Goal: Task Accomplishment & Management: Manage account settings

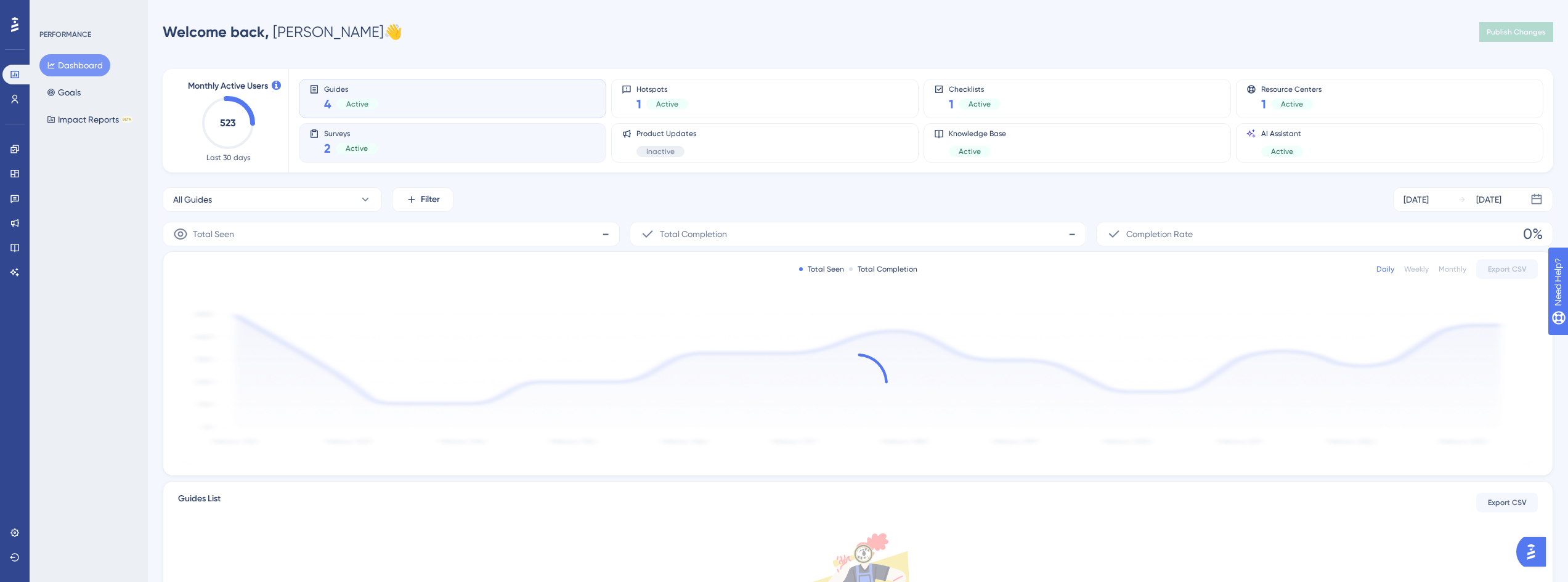
click at [427, 154] on div "Surveys 2 Active" at bounding box center [452, 143] width 286 height 28
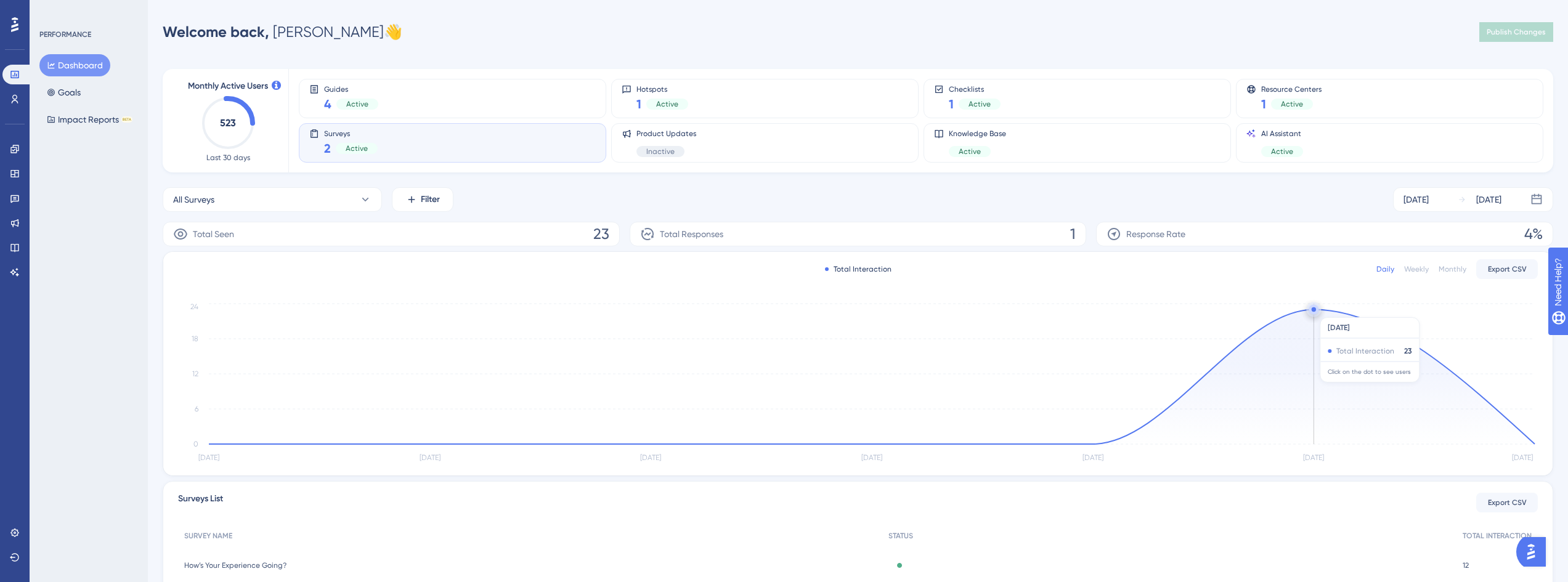
click at [1314, 311] on circle at bounding box center [1314, 309] width 4 height 4
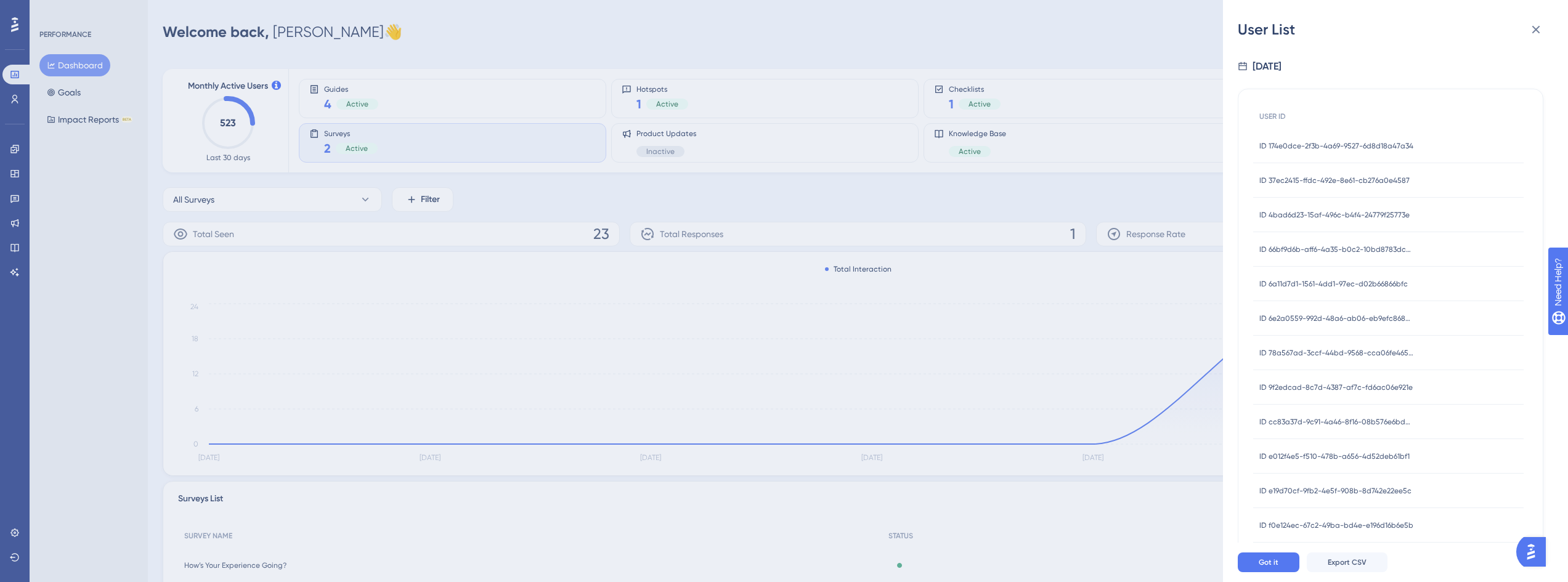
click at [1350, 139] on div "ID 174e0dce-2f3b-4a69-9527-6d8d18a47a34 ID 174e0dce-2f3b-4a69-9527-6d8d18a47a34" at bounding box center [1336, 146] width 154 height 35
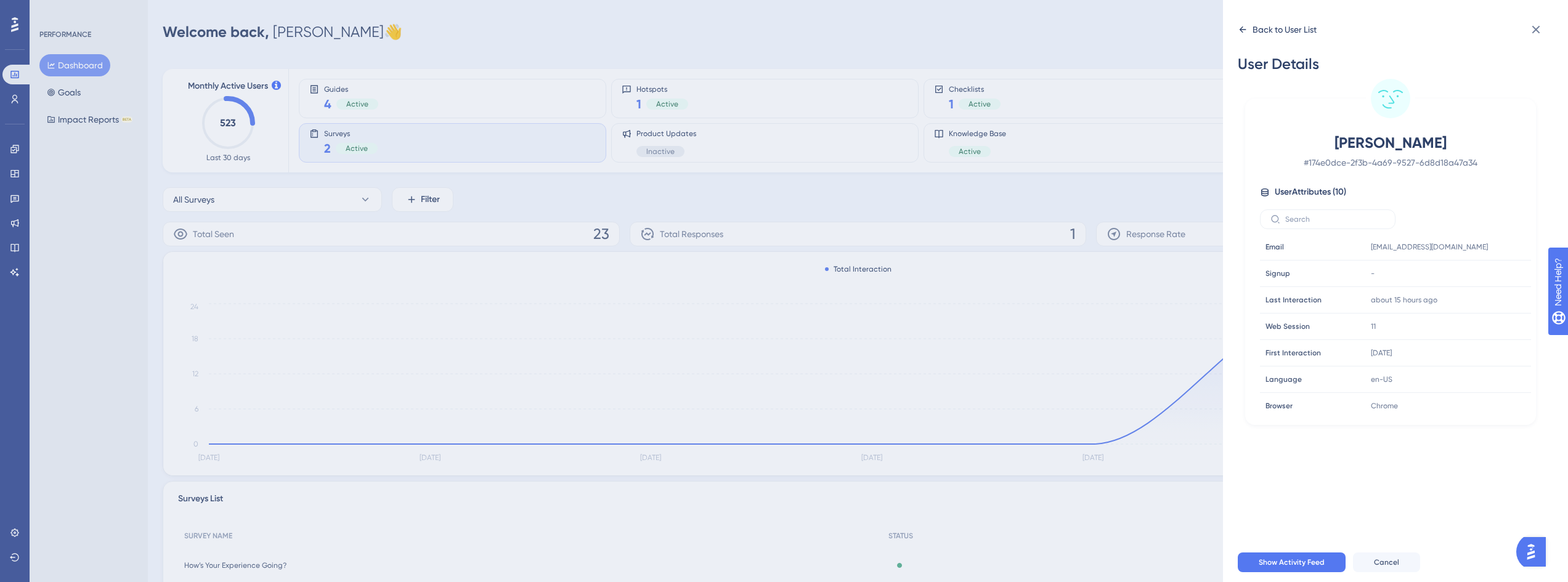
click at [1243, 29] on icon at bounding box center [1243, 29] width 10 height 10
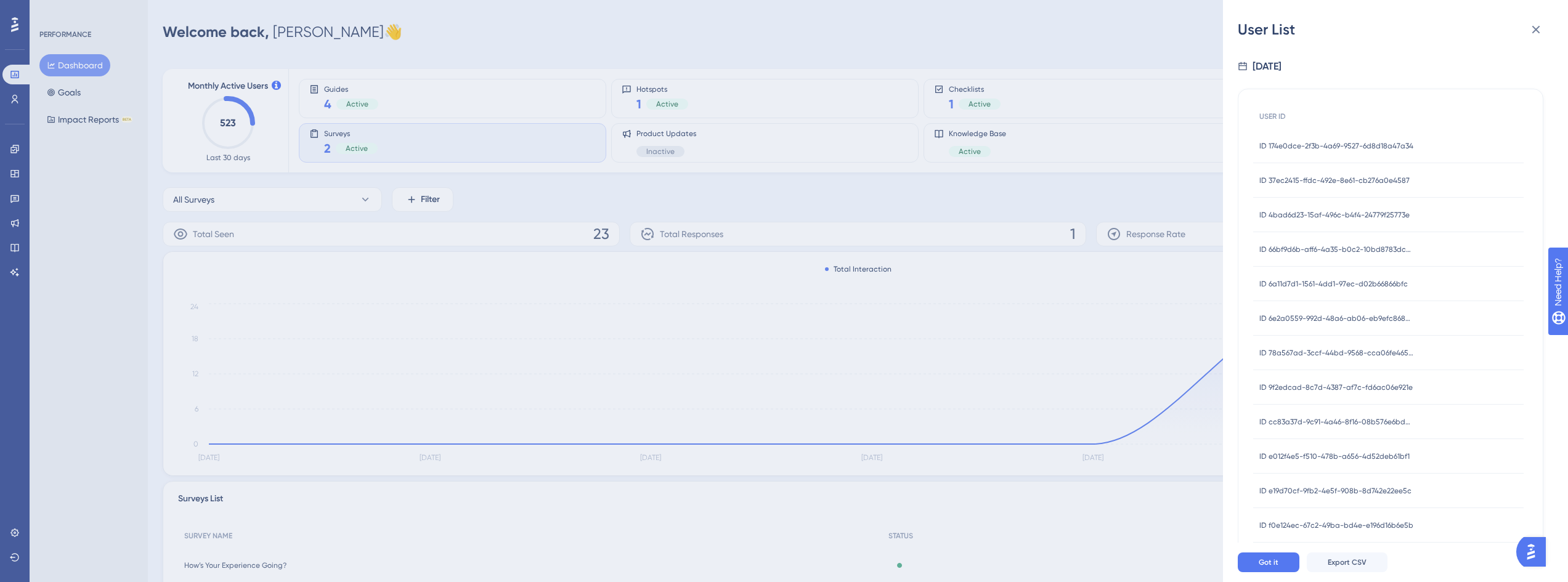
click at [0, 0] on div "User List Aug 27, 2025 USER ID ID 174e0dce-2f3b-4a69-9527-6d8d18a47a34 ID 174e0…" at bounding box center [0, 0] width 0 height 0
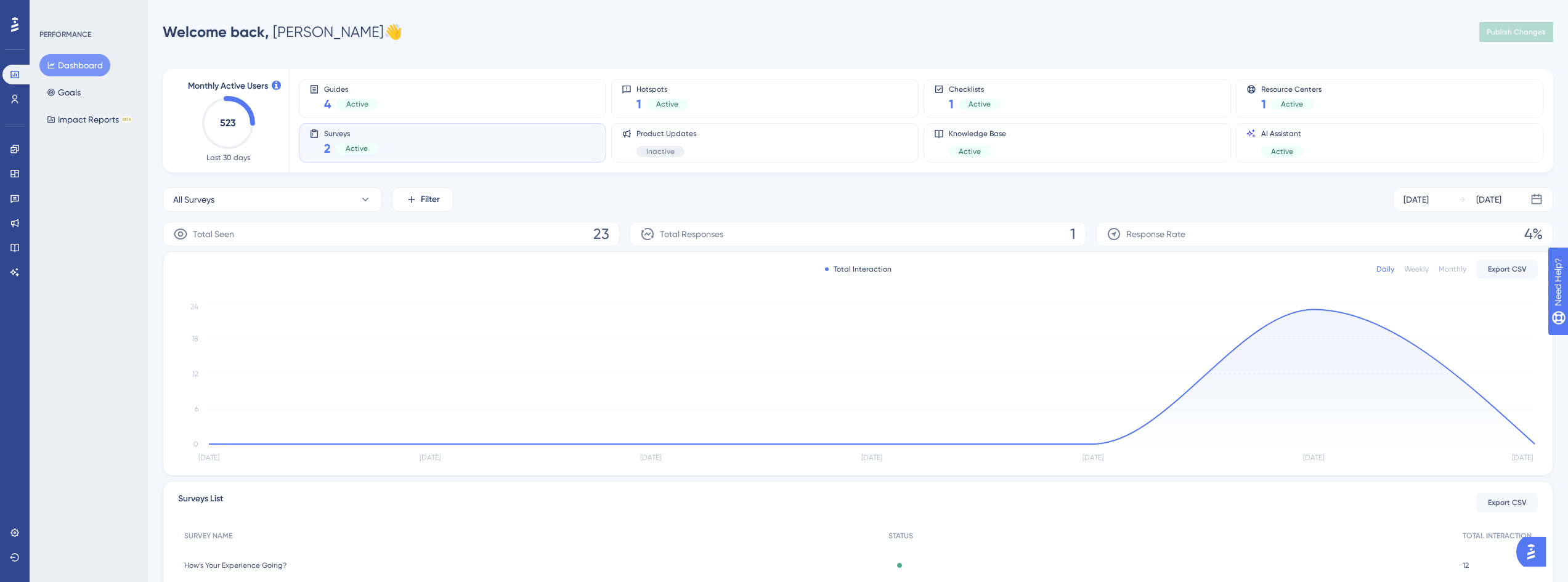
click at [363, 133] on span "Surveys" at bounding box center [351, 133] width 53 height 9
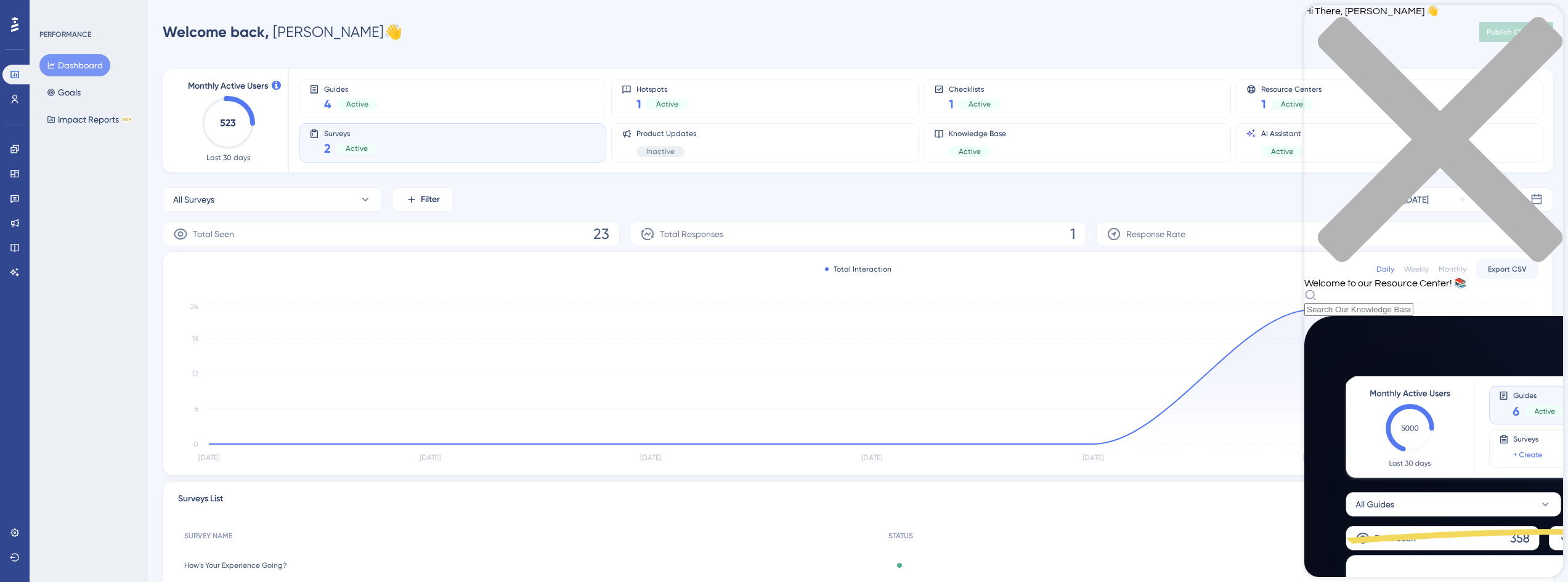
click at [1547, 20] on div "close resource center" at bounding box center [1434, 147] width 259 height 260
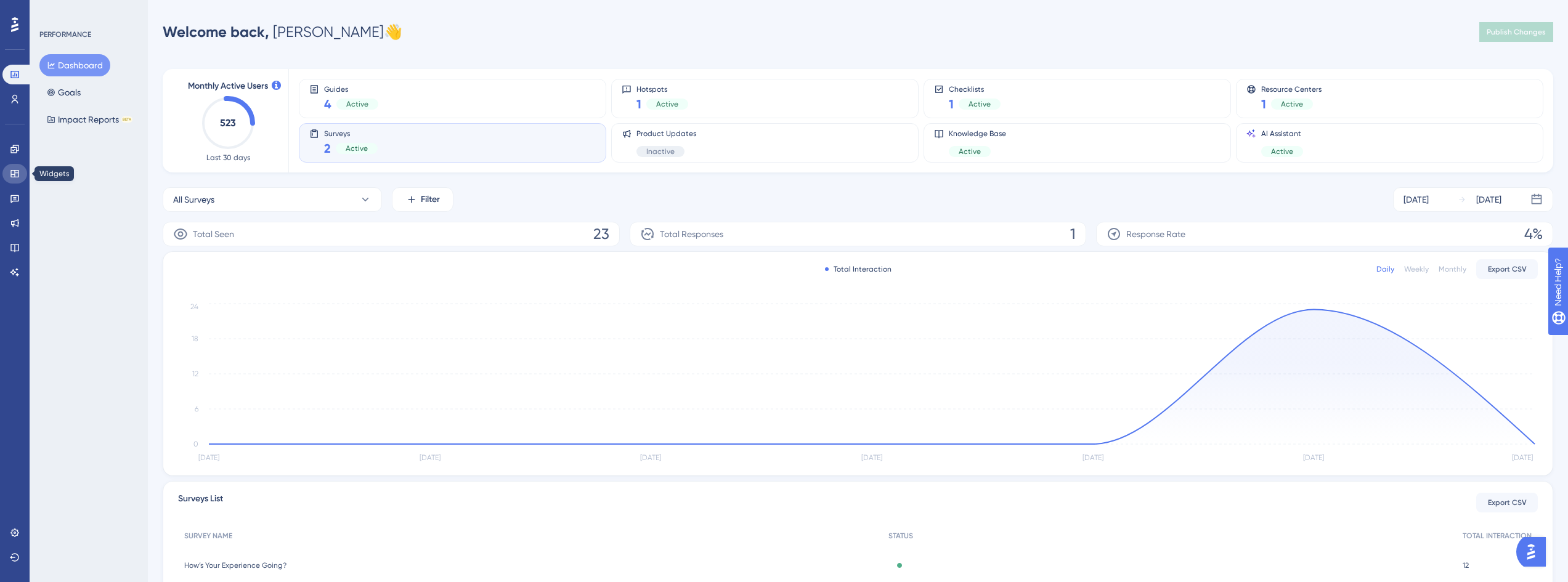
click at [12, 172] on icon at bounding box center [15, 174] width 10 height 10
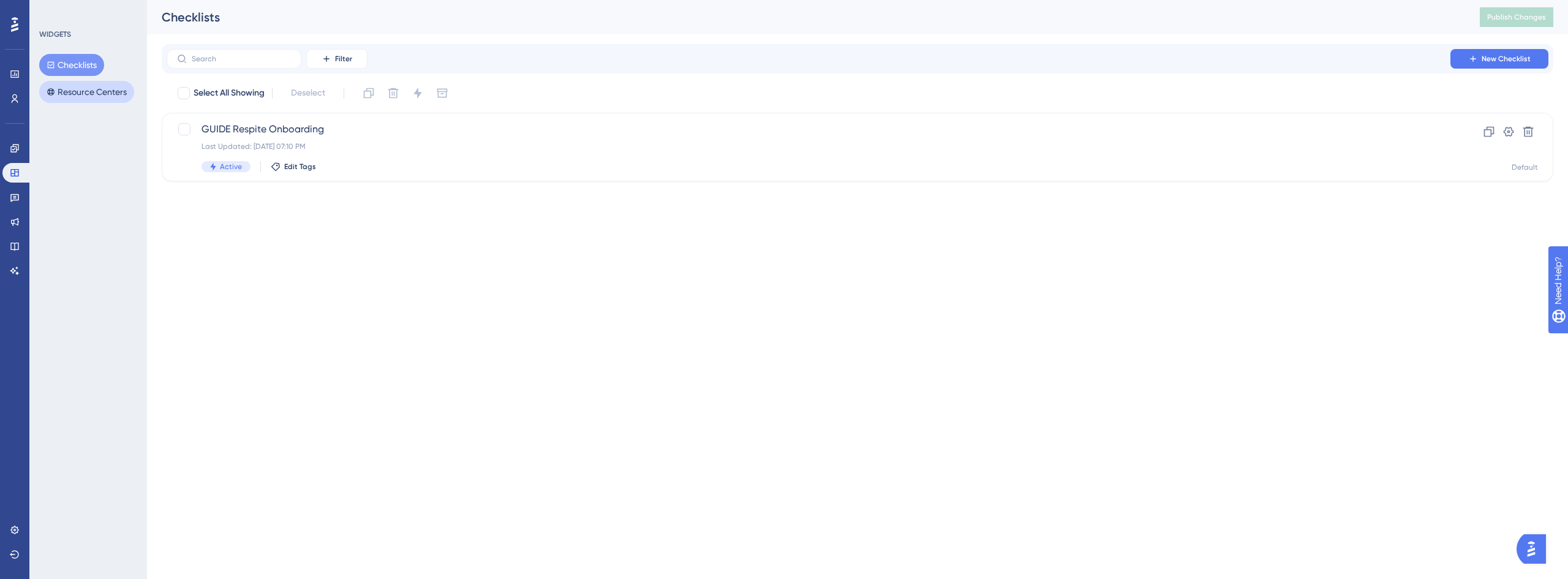
click at [110, 98] on button "Resource Centers" at bounding box center [86, 92] width 95 height 22
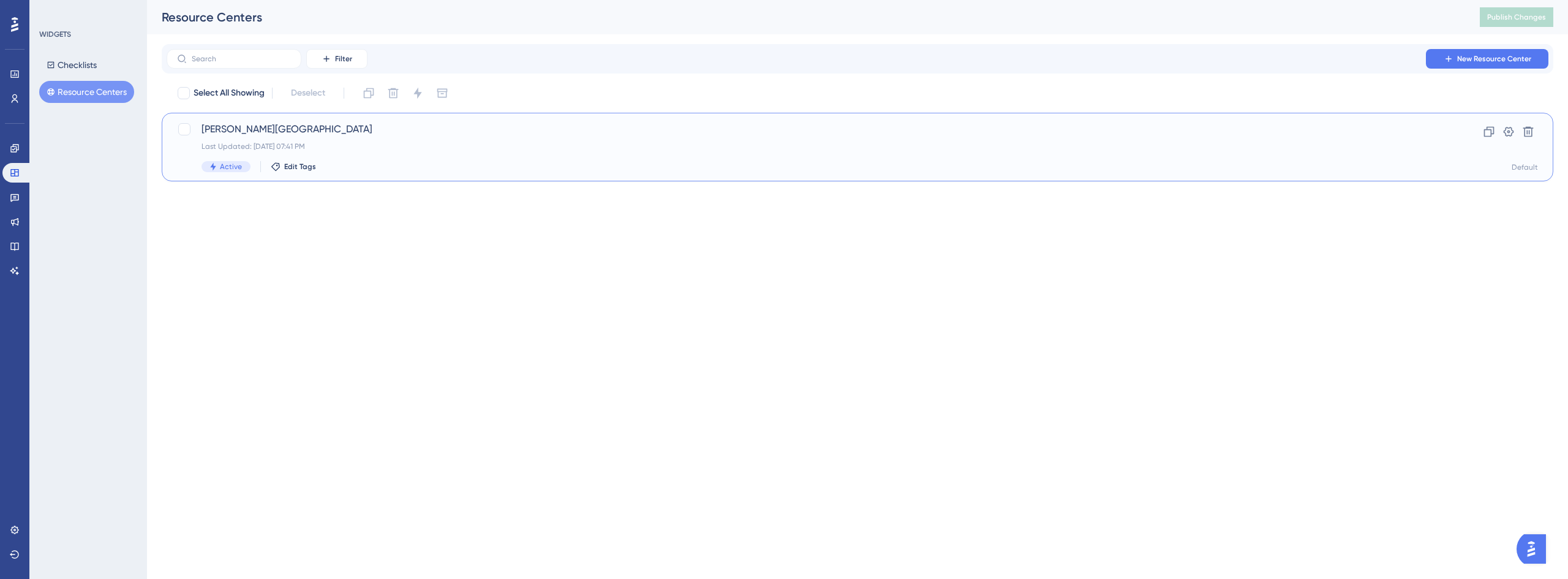
click at [257, 133] on span "[PERSON_NAME][GEOGRAPHIC_DATA]" at bounding box center [809, 129] width 1214 height 15
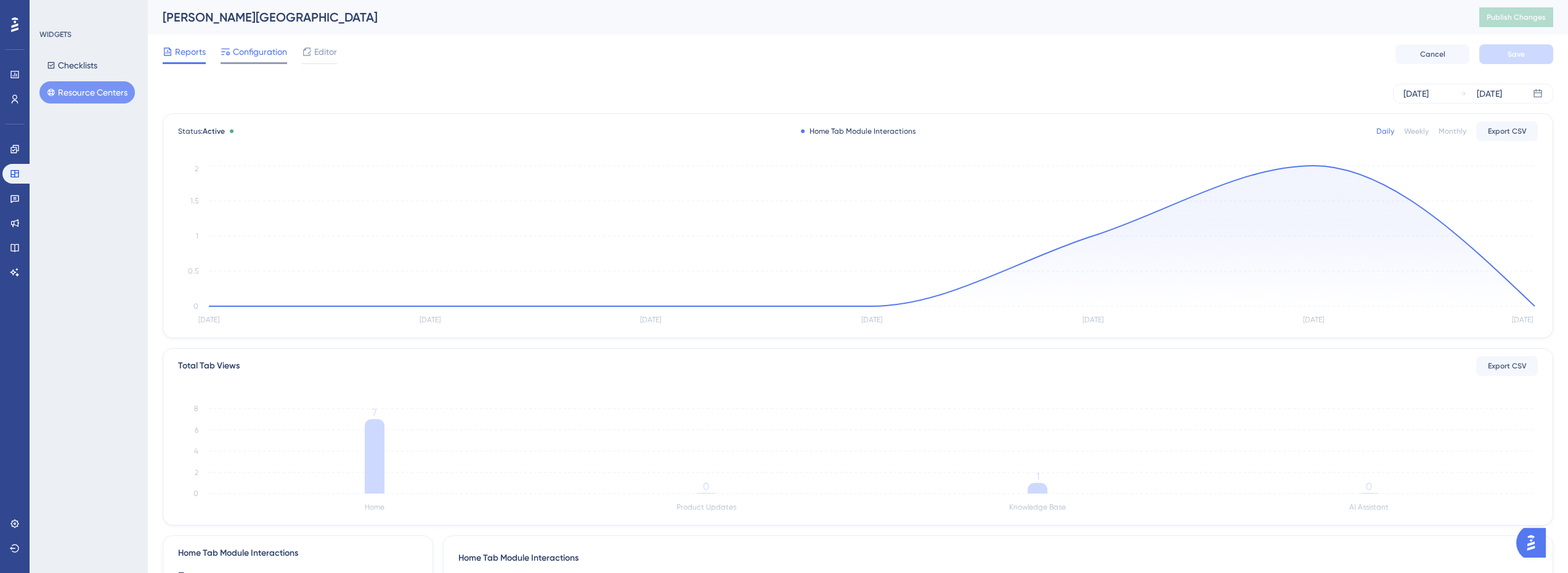
click at [263, 56] on span "Configuration" at bounding box center [260, 51] width 54 height 15
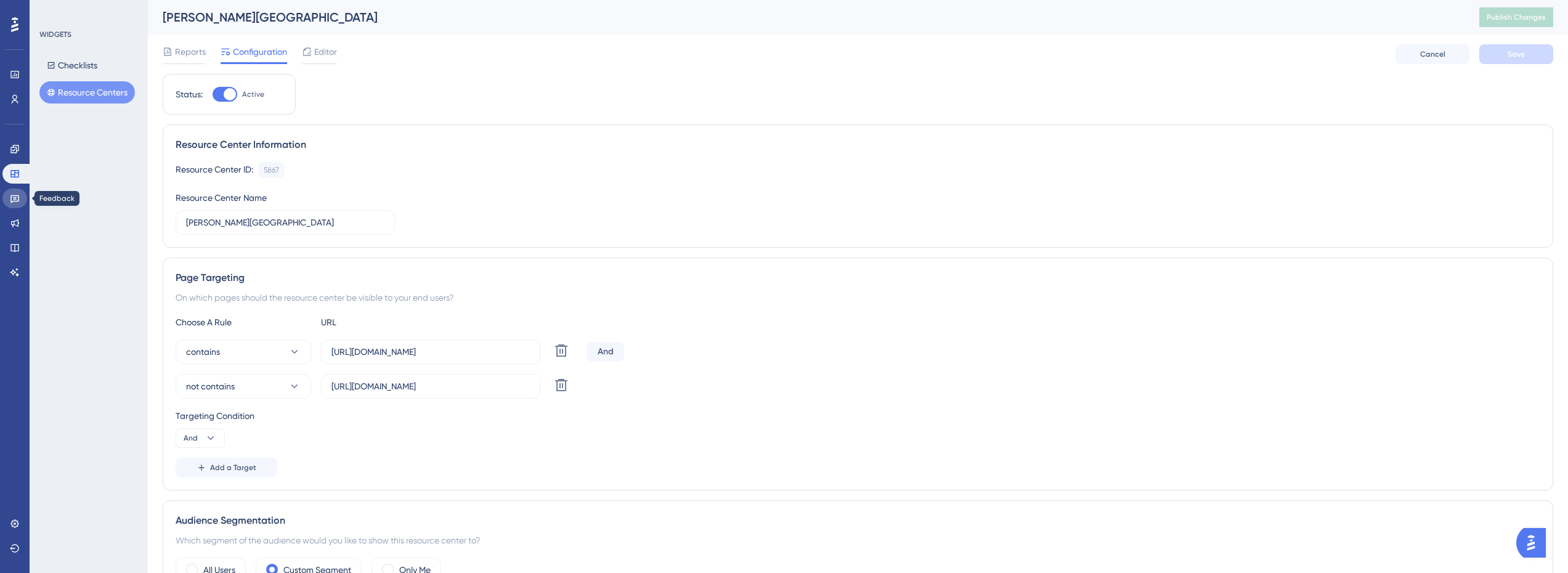
click at [17, 195] on icon at bounding box center [15, 198] width 10 height 10
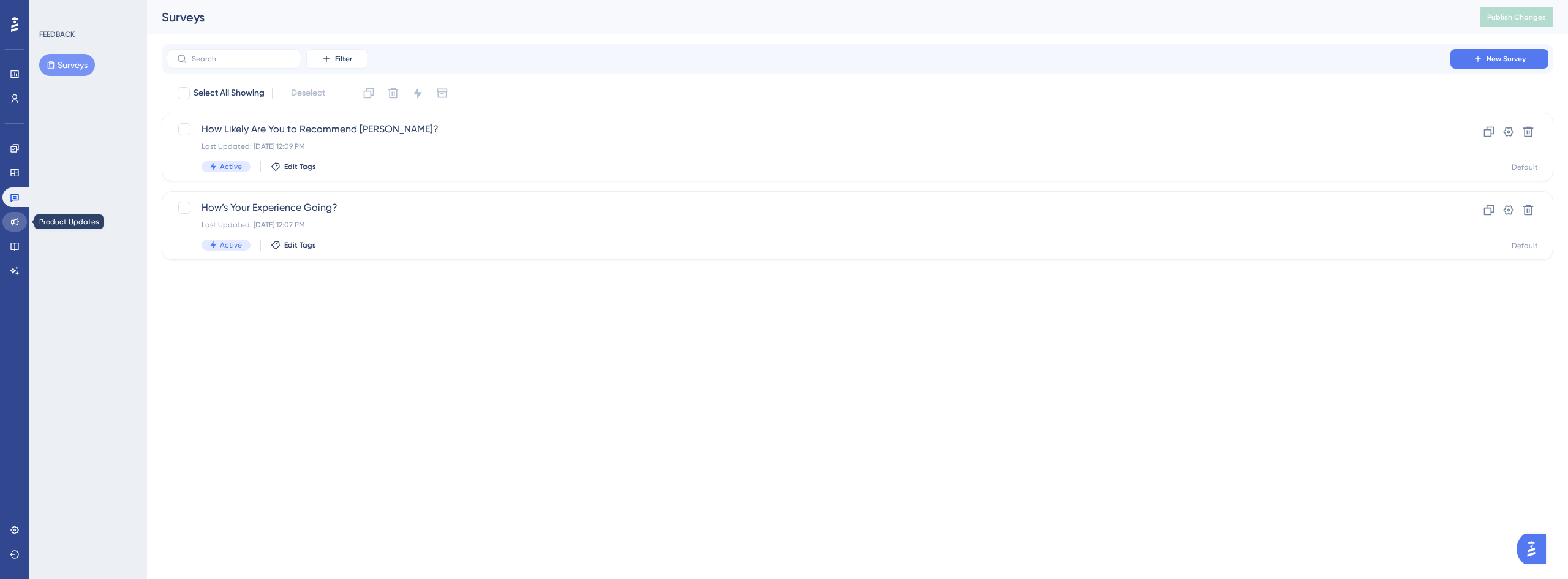
click at [19, 214] on link at bounding box center [15, 222] width 25 height 20
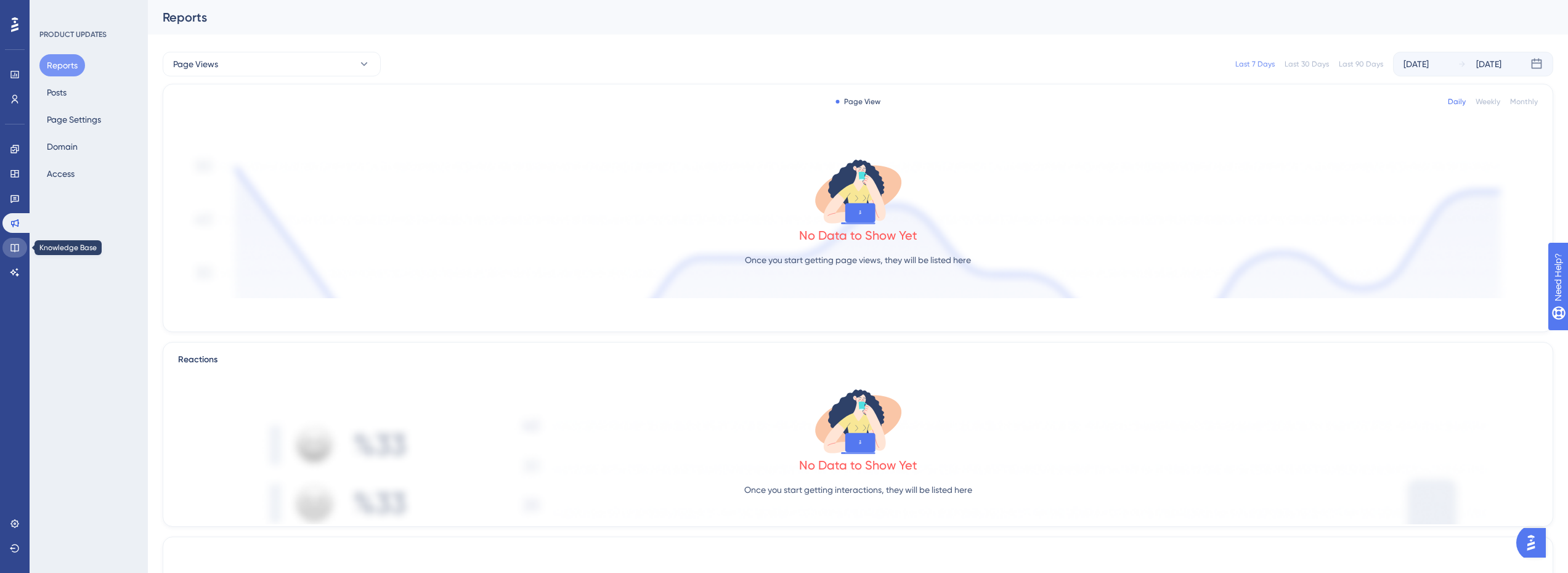
click at [21, 252] on link at bounding box center [15, 248] width 25 height 20
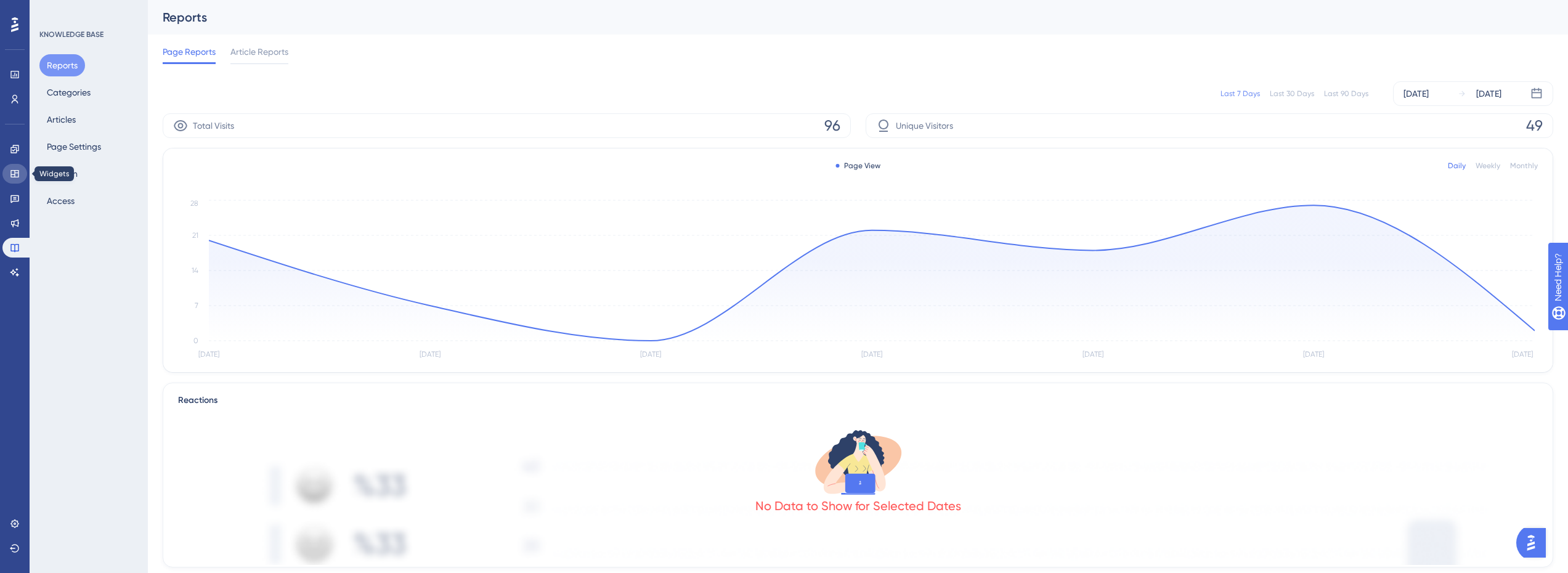
click at [17, 171] on icon at bounding box center [15, 174] width 8 height 7
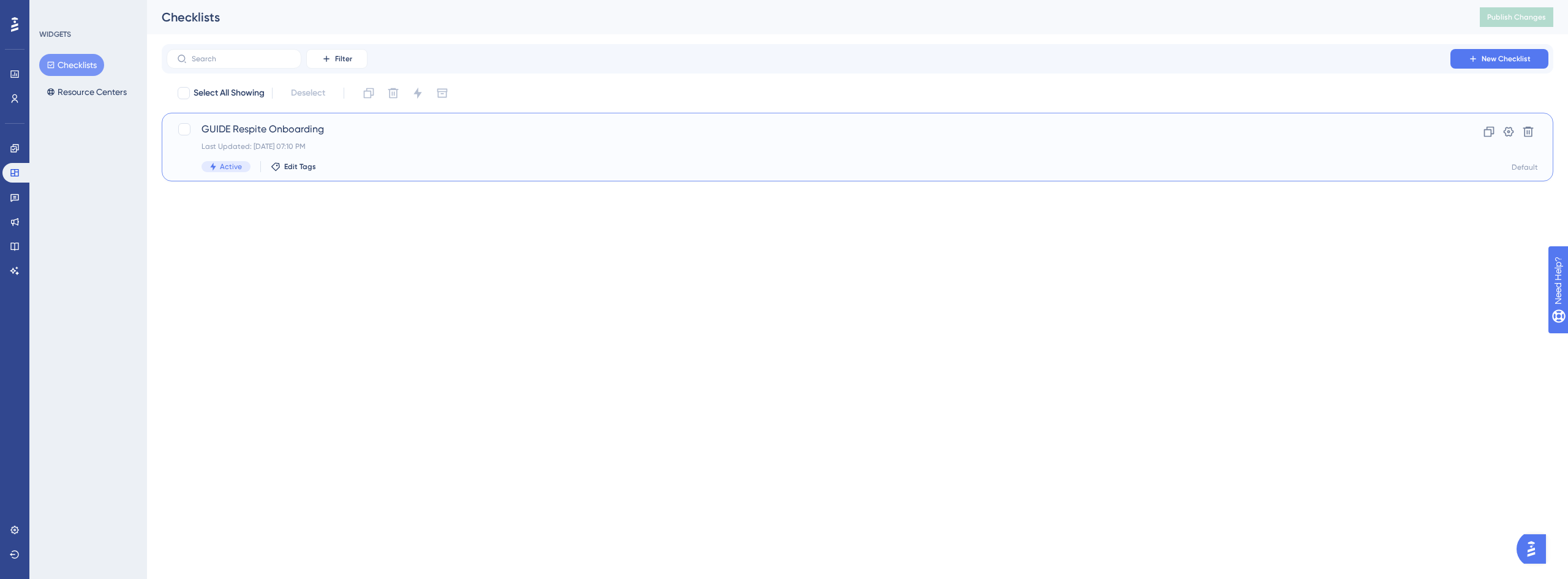
click at [263, 118] on div "GUIDE Respite Onboarding Last Updated: Aug 26 2025, 07:10 PM Active Edit Tags C…" at bounding box center [858, 147] width 1391 height 68
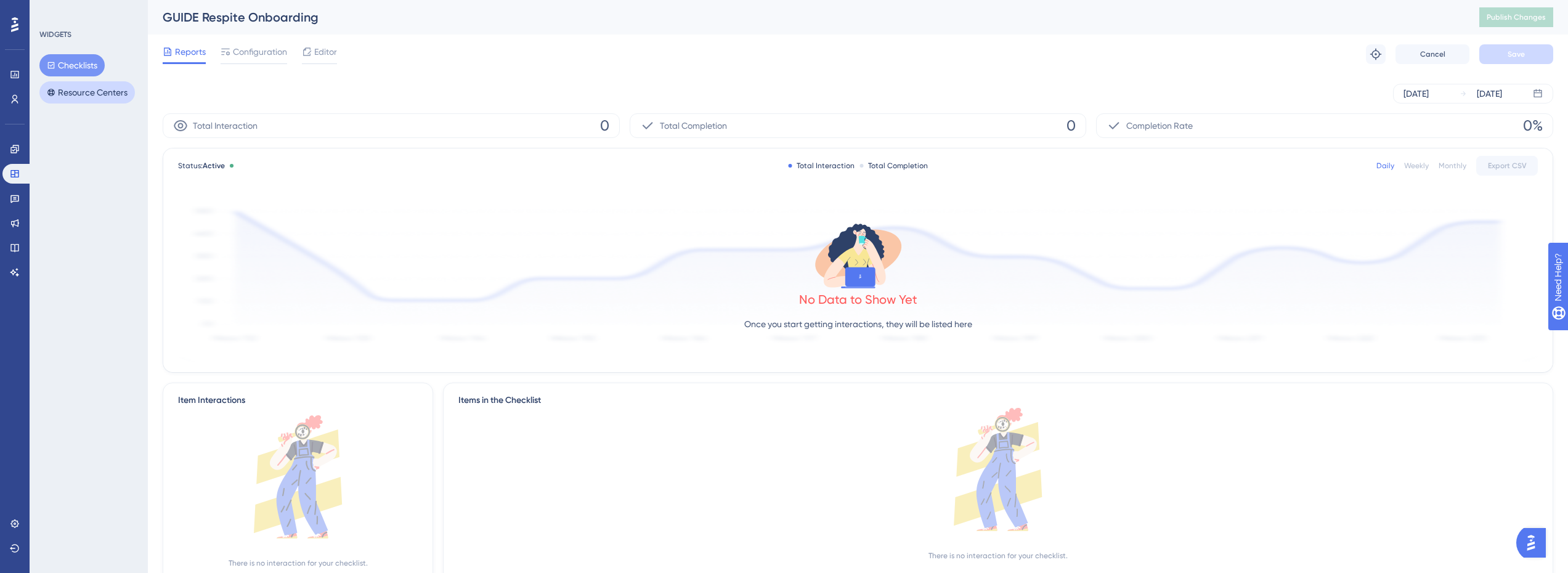
click at [93, 87] on button "Resource Centers" at bounding box center [87, 92] width 95 height 22
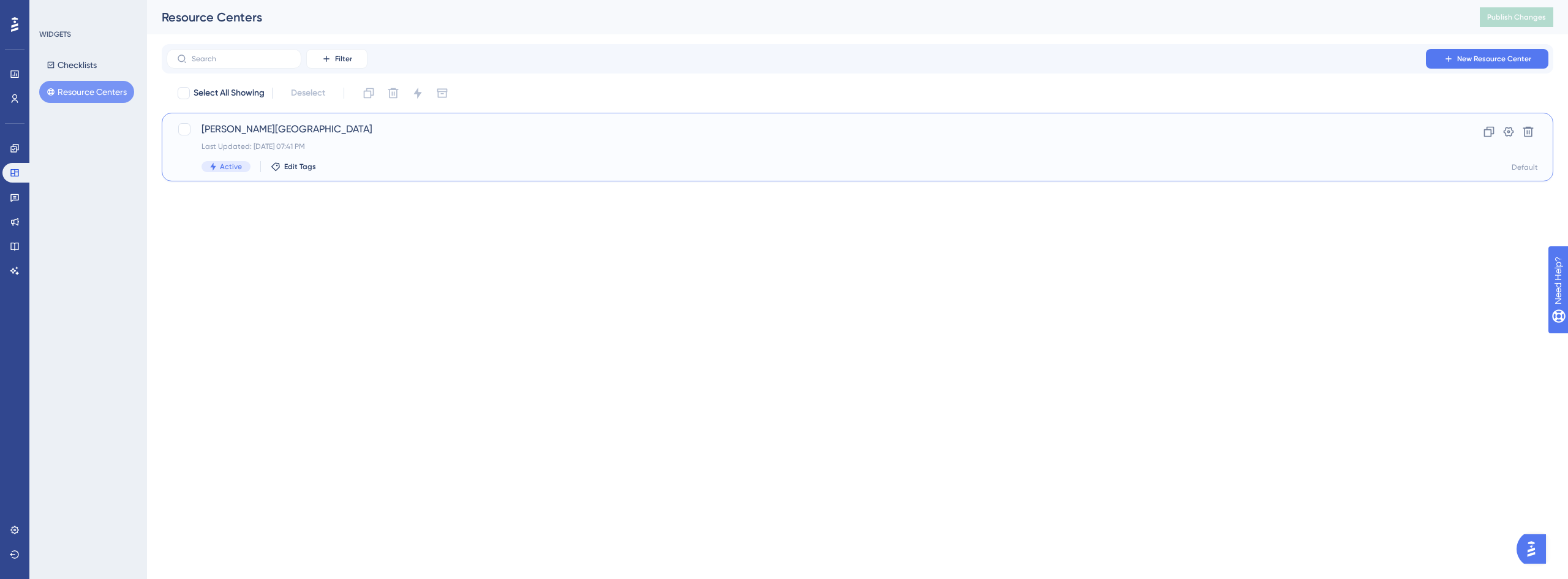
click at [266, 147] on div "Last Updated: Aug 26 2025, 07:41 PM" at bounding box center [809, 146] width 1214 height 10
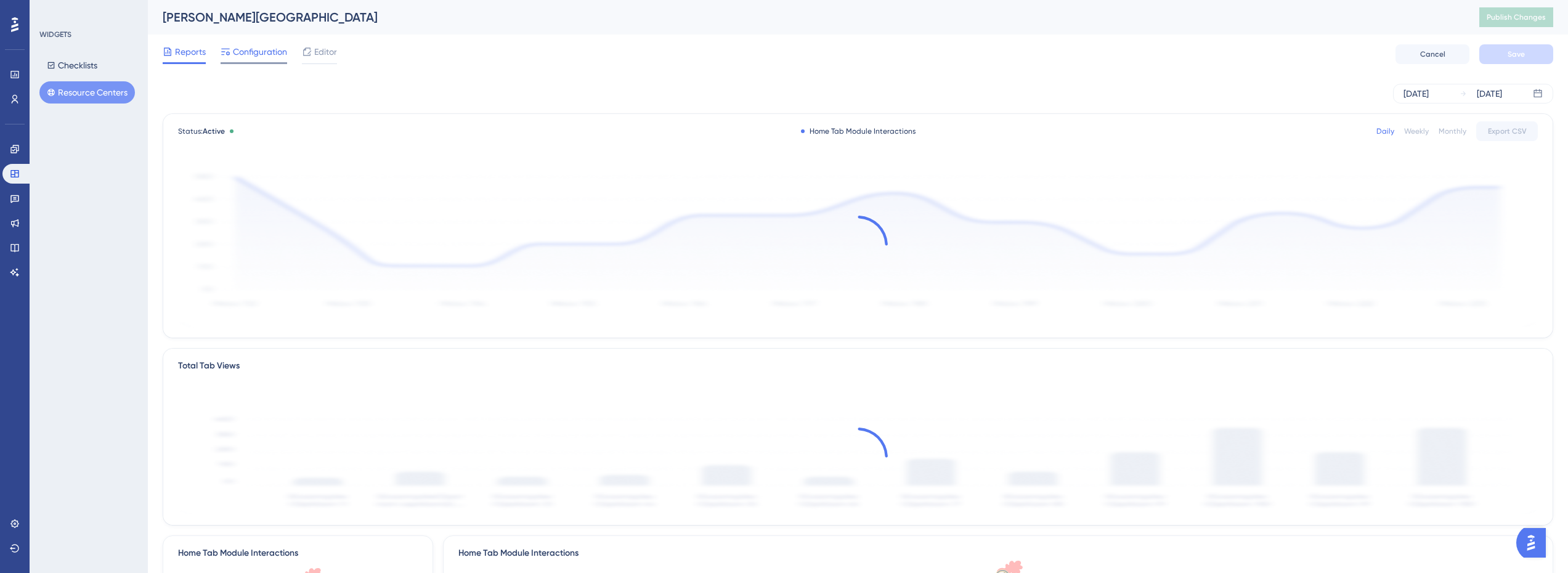
click at [246, 50] on span "Configuration" at bounding box center [260, 51] width 54 height 15
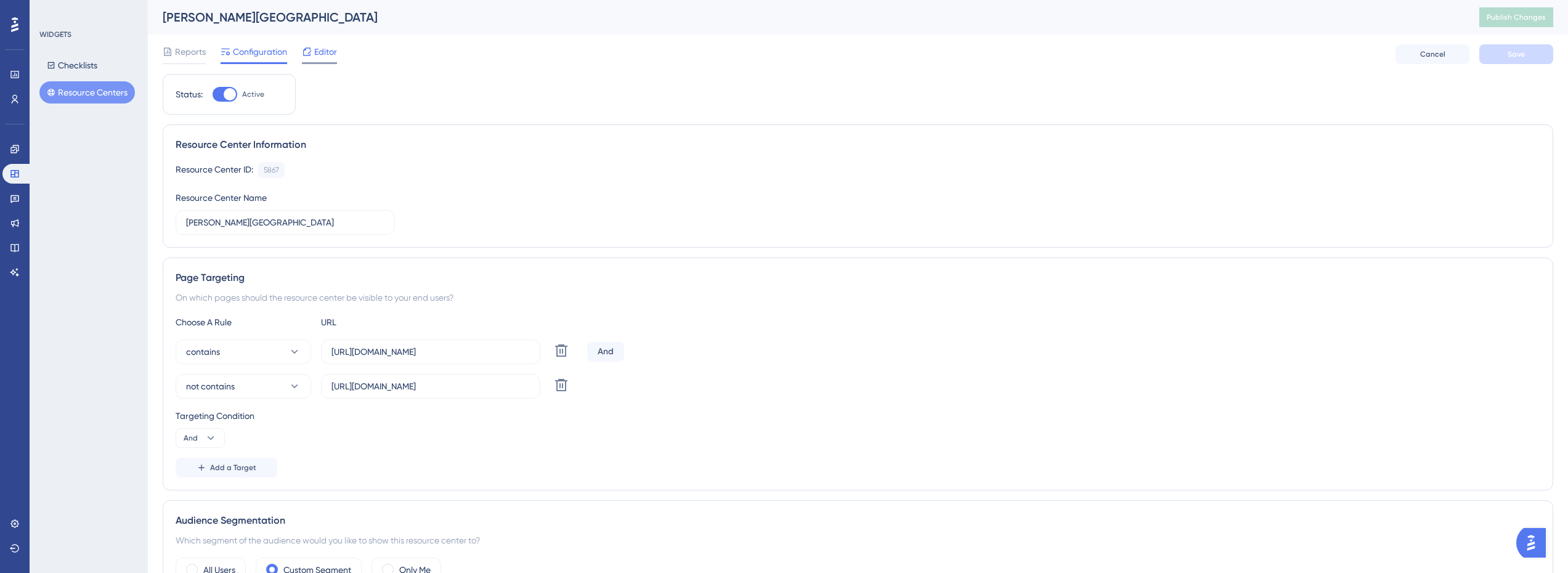
click at [321, 55] on span "Editor" at bounding box center [326, 51] width 23 height 15
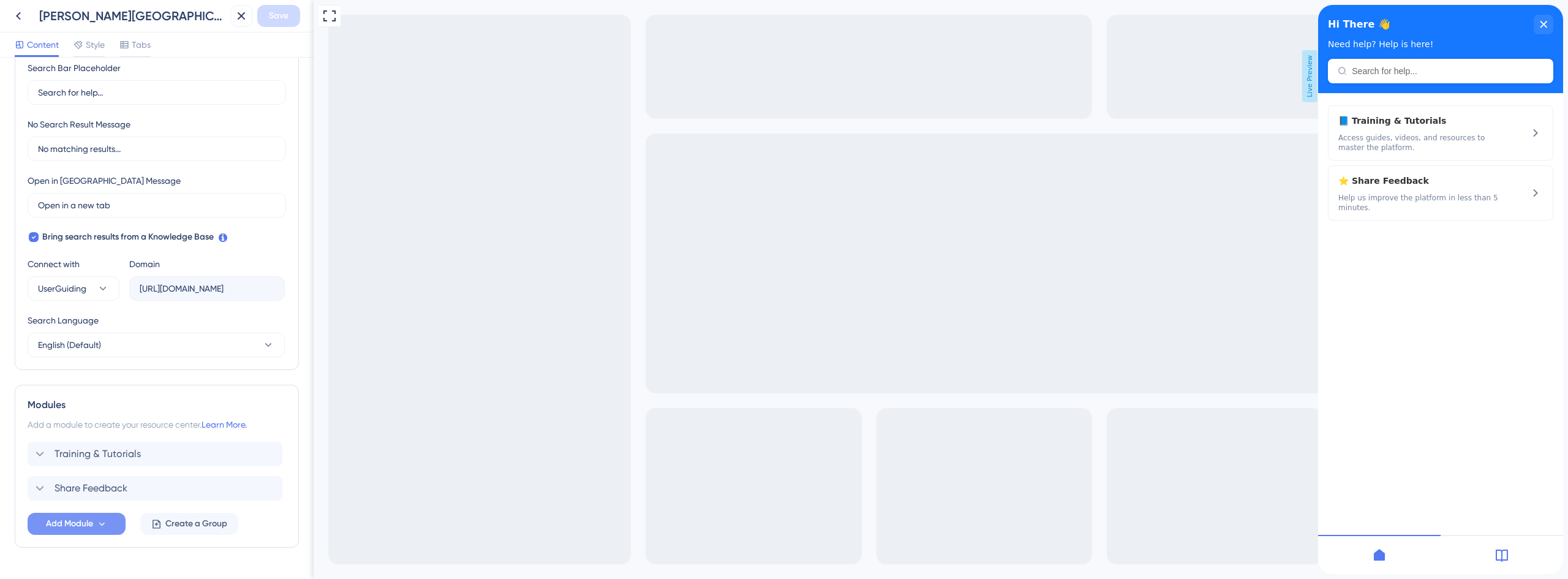
scroll to position [274, 0]
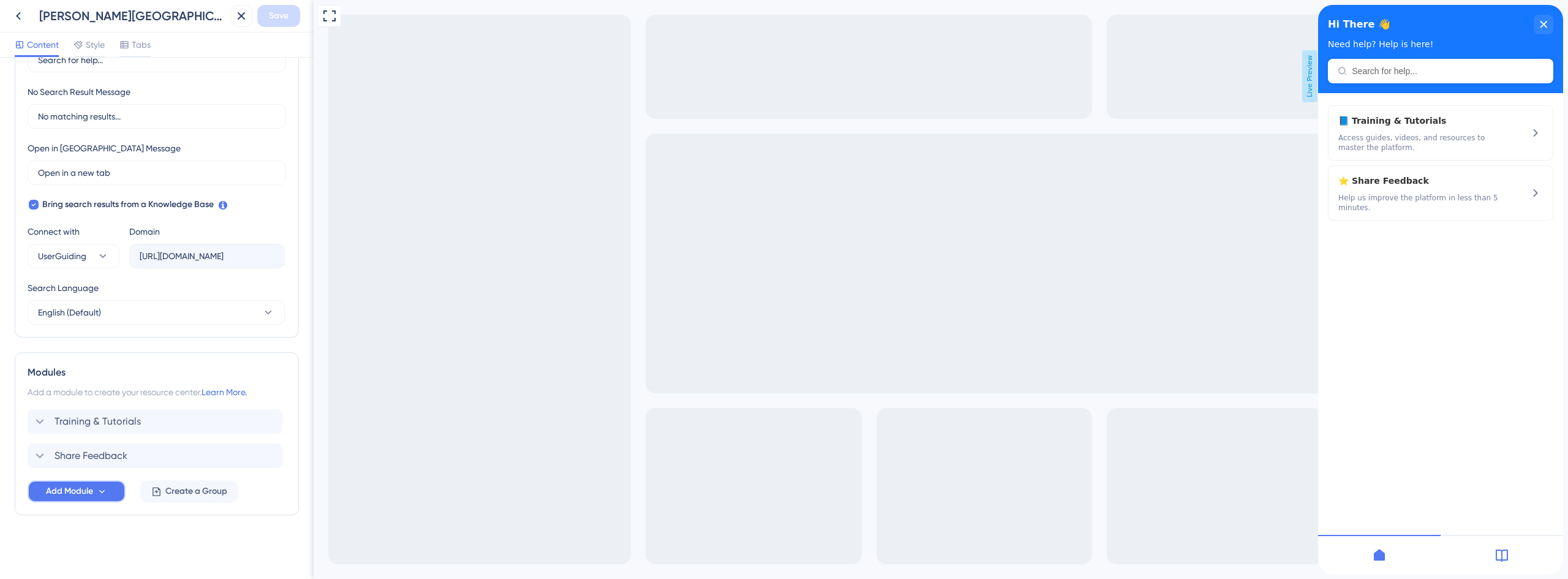
click at [99, 495] on icon at bounding box center [102, 492] width 11 height 11
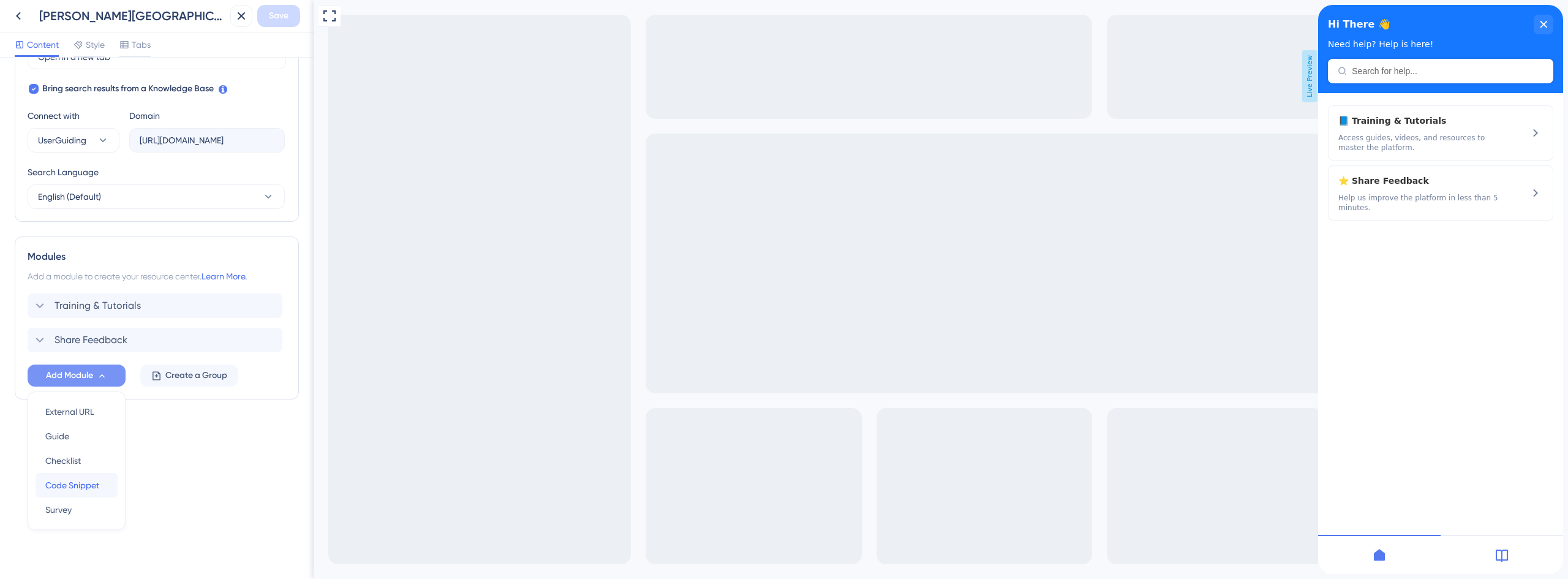
click at [90, 490] on span "Code Snippet" at bounding box center [72, 485] width 54 height 15
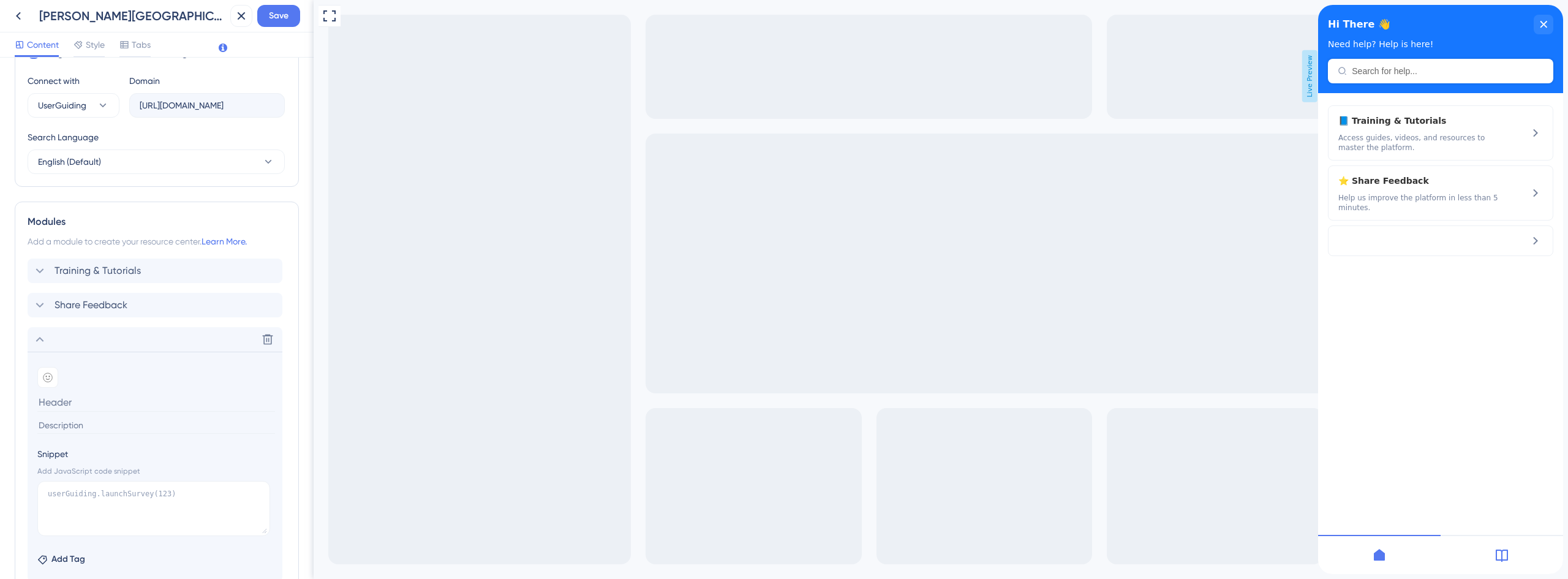
scroll to position [451, 0]
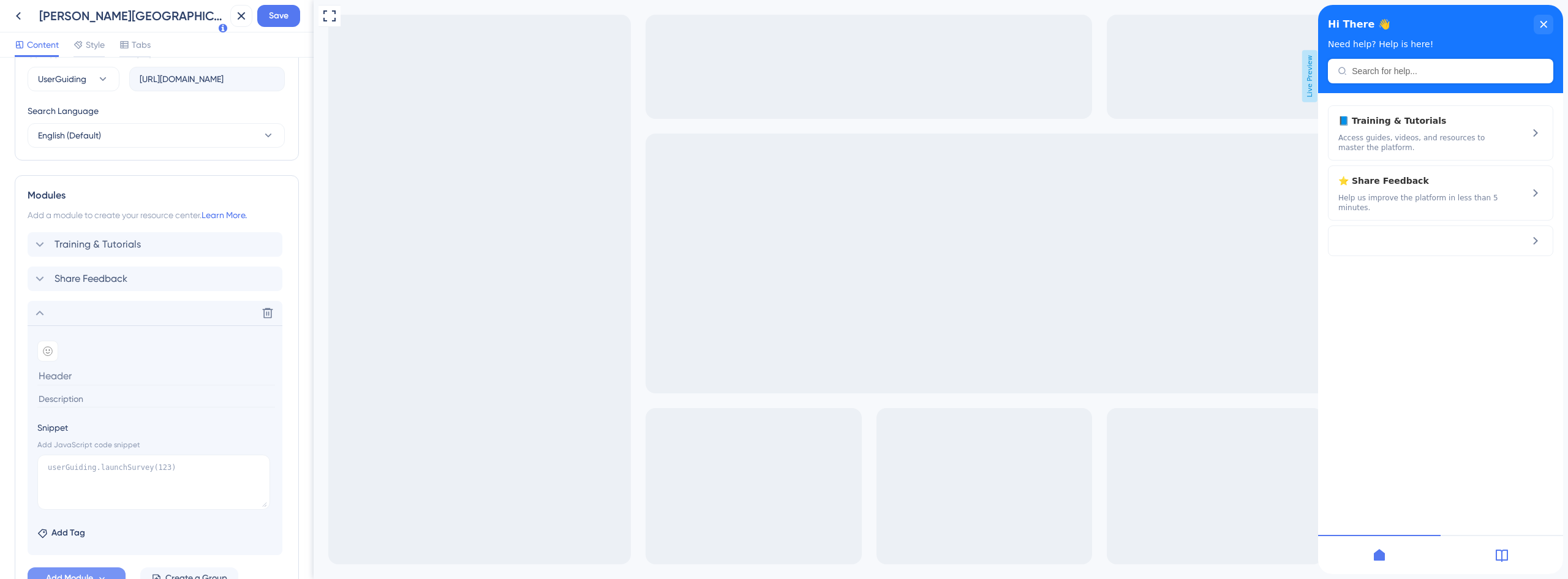
click at [93, 374] on input at bounding box center [156, 376] width 238 height 19
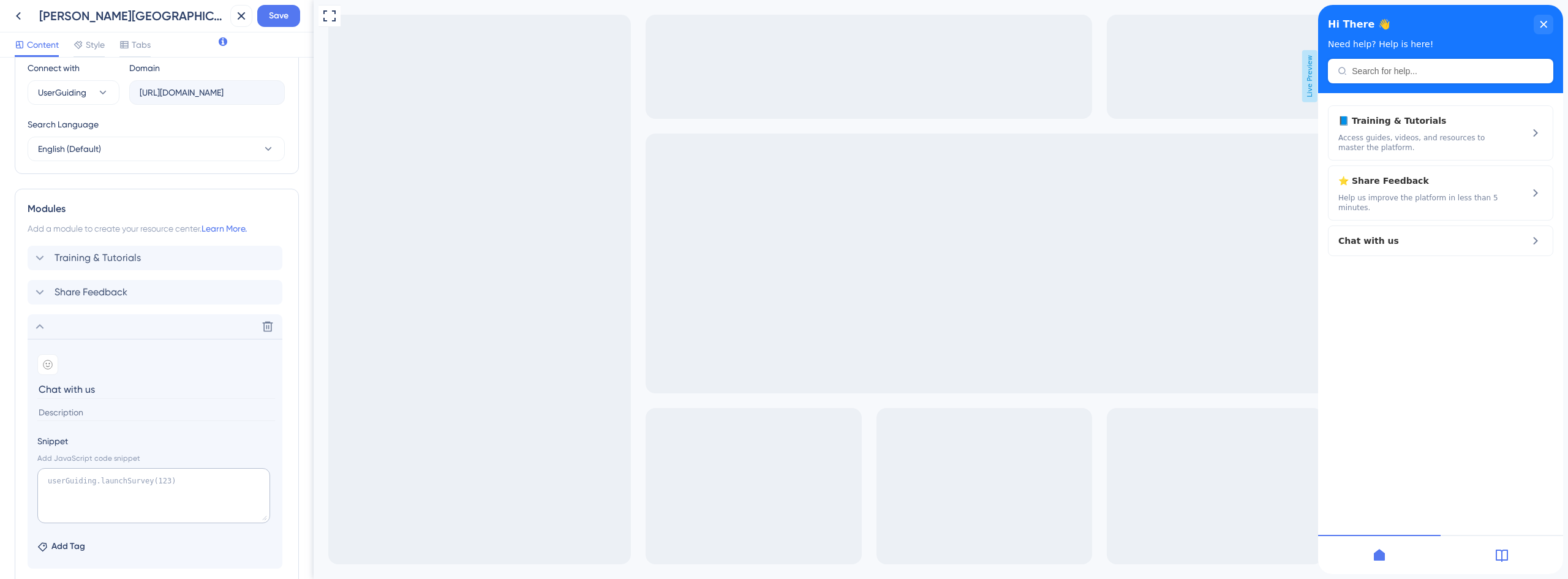
scroll to position [512, 0]
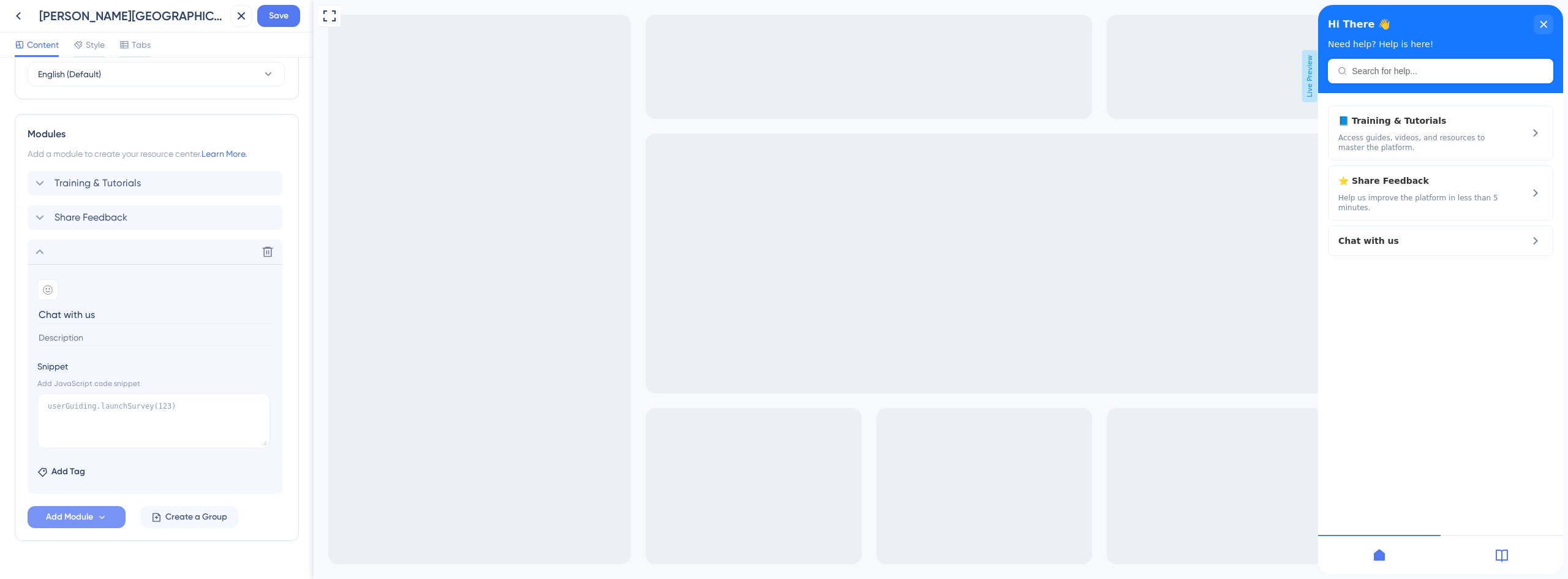
drag, startPoint x: 104, startPoint y: 317, endPoint x: 1, endPoint y: 296, distance: 105.1
click at [0, 297] on div "Resource Center Header Title Hi There 👋 17 Hi There 👋 Subtitle Need help? Help …" at bounding box center [157, 318] width 313 height 521
type input "Talk to Support"
click at [45, 288] on icon at bounding box center [48, 290] width 10 height 10
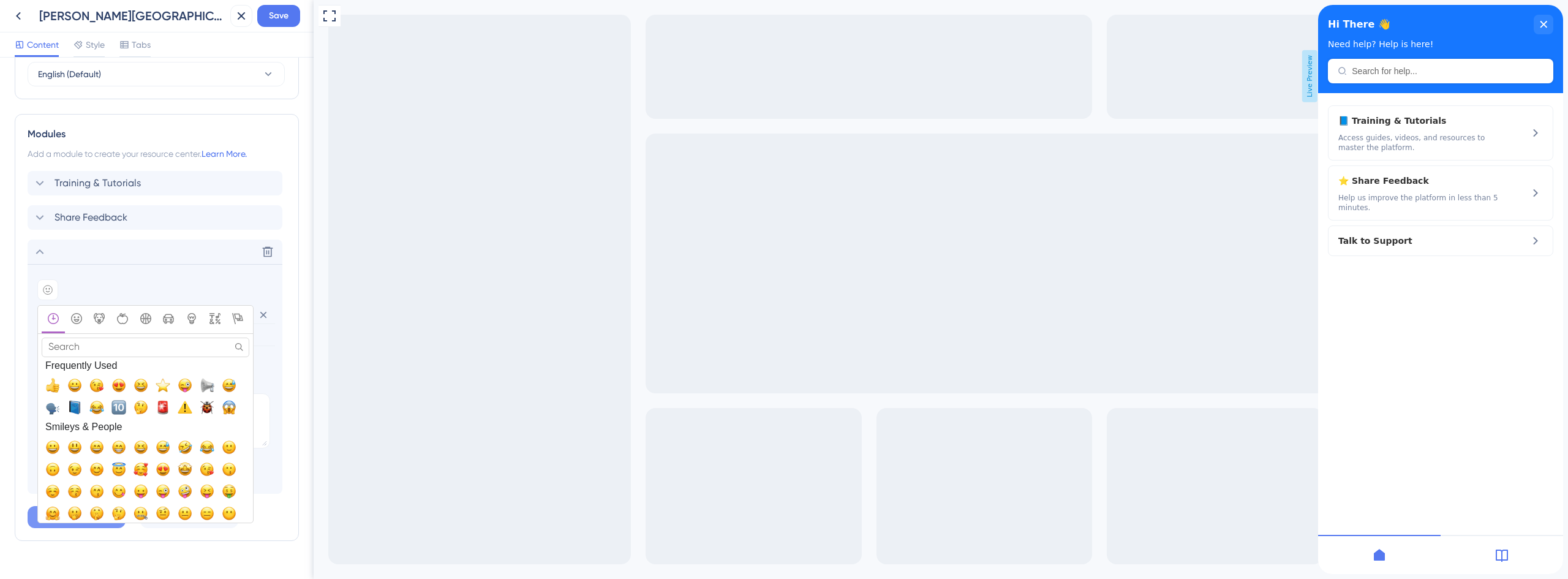
click at [114, 341] on input "Search" at bounding box center [145, 347] width 208 height 19
click at [210, 316] on icon "Symbols" at bounding box center [215, 318] width 11 height 11
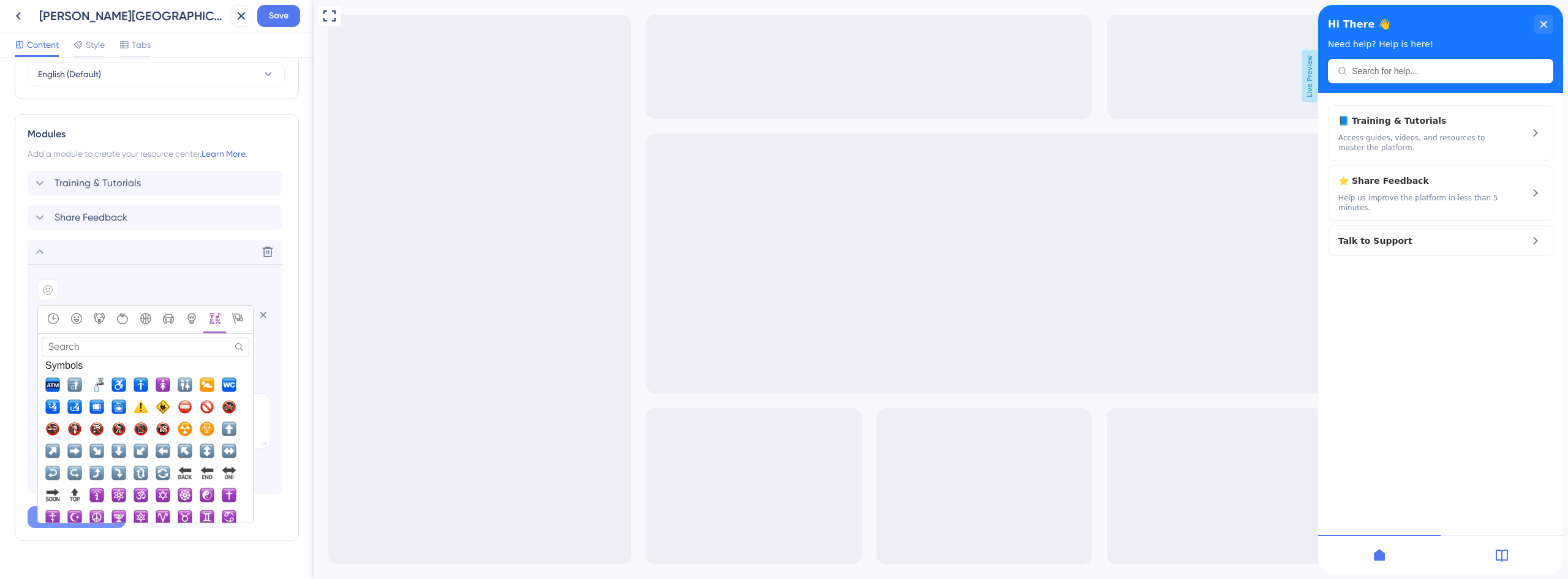
click at [135, 345] on input "Search" at bounding box center [145, 347] width 208 height 19
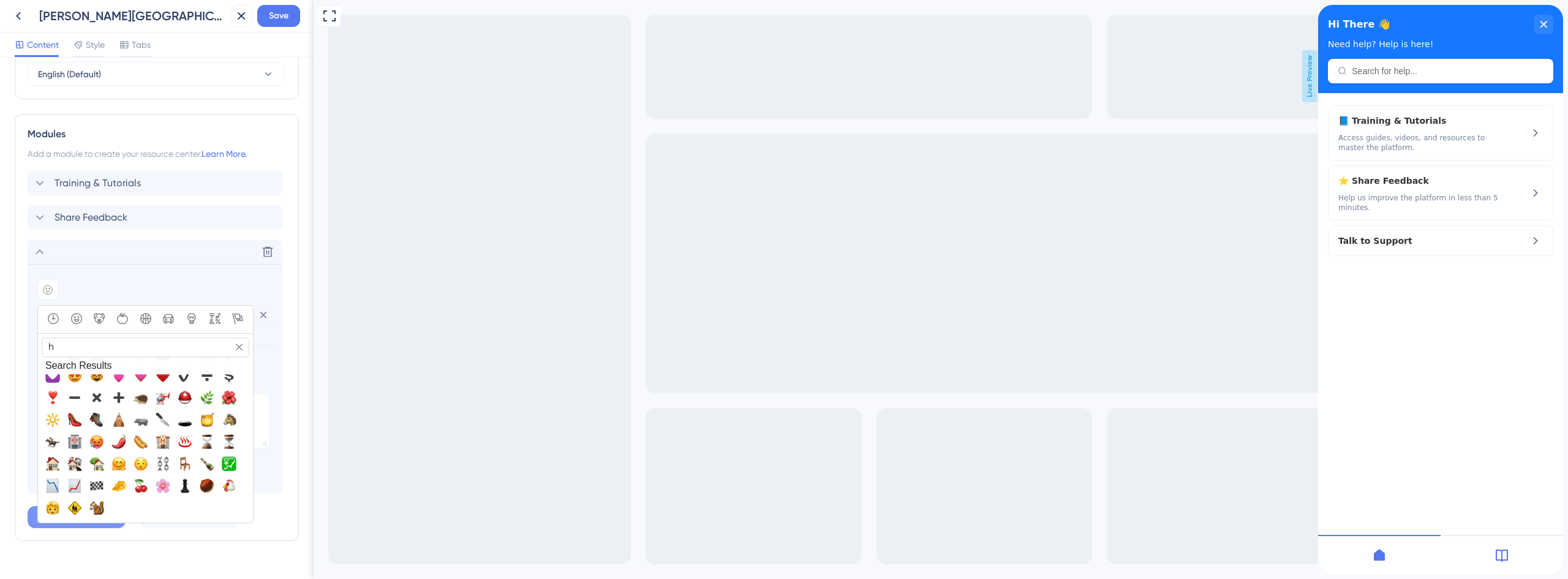
scroll to position [0, 0]
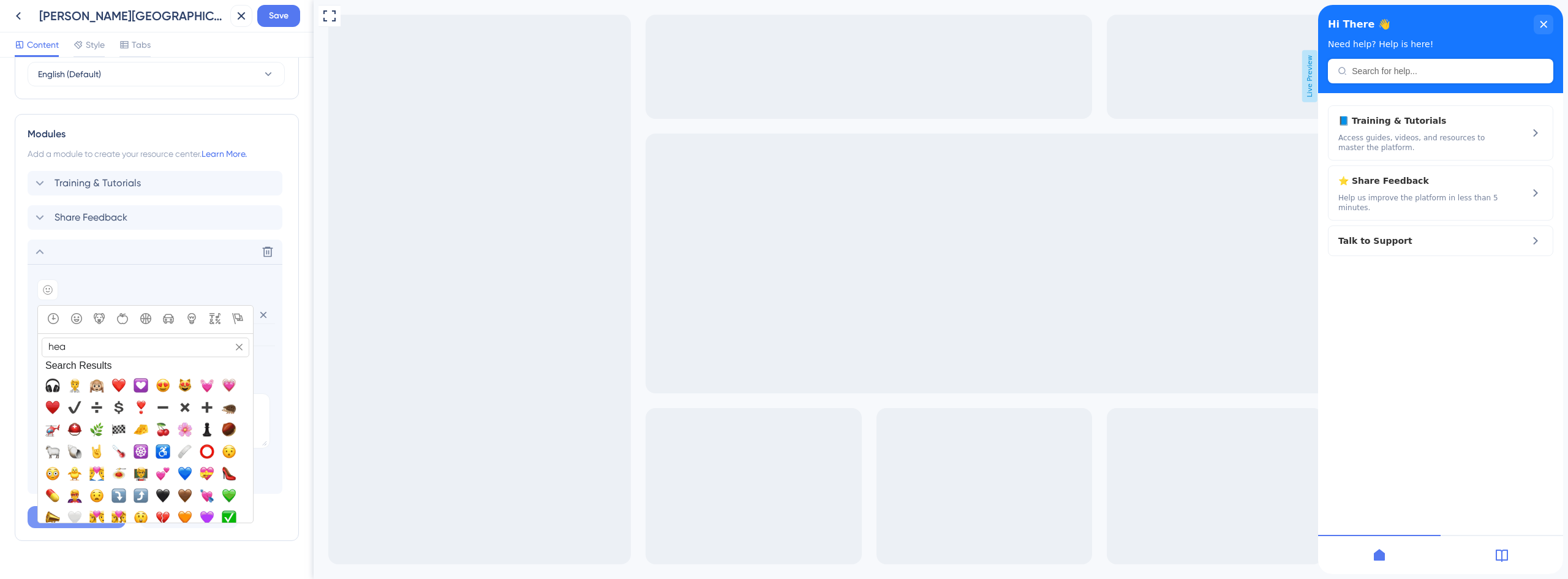
type input "head"
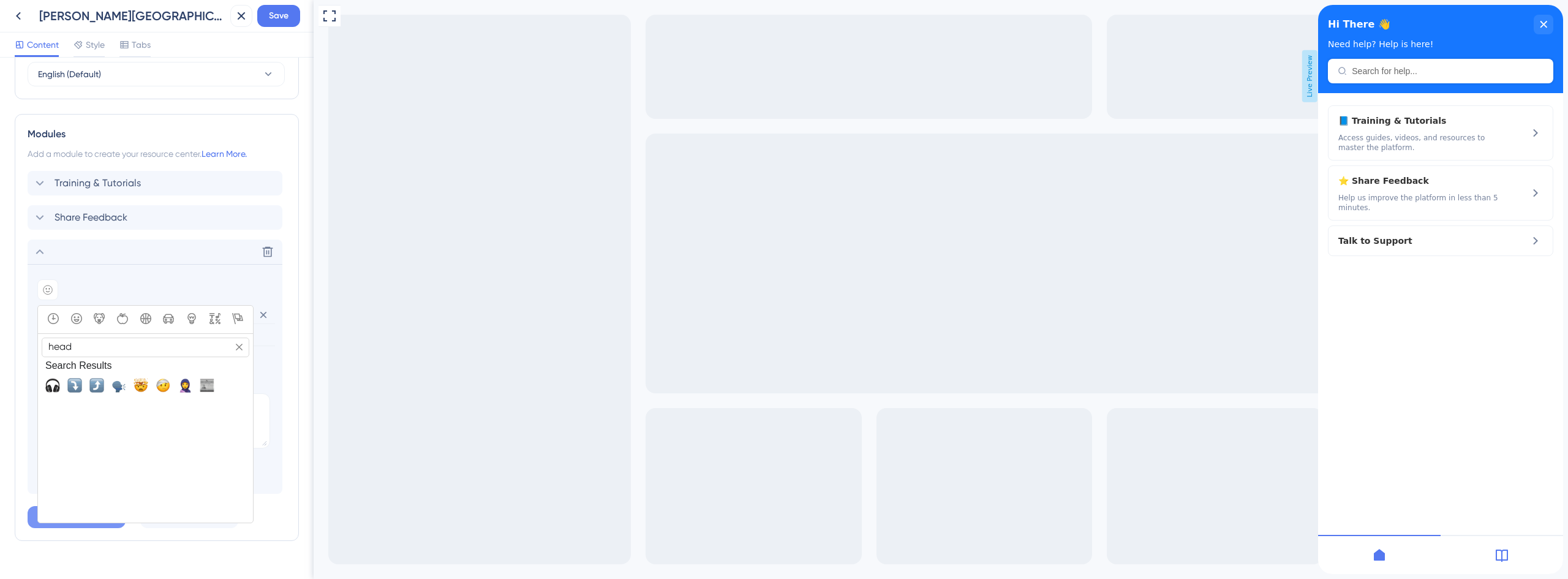
click at [43, 347] on input "head" at bounding box center [145, 347] width 208 height 19
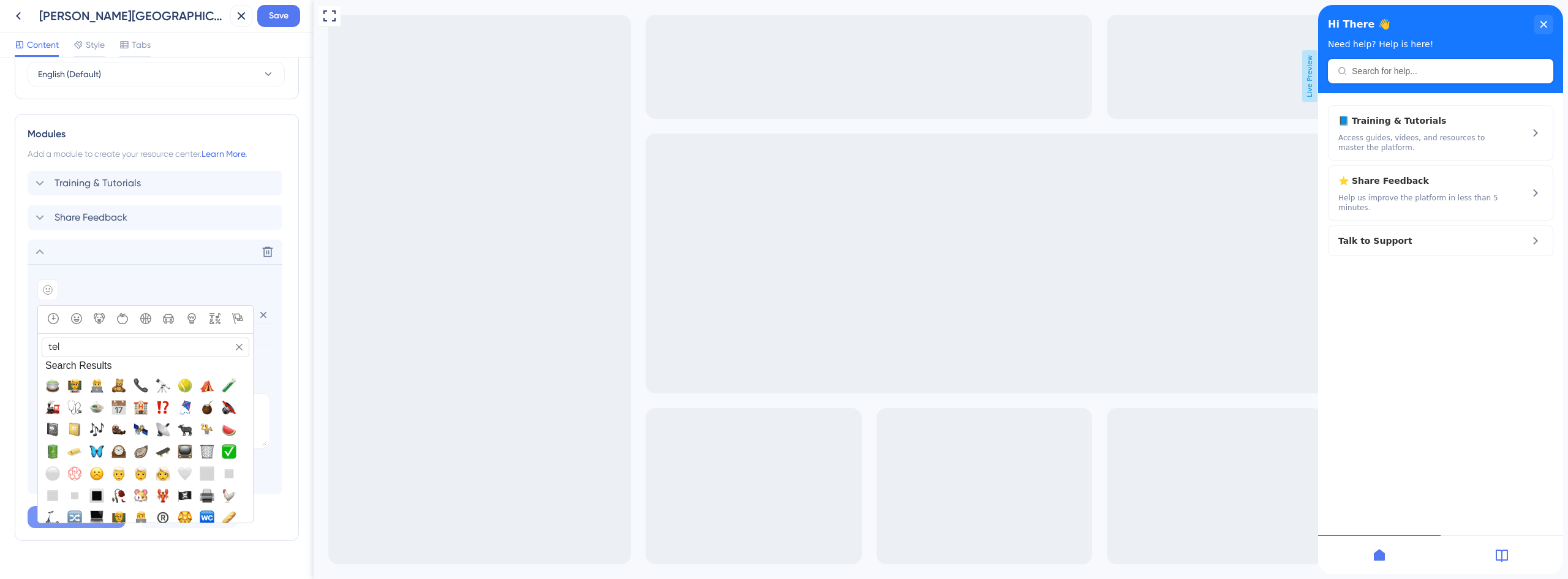
type input "tele"
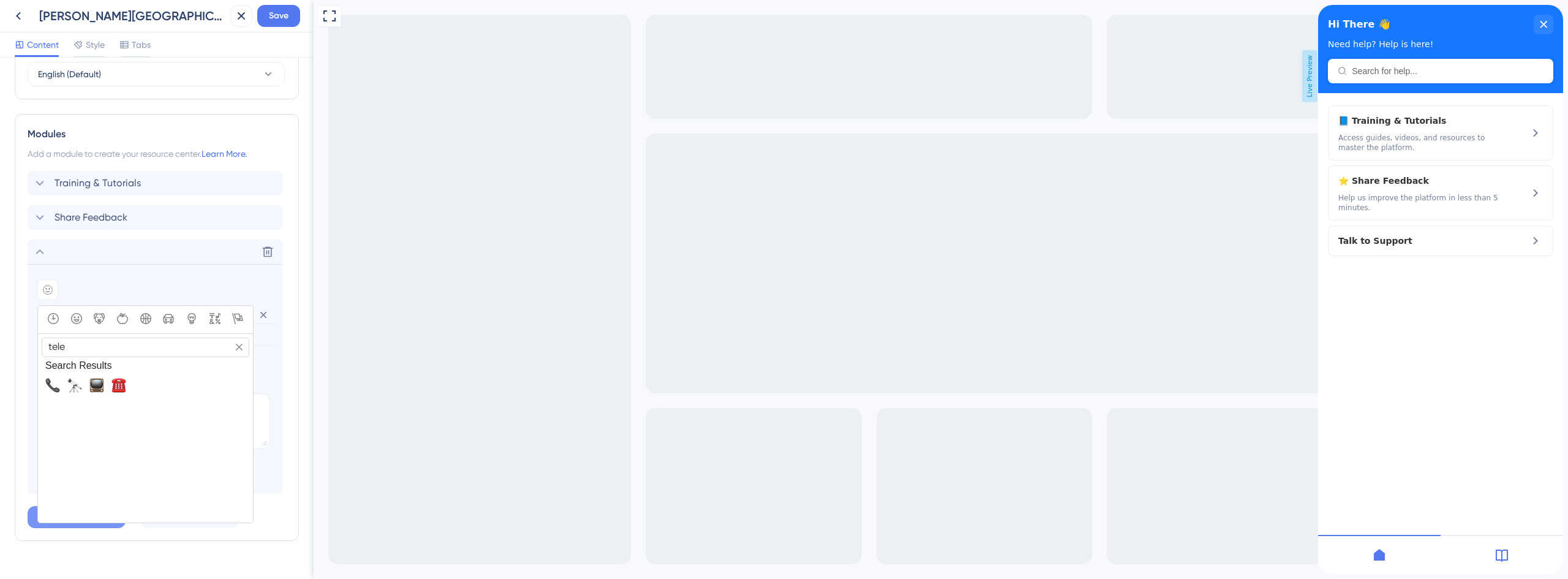
drag, startPoint x: 85, startPoint y: 351, endPoint x: 24, endPoint y: 345, distance: 61.3
click at [24, 345] on div "Modules Add a module to create your resource center. Learn More. Training & Tut…" at bounding box center [157, 327] width 284 height 427
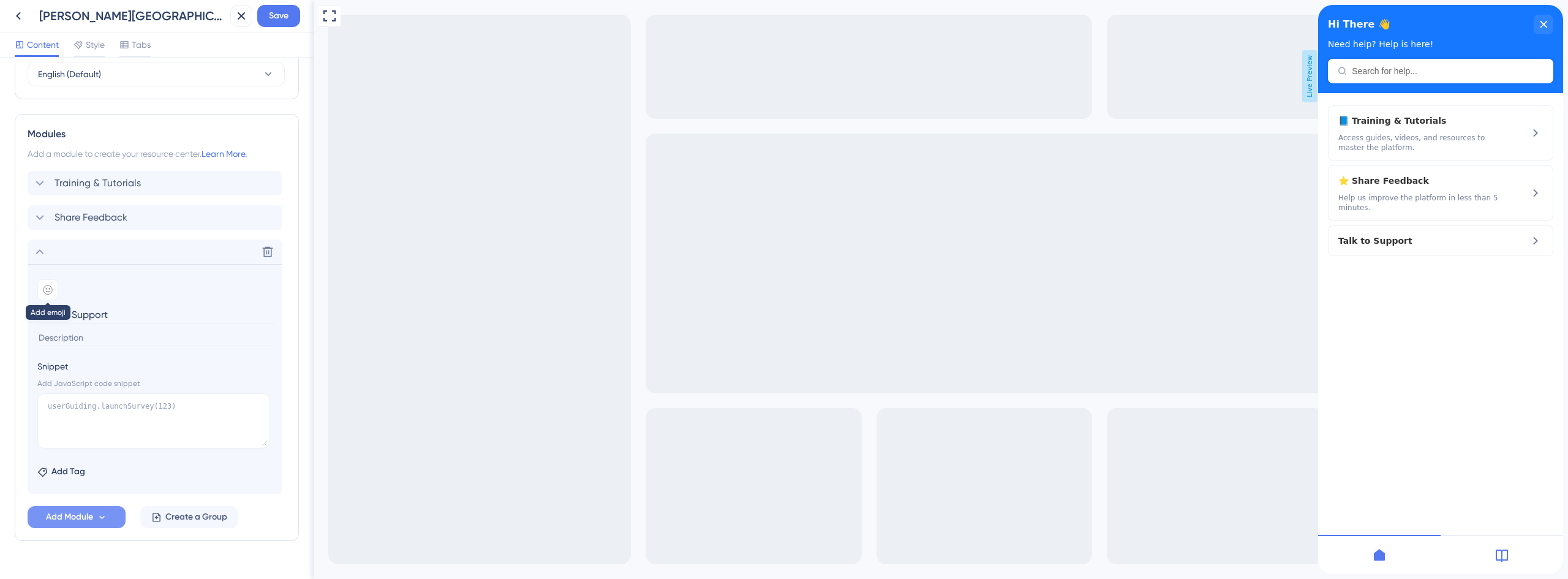
click at [47, 284] on div at bounding box center [47, 290] width 21 height 21
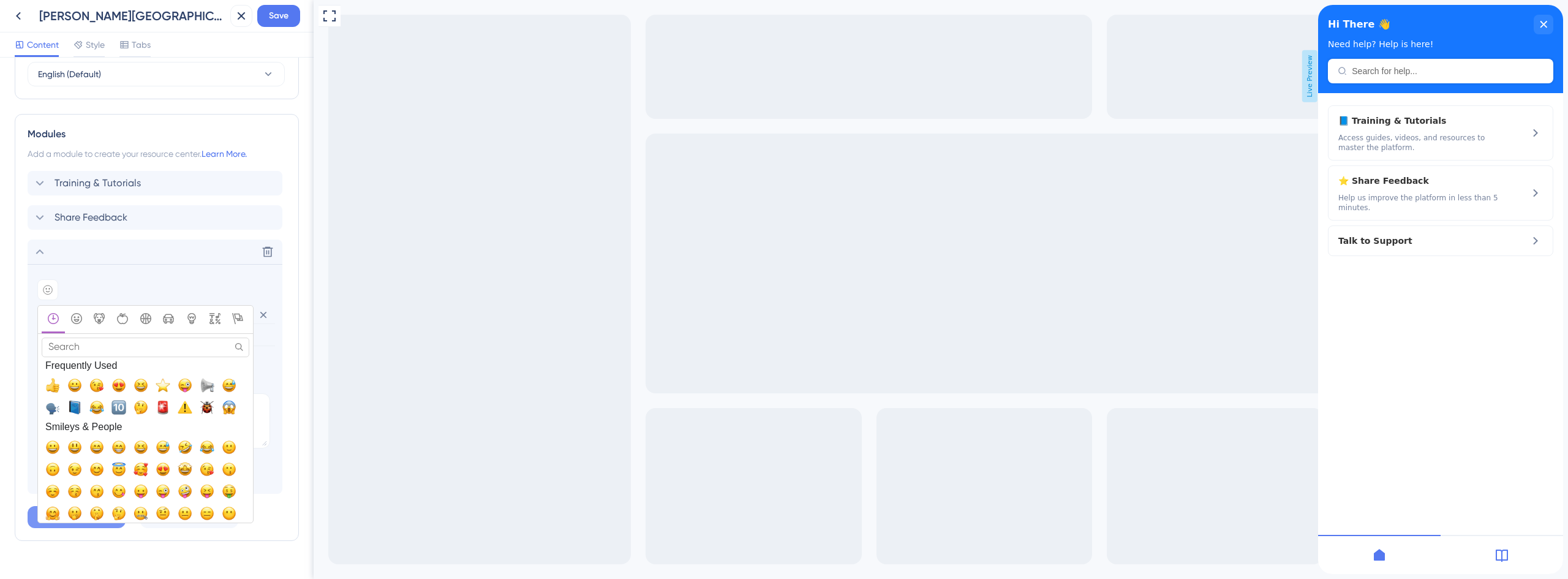
click at [99, 349] on input "Search" at bounding box center [145, 347] width 208 height 19
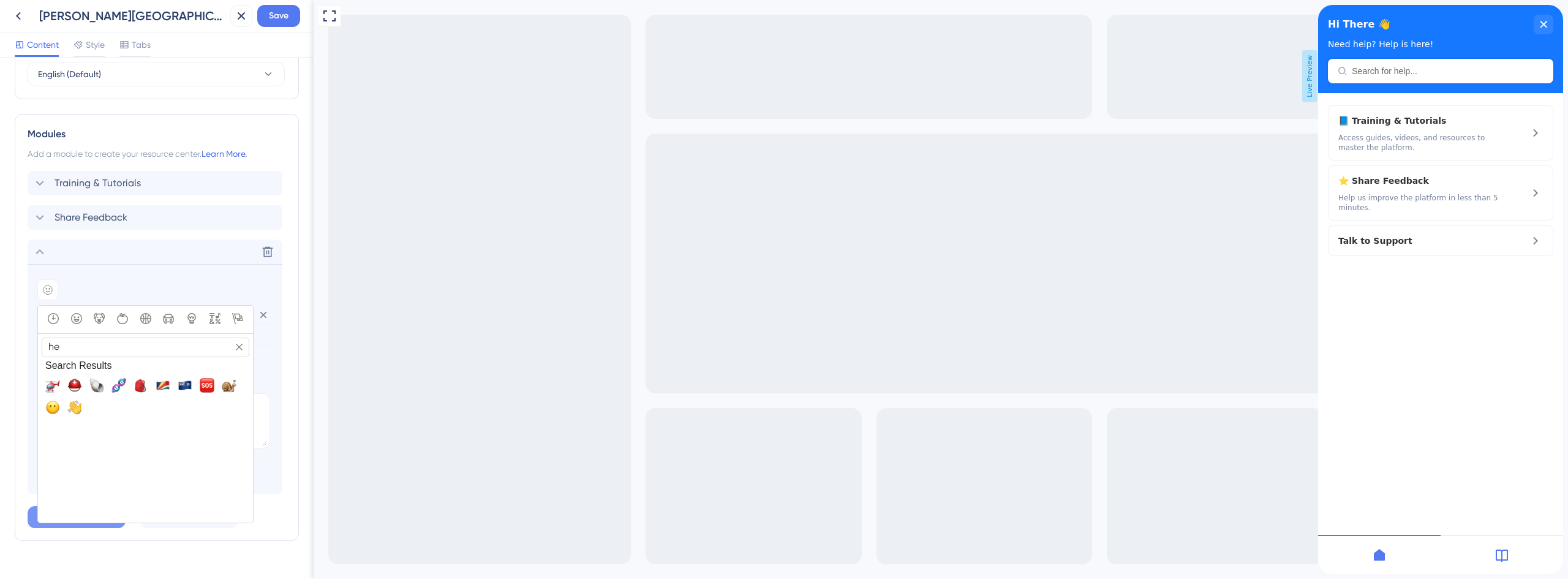
type input "h"
type input "head"
click at [48, 387] on span "🎧, headphones" at bounding box center [52, 385] width 15 height 15
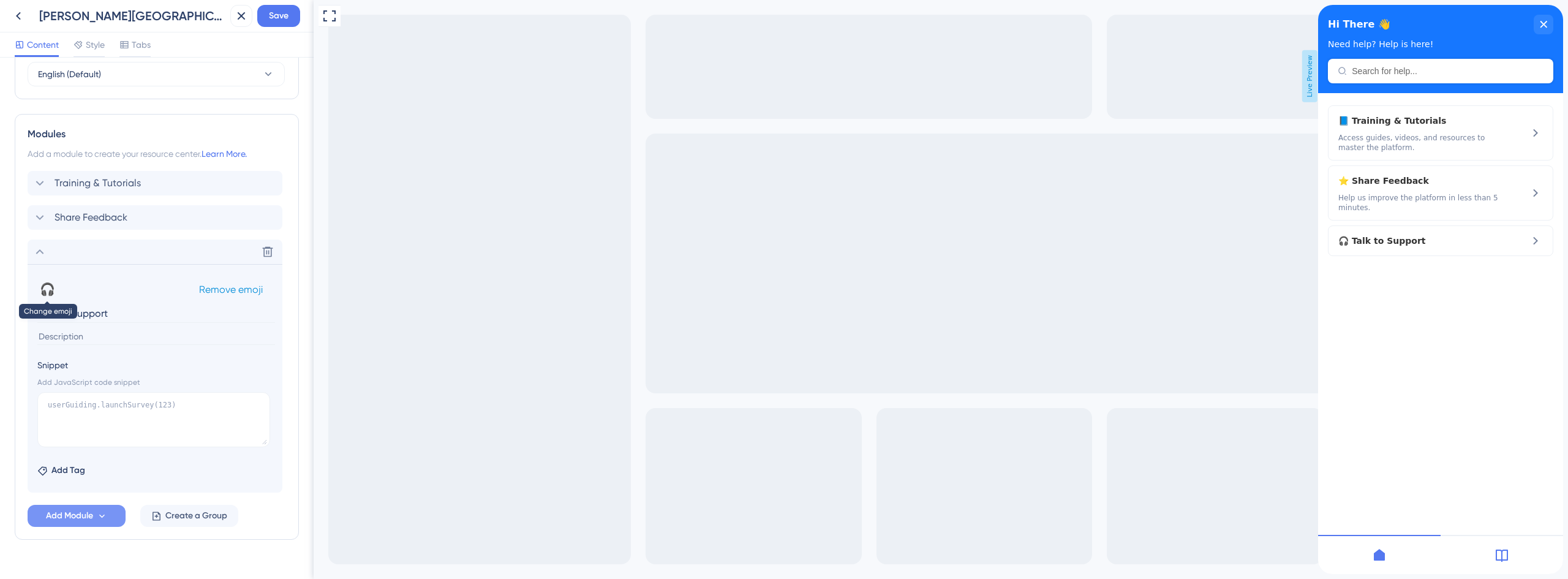
click at [47, 284] on button "🎧" at bounding box center [47, 290] width 20 height 20
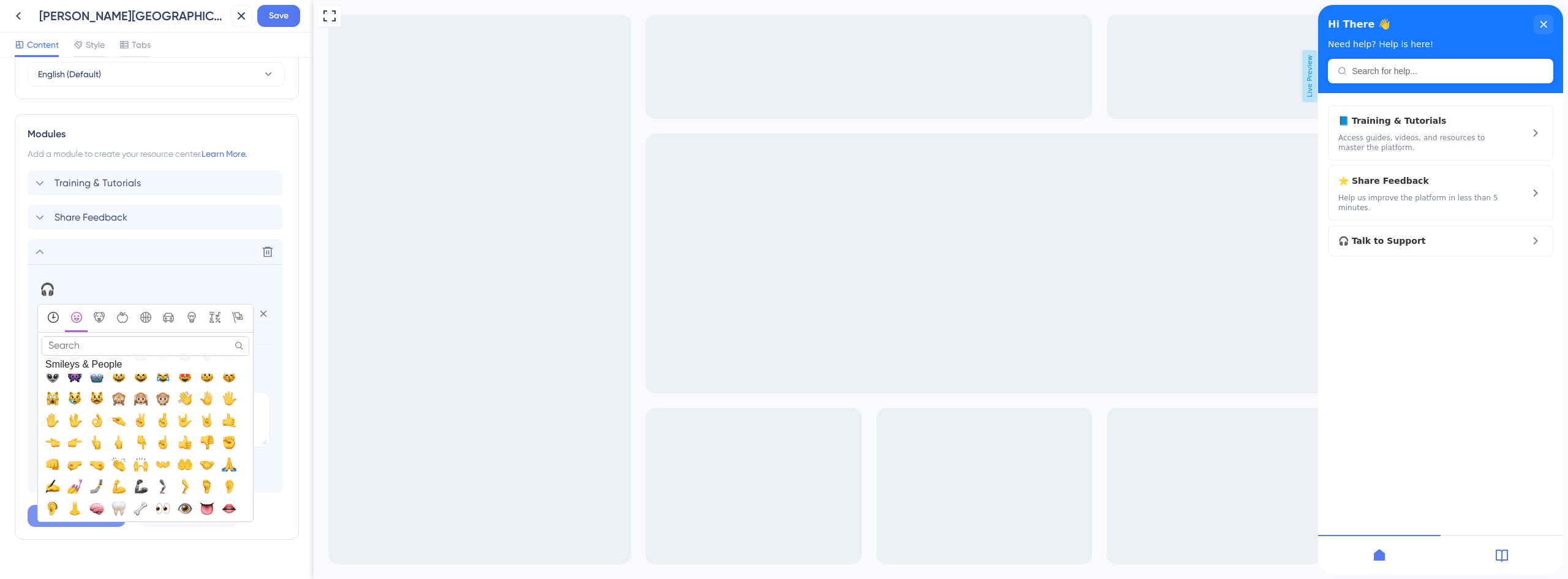
scroll to position [368, 0]
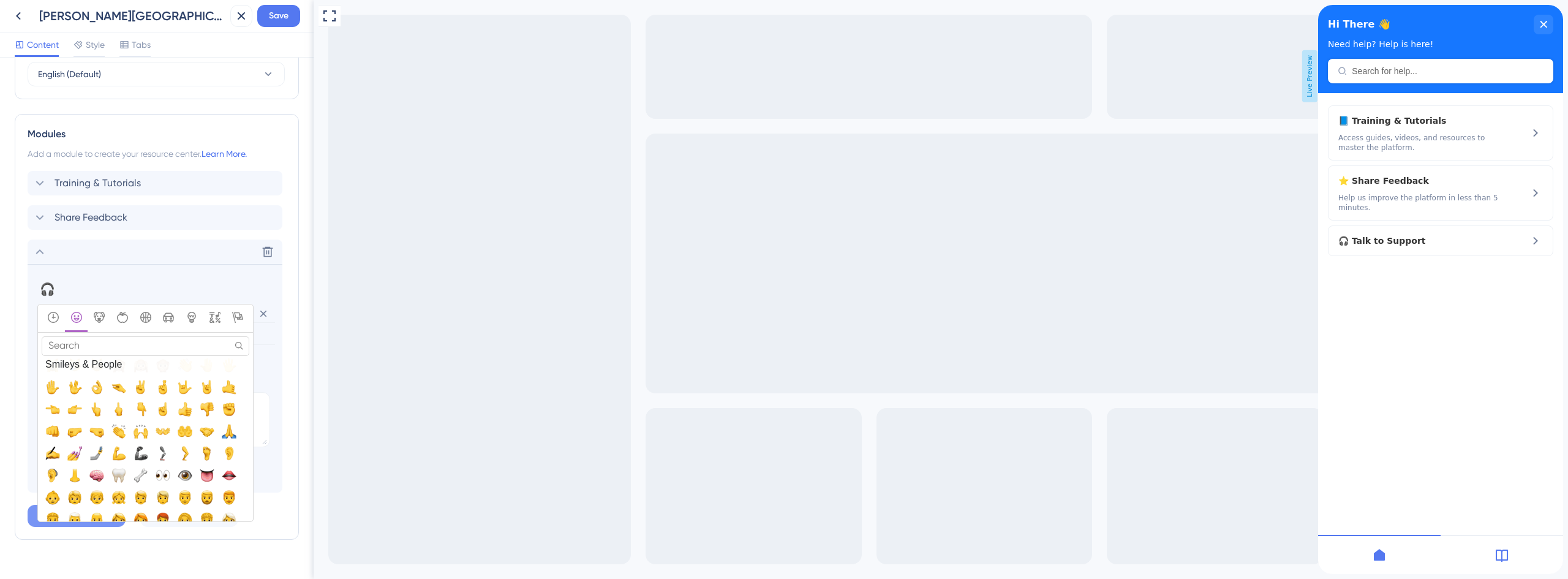
drag, startPoint x: 68, startPoint y: 343, endPoint x: 70, endPoint y: 331, distance: 12.2
click at [68, 343] on input "Search" at bounding box center [145, 346] width 208 height 19
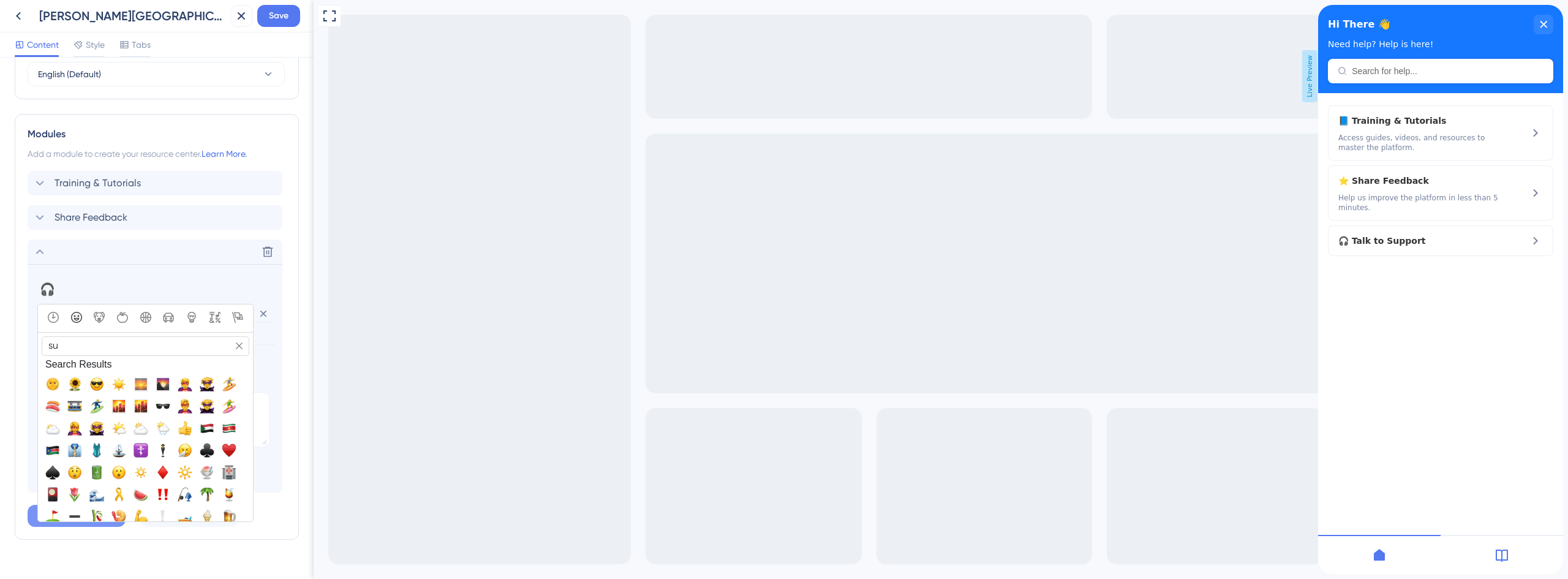
type input "s"
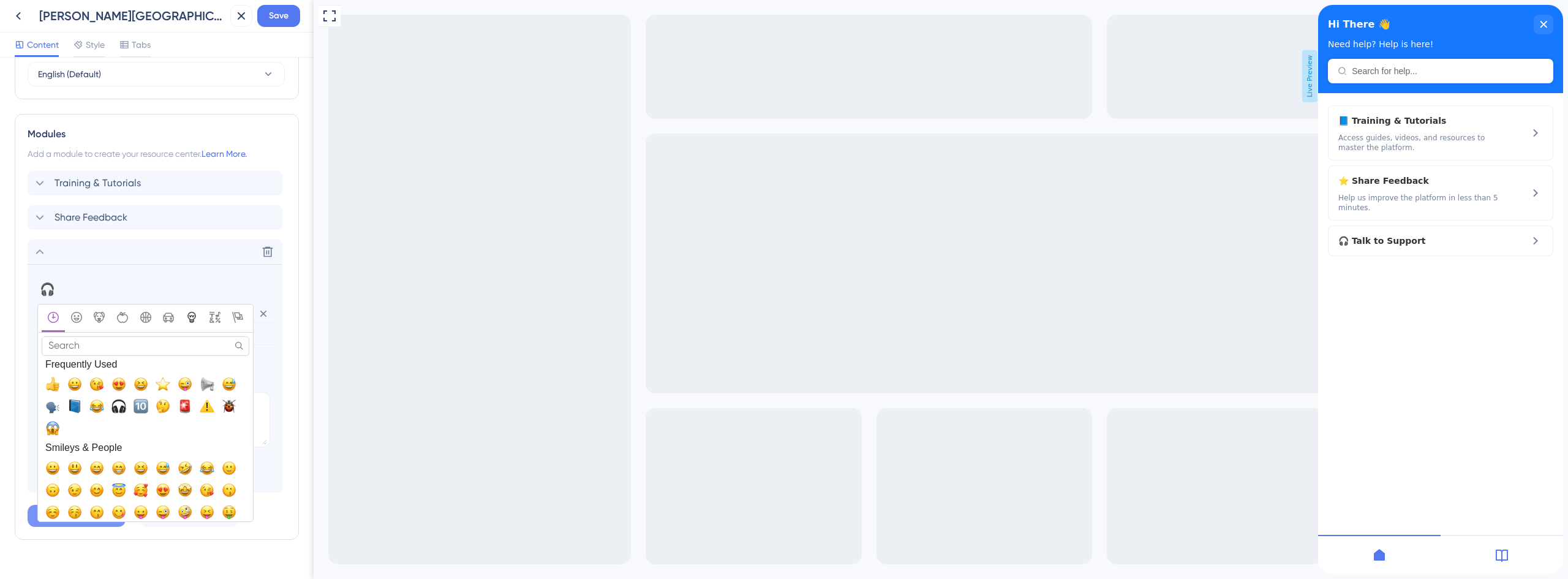
click at [195, 317] on icon "Objects" at bounding box center [191, 317] width 8 height 11
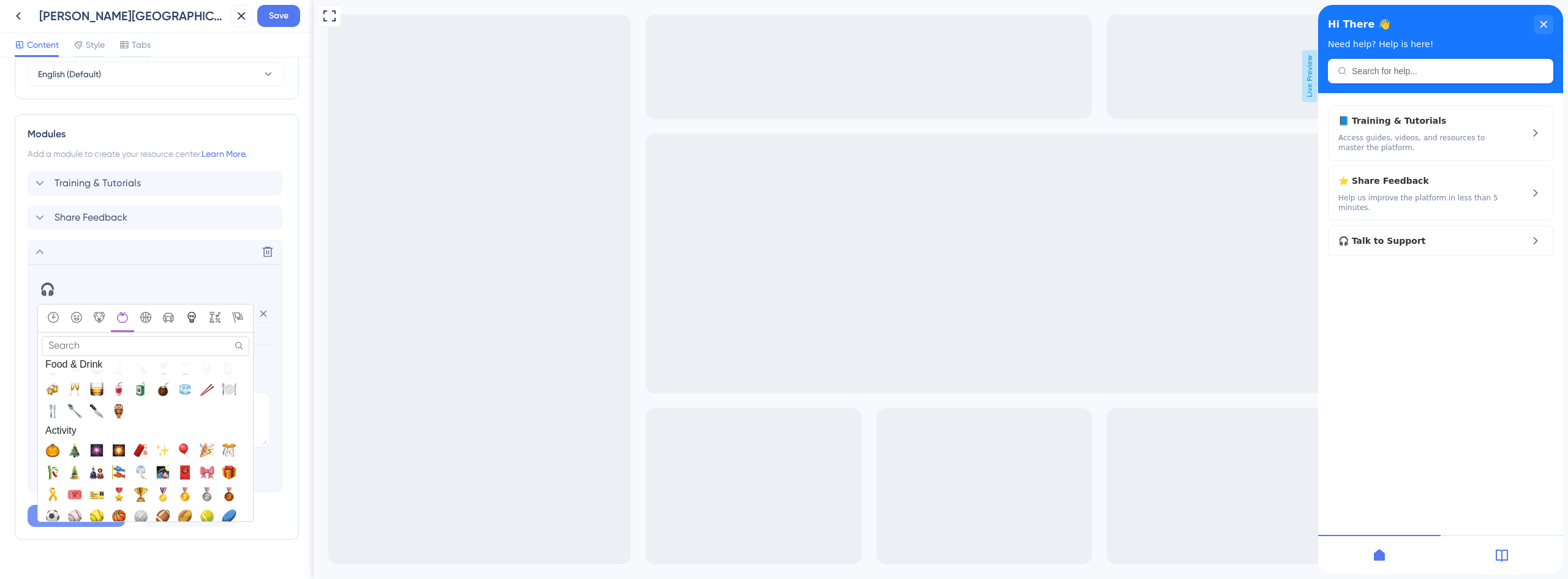
scroll to position [1872, 0]
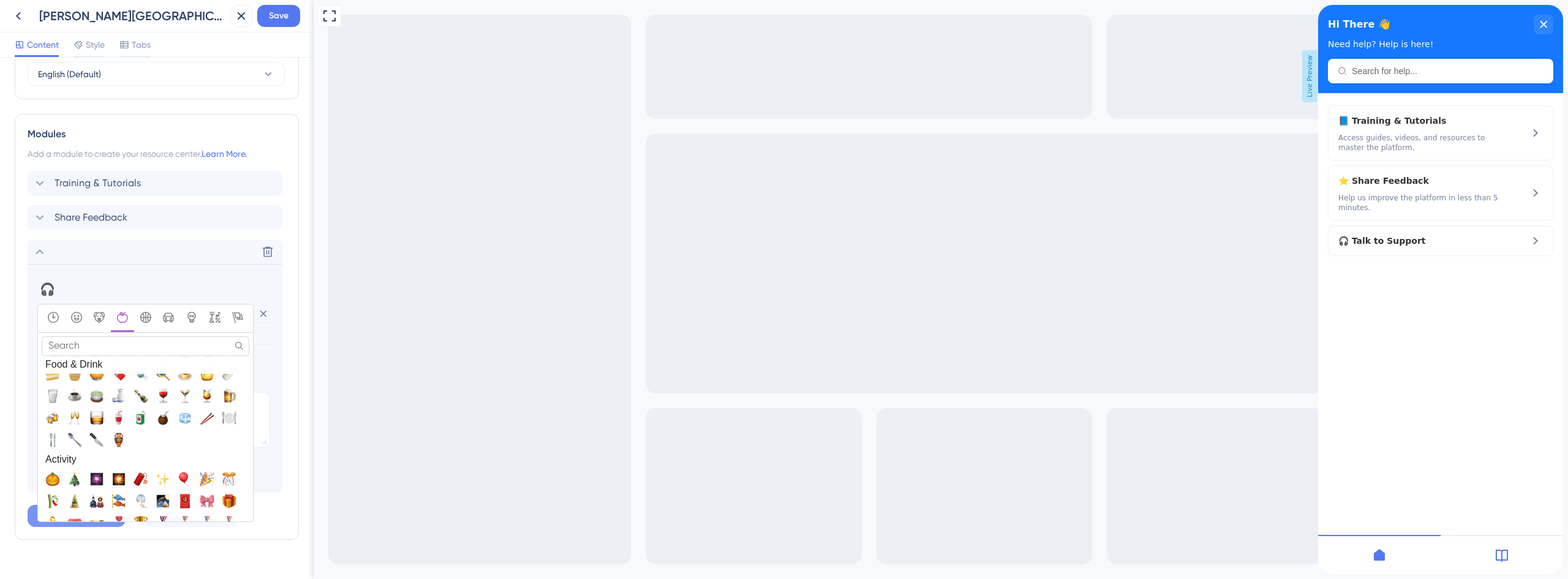
click at [104, 349] on input "Search" at bounding box center [145, 346] width 208 height 19
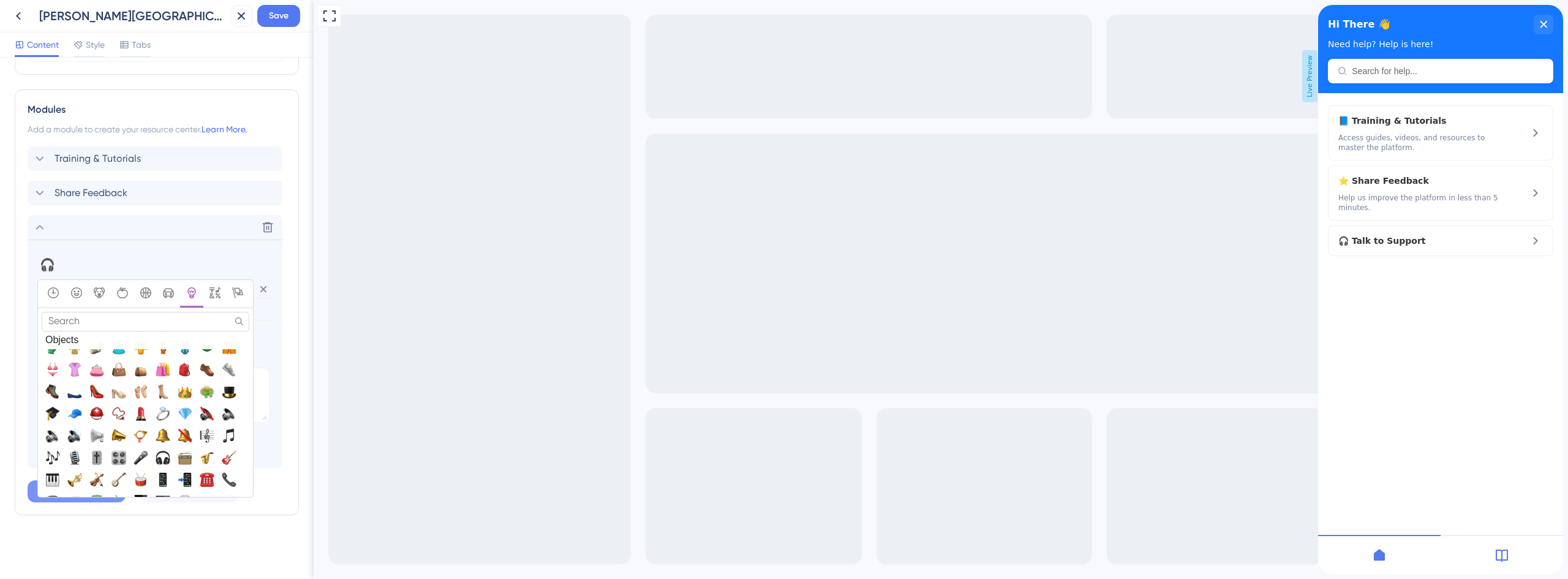
scroll to position [2730, 0]
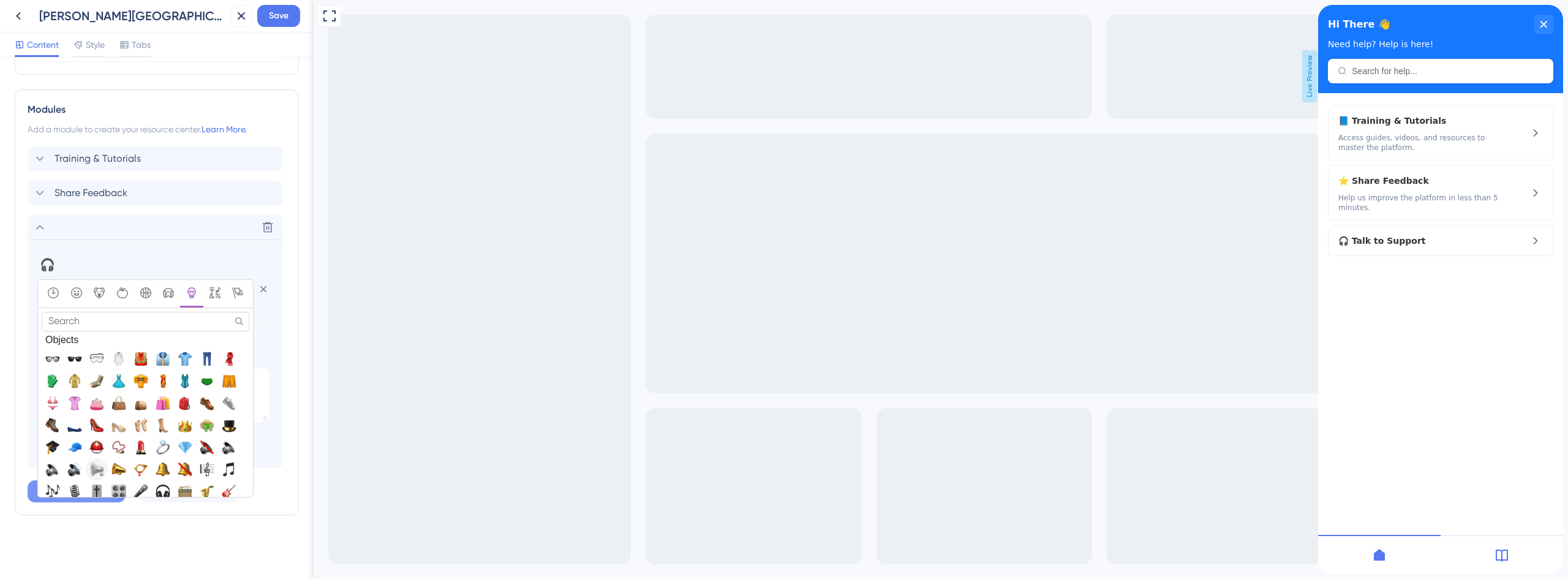
click at [99, 471] on span "📢, loudspeaker" at bounding box center [97, 469] width 15 height 15
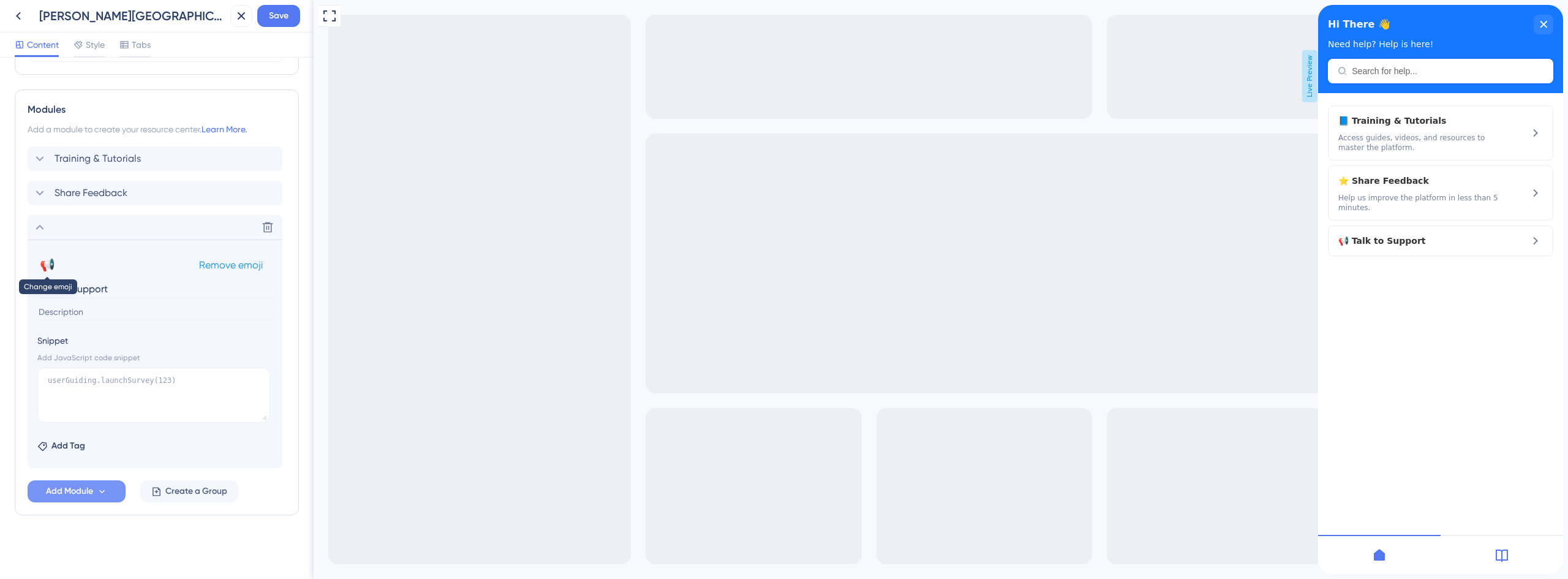
click at [51, 260] on button "📢" at bounding box center [47, 265] width 20 height 20
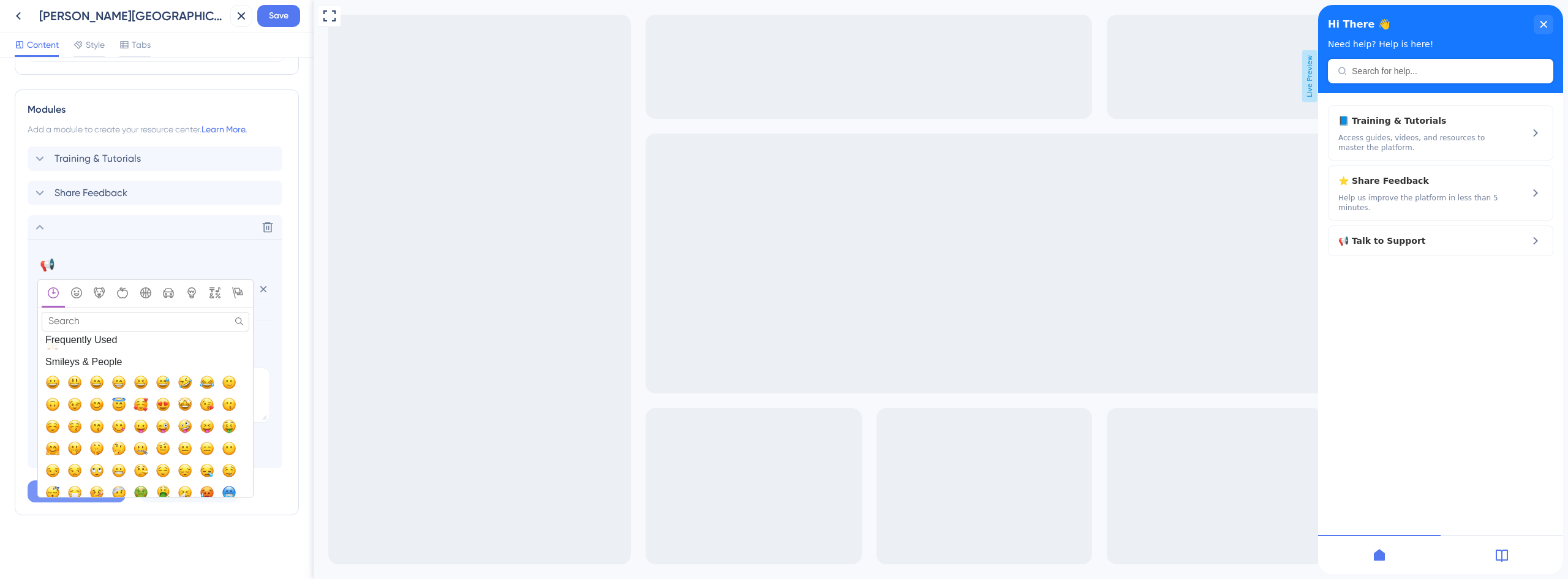
scroll to position [0, 0]
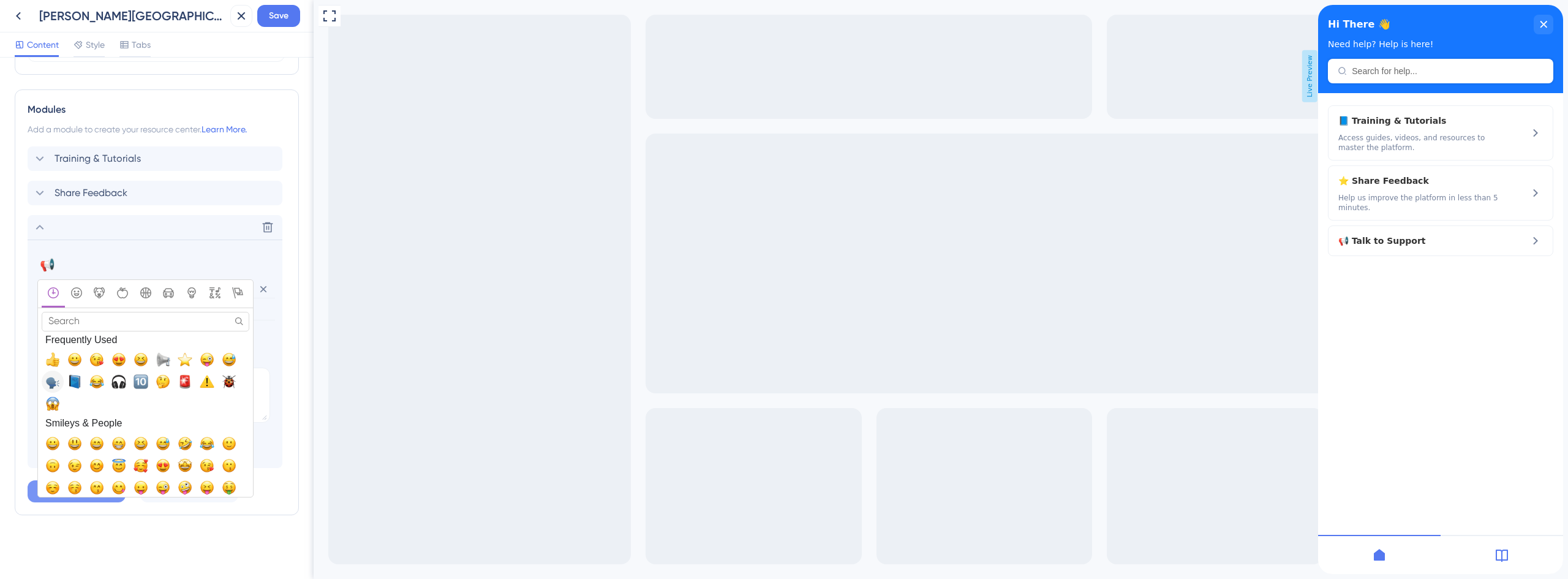
click at [50, 386] on span "🗣️, speaking_head_in_silhouette" at bounding box center [52, 382] width 15 height 15
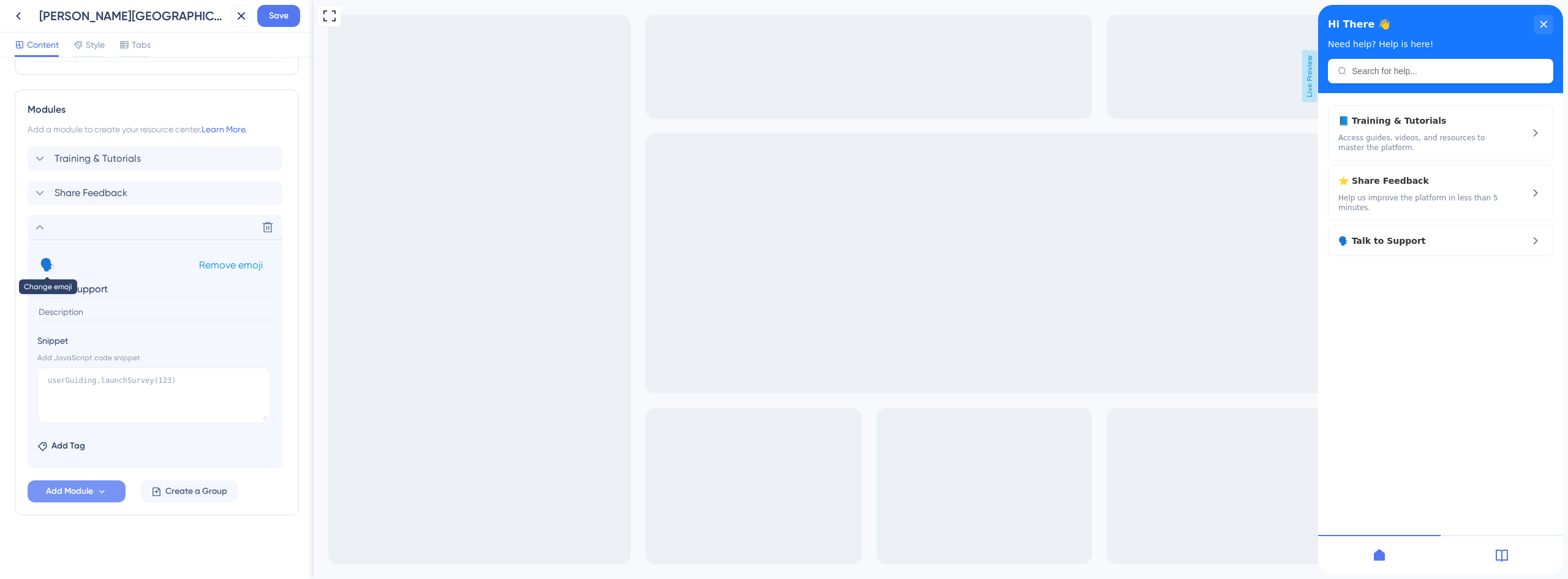
click at [44, 268] on button "🗣️" at bounding box center [47, 265] width 20 height 20
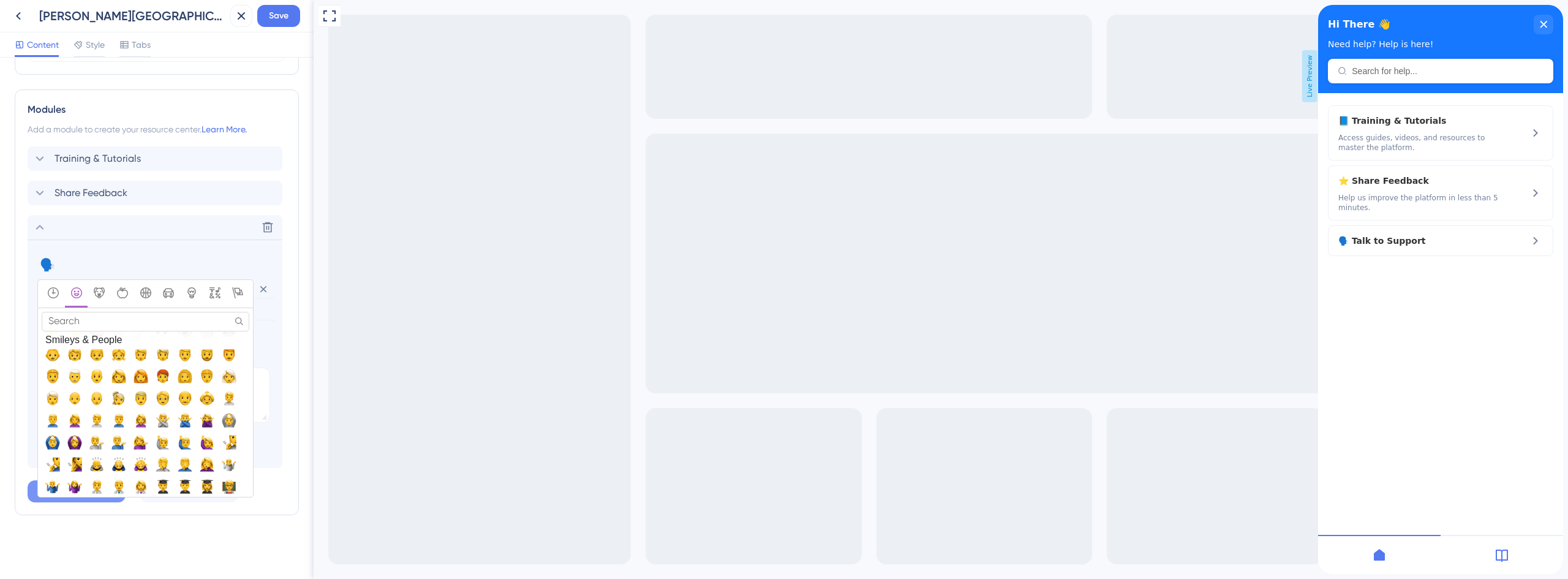
scroll to position [490, 0]
click at [104, 326] on input "Search" at bounding box center [145, 321] width 208 height 19
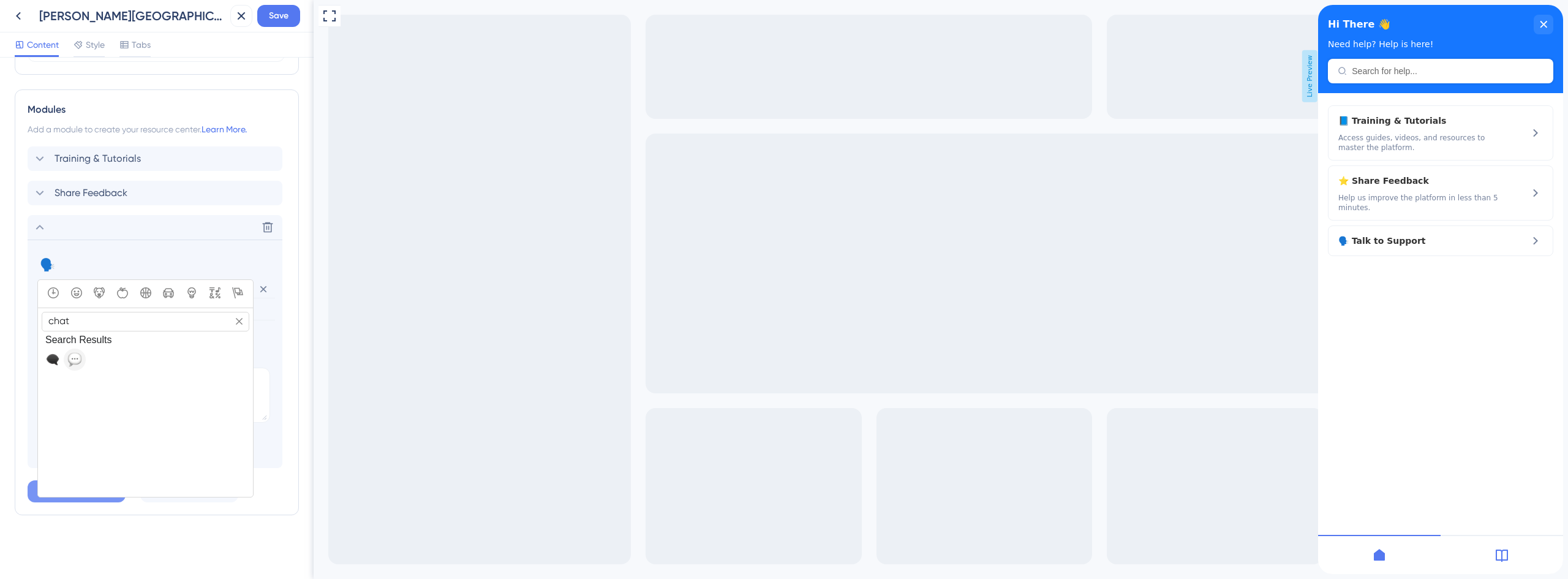
type input "chat"
click at [72, 355] on span "💬, speech_balloon" at bounding box center [74, 360] width 15 height 15
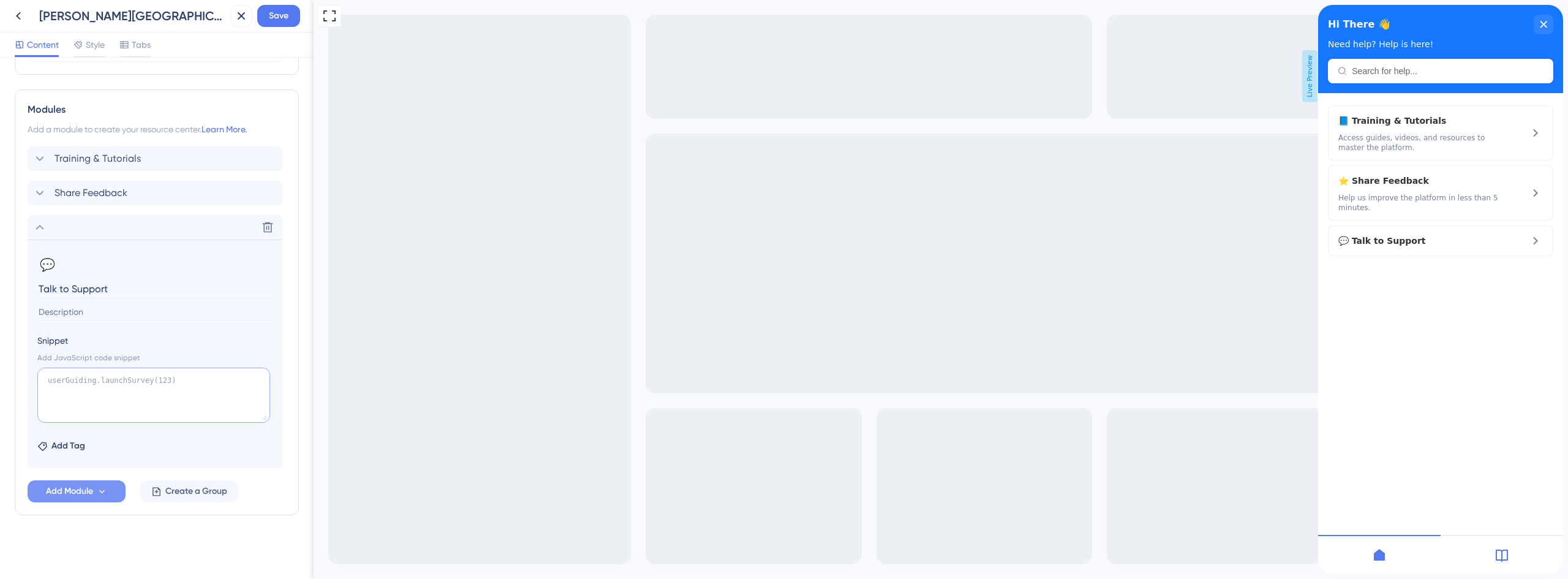
click at [131, 384] on textarea at bounding box center [153, 395] width 233 height 55
click at [84, 492] on span "Add Module" at bounding box center [69, 491] width 47 height 15
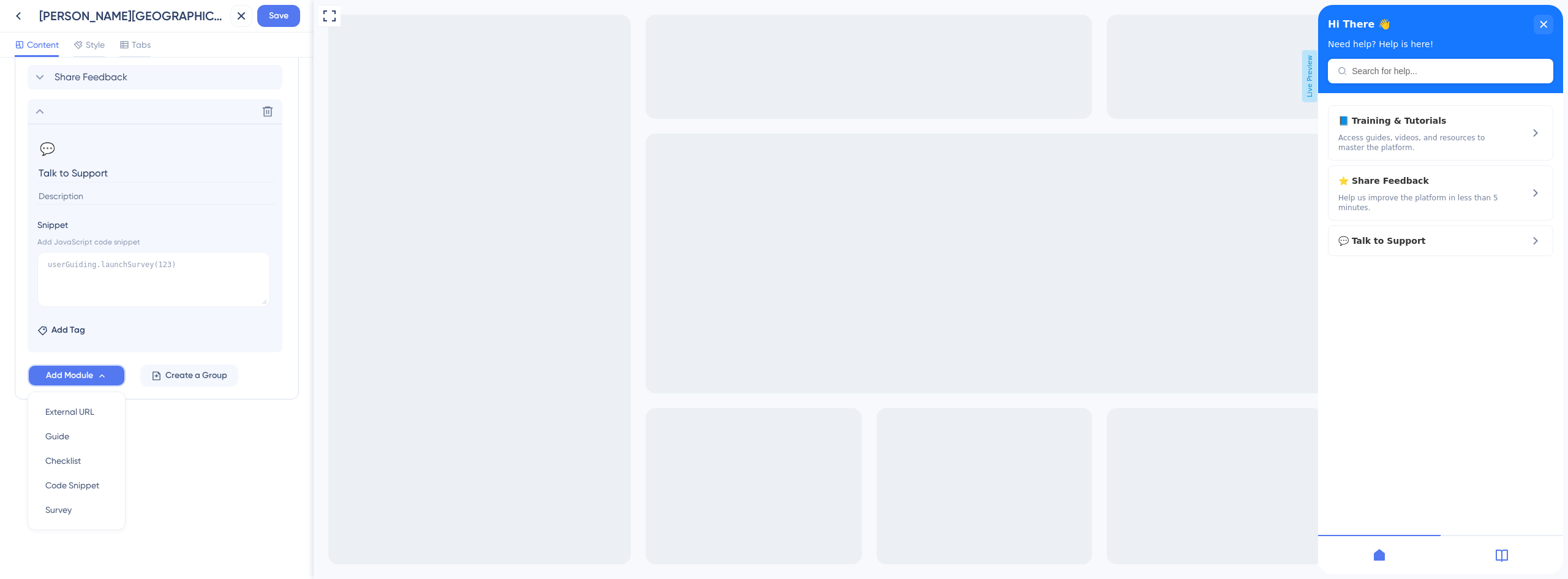
click at [94, 376] on button "Add Module" at bounding box center [77, 375] width 98 height 22
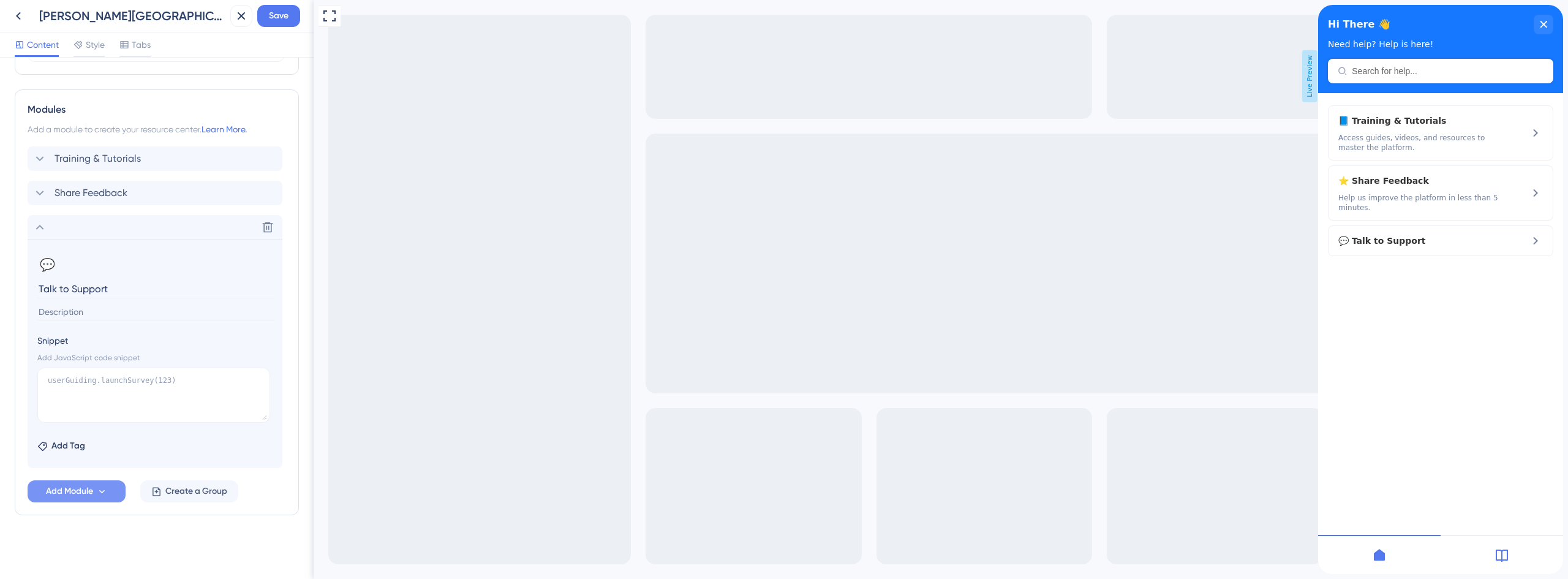
drag, startPoint x: 129, startPoint y: 531, endPoint x: 121, endPoint y: 482, distance: 49.6
click at [129, 532] on div "Resource Center Header Title Hi There 👋 17 Hi There 👋 Subtitle Need help? Help …" at bounding box center [157, 50] width 284 height 1029
click at [100, 396] on textarea at bounding box center [153, 395] width 233 height 55
click at [95, 309] on input at bounding box center [156, 312] width 238 height 17
type input "T"
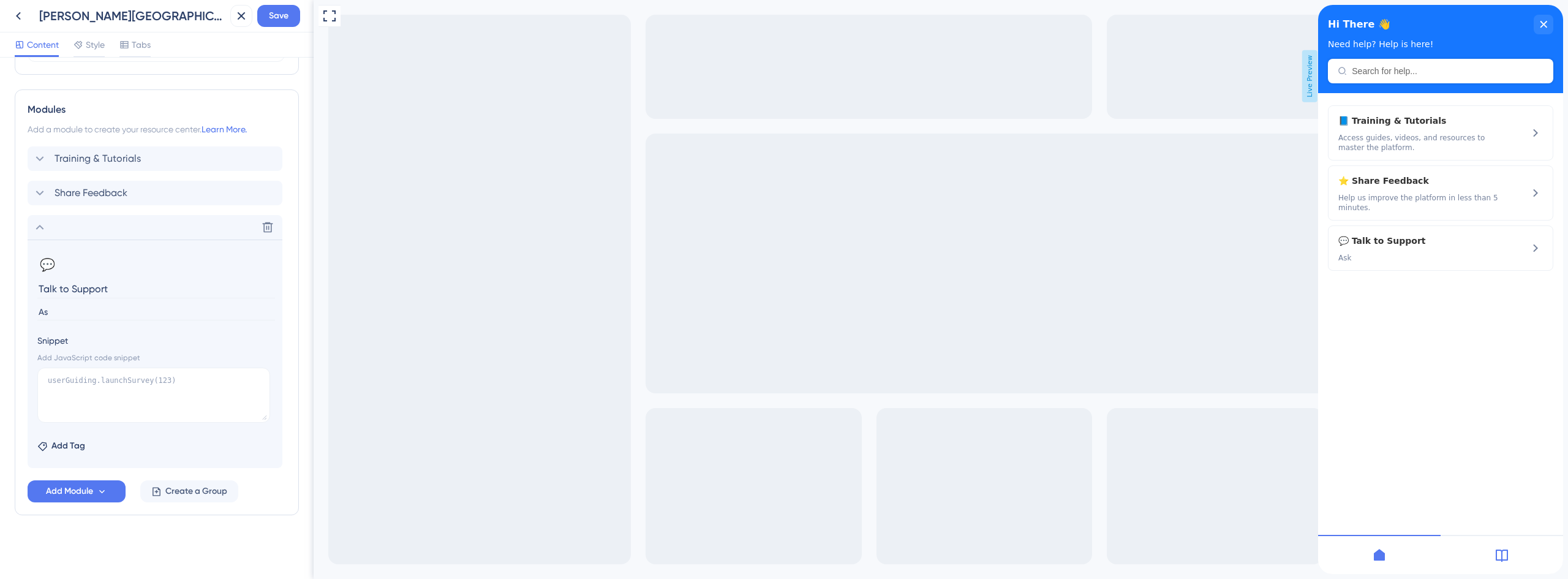
type input "A"
click at [159, 310] on input "Talk to the Crosby support team and get the help you need." at bounding box center [156, 312] width 238 height 17
click at [159, 309] on input "Talk to the Crosby support team and get the help you need." at bounding box center [156, 312] width 238 height 17
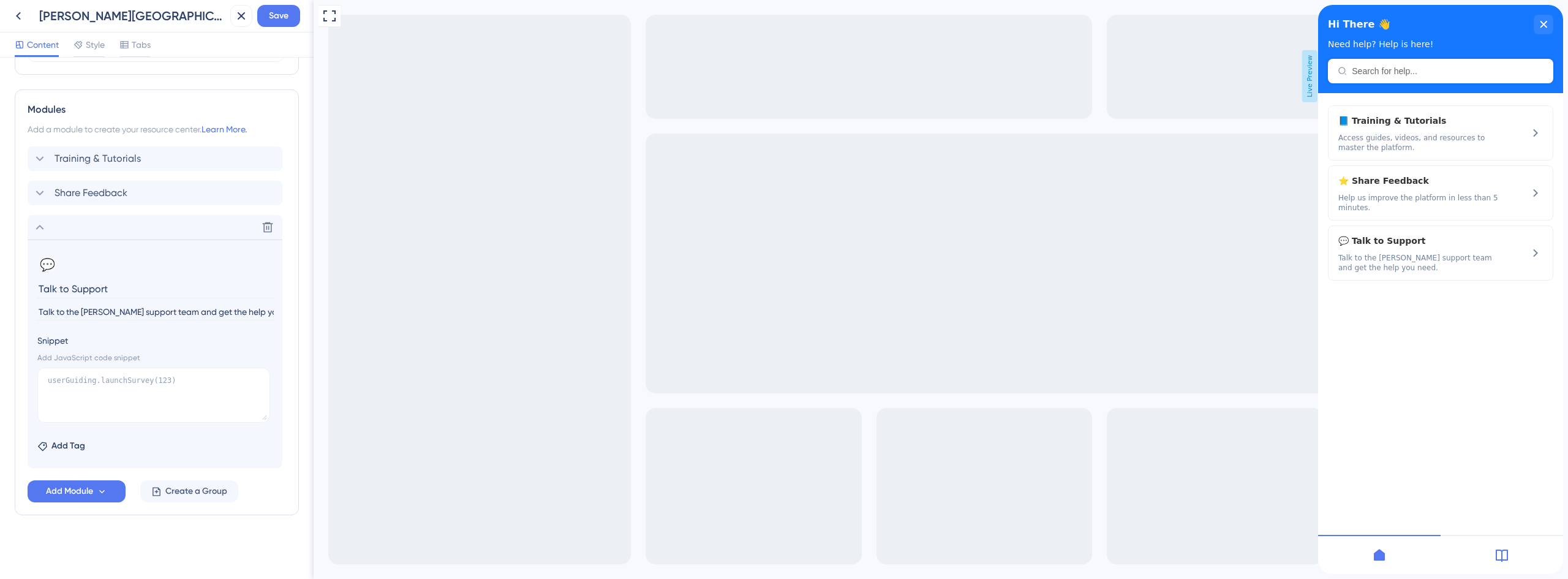
click at [232, 307] on input "Talk to the Crosby support team and get the help you need." at bounding box center [156, 312] width 238 height 17
paste input "Contact the Crosby support team for help"
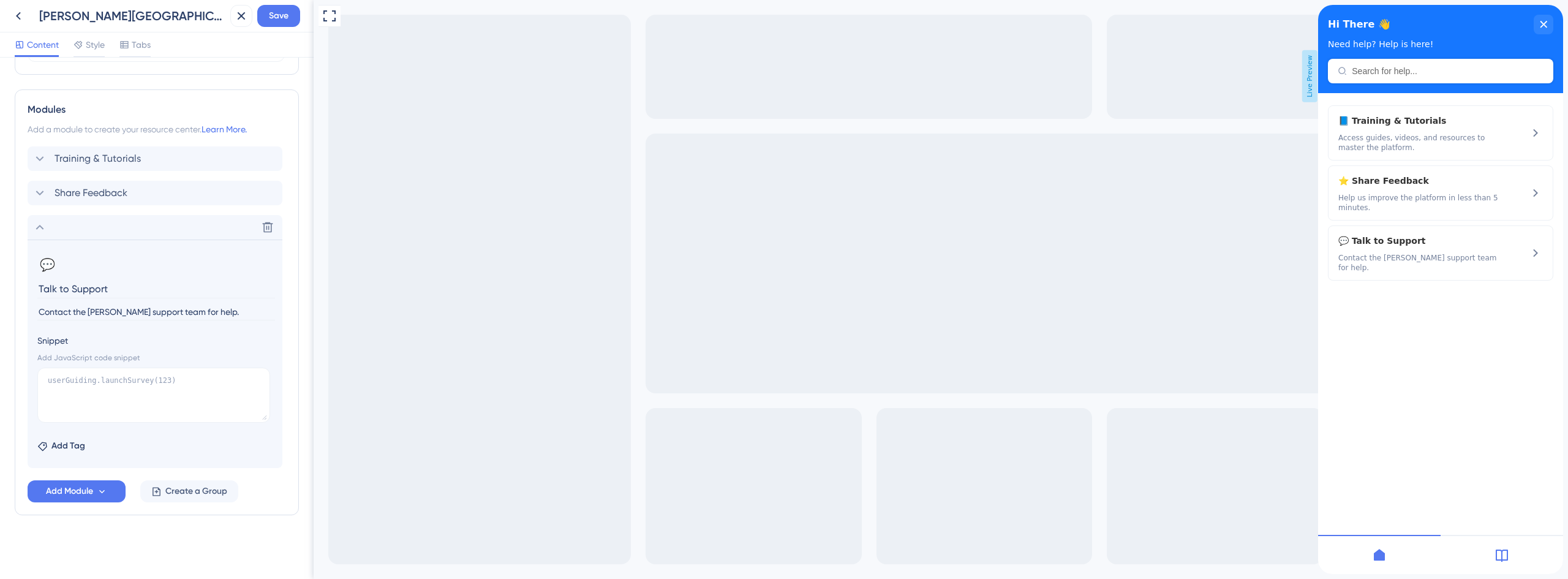
type input "Contact the [PERSON_NAME] support team for help."
click at [93, 50] on span "Style" at bounding box center [95, 44] width 19 height 15
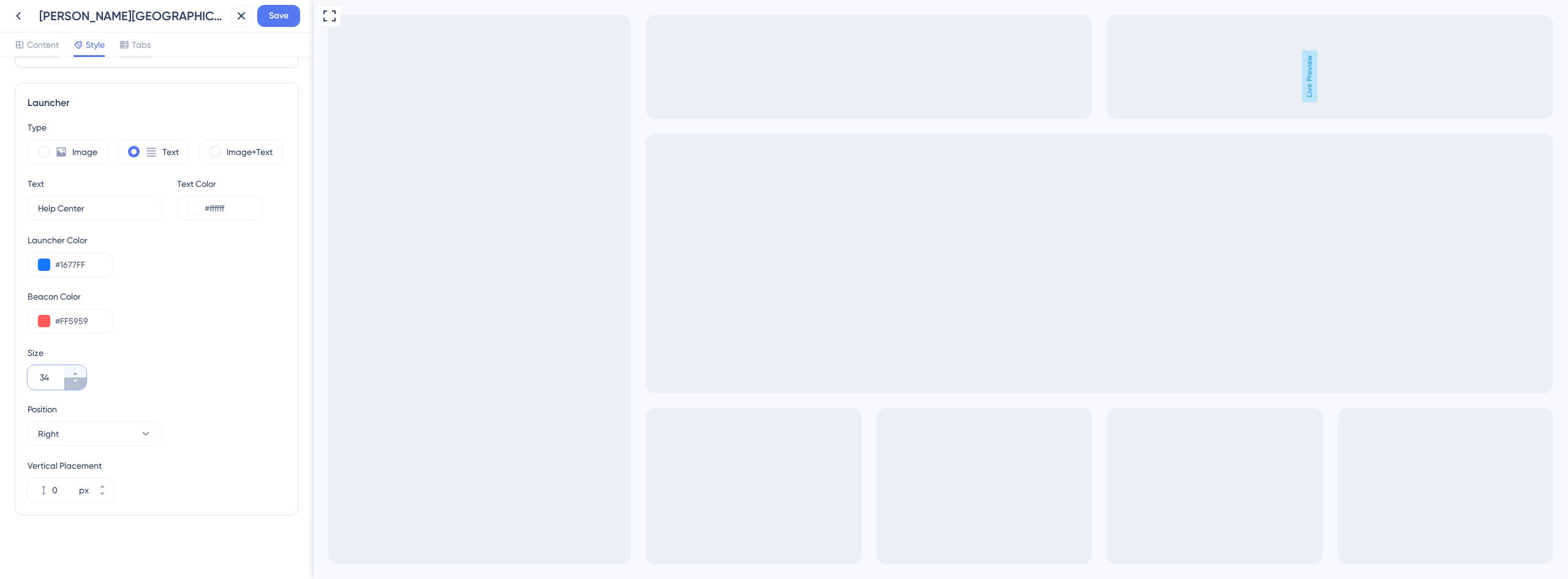
click at [78, 382] on icon at bounding box center [75, 380] width 7 height 7
click at [78, 374] on icon at bounding box center [75, 373] width 7 height 7
type input "34"
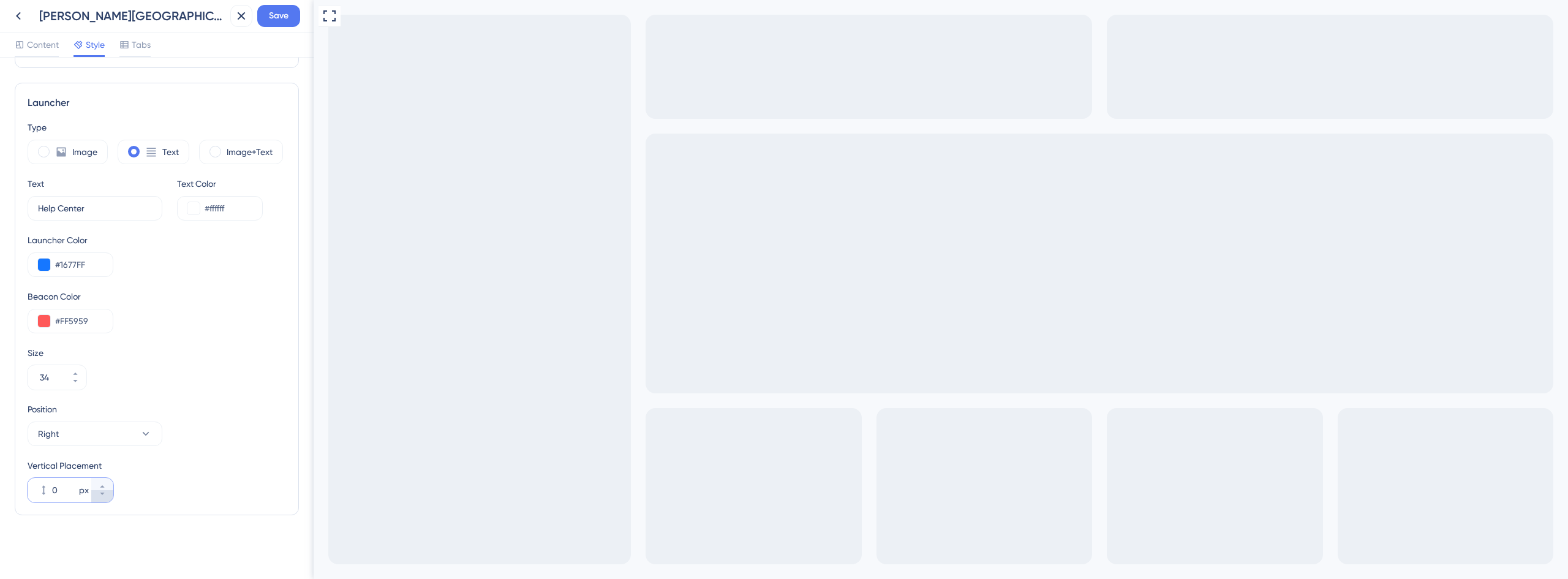
click at [99, 497] on icon at bounding box center [102, 493] width 7 height 7
click at [99, 484] on icon at bounding box center [102, 486] width 7 height 7
click at [99, 483] on icon at bounding box center [102, 486] width 7 height 7
type input "0"
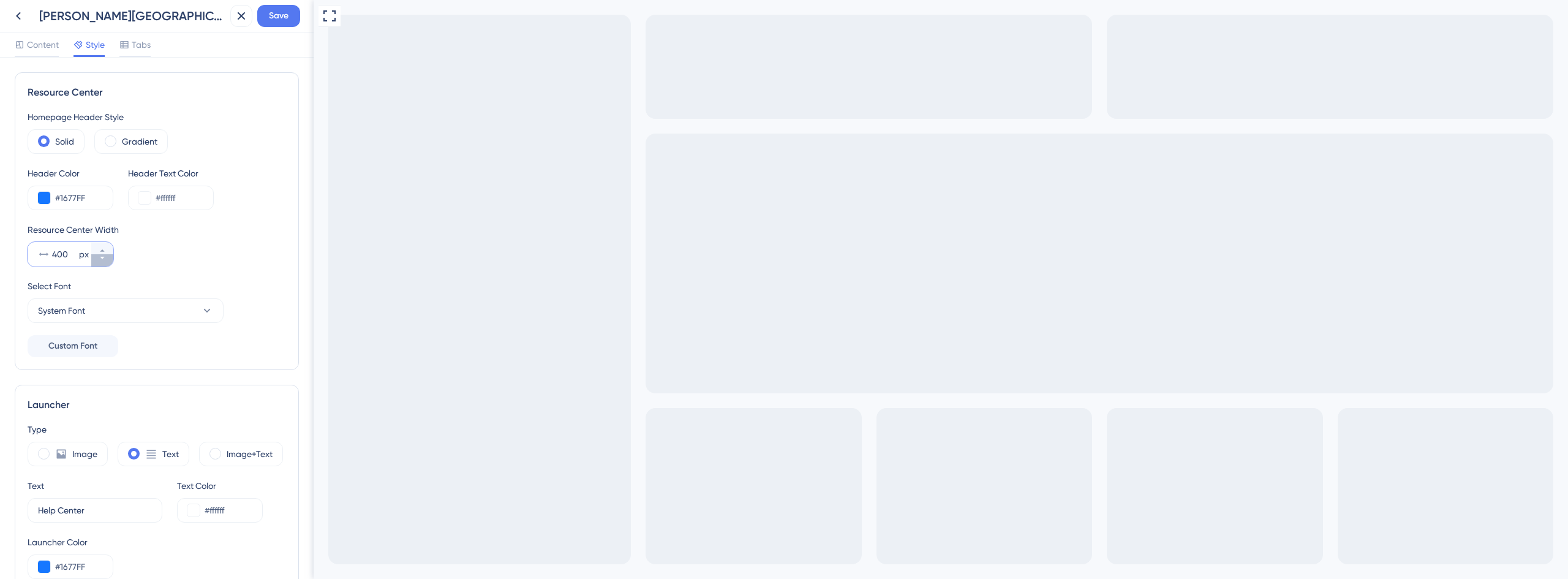
click at [104, 260] on icon at bounding box center [102, 258] width 7 height 7
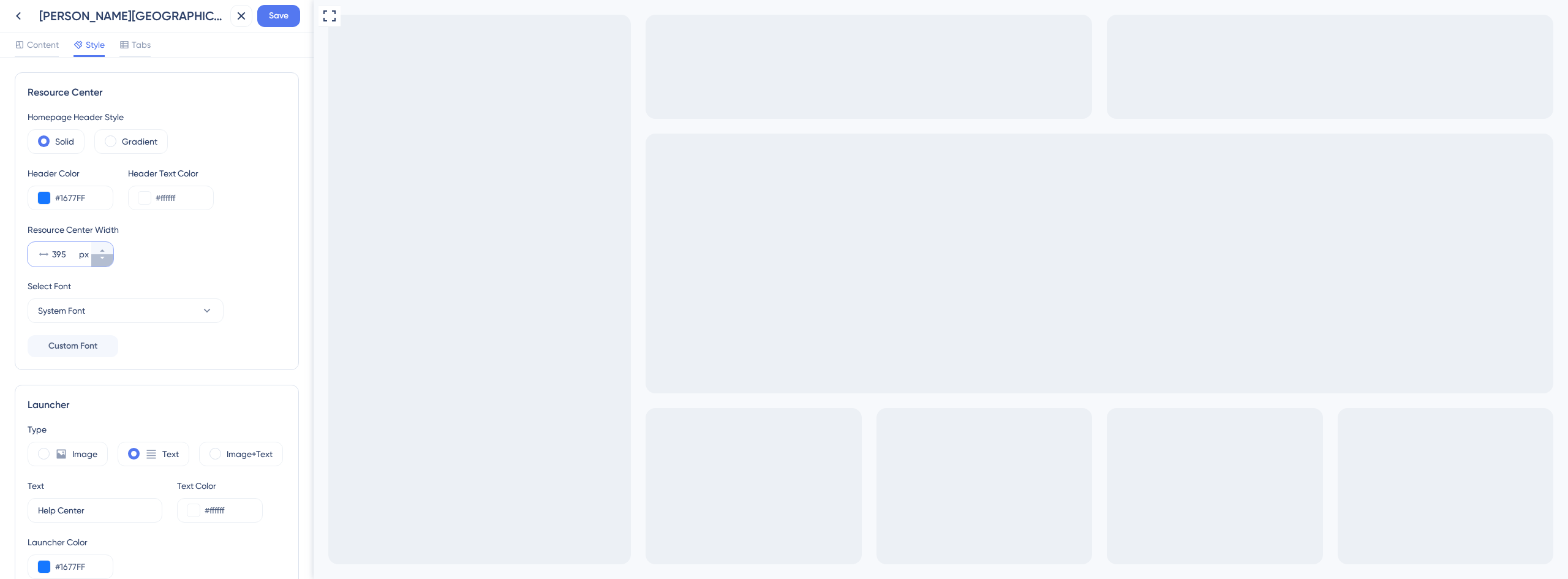
click at [104, 260] on icon at bounding box center [102, 258] width 7 height 7
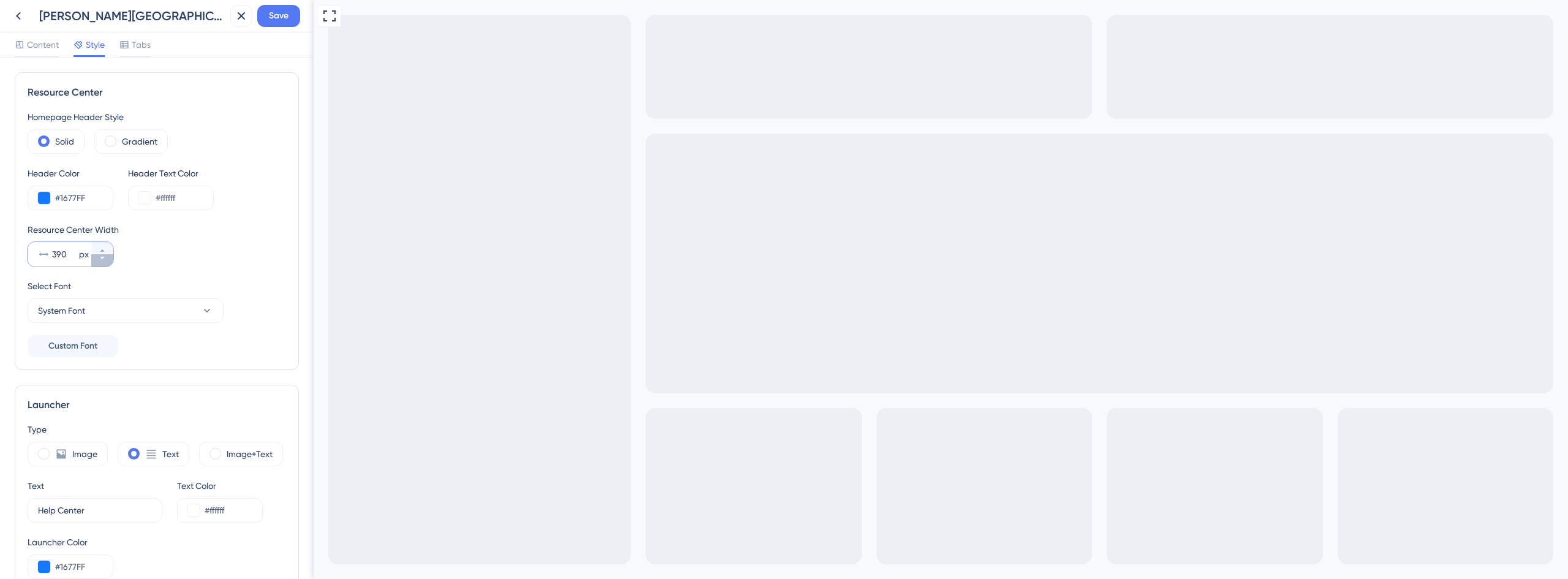
click at [104, 260] on icon at bounding box center [102, 258] width 7 height 7
click at [104, 250] on icon at bounding box center [102, 250] width 7 height 7
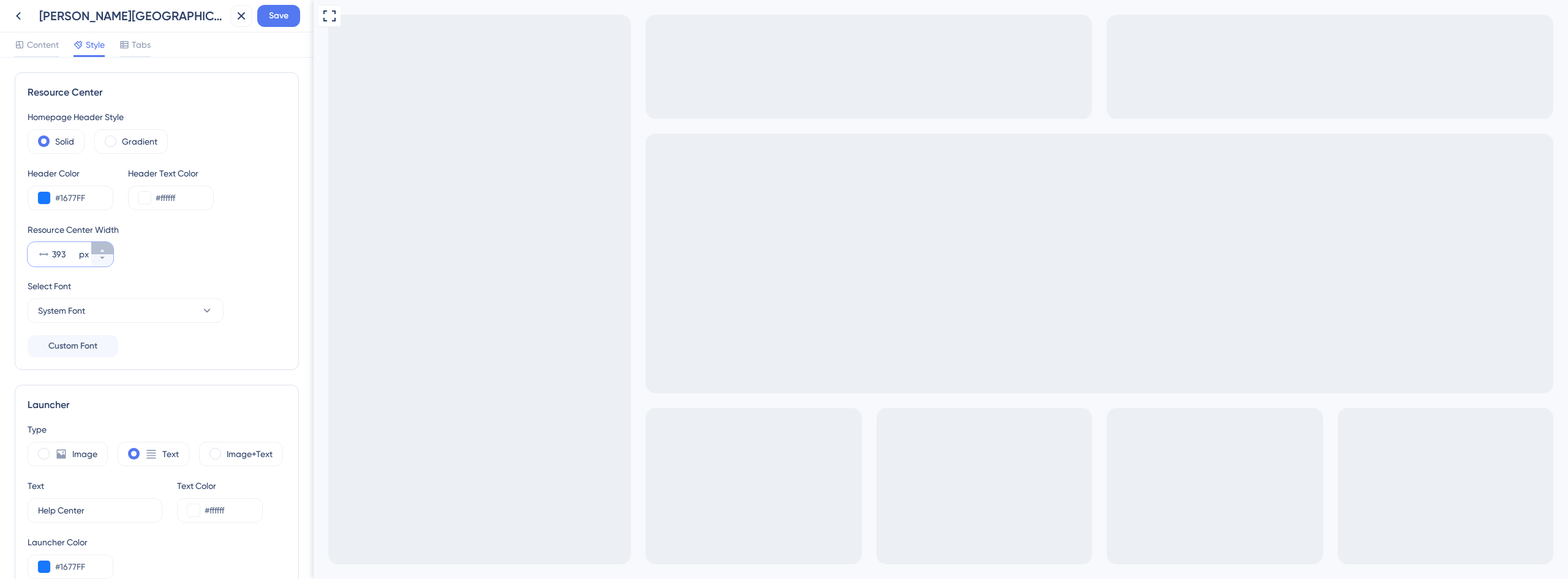
click at [104, 250] on icon at bounding box center [102, 250] width 7 height 7
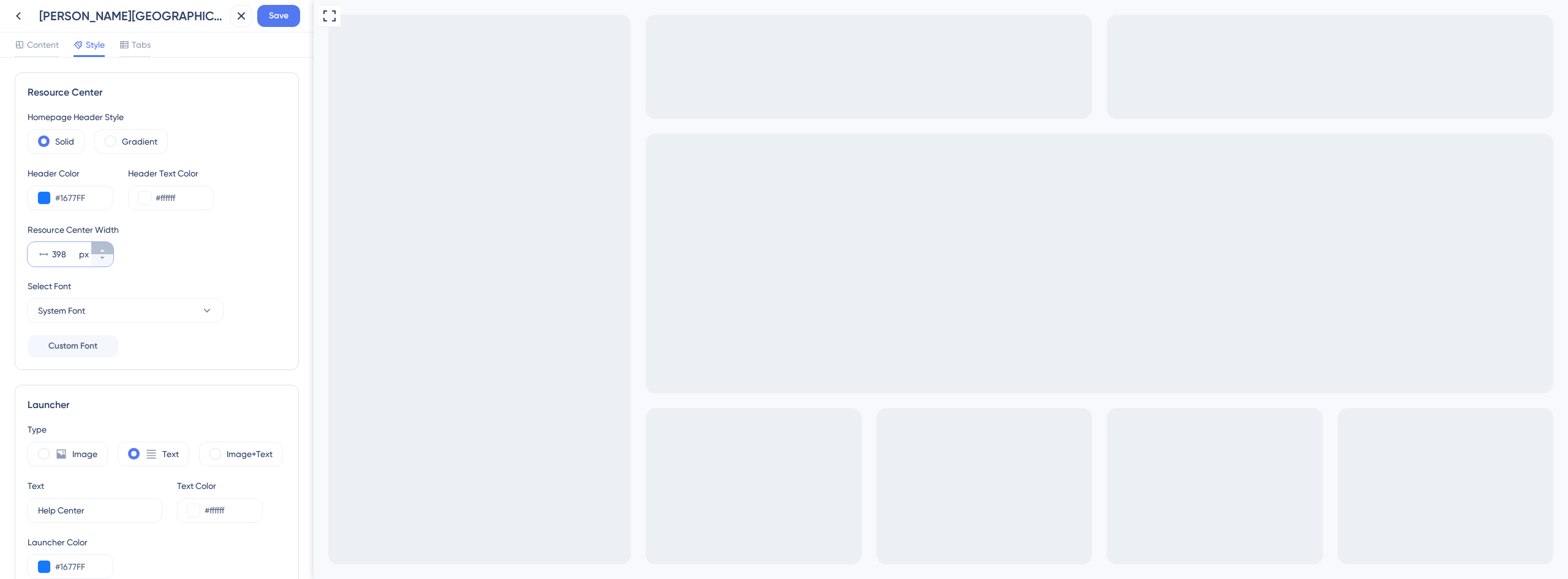
click at [104, 250] on icon at bounding box center [102, 250] width 7 height 7
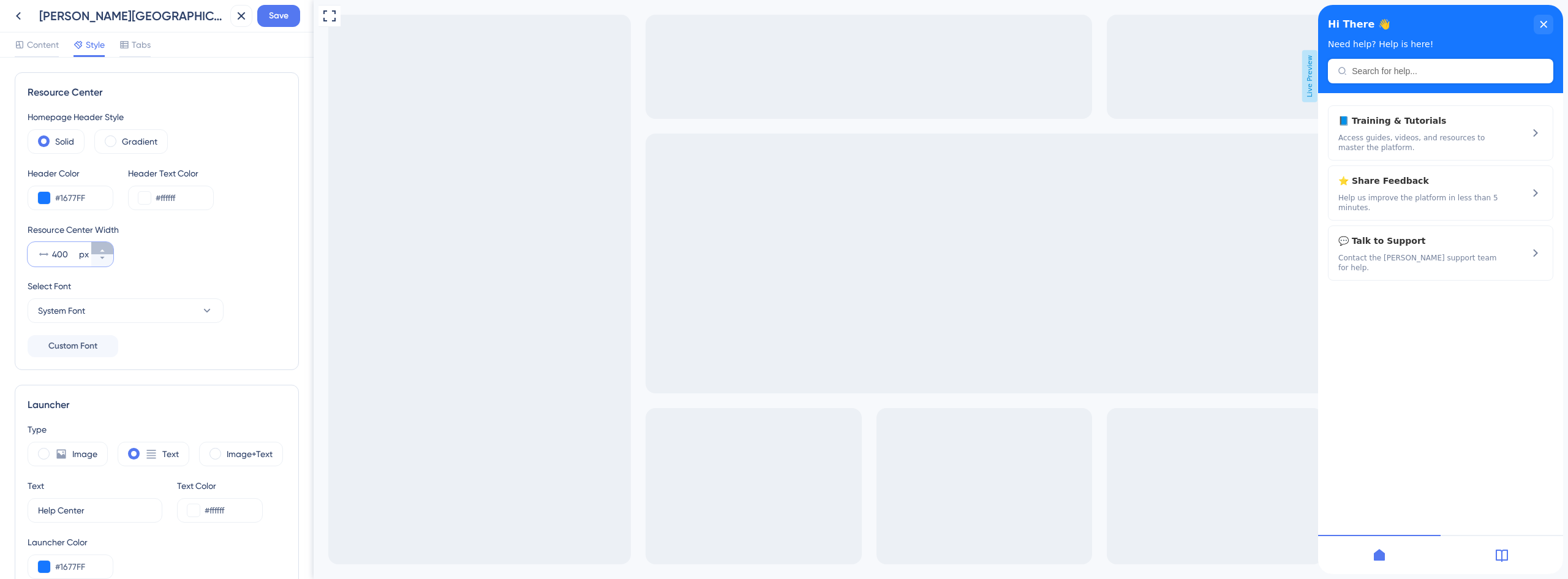
click at [104, 250] on icon at bounding box center [102, 250] width 7 height 7
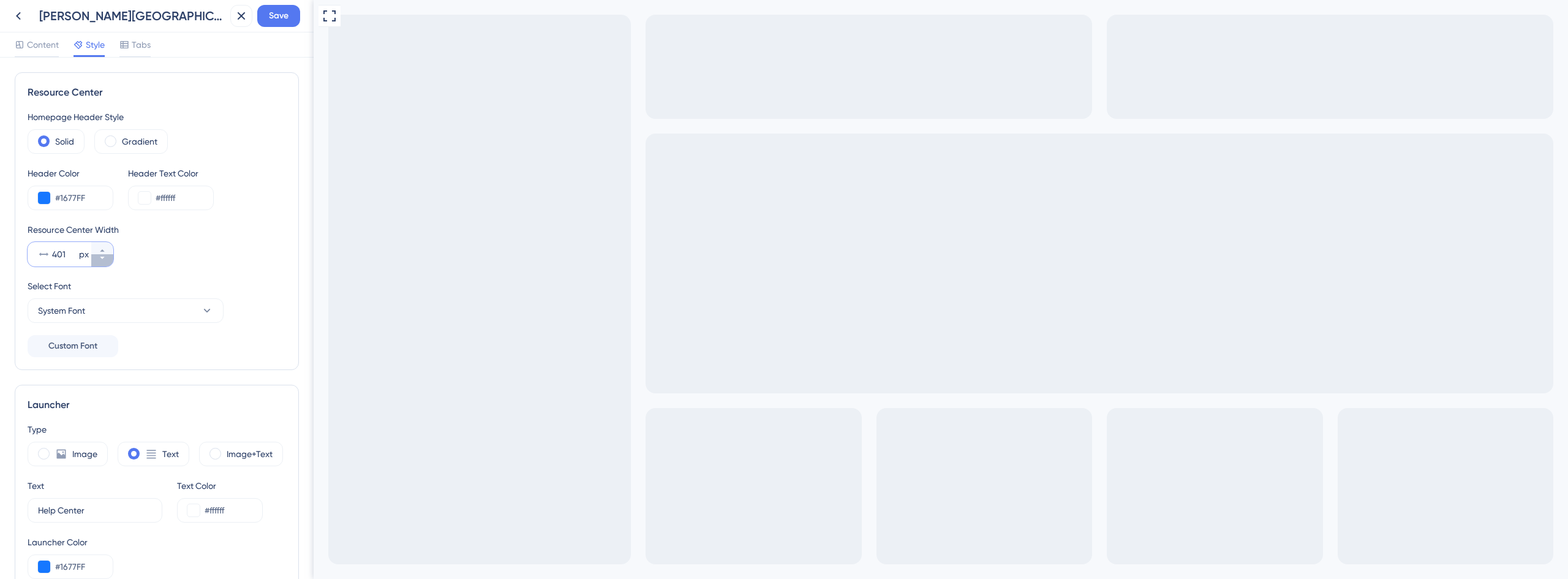
click at [101, 258] on icon at bounding box center [102, 258] width 7 height 7
type input "400"
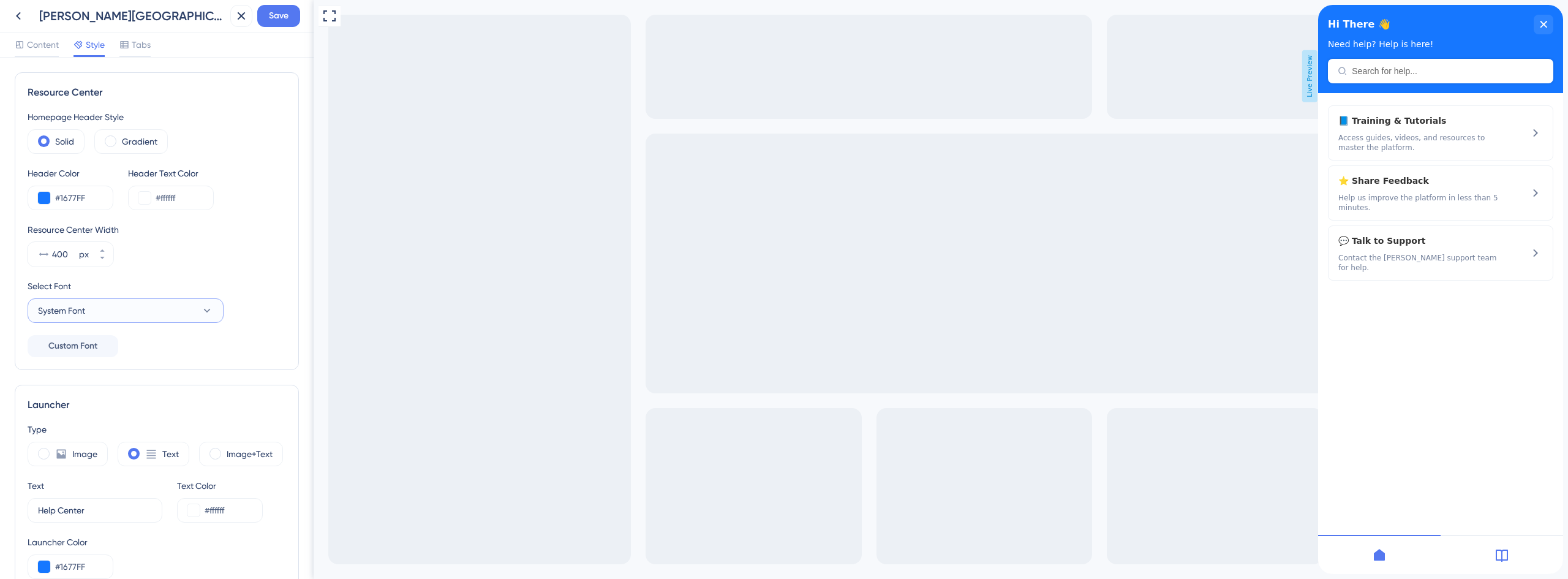
click at [129, 312] on button "System Font" at bounding box center [125, 310] width 196 height 25
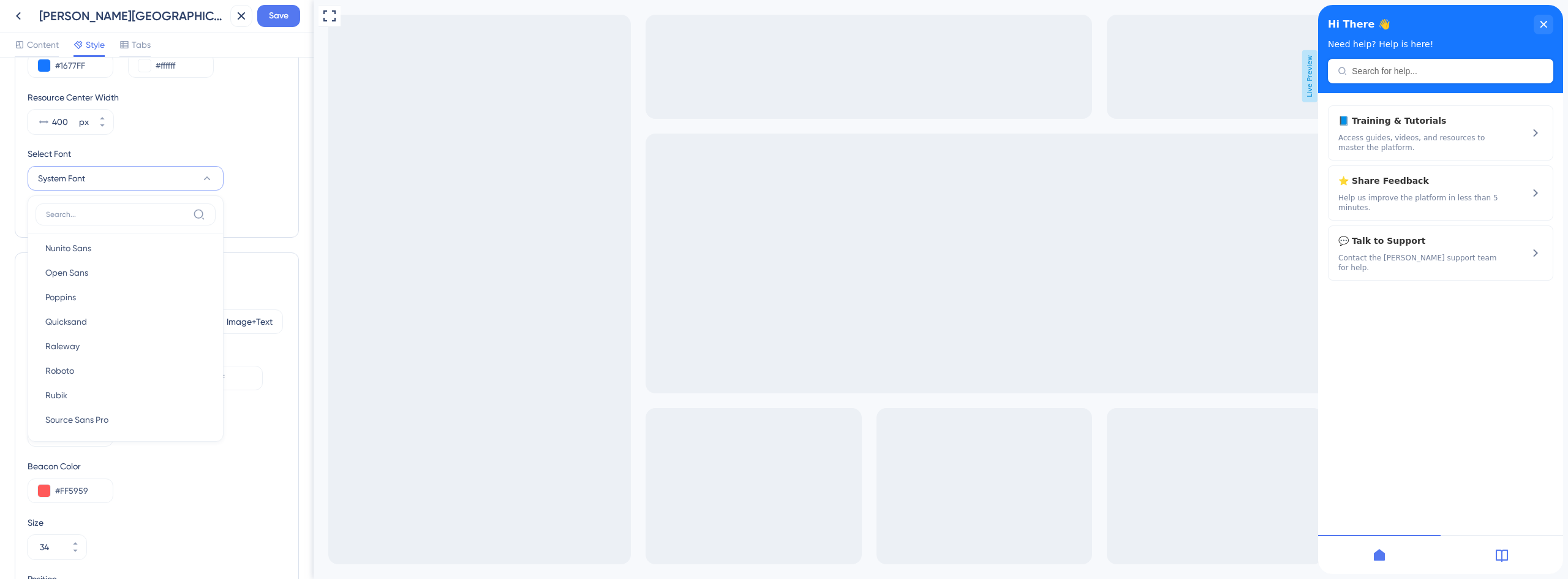
scroll to position [182, 0]
click at [82, 371] on button "Roboto Roboto" at bounding box center [125, 365] width 180 height 25
click at [137, 187] on button "Roboto" at bounding box center [125, 178] width 196 height 25
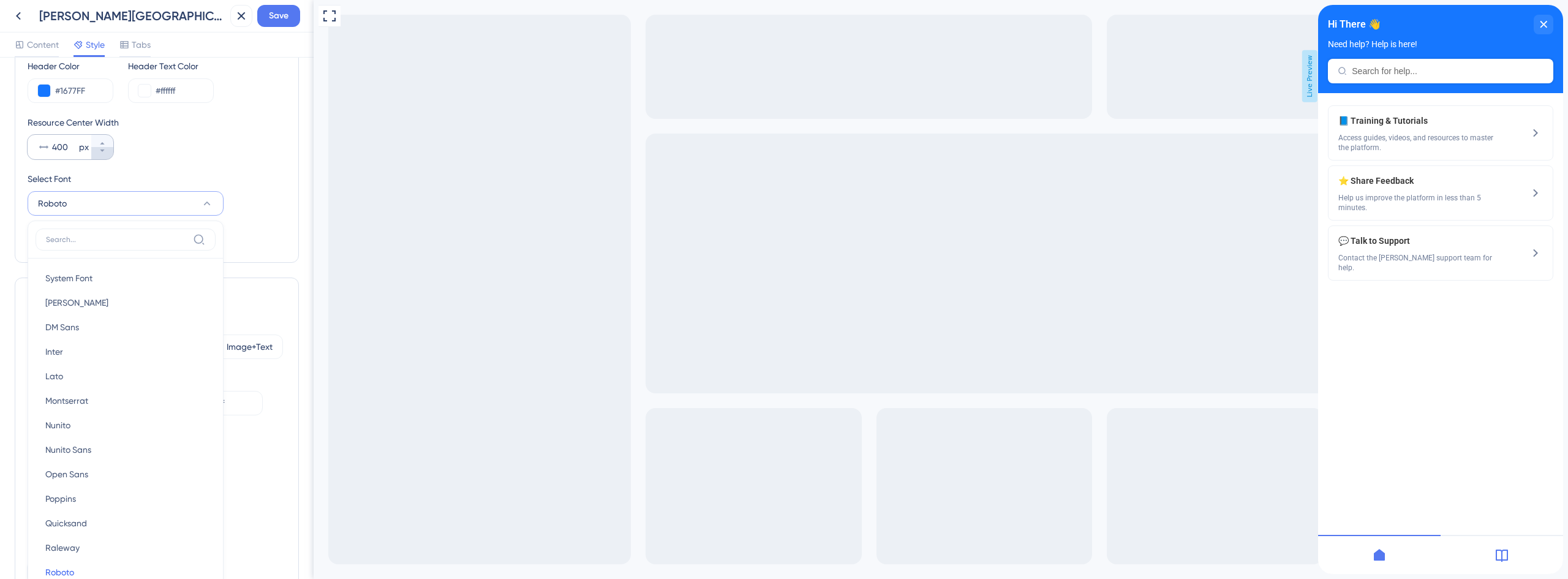
scroll to position [0, 0]
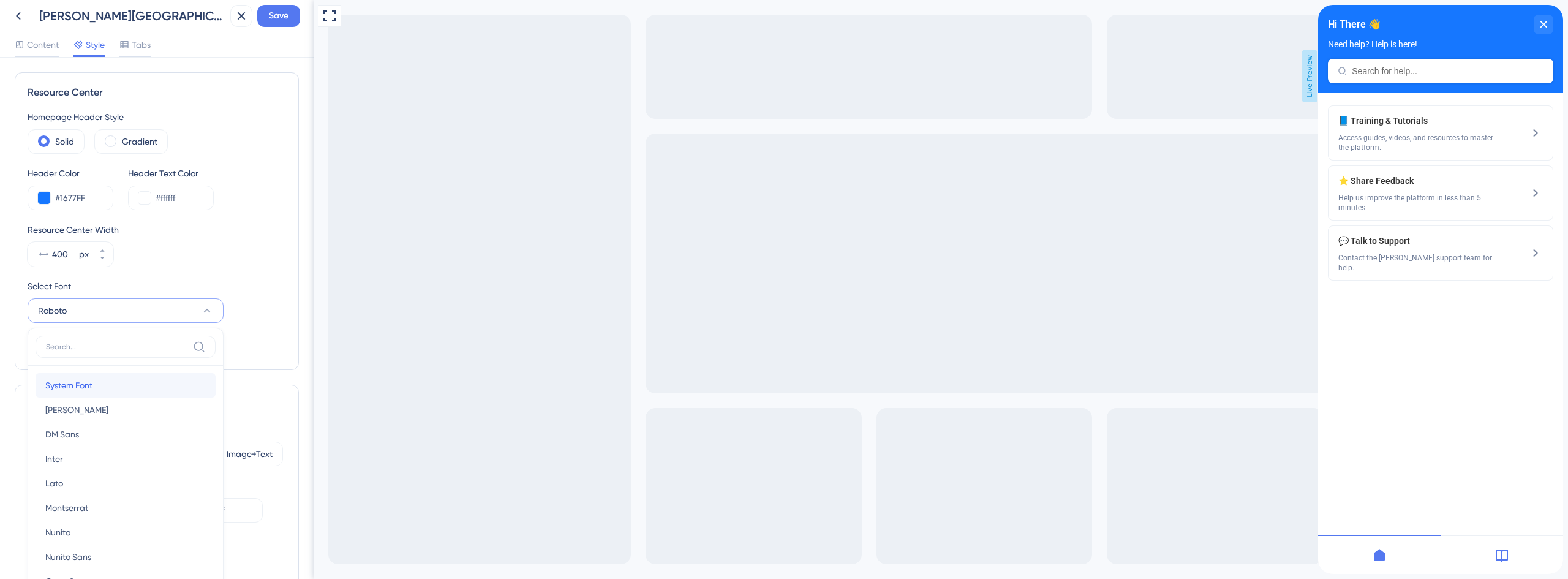
click at [107, 381] on button "System Font System Font" at bounding box center [125, 385] width 180 height 25
click at [242, 291] on div "Select Font" at bounding box center [157, 286] width 258 height 15
click at [147, 48] on span "Tabs" at bounding box center [141, 44] width 19 height 15
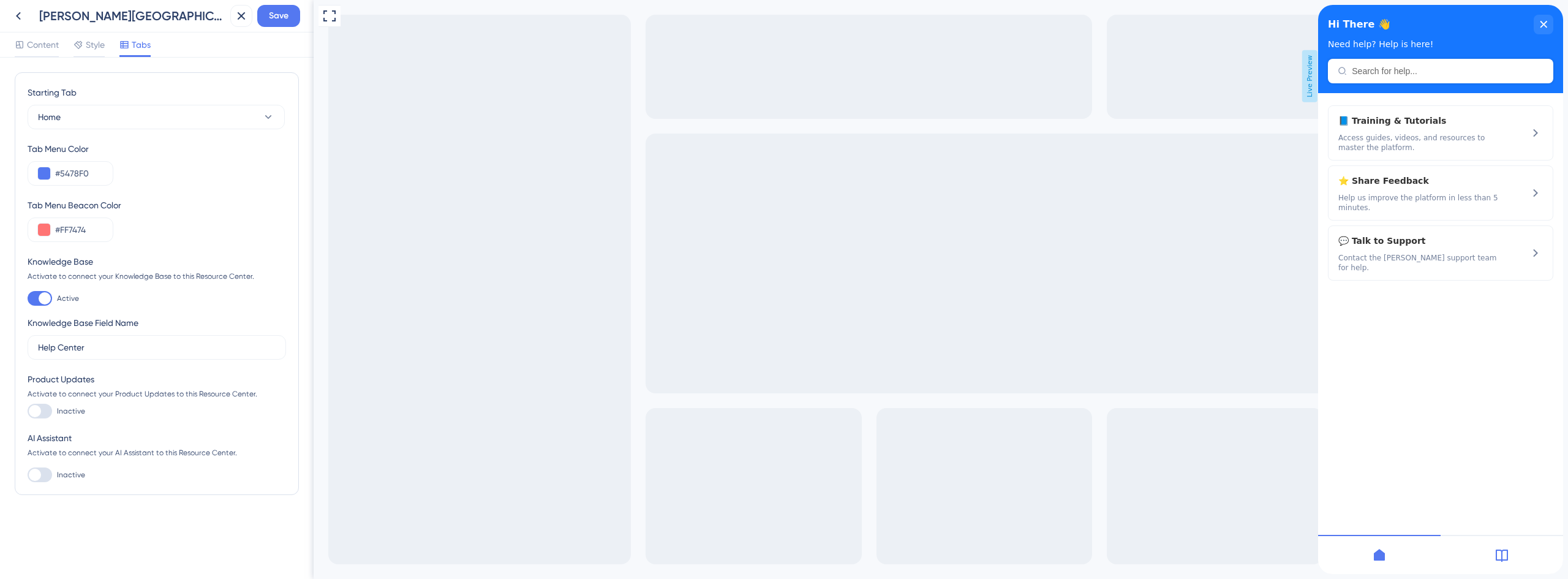
click at [51, 408] on div at bounding box center [40, 411] width 25 height 15
click at [28, 411] on input "Inactive" at bounding box center [27, 411] width 1 height 1
checkbox input "false"
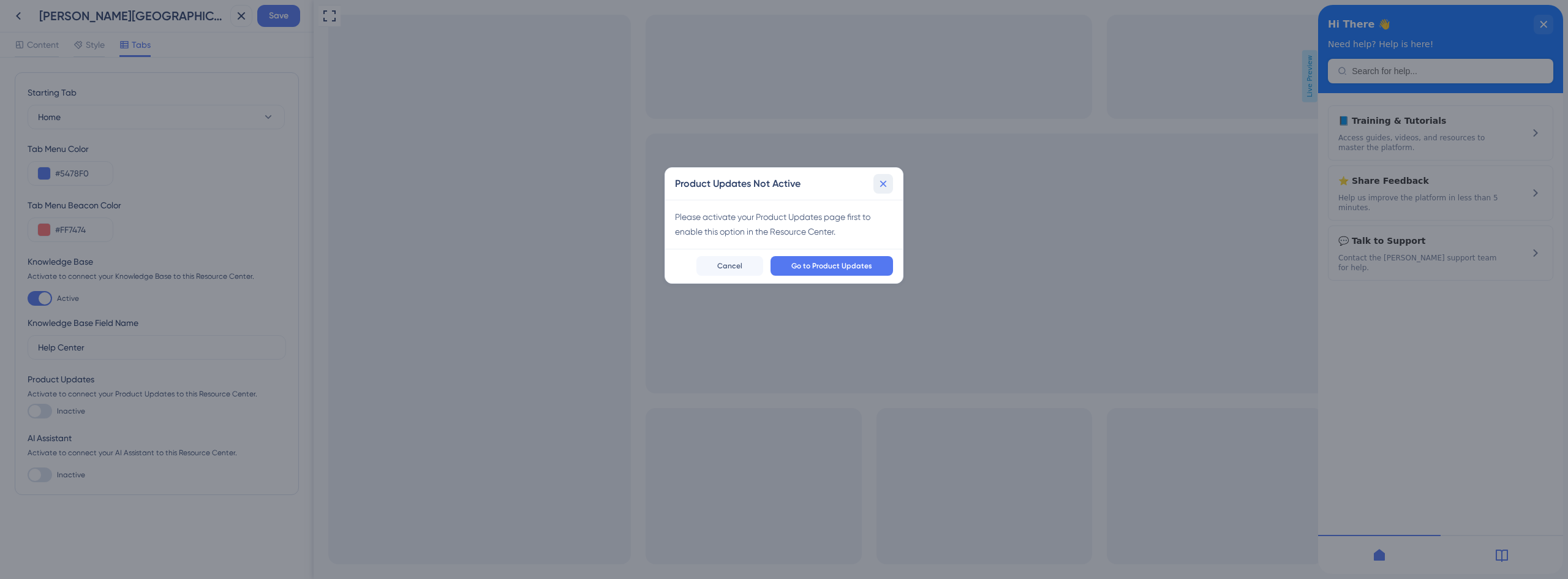
click at [883, 181] on icon at bounding box center [883, 184] width 12 height 12
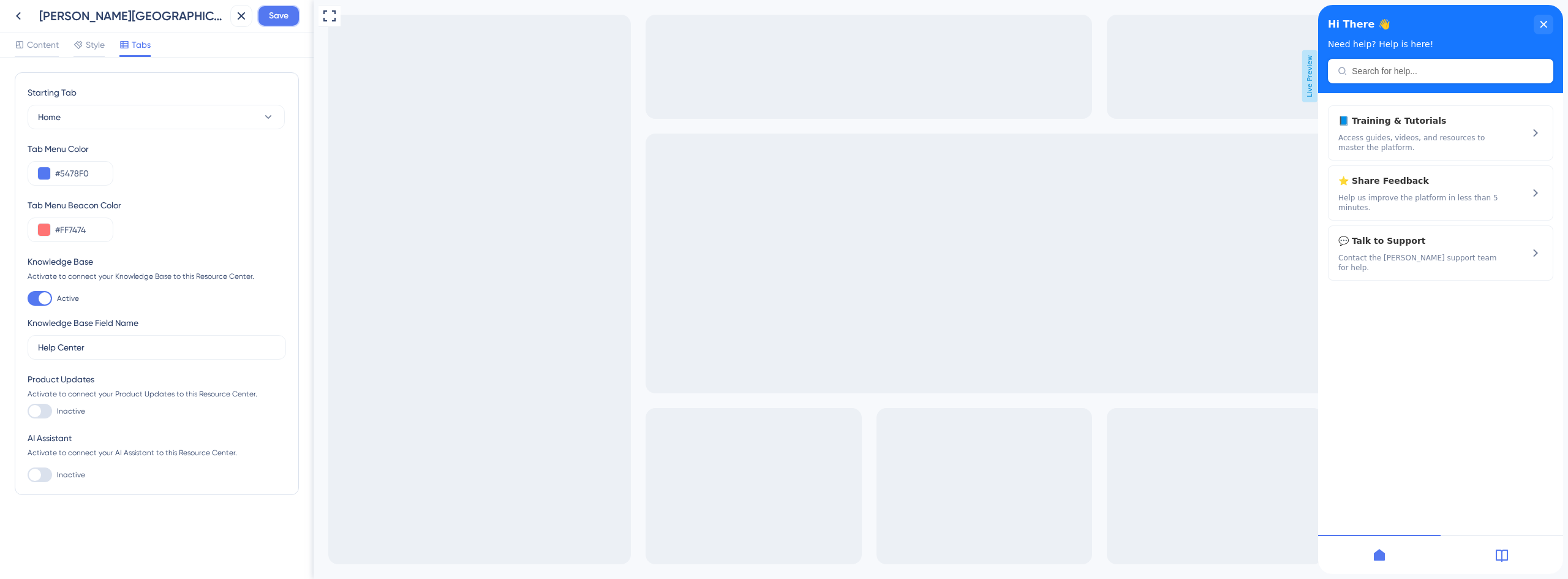
click at [266, 15] on button "Save" at bounding box center [279, 15] width 43 height 22
click at [238, 20] on icon at bounding box center [232, 23] width 12 height 12
click at [58, 45] on span "Content" at bounding box center [43, 44] width 32 height 15
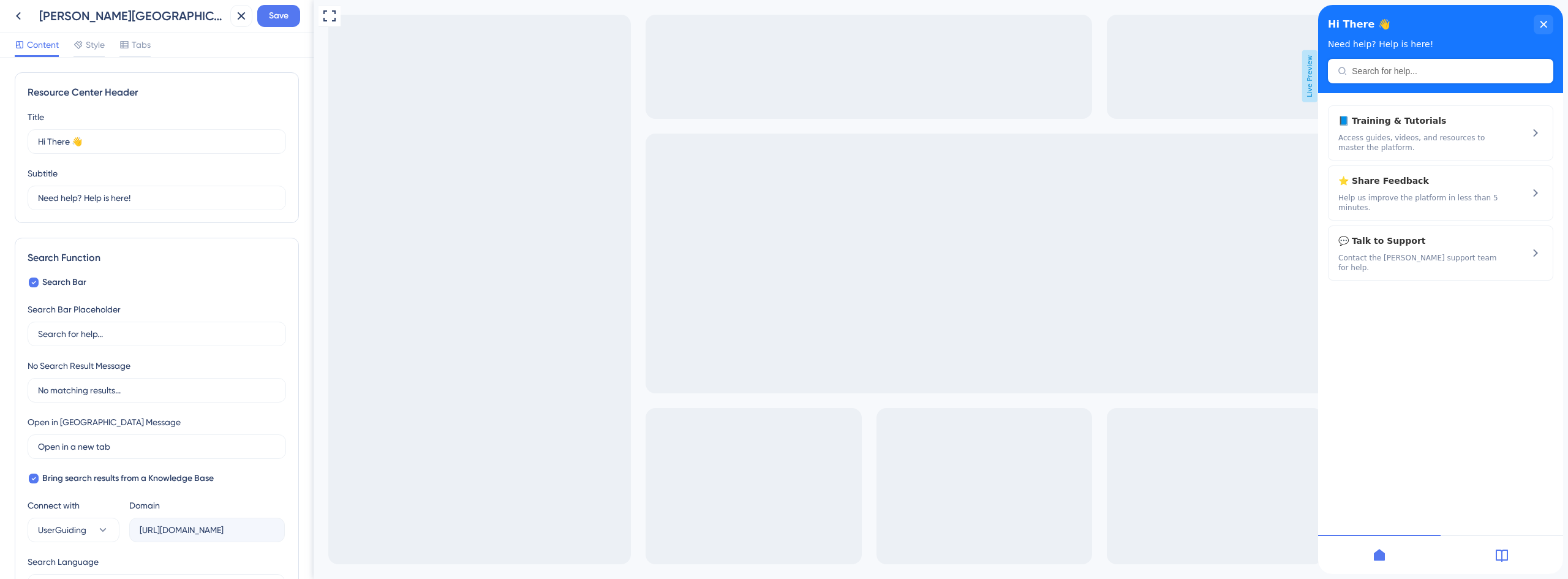
scroll to position [507, 0]
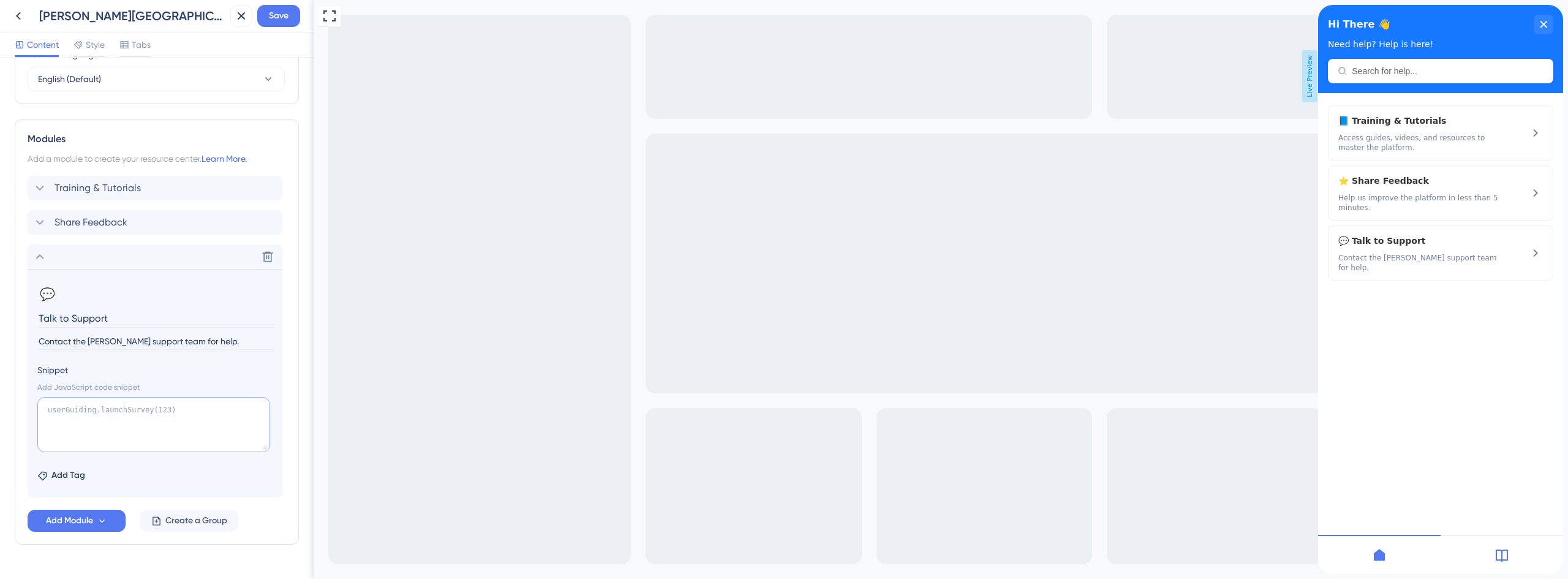
click at [106, 420] on textarea at bounding box center [153, 424] width 233 height 55
paste textarea "window.openAtlasChat();"
type textarea "window.openAtlasChat();"
click at [42, 259] on icon at bounding box center [40, 257] width 15 height 15
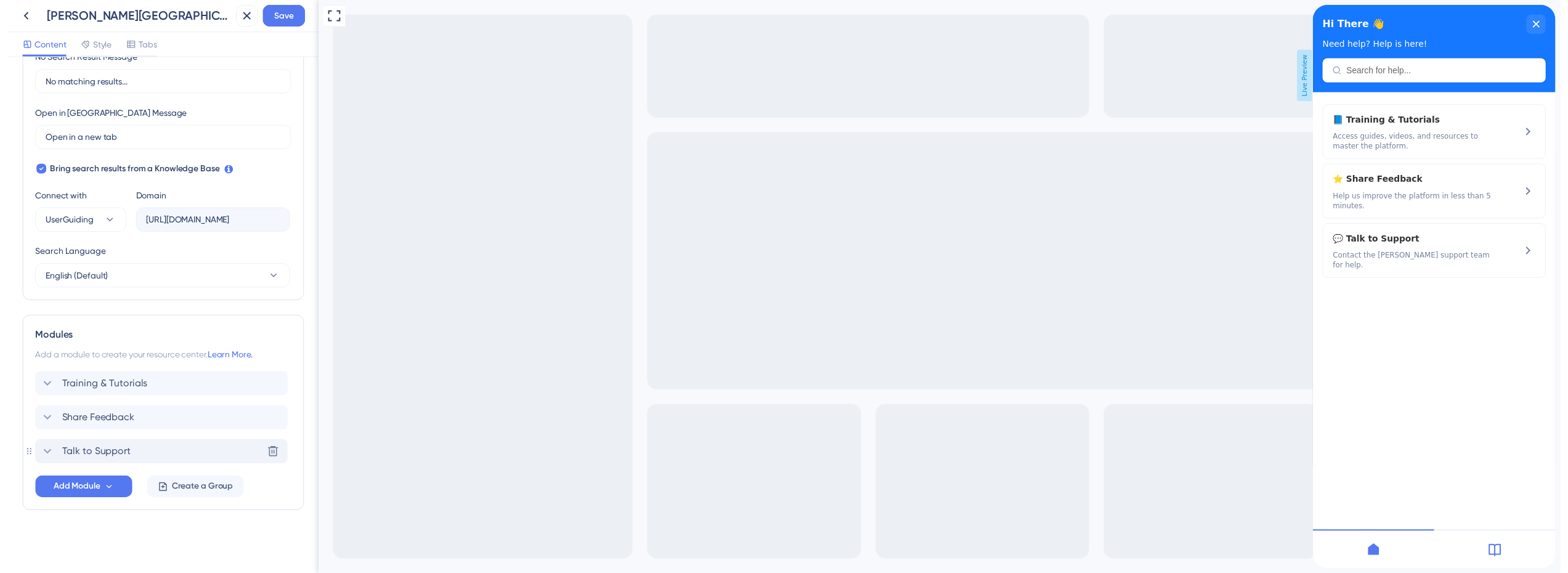
scroll to position [310, 0]
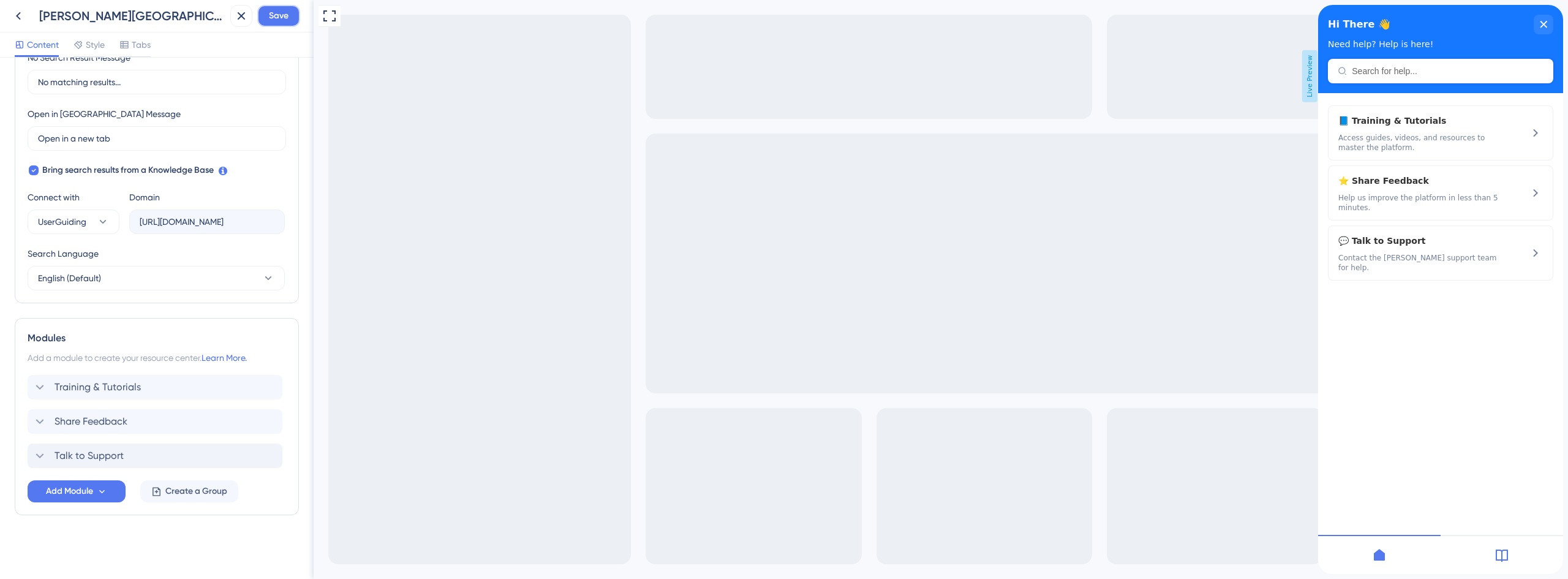
click at [271, 17] on span "Save" at bounding box center [279, 16] width 20 height 15
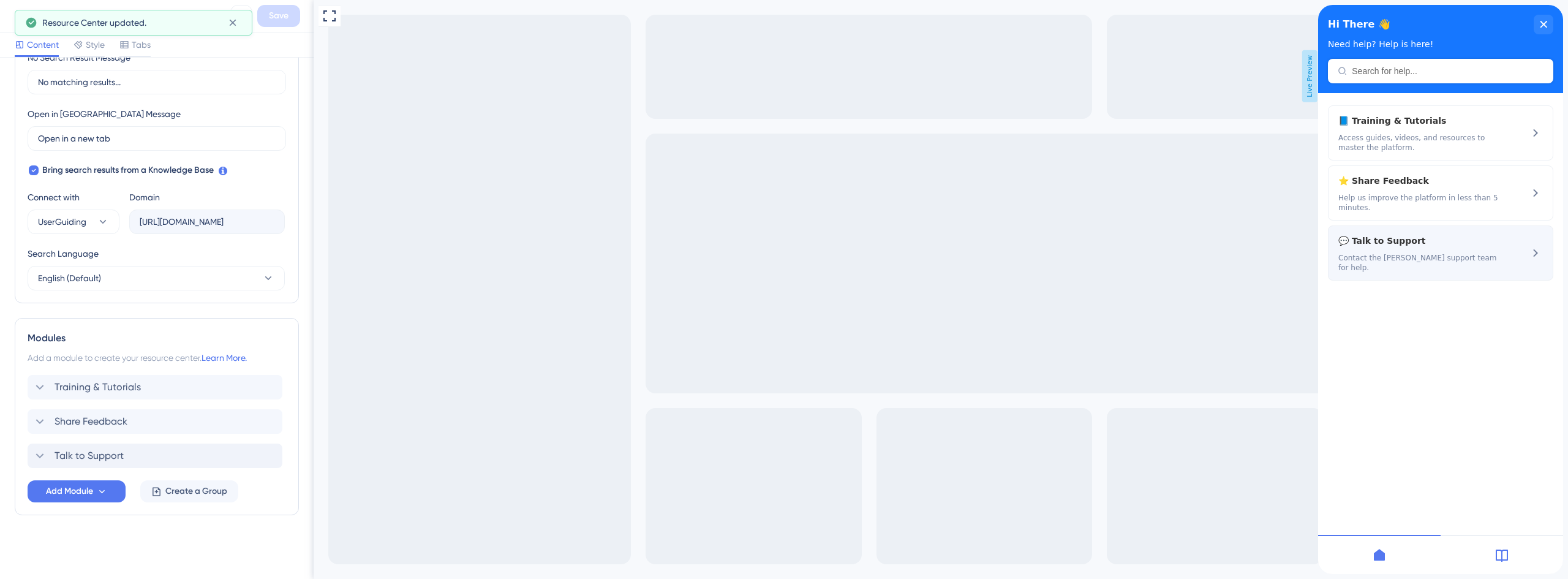
click at [1381, 241] on span "💬 Talk to Support" at bounding box center [1382, 241] width 88 height 15
click at [234, 23] on icon at bounding box center [232, 23] width 12 height 12
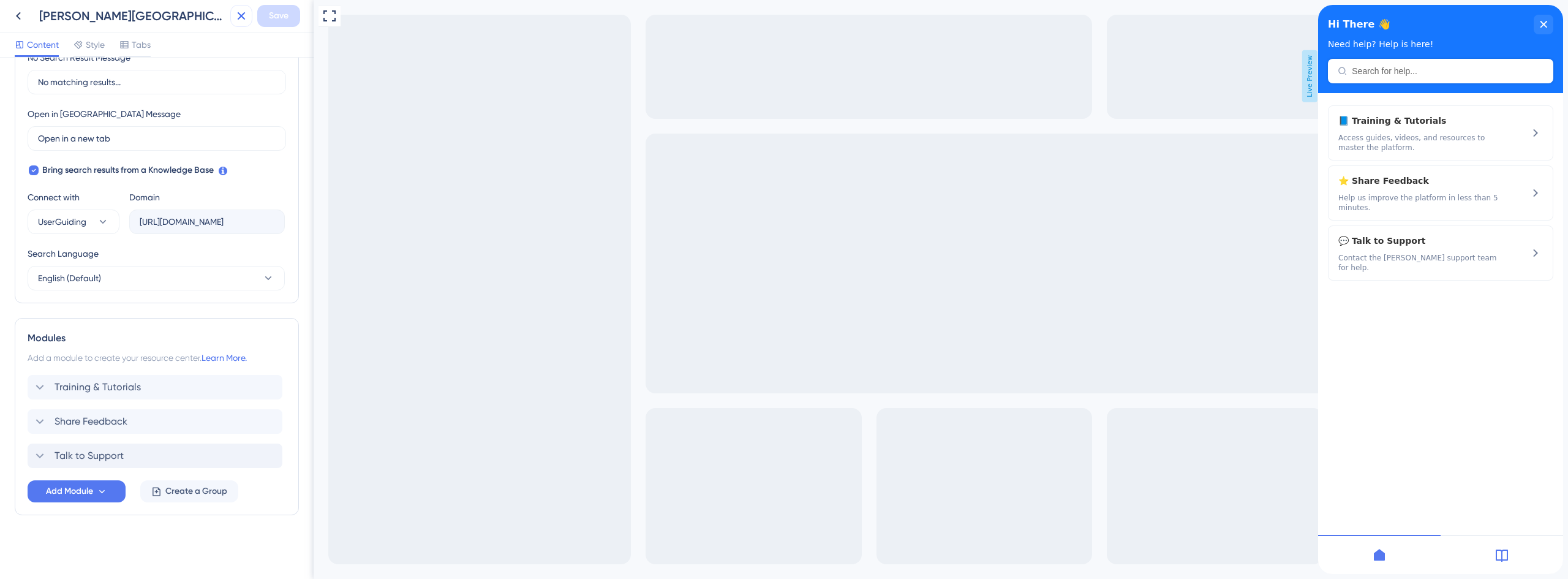
click at [237, 10] on icon at bounding box center [241, 16] width 15 height 15
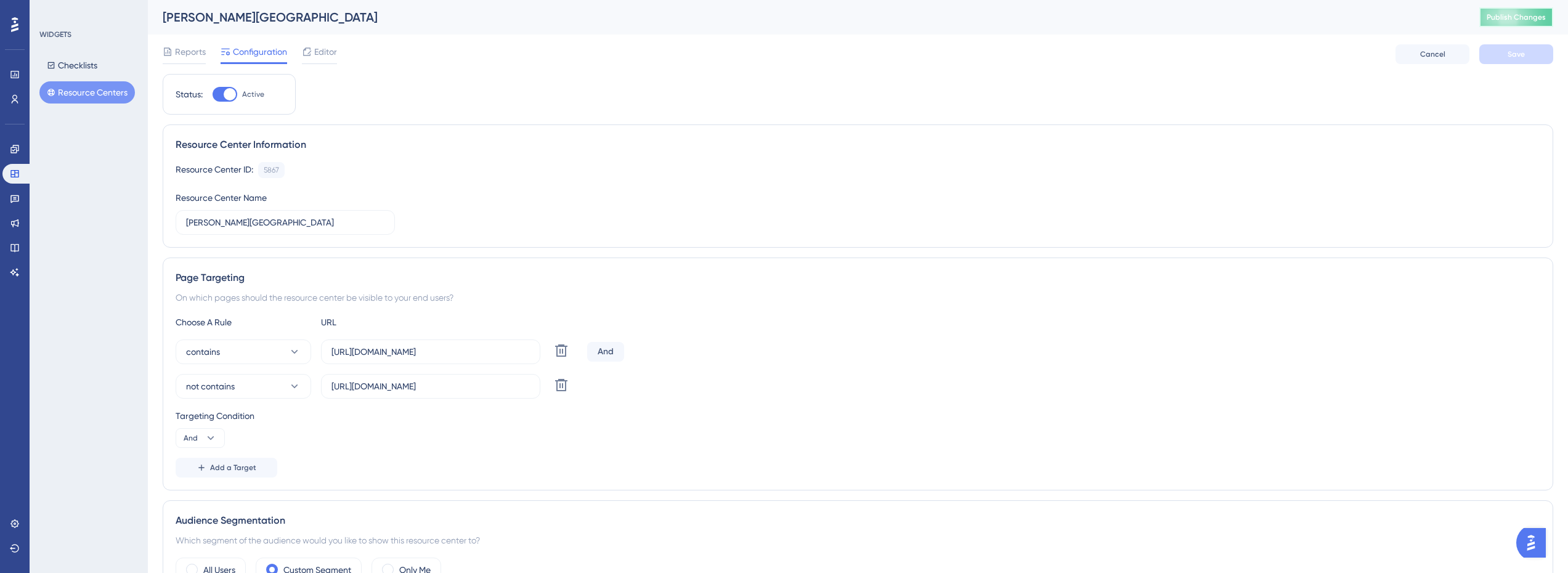
click at [1525, 18] on span "Publish Changes" at bounding box center [1516, 17] width 59 height 10
click at [326, 49] on span "Editor" at bounding box center [326, 51] width 23 height 15
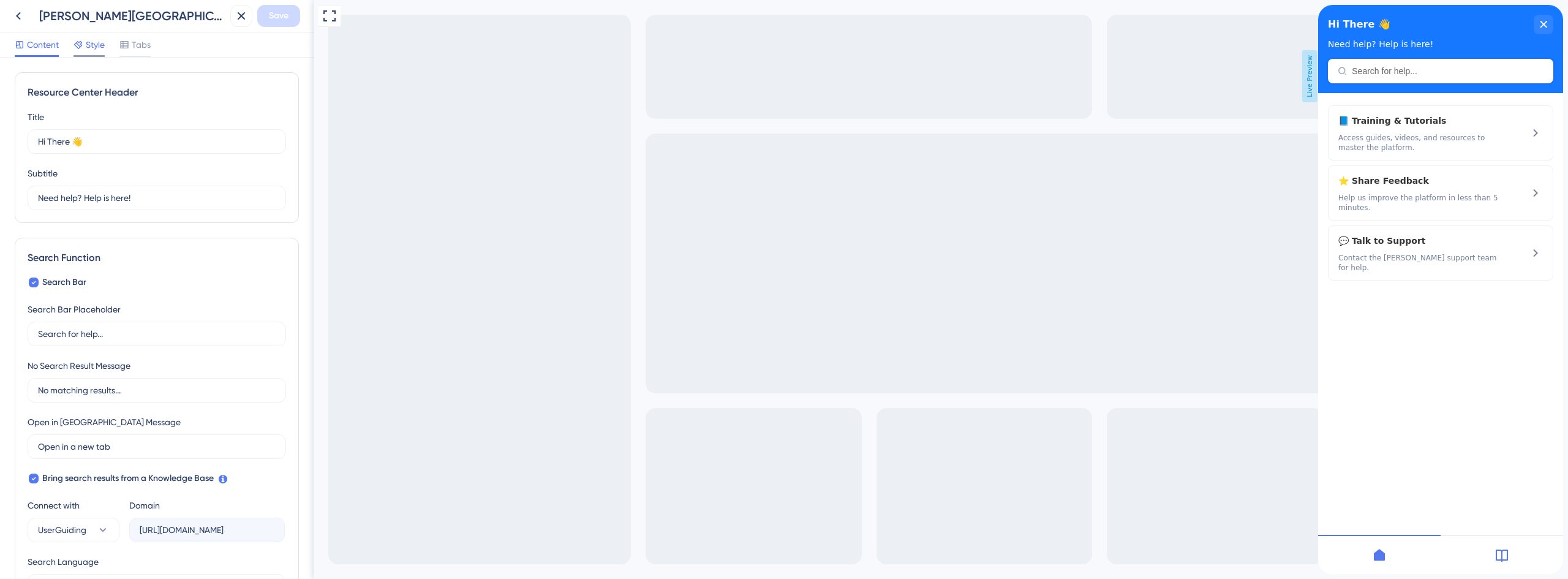
click at [99, 49] on span "Style" at bounding box center [95, 44] width 19 height 15
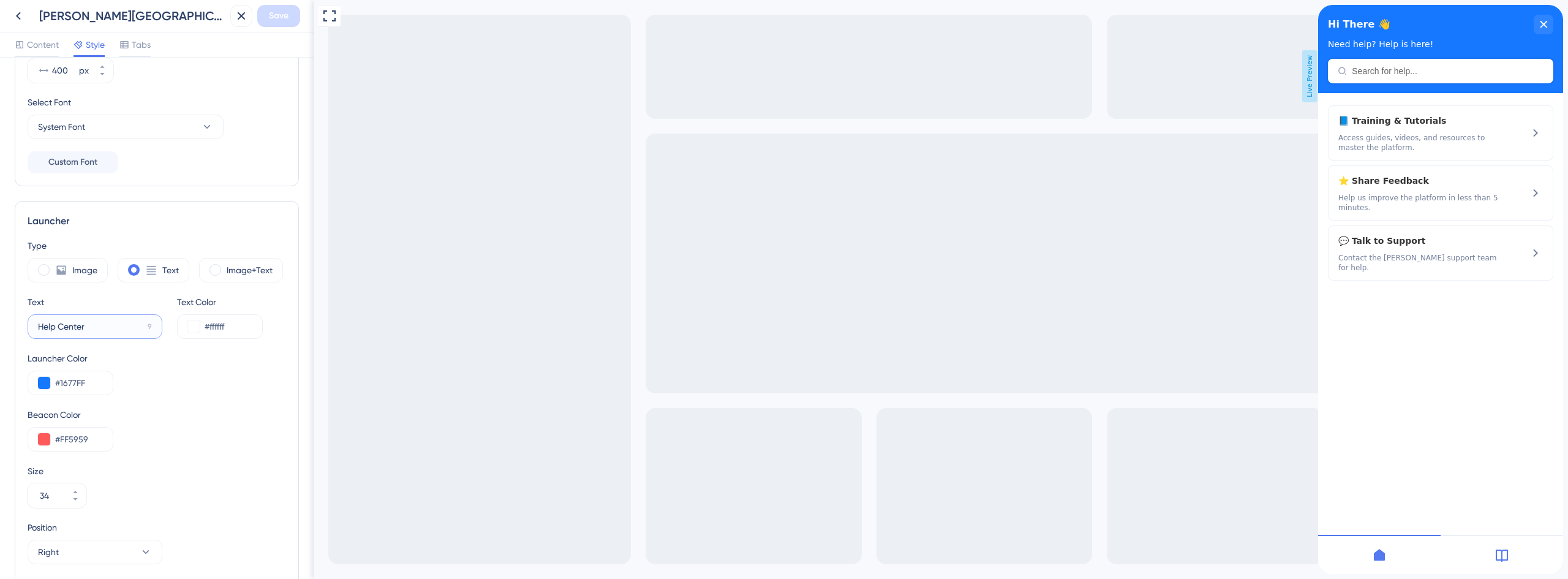
drag, startPoint x: 112, startPoint y: 321, endPoint x: 5, endPoint y: 302, distance: 108.7
click at [5, 302] on div "Resource Center Homepage Header Style Solid Gradient Header Color #1677FF Heade…" at bounding box center [157, 318] width 313 height 521
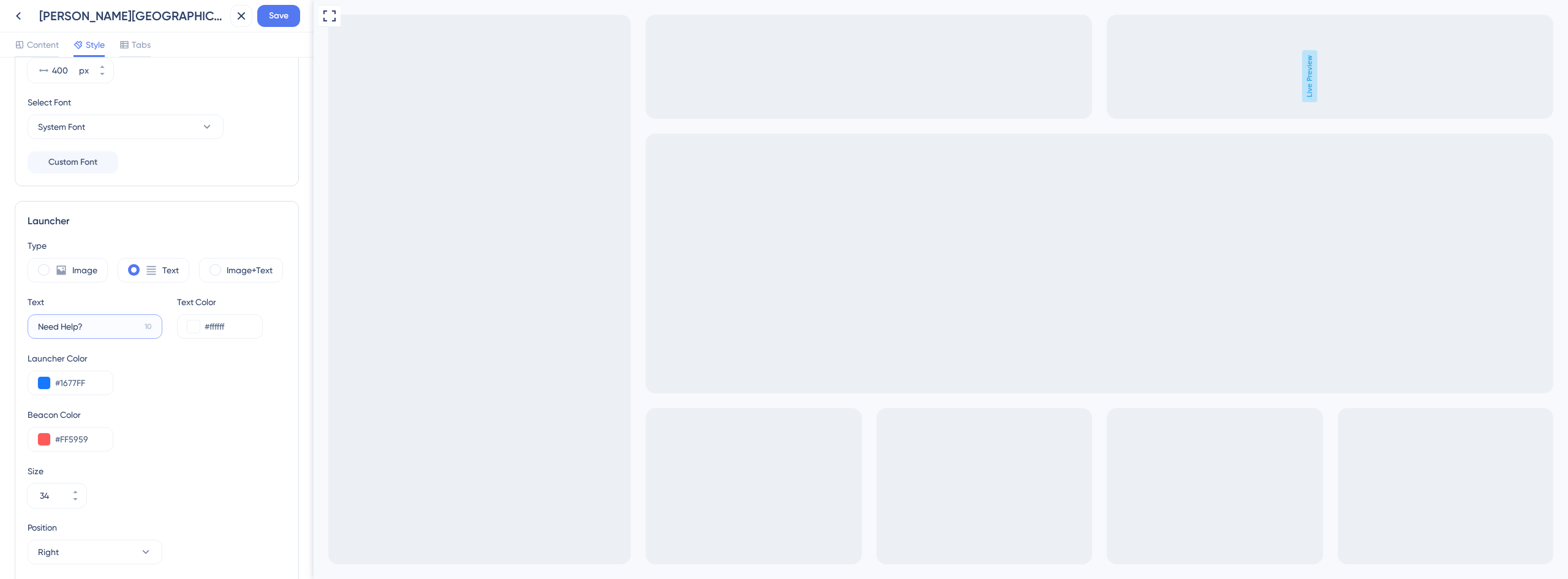
type input "Need Help?"
click at [188, 372] on div "Launcher Color #1677FF" at bounding box center [157, 373] width 258 height 44
click at [293, 12] on button "Save" at bounding box center [279, 15] width 43 height 22
click at [238, 22] on icon at bounding box center [232, 23] width 12 height 12
click at [25, 11] on icon at bounding box center [19, 16] width 15 height 15
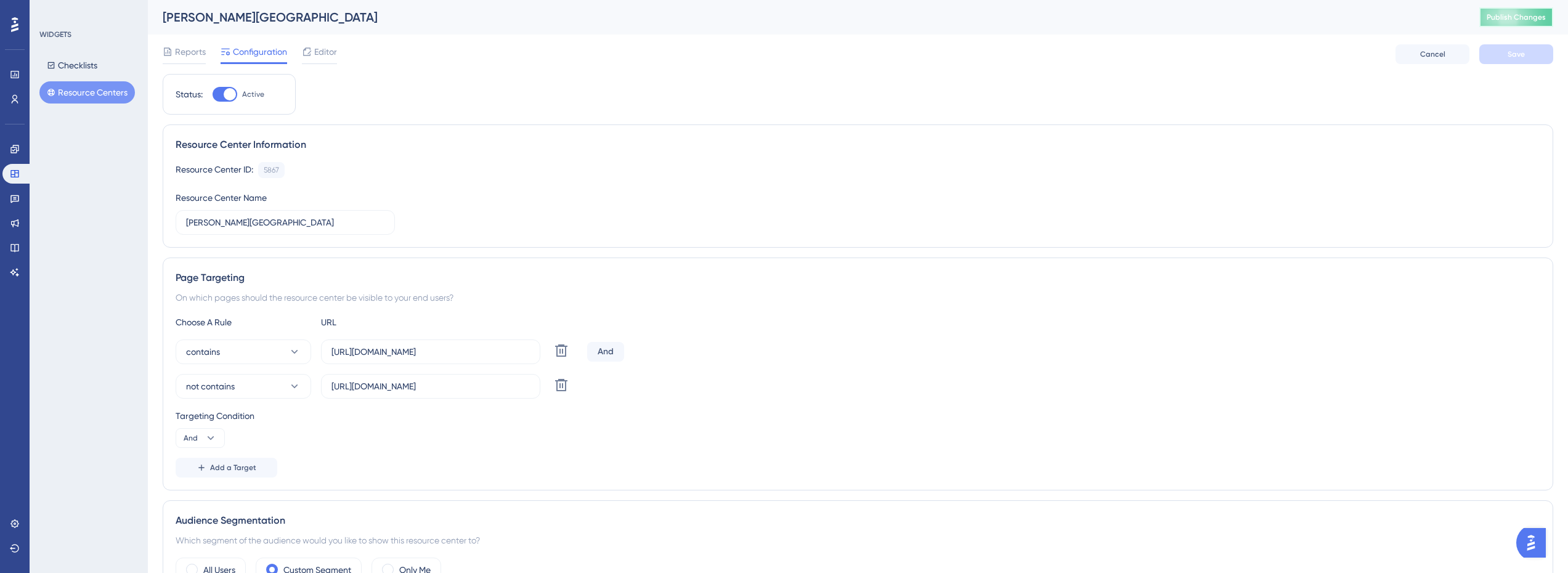
click at [1500, 13] on span "Publish Changes" at bounding box center [1516, 17] width 59 height 10
click at [321, 53] on span "Editor" at bounding box center [326, 51] width 23 height 15
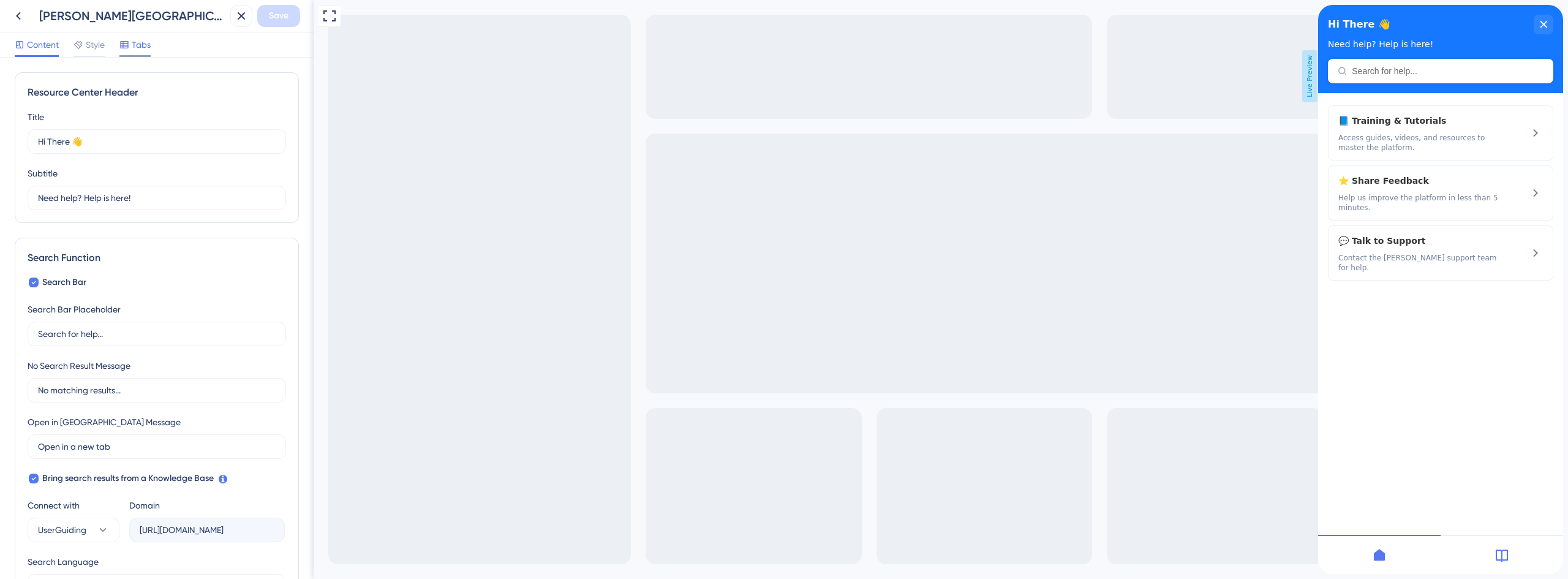
click at [142, 44] on span "Tabs" at bounding box center [141, 44] width 19 height 15
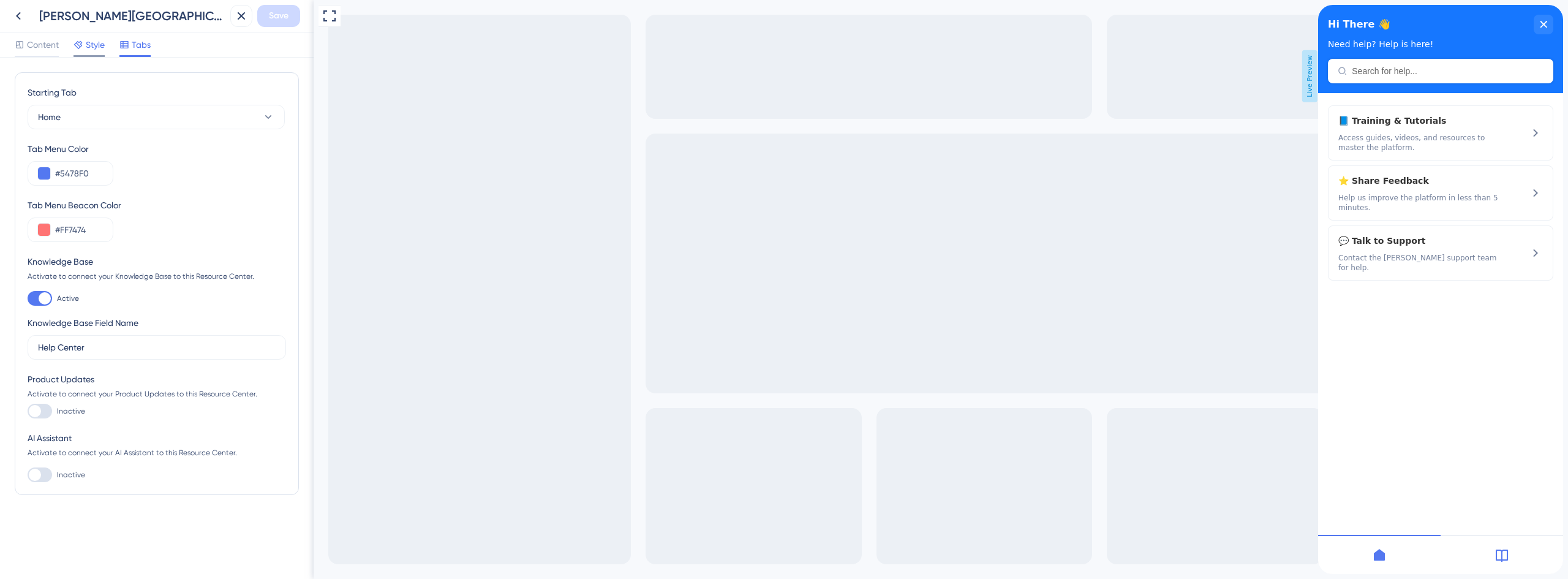
click at [99, 43] on span "Style" at bounding box center [95, 44] width 19 height 15
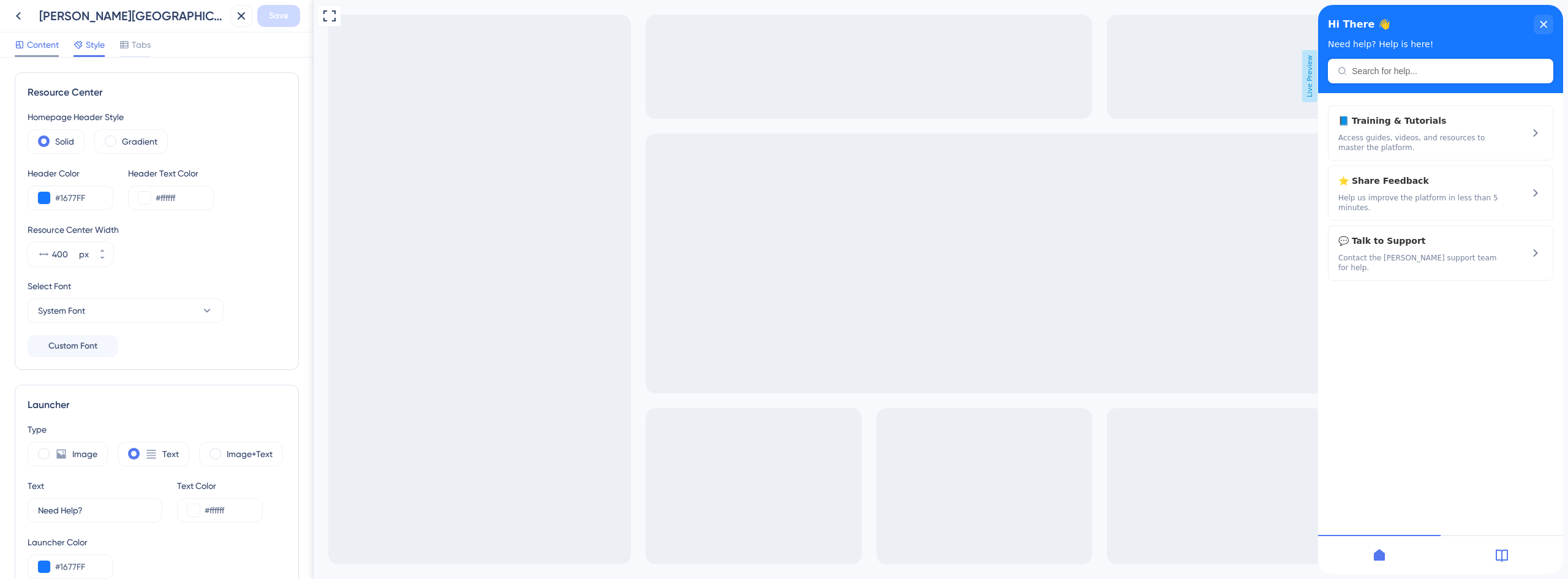
click at [46, 43] on span "Content" at bounding box center [43, 44] width 32 height 15
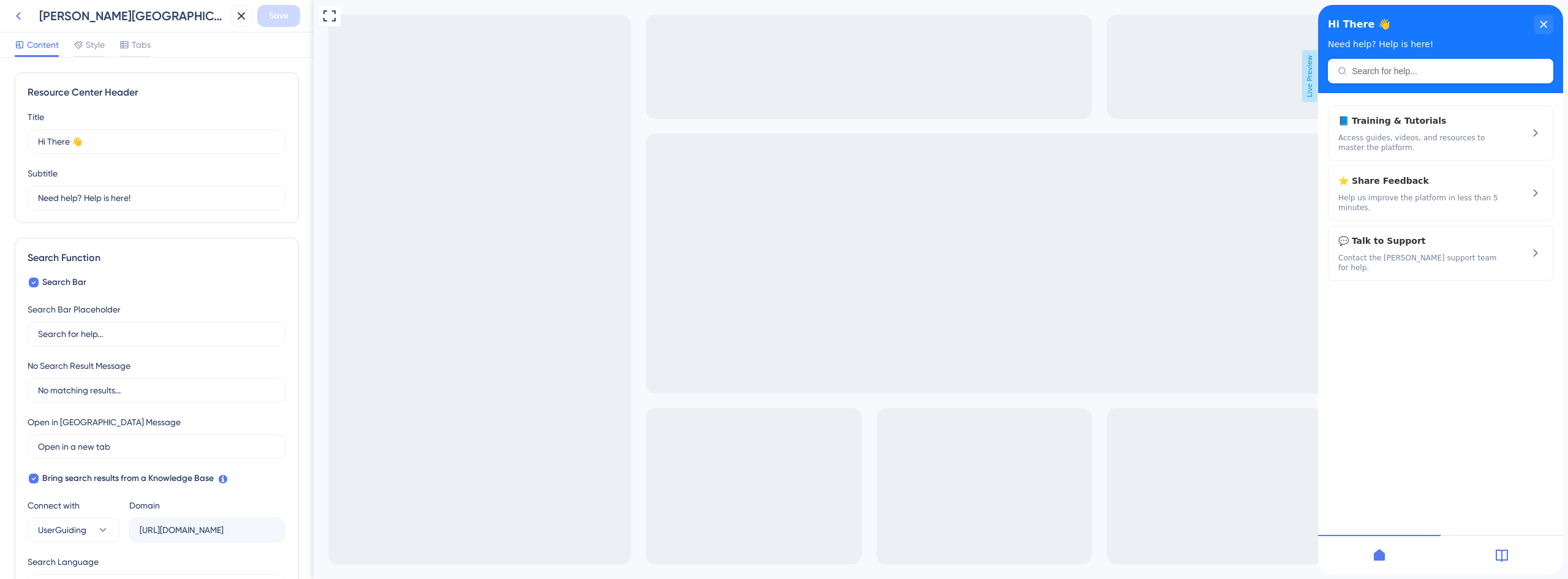
click at [19, 13] on icon at bounding box center [19, 16] width 15 height 15
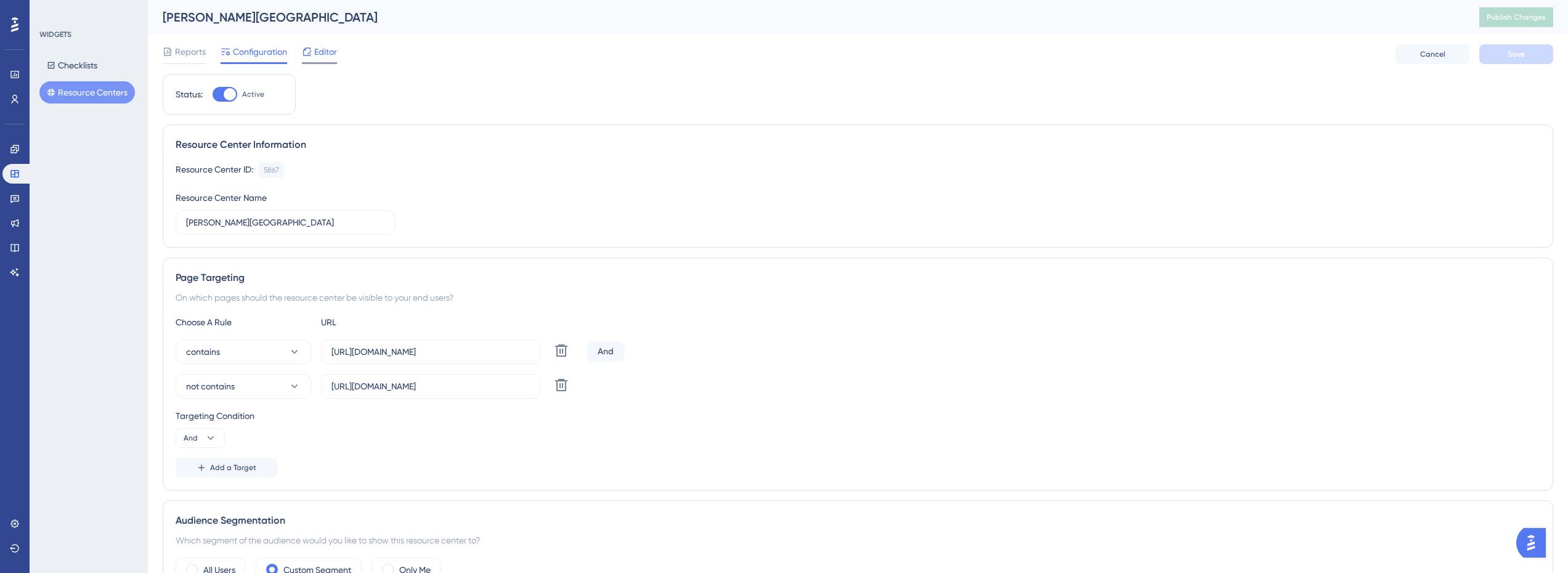
click at [324, 54] on span "Editor" at bounding box center [326, 51] width 23 height 15
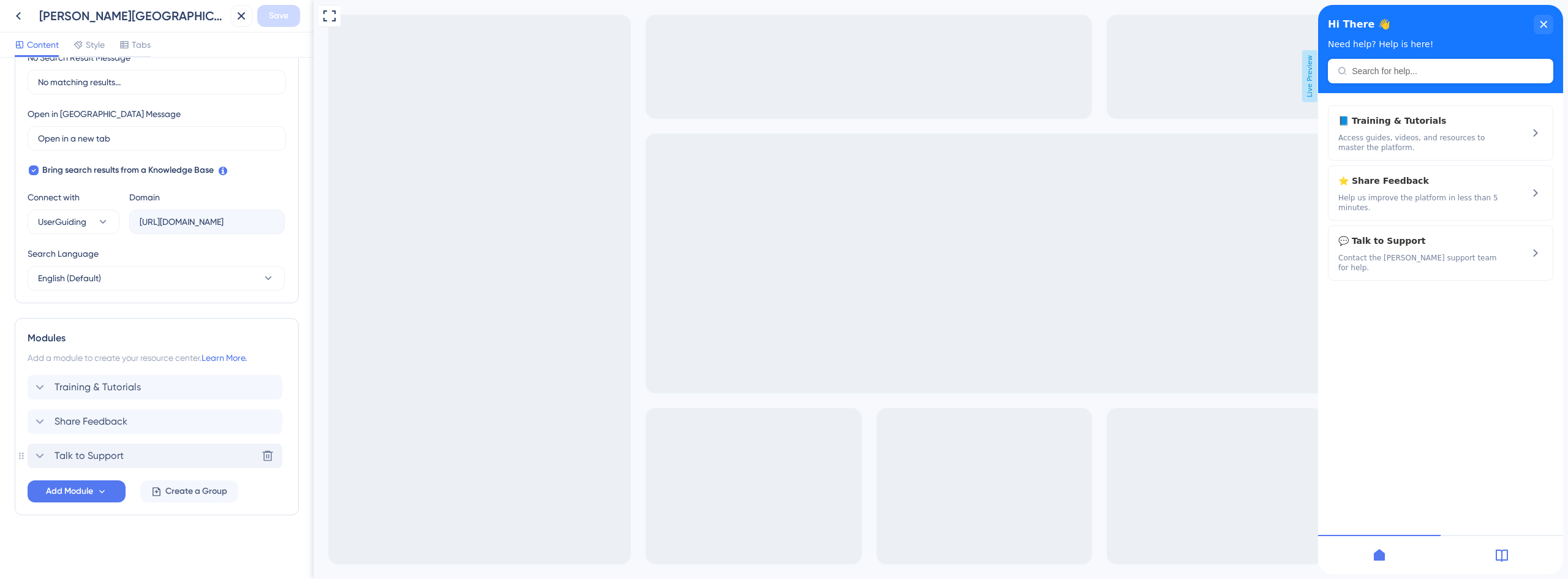
click at [90, 461] on span "Talk to Support" at bounding box center [89, 455] width 69 height 15
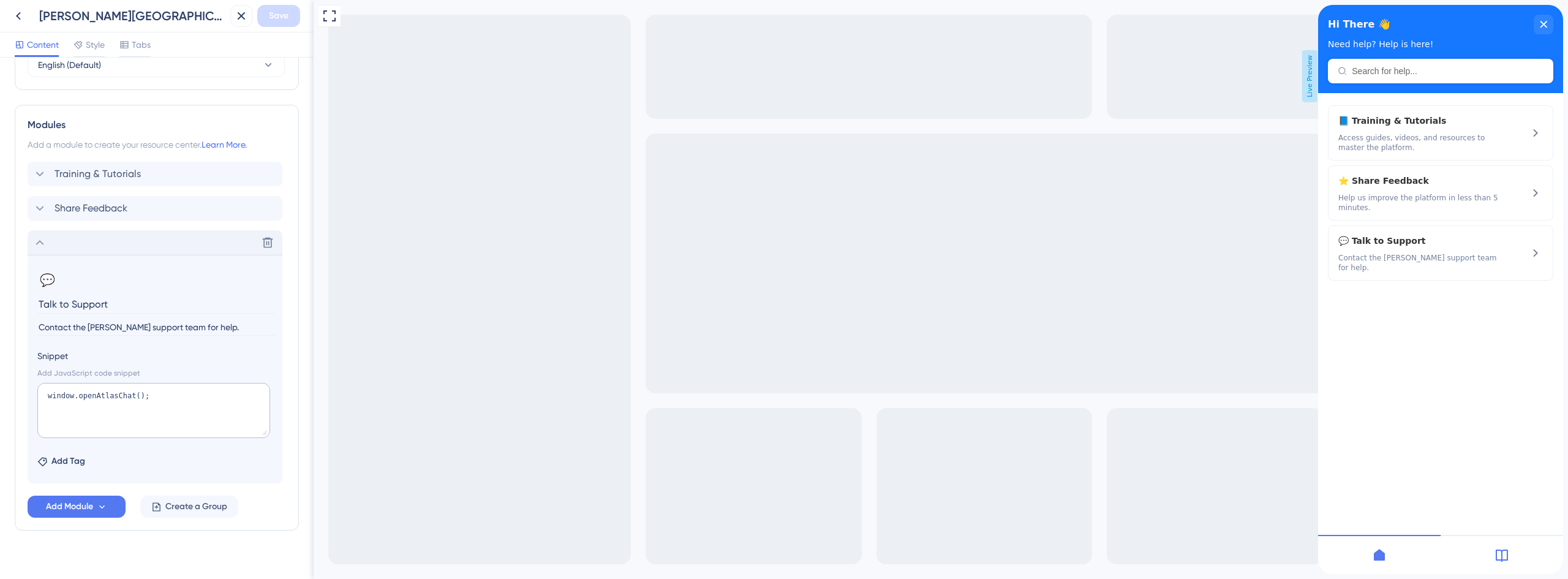
scroll to position [537, 0]
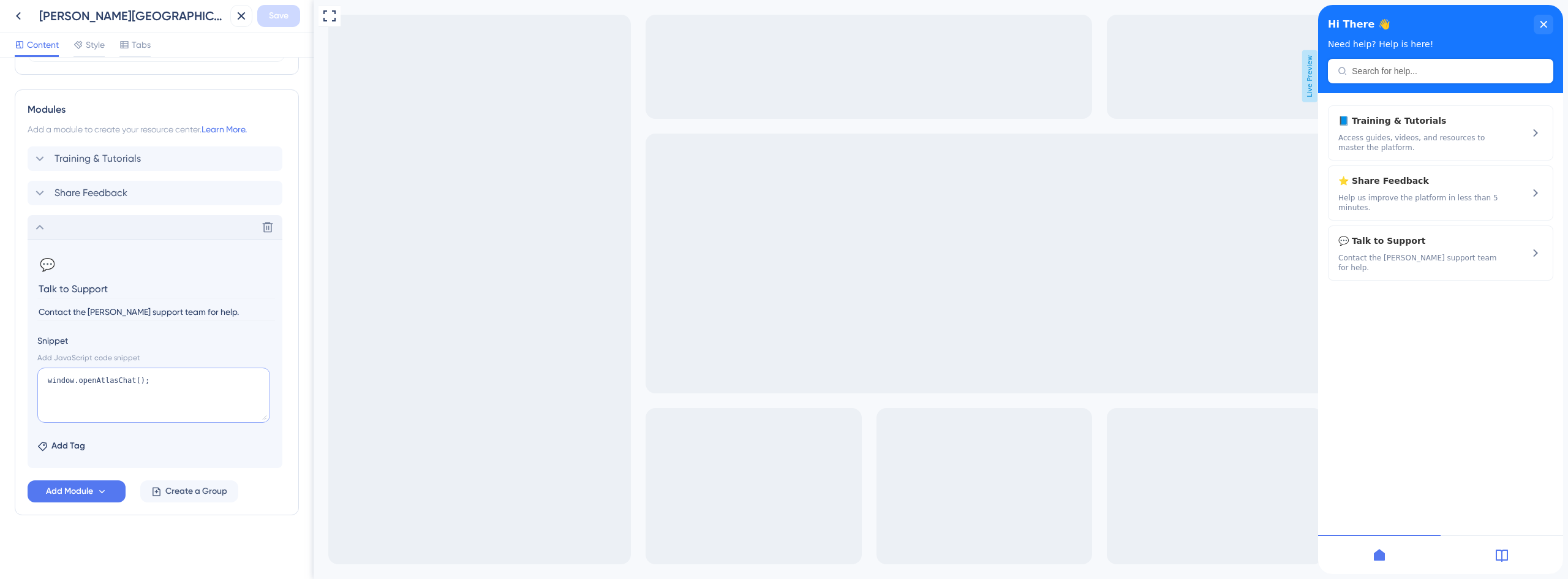
click at [152, 386] on textarea "window.openAtlasChat();" at bounding box center [153, 395] width 233 height 55
paste textarea "(function closeUGAndOpenAtlas() { try { window.userGuiding?.collapseResourceCen…"
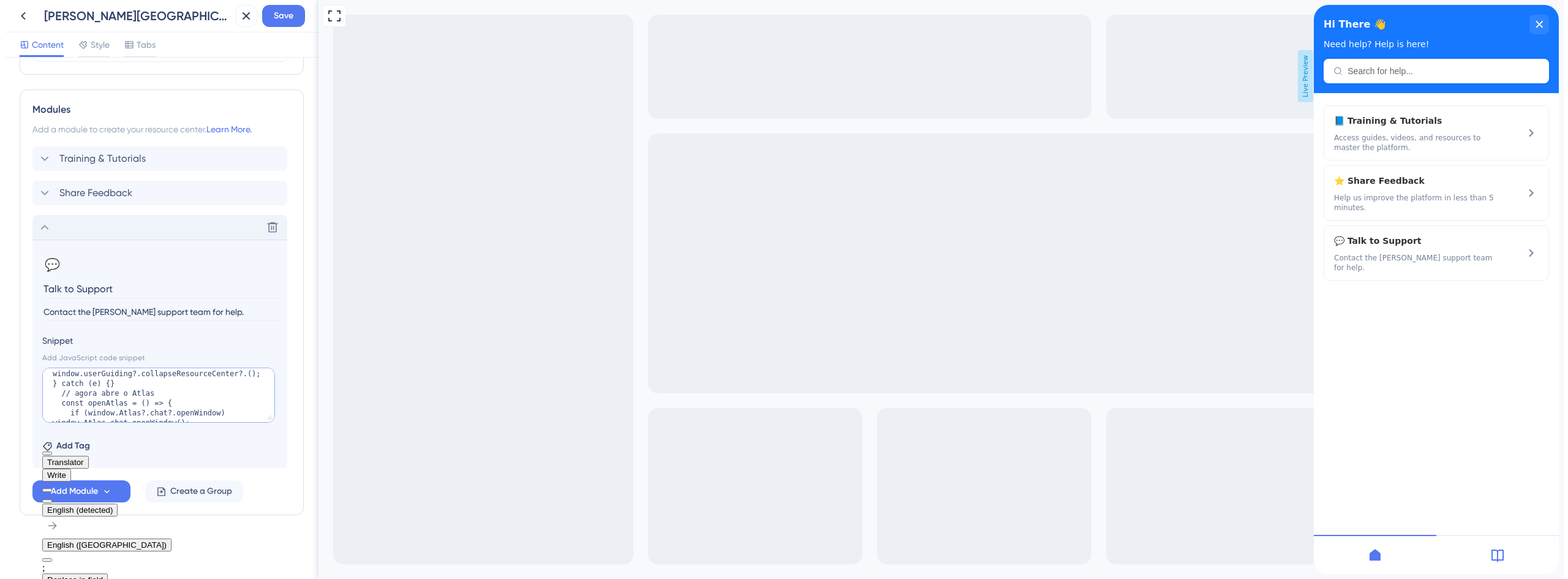
scroll to position [0, 0]
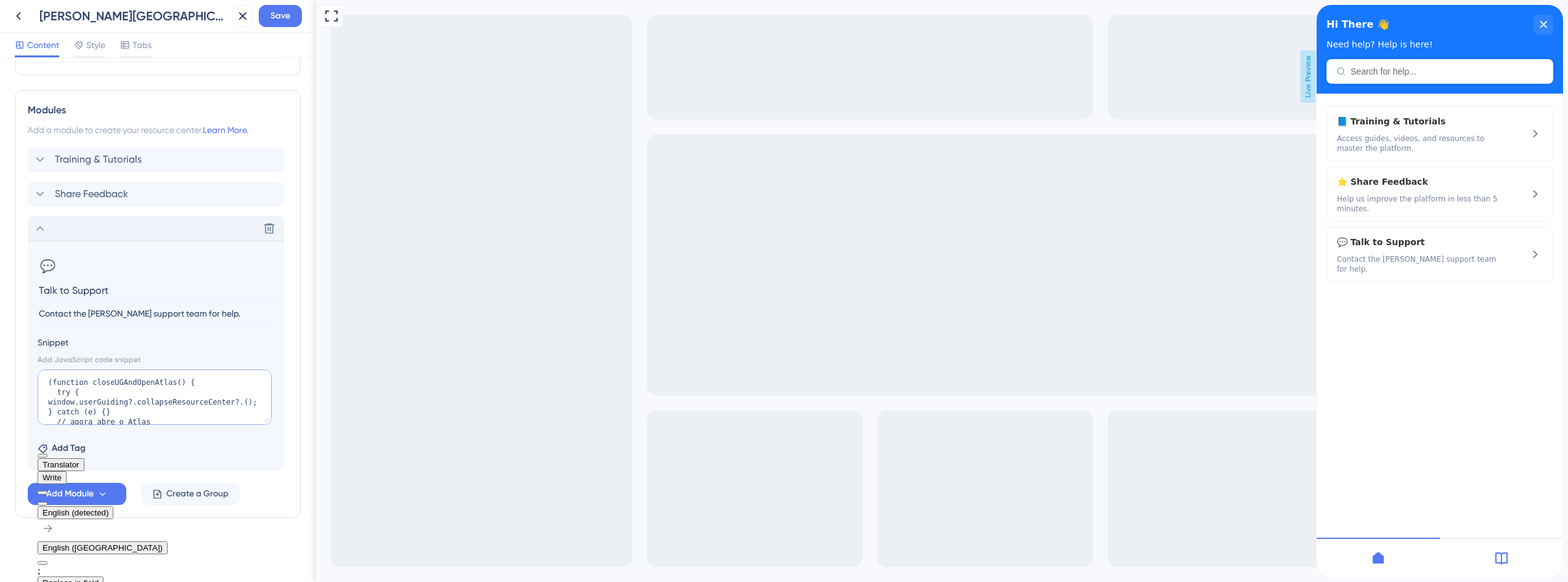
type textarea "(function closeUGAndOpenAtlas() { try { window.userGuiding?.collapseResourceCen…"
click at [241, 484] on div at bounding box center [139, 495] width 203 height 22
click at [47, 502] on button at bounding box center [42, 504] width 10 height 4
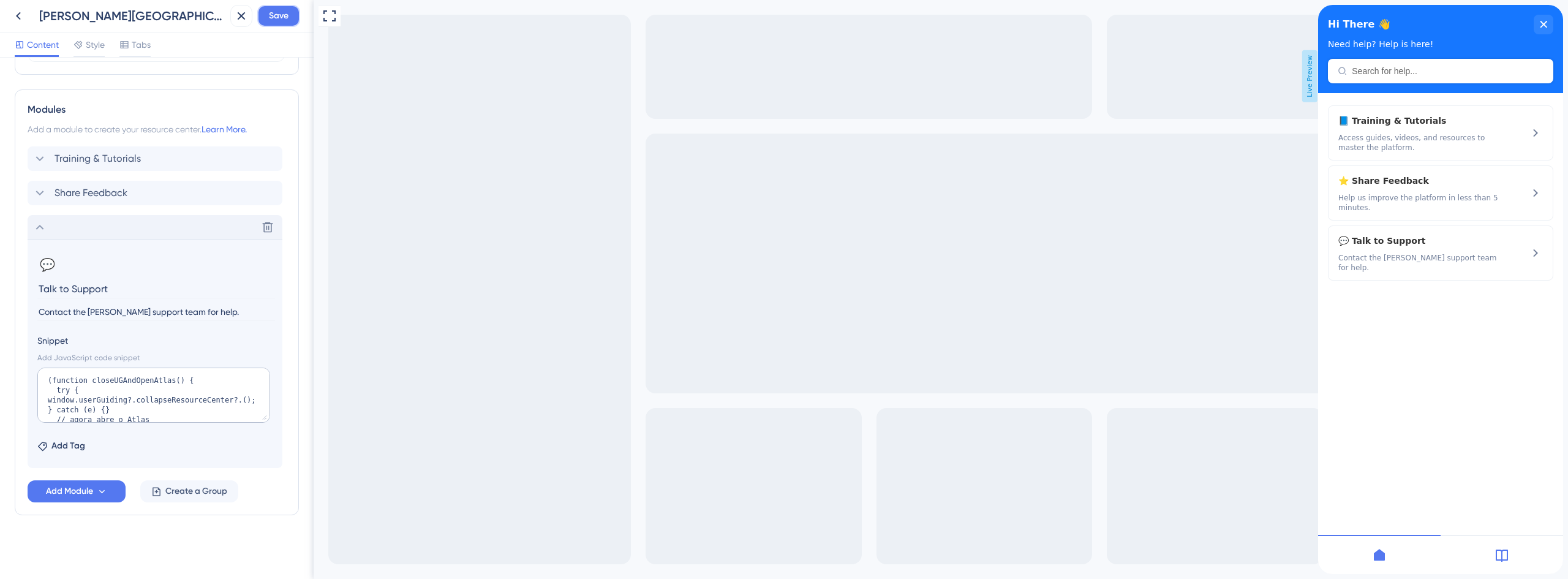
click at [282, 23] on span "Save" at bounding box center [279, 16] width 20 height 15
click at [234, 23] on icon at bounding box center [232, 23] width 12 height 12
click at [14, 14] on icon at bounding box center [19, 16] width 15 height 15
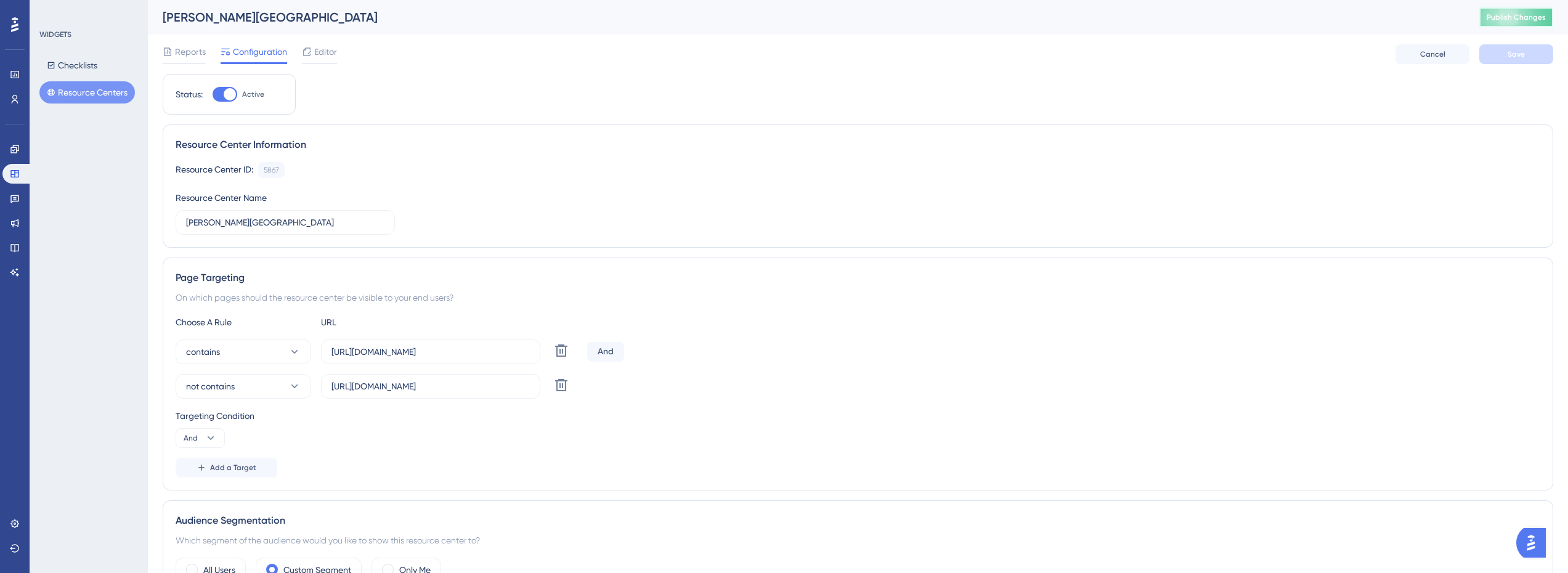
click at [1528, 8] on button "Publish Changes" at bounding box center [1516, 17] width 74 height 20
click at [329, 44] on div "Reports Configuration Editor Cancel Save" at bounding box center [858, 54] width 1390 height 39
click at [327, 59] on div "Editor" at bounding box center [319, 54] width 35 height 20
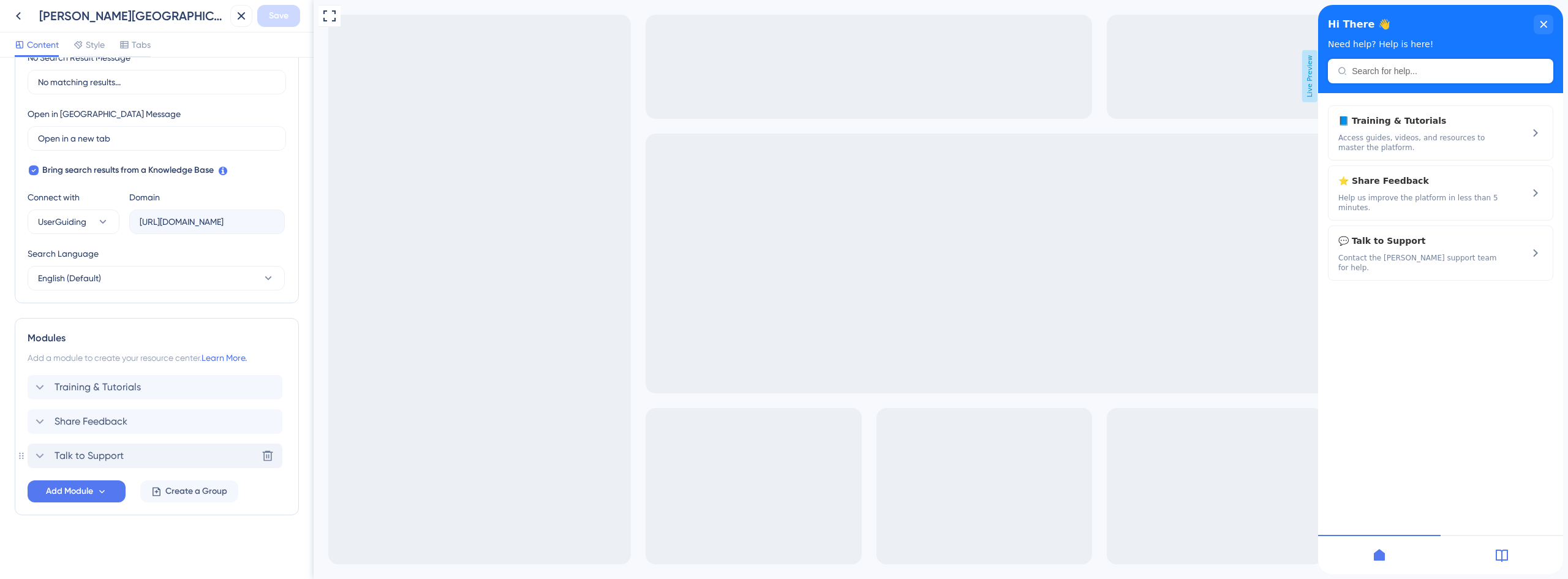
click at [106, 446] on div "Talk to Support Delete" at bounding box center [155, 455] width 255 height 25
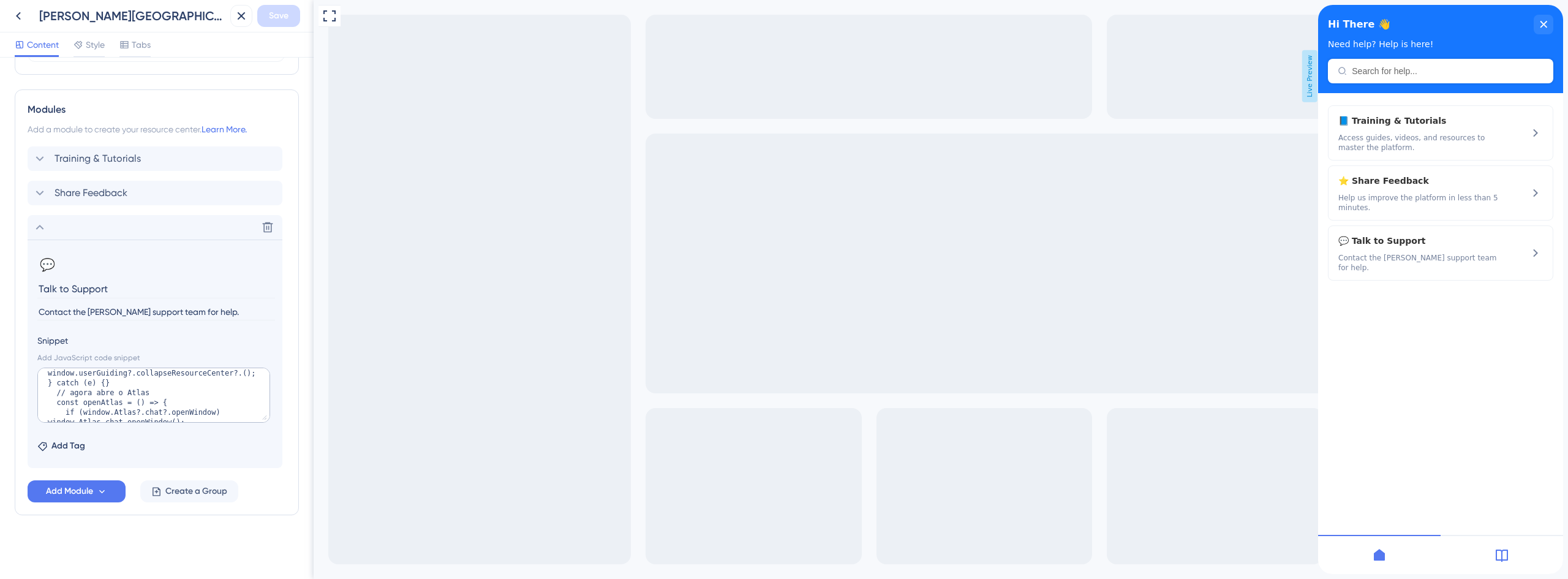
scroll to position [61, 0]
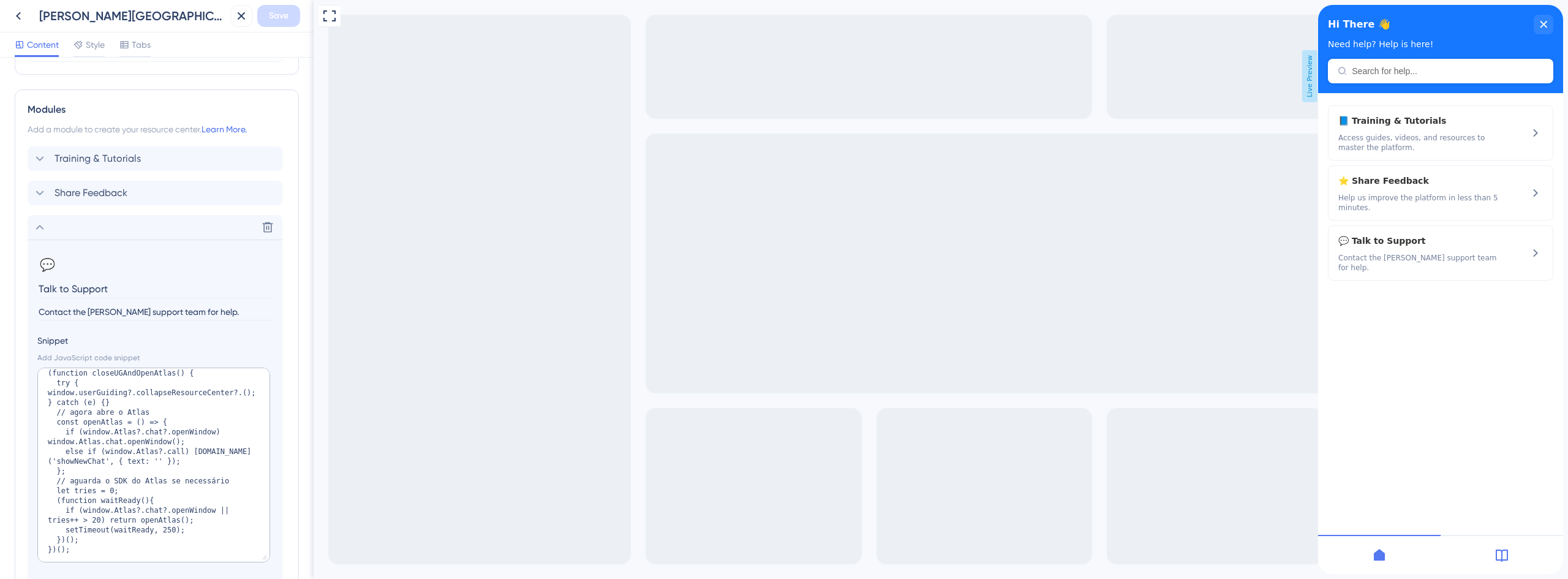
drag, startPoint x: 265, startPoint y: 416, endPoint x: 267, endPoint y: 556, distance: 140.0
click at [267, 556] on textarea "(function closeUGAndOpenAtlas() { try { window.userGuiding?.collapseResourceCen…" at bounding box center [153, 465] width 233 height 195
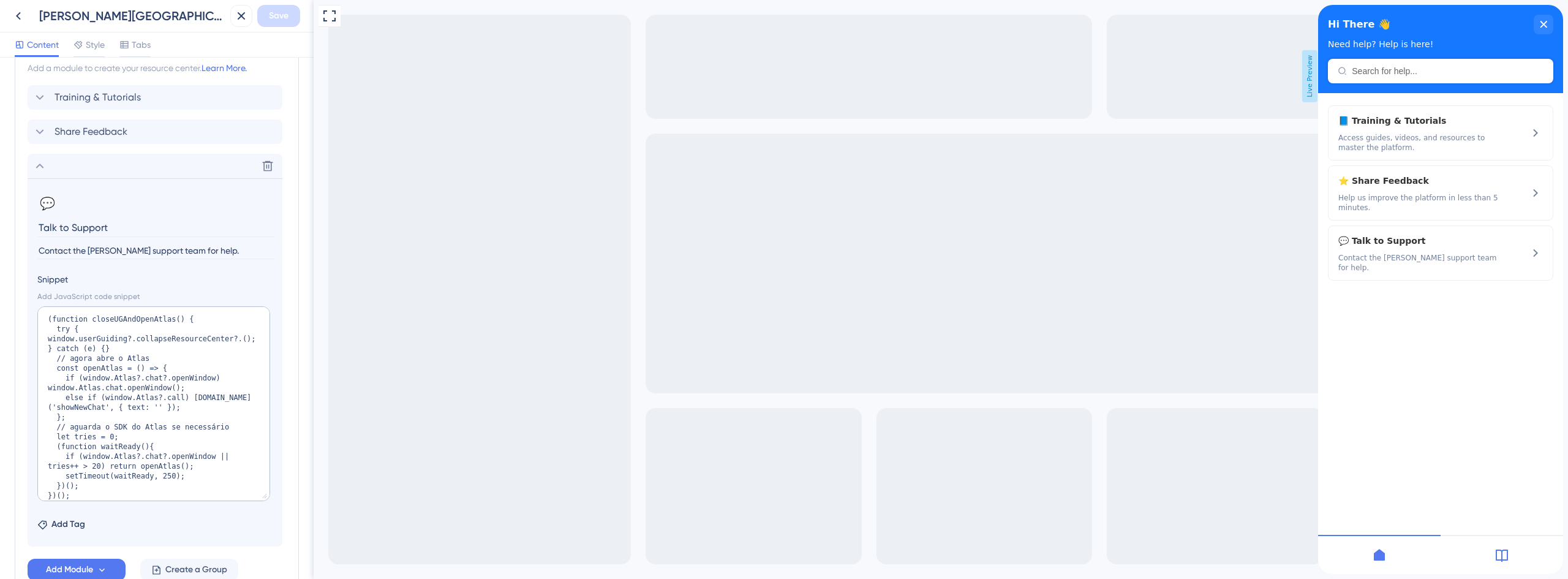
scroll to position [17, 0]
click at [195, 377] on textarea "(function closeUGAndOpenAtlas() { try { window.userGuiding?.collapseResourceCen…" at bounding box center [153, 403] width 233 height 195
paste textarea "// Close UG Help Center (safe-guarded) try { window.userGuiding?.collapseResour…"
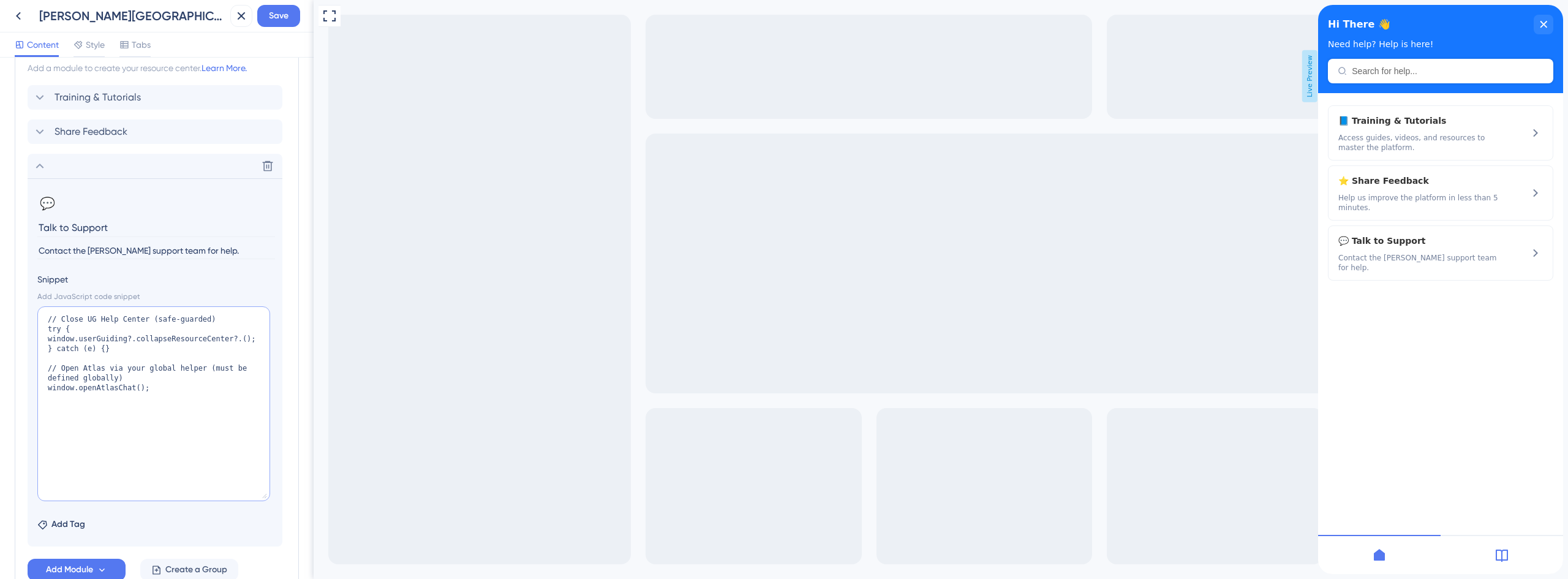
scroll to position [0, 0]
click at [114, 416] on textarea "// Close UG Help Center (safe-guarded) try { window.userGuiding?.collapseResour…" at bounding box center [153, 403] width 233 height 195
click at [162, 373] on textarea "// Close UG Help Center (safe-guarded) try { window.userGuiding?.collapseResour…" at bounding box center [153, 403] width 233 height 195
click at [167, 398] on textarea "// Close UG Help Center (safe-guarded) try { window.userGuiding?.collapseResour…" at bounding box center [153, 403] width 233 height 195
type textarea "// Close UG Help Center (safe-guarded) try { window.userGuiding?.collapseResour…"
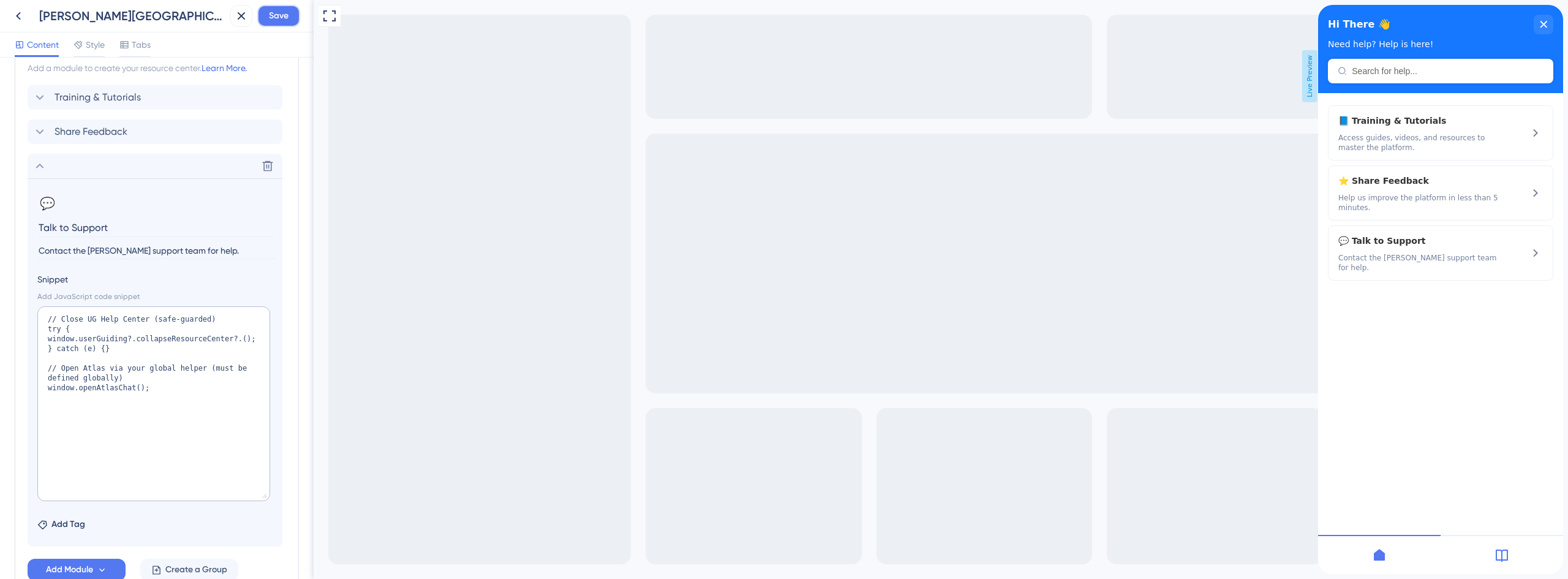
click at [272, 19] on span "Save" at bounding box center [279, 16] width 20 height 15
click at [234, 23] on icon at bounding box center [232, 23] width 12 height 12
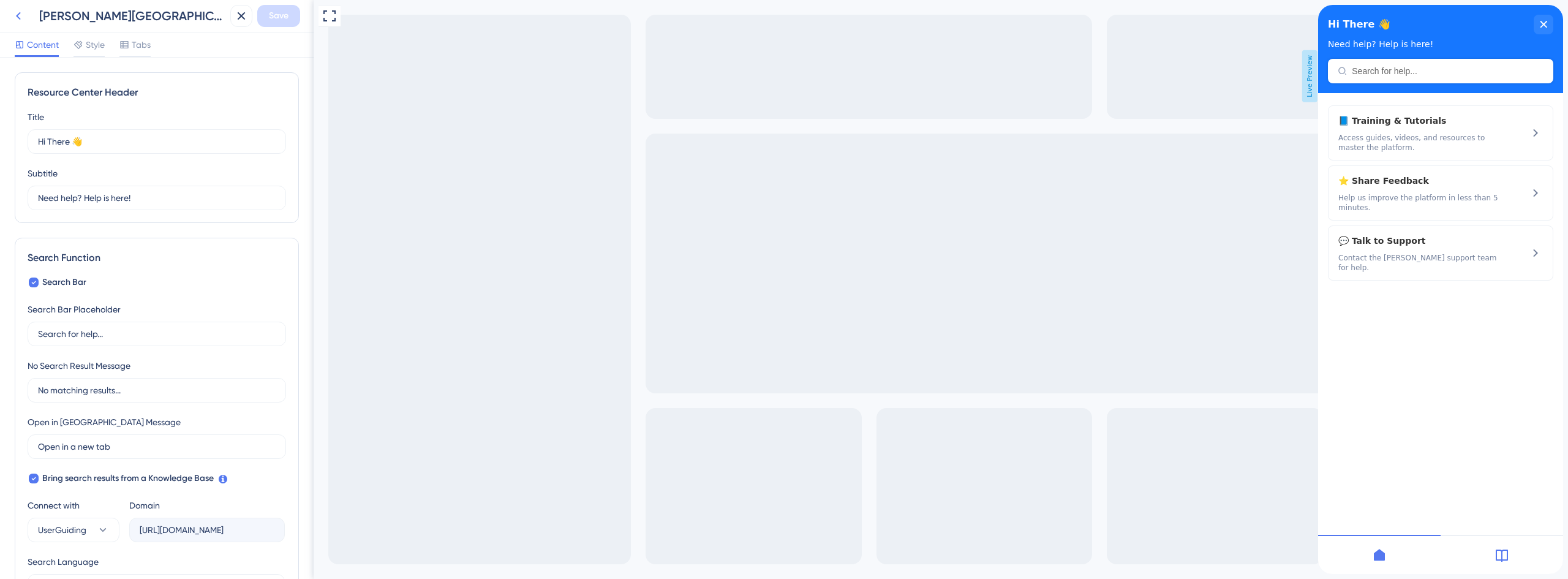
click at [18, 13] on icon at bounding box center [19, 16] width 15 height 15
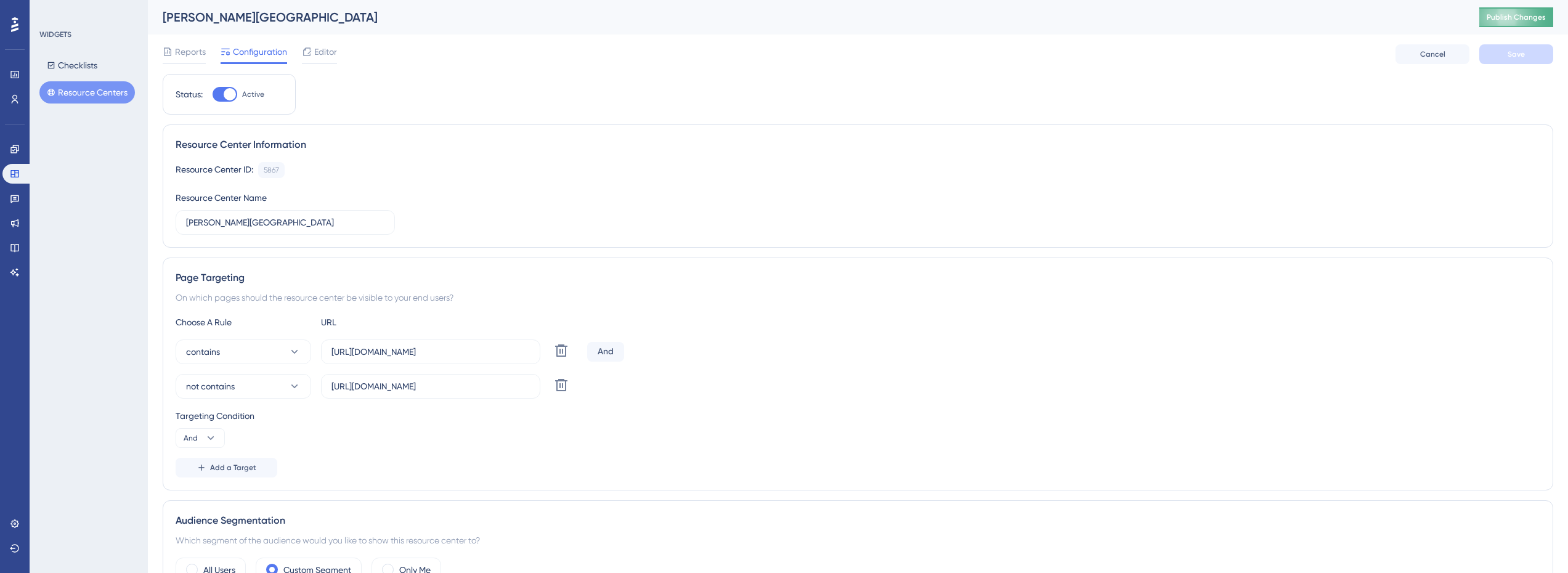
click at [1512, 19] on span "Publish Changes" at bounding box center [1516, 17] width 59 height 10
click at [1535, 543] on img "Open AI Assistant Launcher" at bounding box center [1531, 542] width 22 height 22
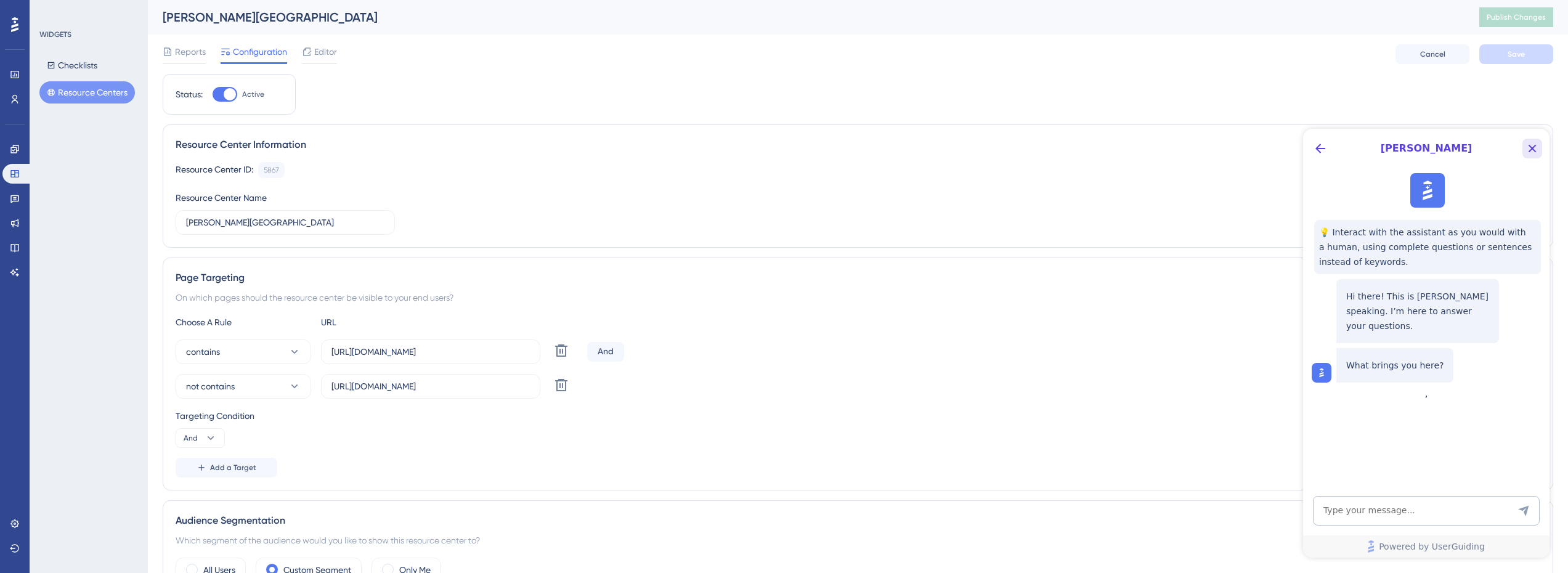
click at [1539, 153] on icon "Close Button" at bounding box center [1533, 148] width 15 height 15
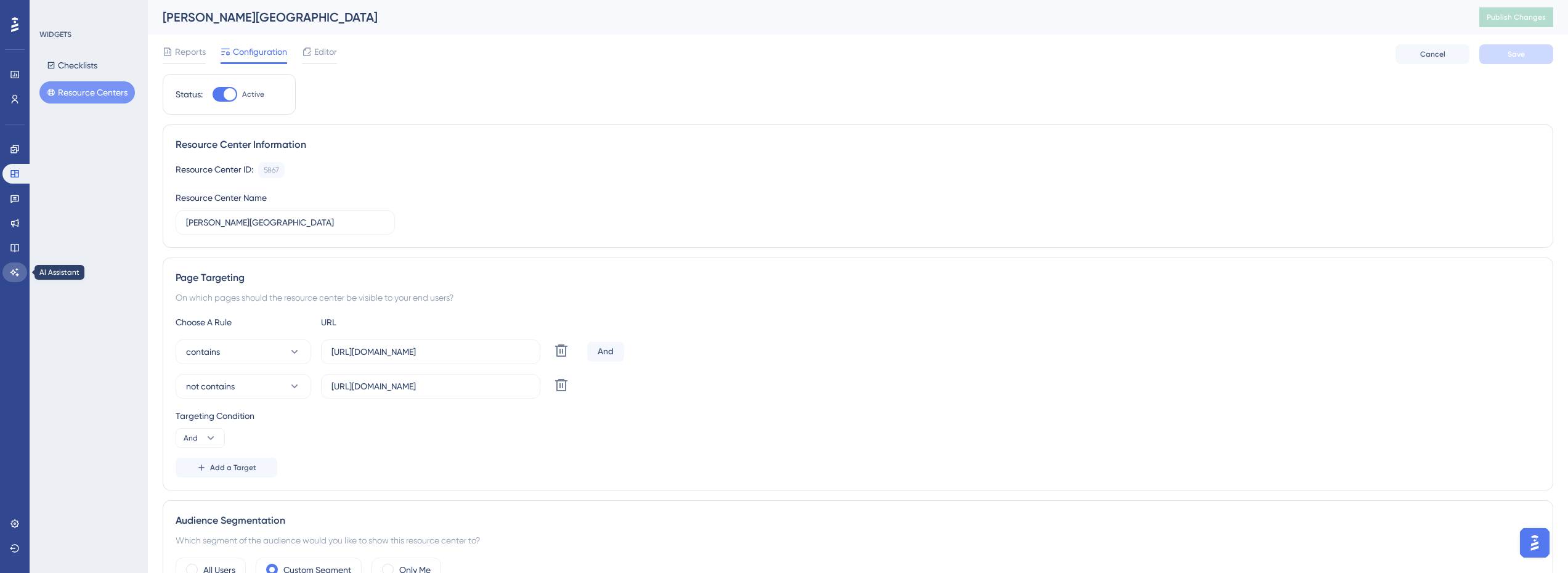
click at [17, 268] on icon at bounding box center [15, 272] width 10 height 10
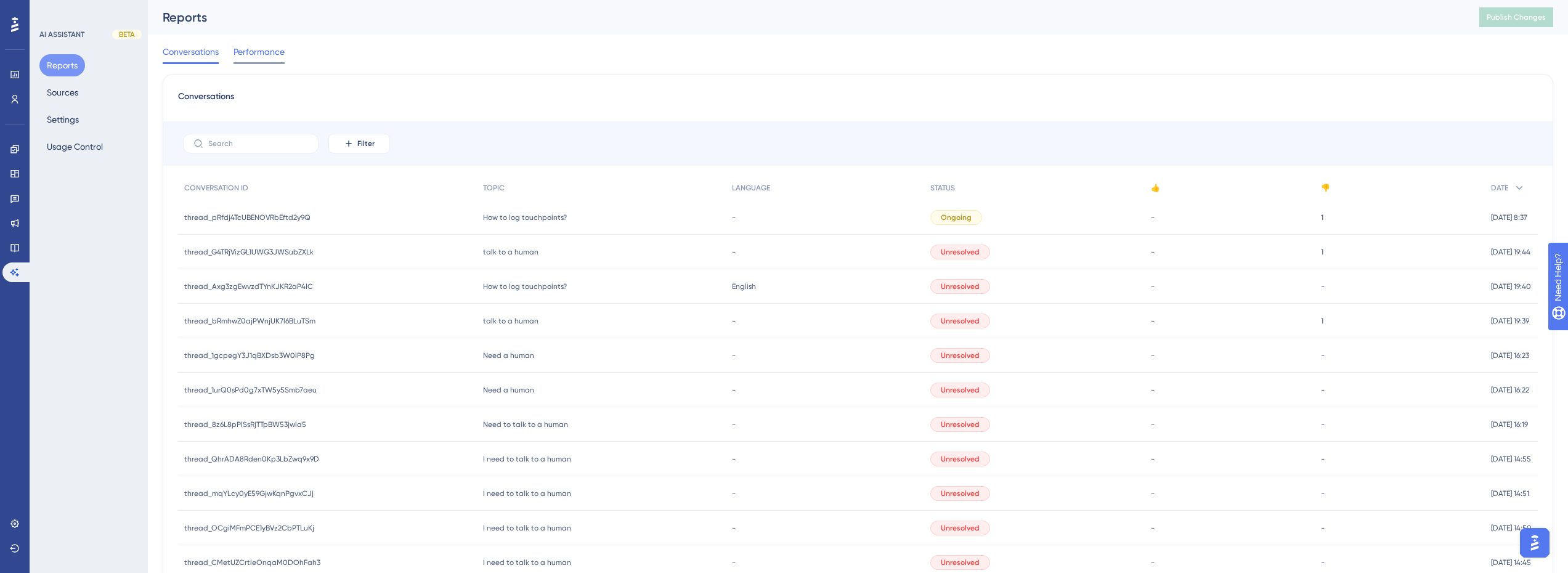
click at [268, 46] on div "Conversations Performance" at bounding box center [858, 54] width 1390 height 39
click at [67, 112] on button "Settings" at bounding box center [63, 119] width 47 height 22
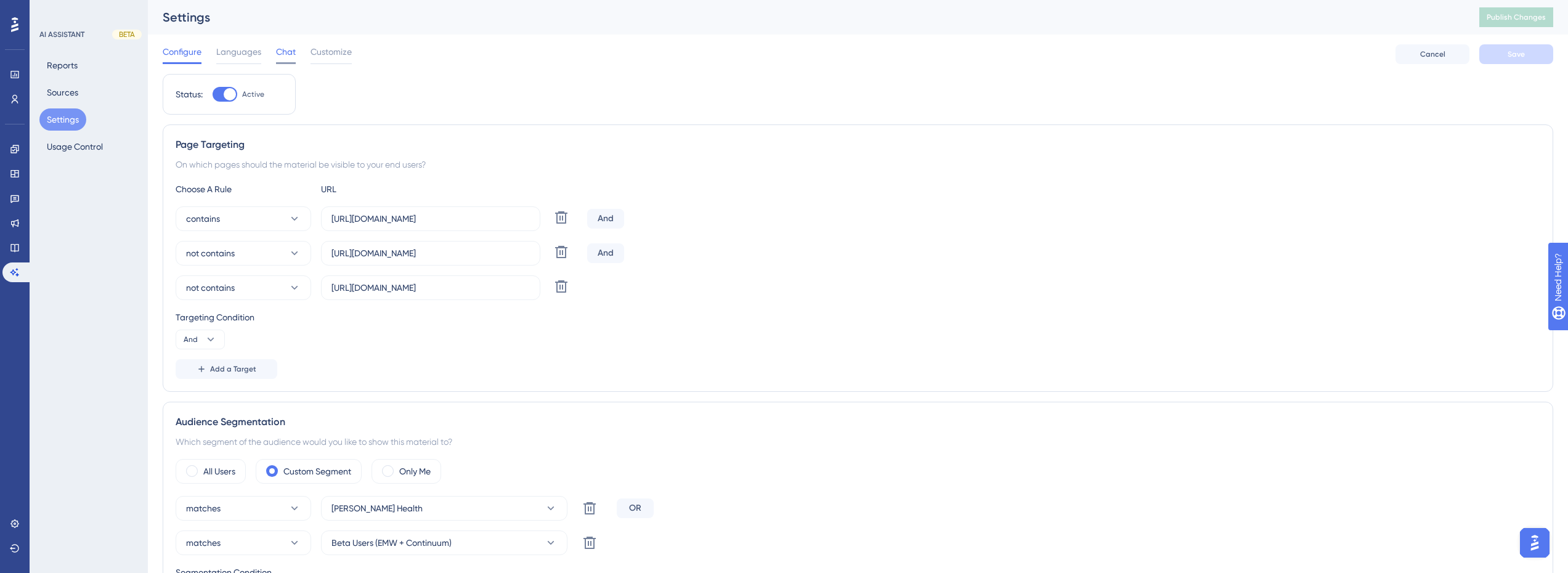
click at [276, 60] on div "Chat" at bounding box center [286, 54] width 20 height 20
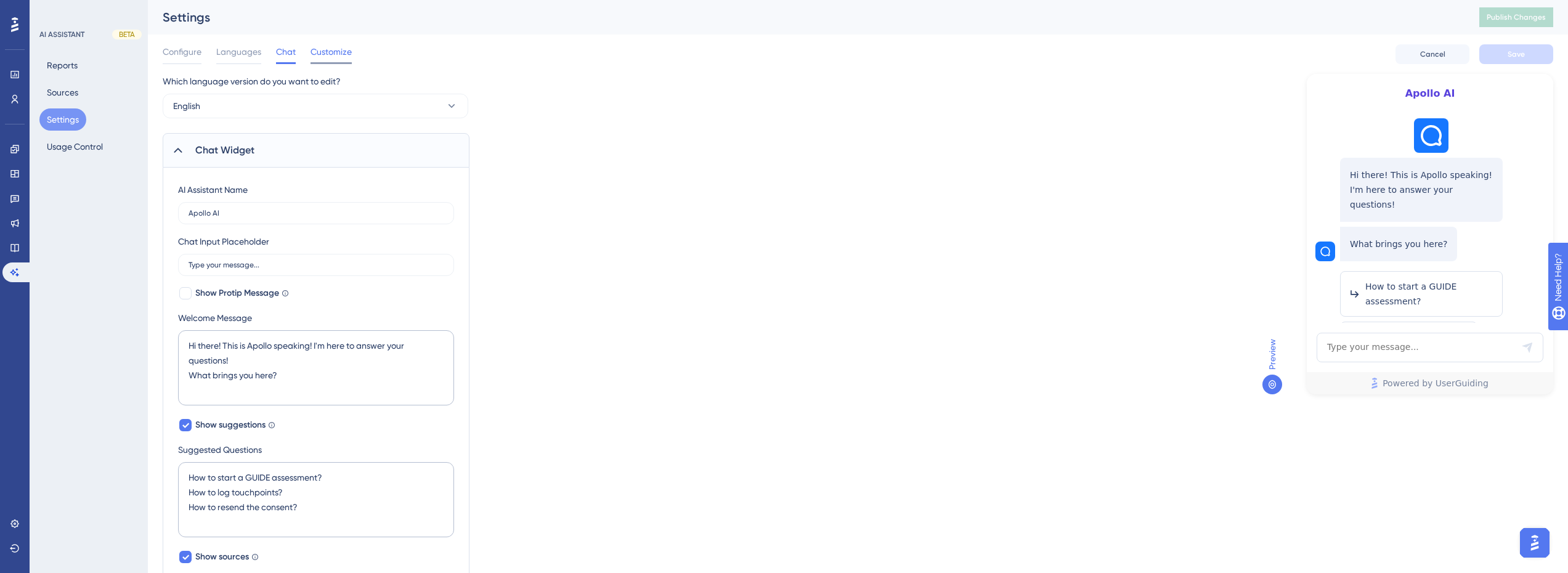
click at [330, 49] on span "Customize" at bounding box center [331, 51] width 41 height 15
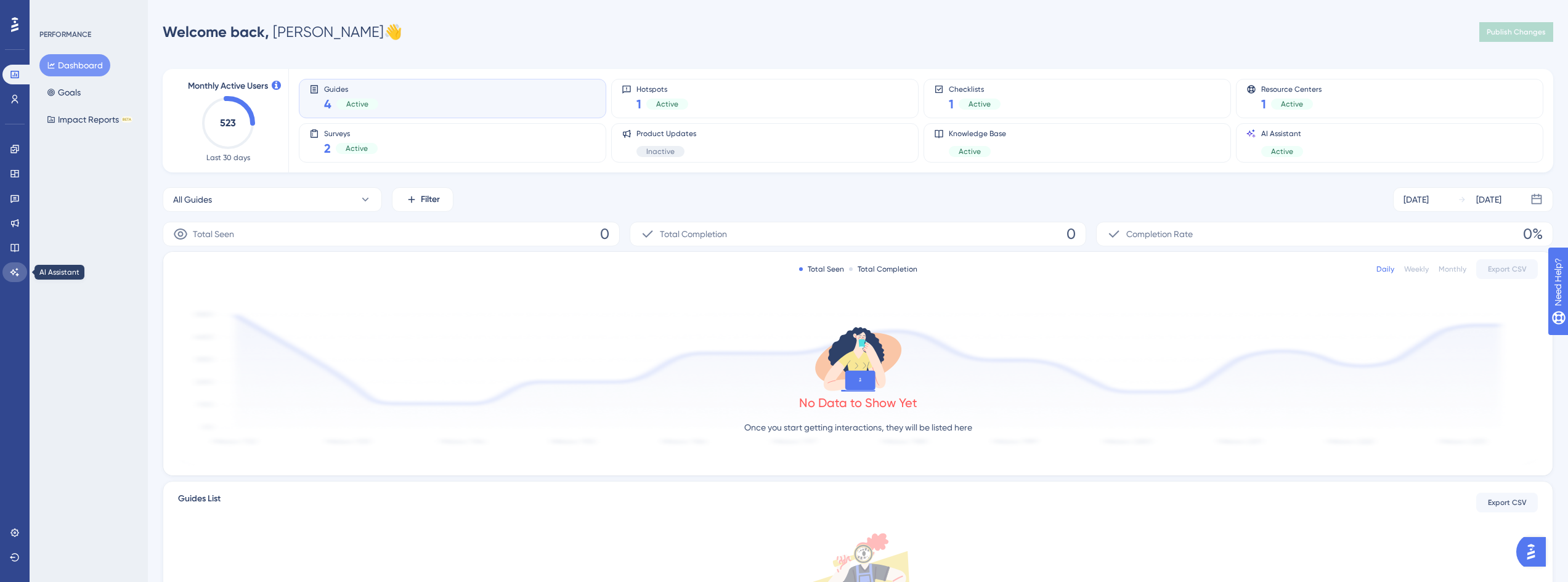
click at [16, 275] on icon at bounding box center [15, 272] width 10 height 10
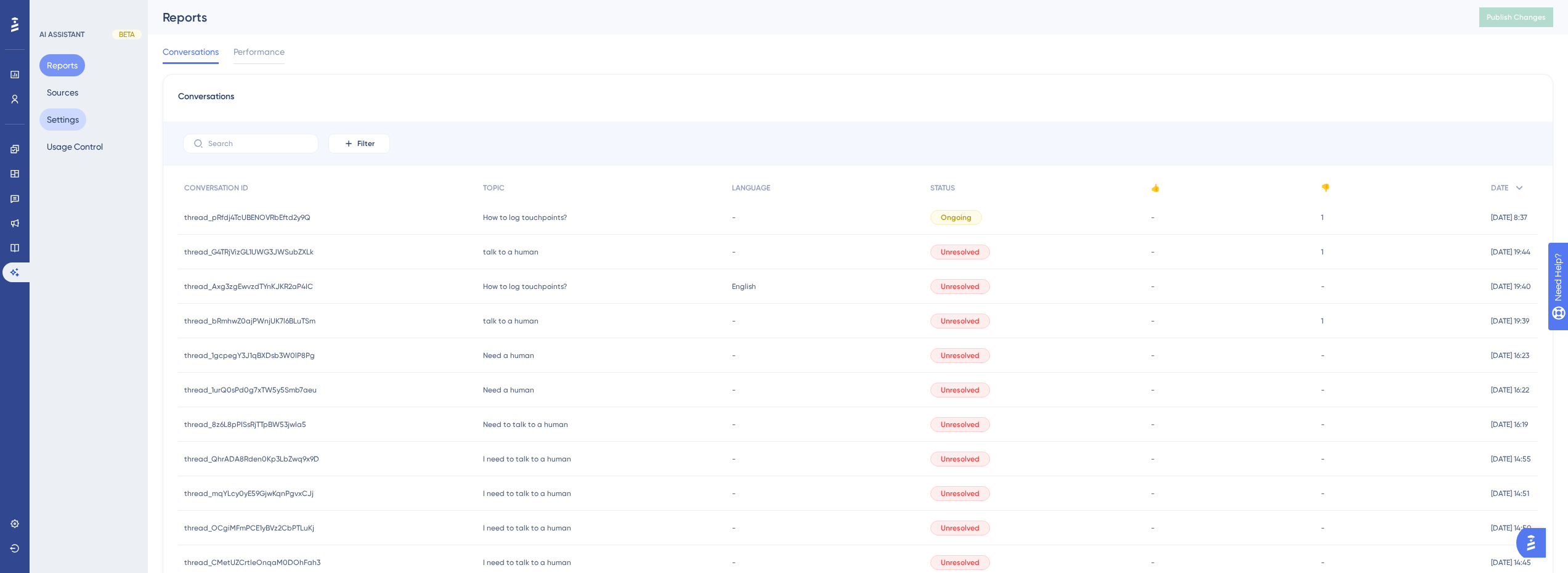
click at [61, 123] on button "Settings" at bounding box center [63, 119] width 47 height 22
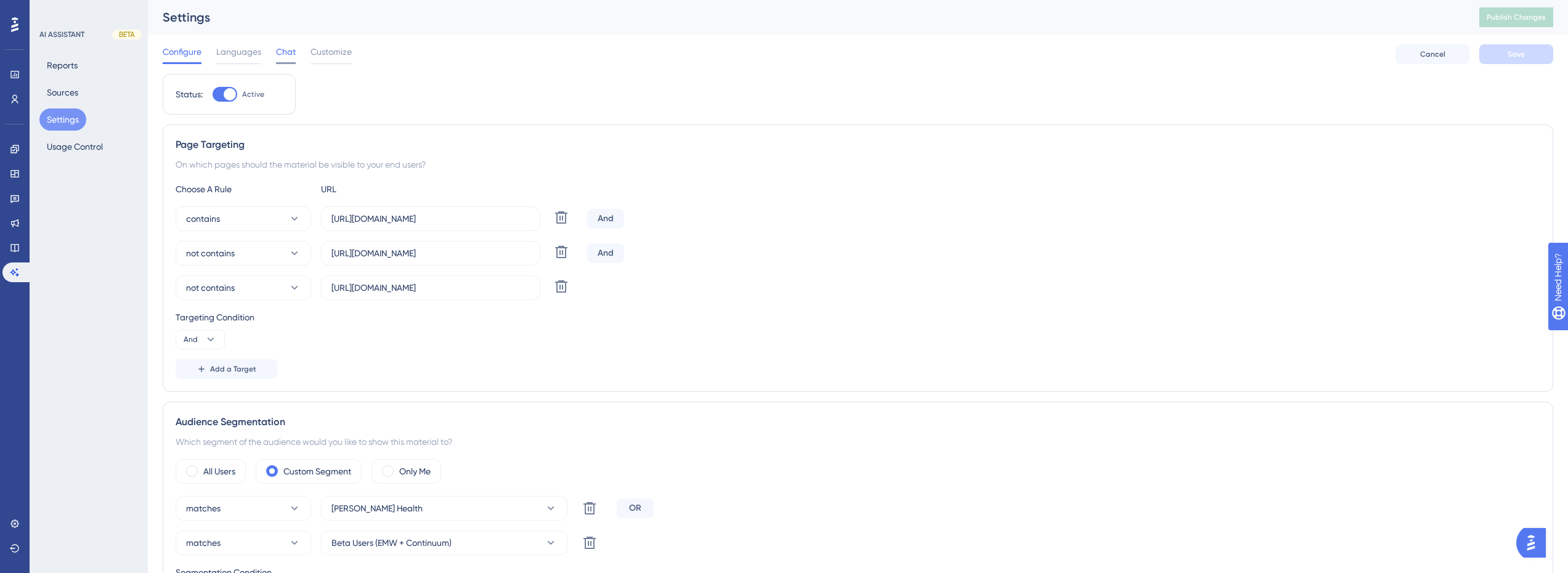
click at [294, 55] on span "Chat" at bounding box center [286, 51] width 20 height 15
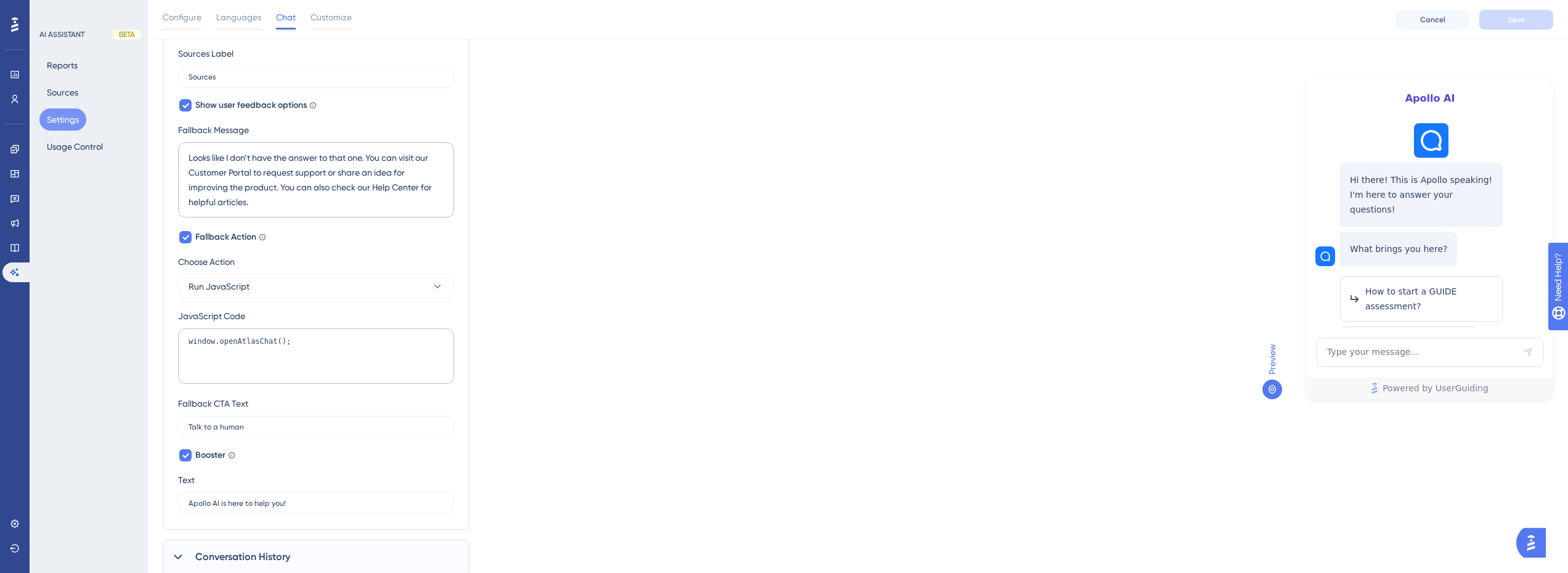
scroll to position [574, 0]
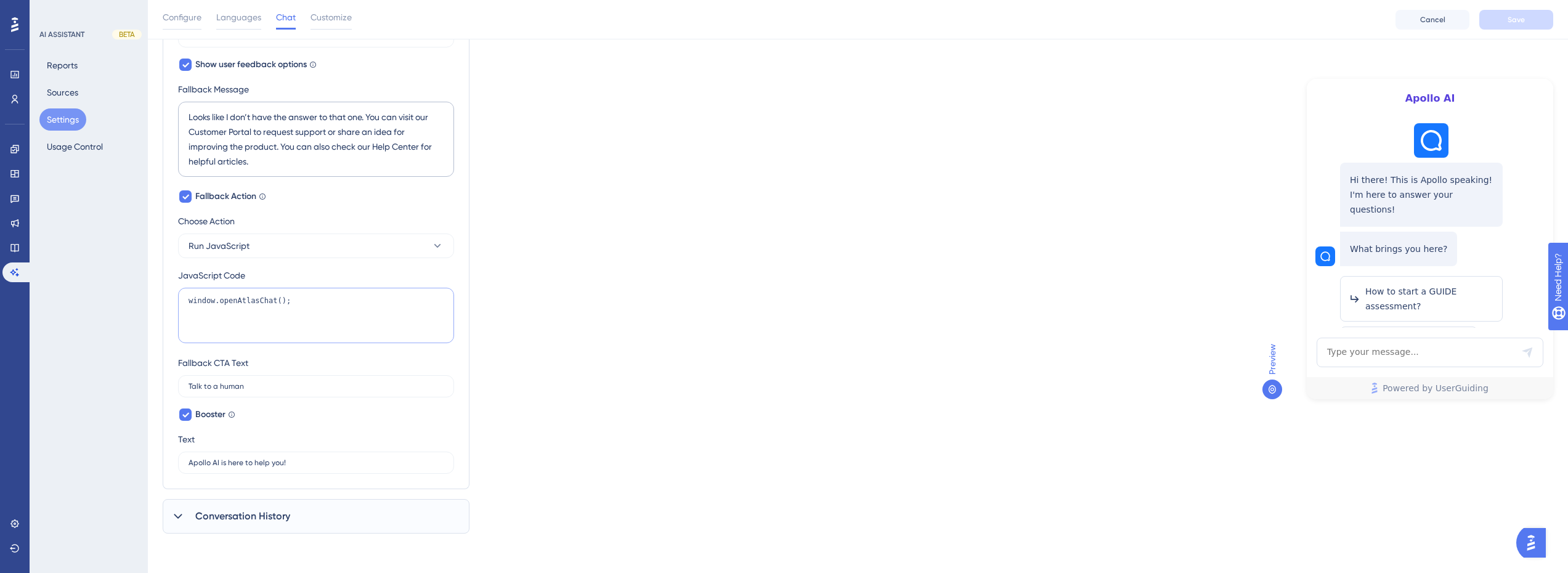
click at [252, 299] on textarea "window.openAtlasChat();" at bounding box center [316, 315] width 276 height 55
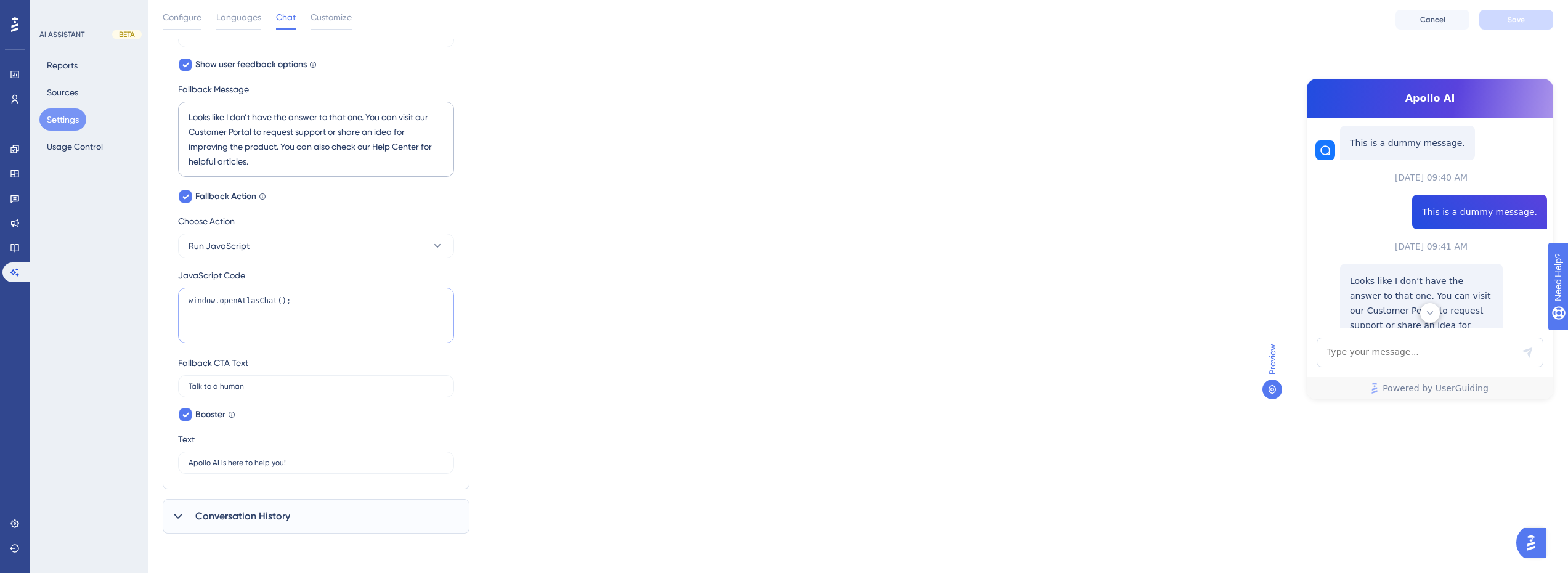
click at [252, 299] on textarea "window.openAtlasChat();" at bounding box center [316, 315] width 276 height 55
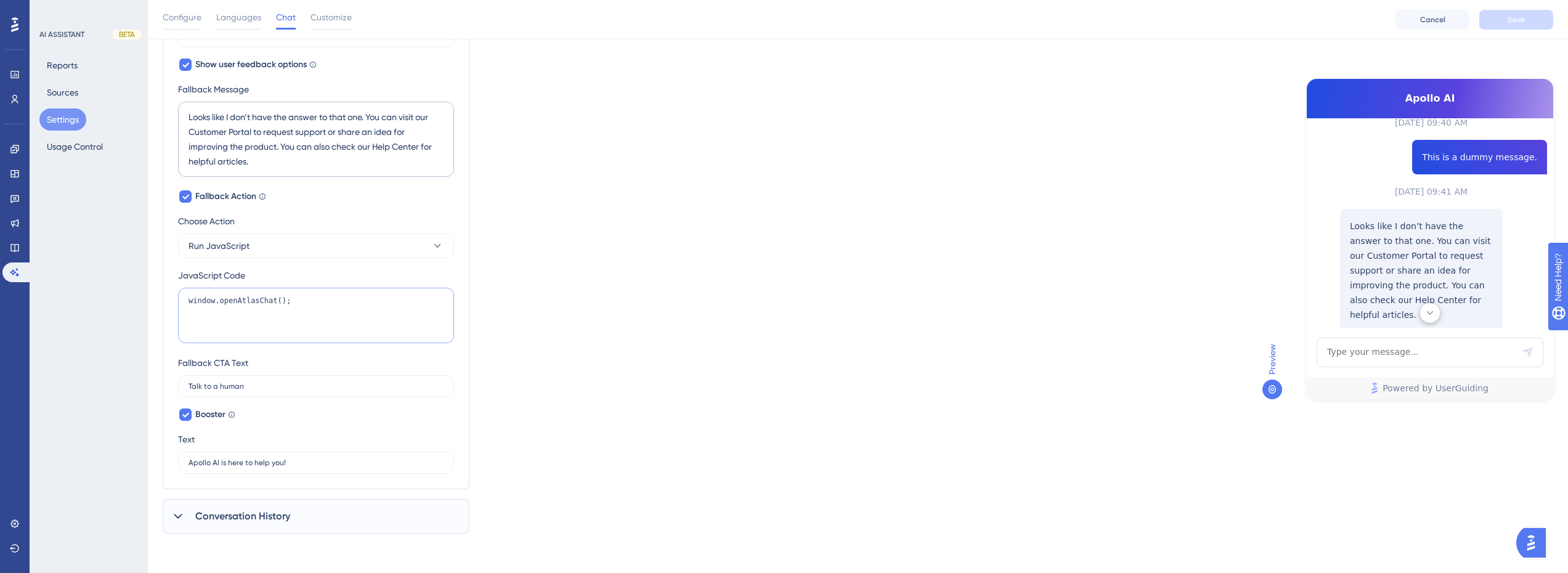
scroll to position [431, 0]
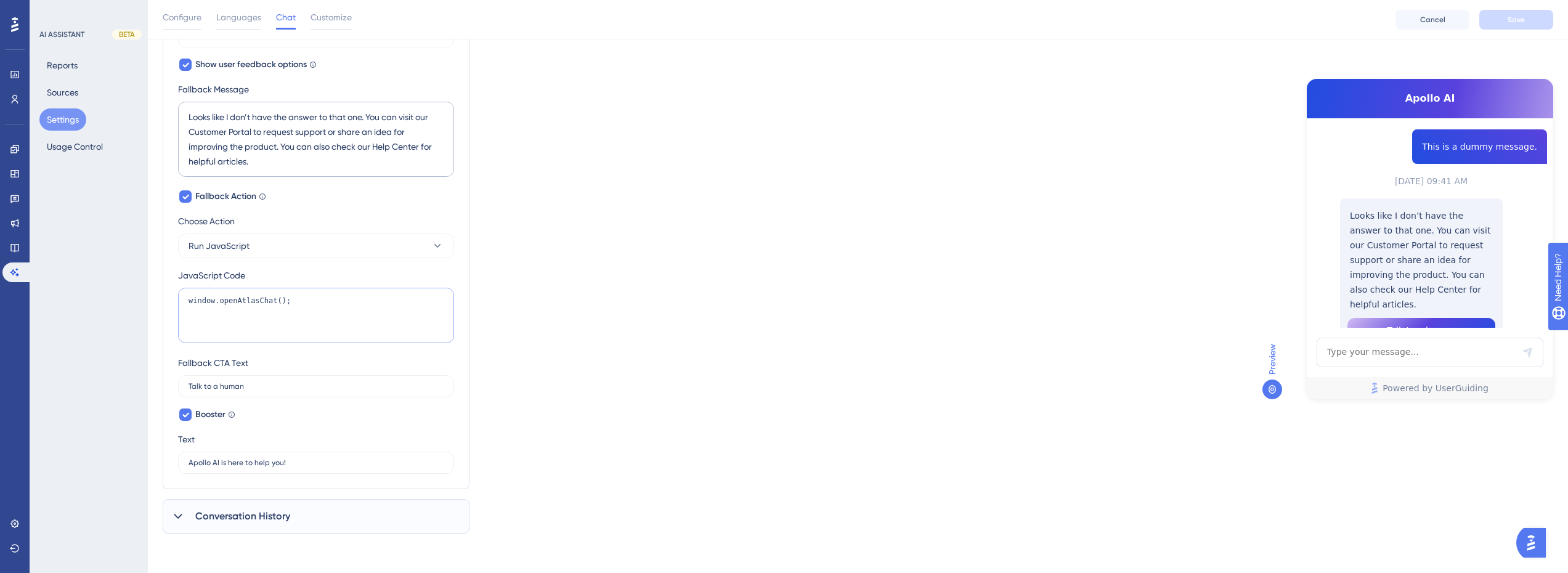
click at [290, 306] on textarea "window.openAtlasChat();" at bounding box center [316, 315] width 276 height 55
click at [266, 306] on div at bounding box center [266, 306] width 0 height 0
click at [287, 298] on textarea "window.openAtlasChat();" at bounding box center [316, 315] width 276 height 55
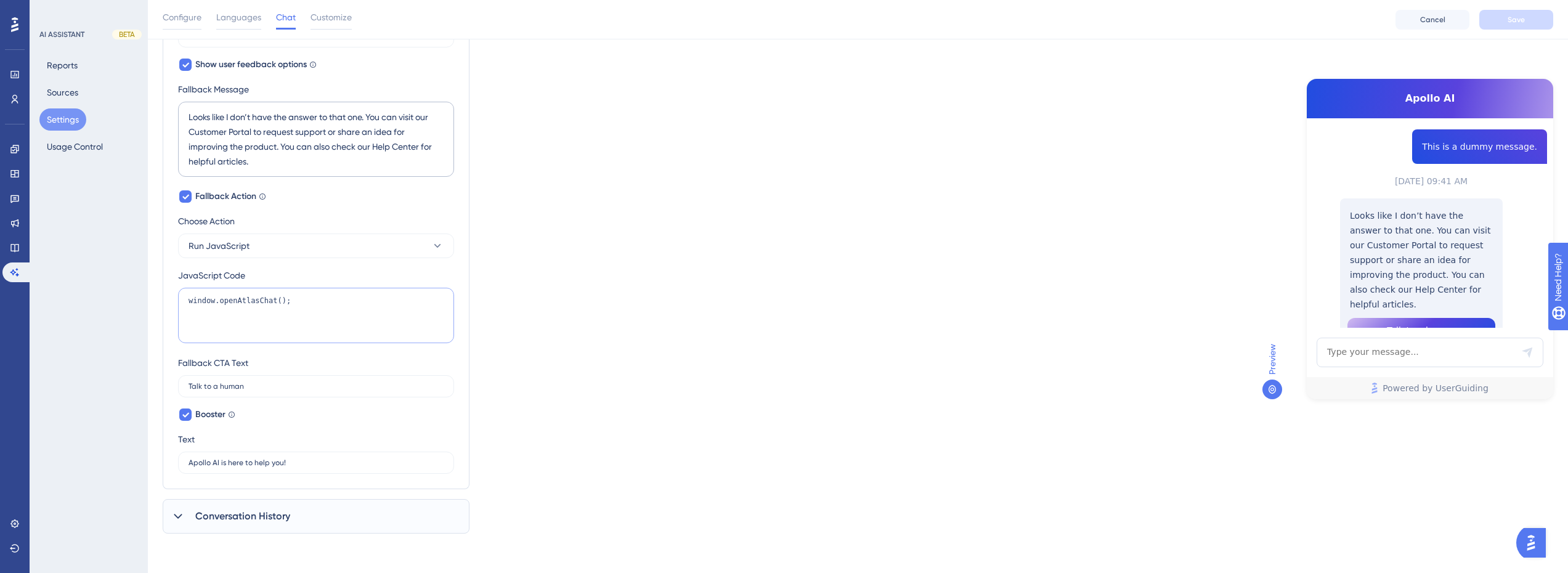
click at [287, 298] on textarea "window.openAtlasChat();" at bounding box center [316, 315] width 276 height 55
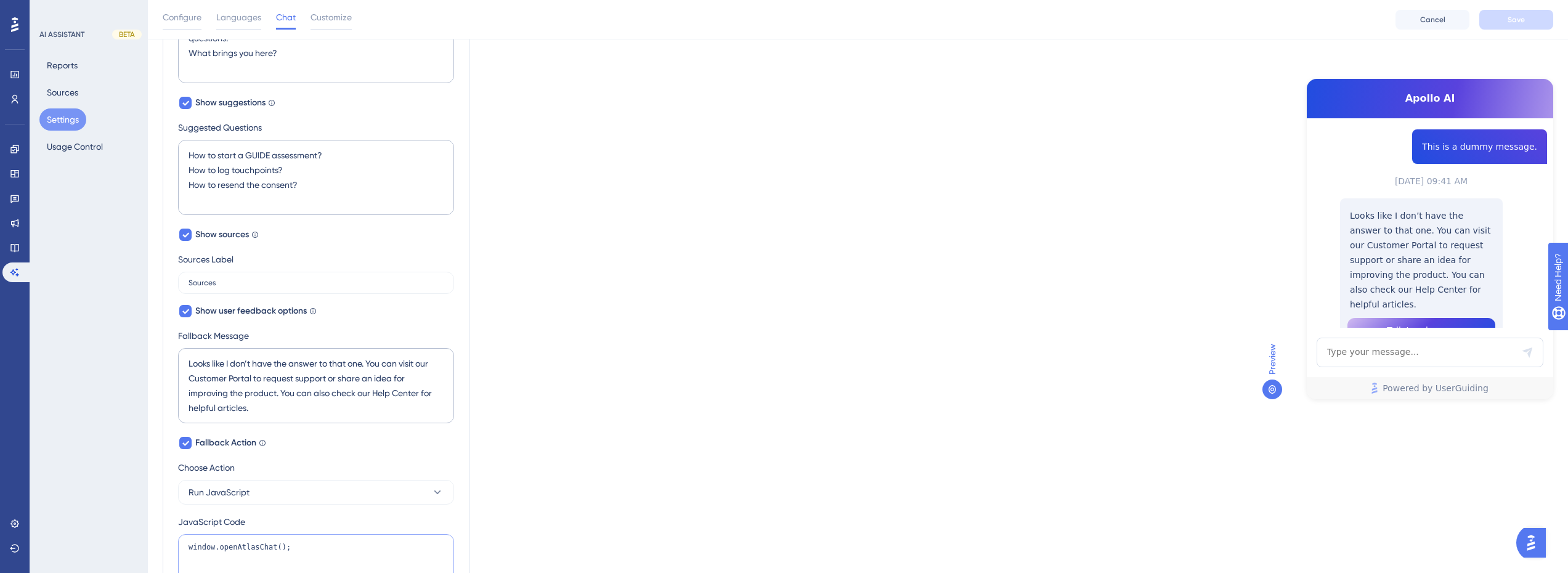
scroll to position [0, 0]
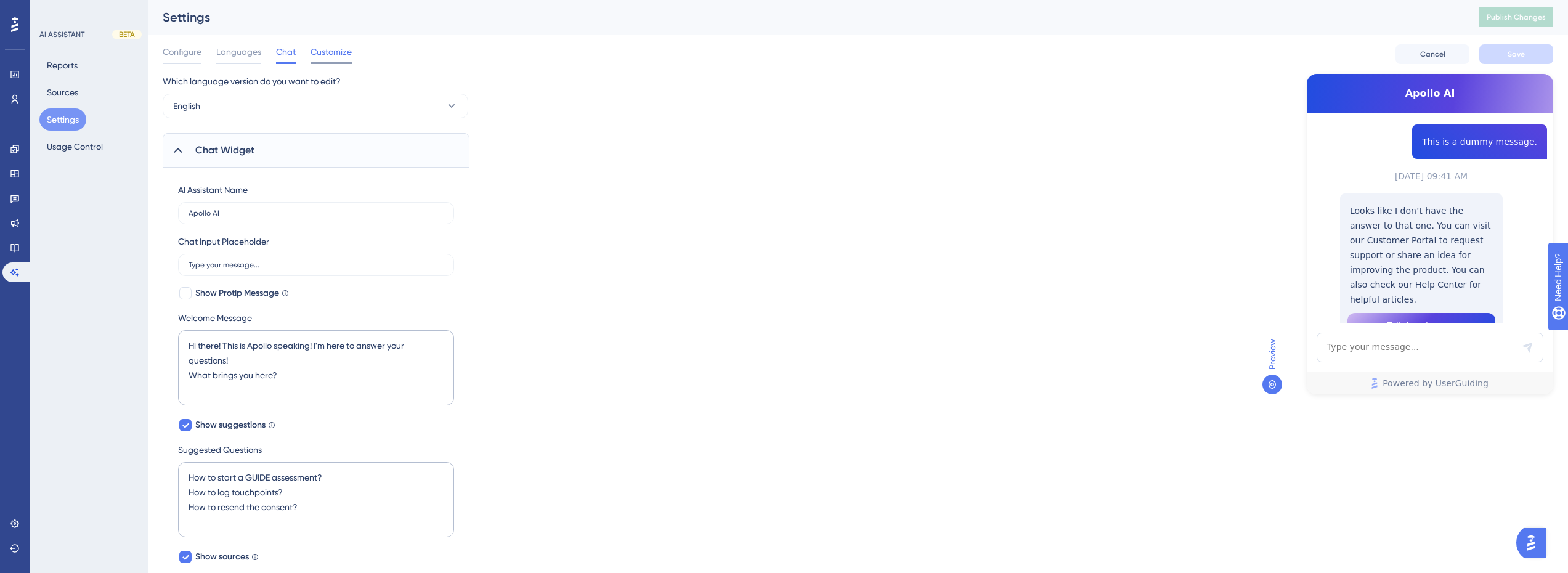
click at [338, 55] on span "Customize" at bounding box center [331, 51] width 41 height 15
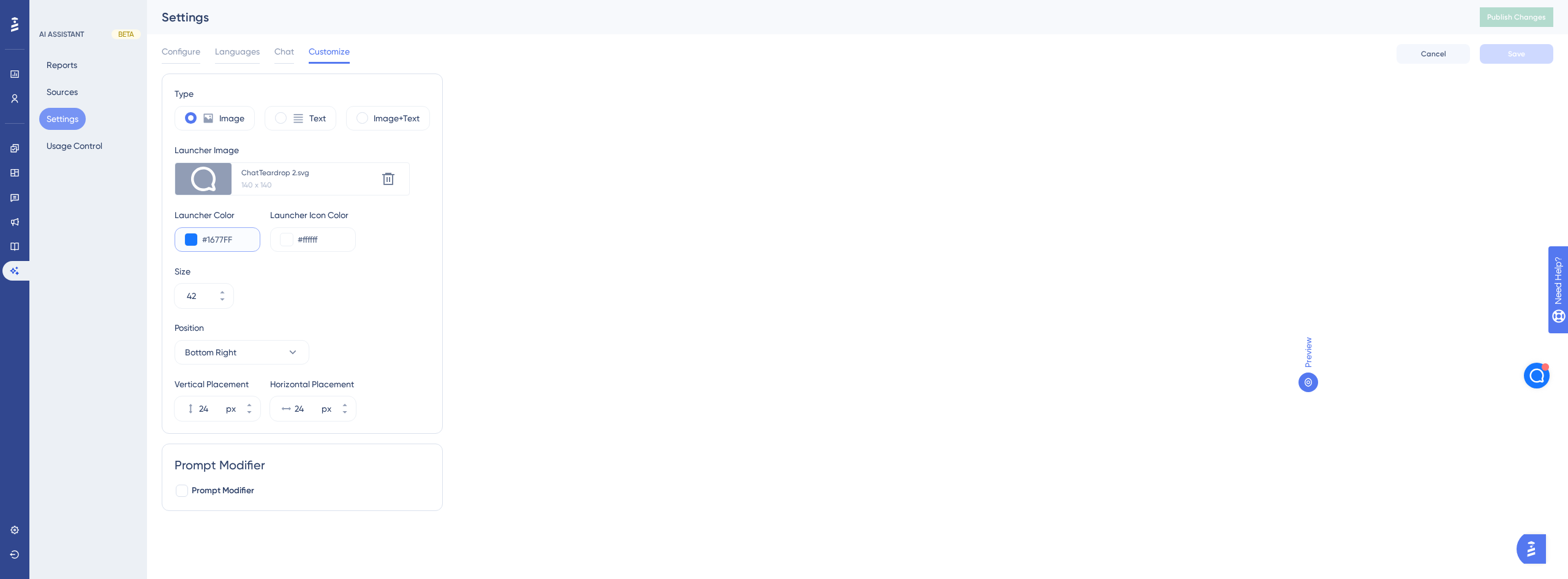
click at [230, 242] on input "#1677FF" at bounding box center [226, 240] width 48 height 15
click at [1543, 377] on img "Open AI Assistant Launcher" at bounding box center [1537, 376] width 19 height 19
click at [222, 293] on icon at bounding box center [222, 292] width 7 height 7
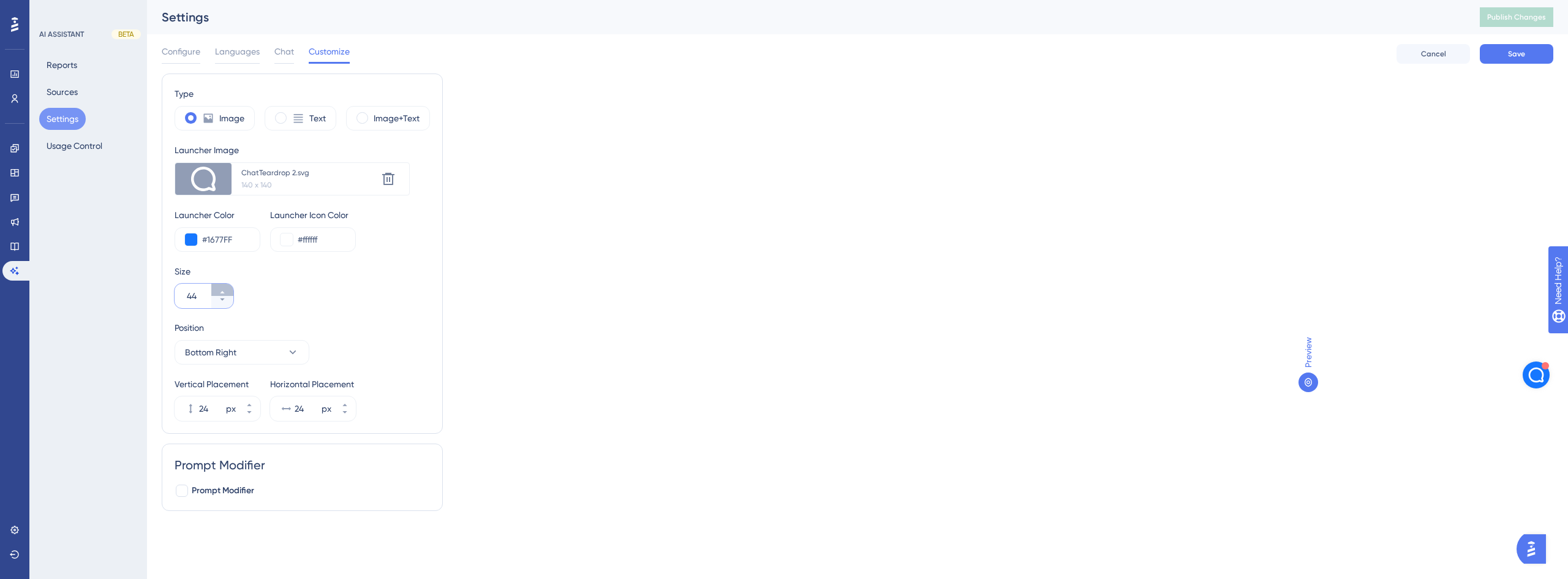
click at [222, 293] on icon at bounding box center [222, 292] width 7 height 7
click at [223, 303] on icon at bounding box center [222, 299] width 7 height 7
click at [224, 290] on icon at bounding box center [222, 292] width 7 height 7
click at [121, 240] on div "AI ASSISTANT BETA Reports Sources Settings Usage Control" at bounding box center [88, 290] width 118 height 579
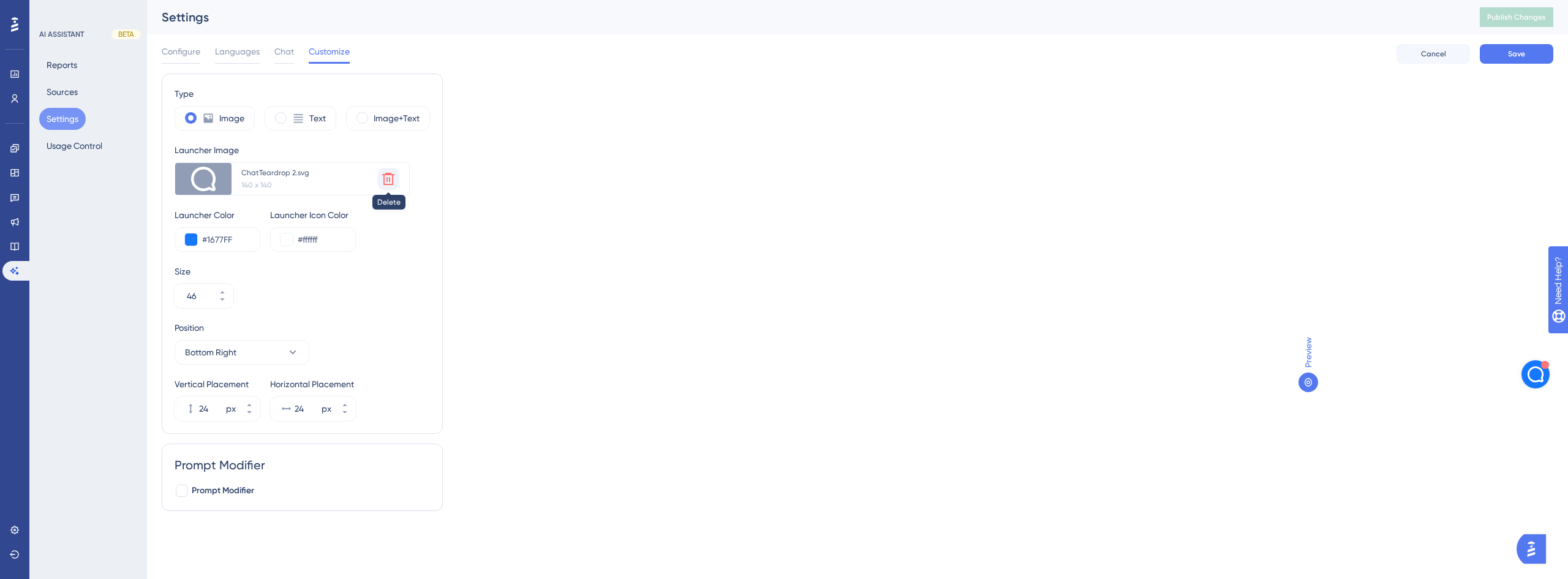
click at [393, 176] on icon at bounding box center [388, 179] width 12 height 12
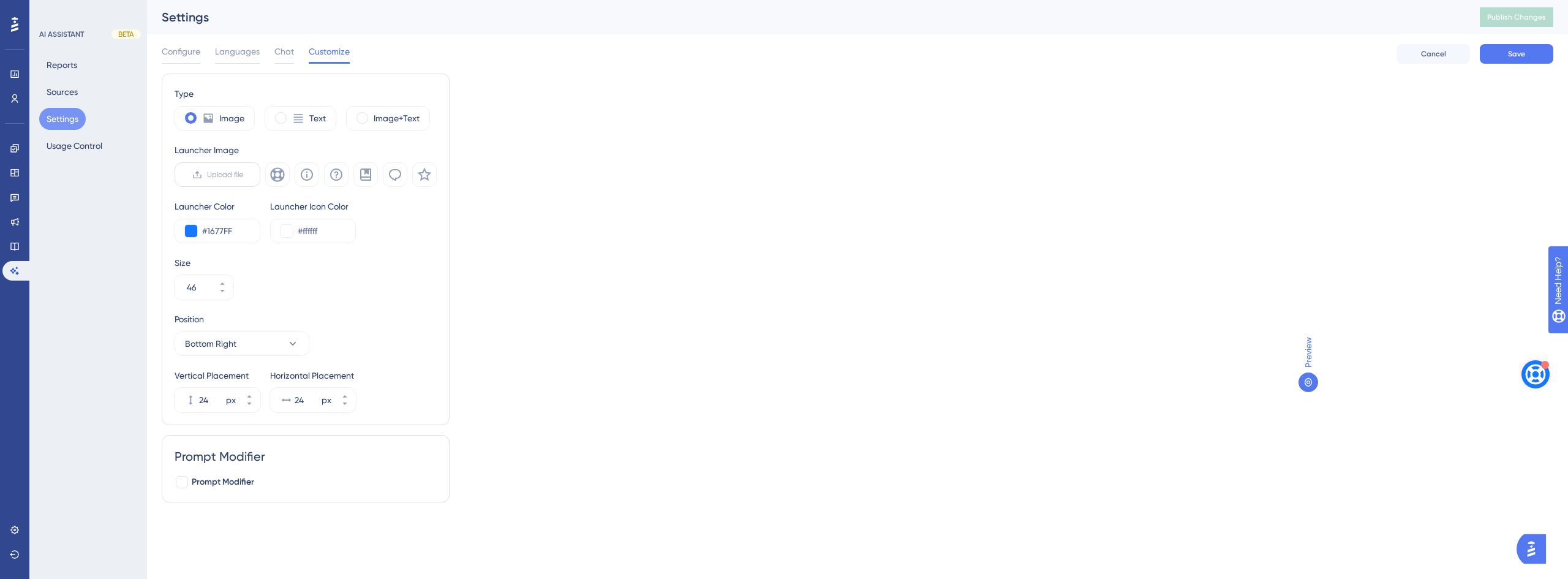
click at [222, 171] on span "Upload file" at bounding box center [225, 175] width 36 height 10
click at [243, 175] on input "Upload file" at bounding box center [243, 175] width 0 height 0
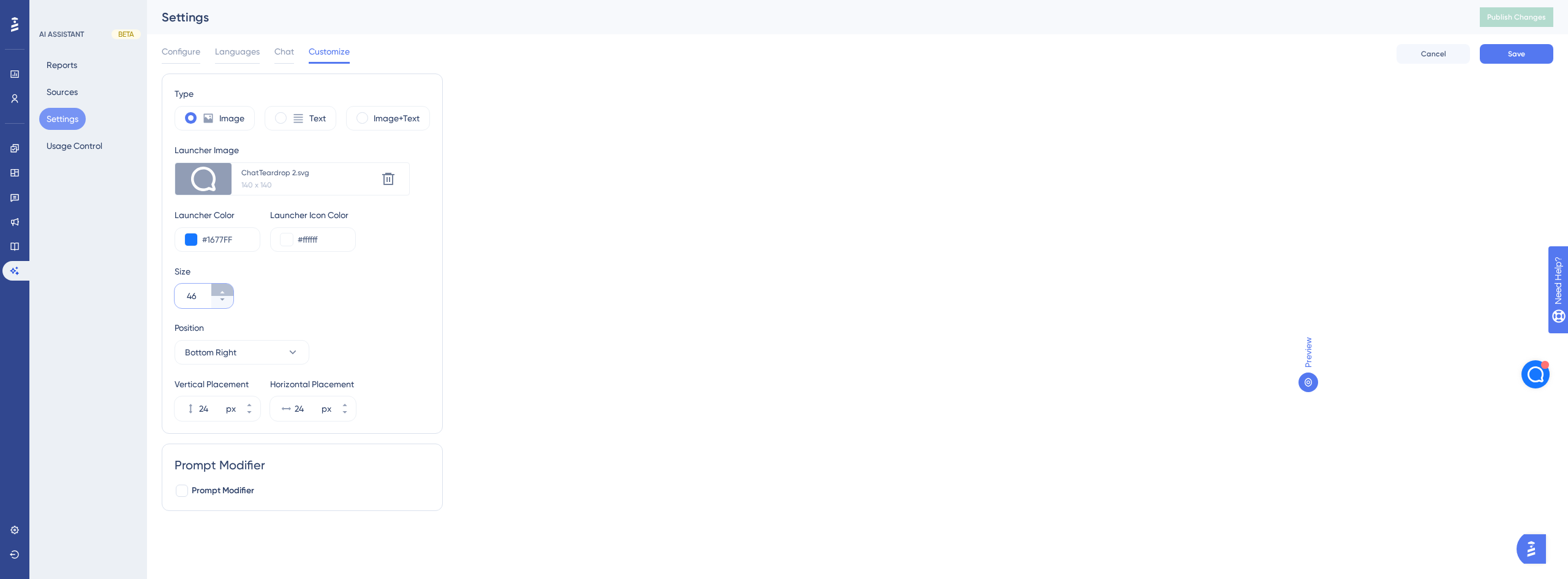
click at [224, 288] on button "46" at bounding box center [222, 290] width 22 height 12
click at [224, 288] on button "47" at bounding box center [222, 290] width 22 height 12
type input "48"
click at [1519, 56] on span "Save" at bounding box center [1517, 54] width 17 height 10
click at [174, 497] on div "Prompt Modifier Prompt Modifier" at bounding box center [303, 477] width 281 height 67
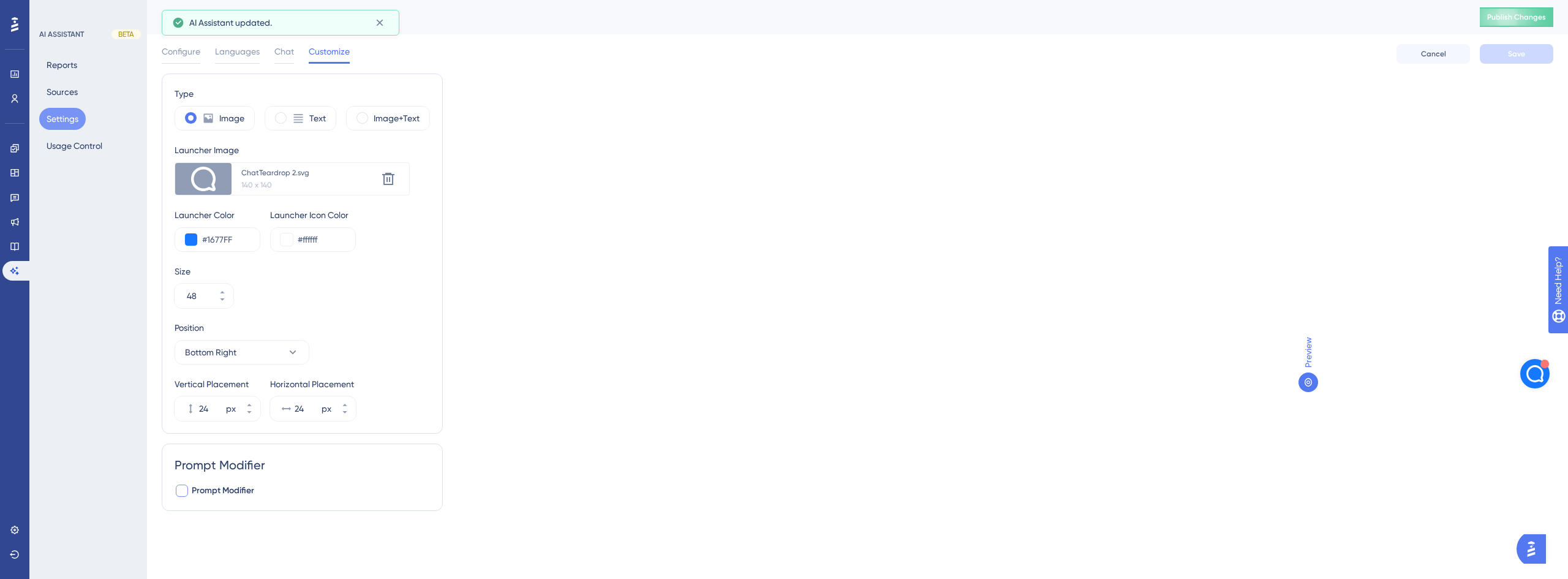
click at [180, 489] on div at bounding box center [182, 491] width 12 height 12
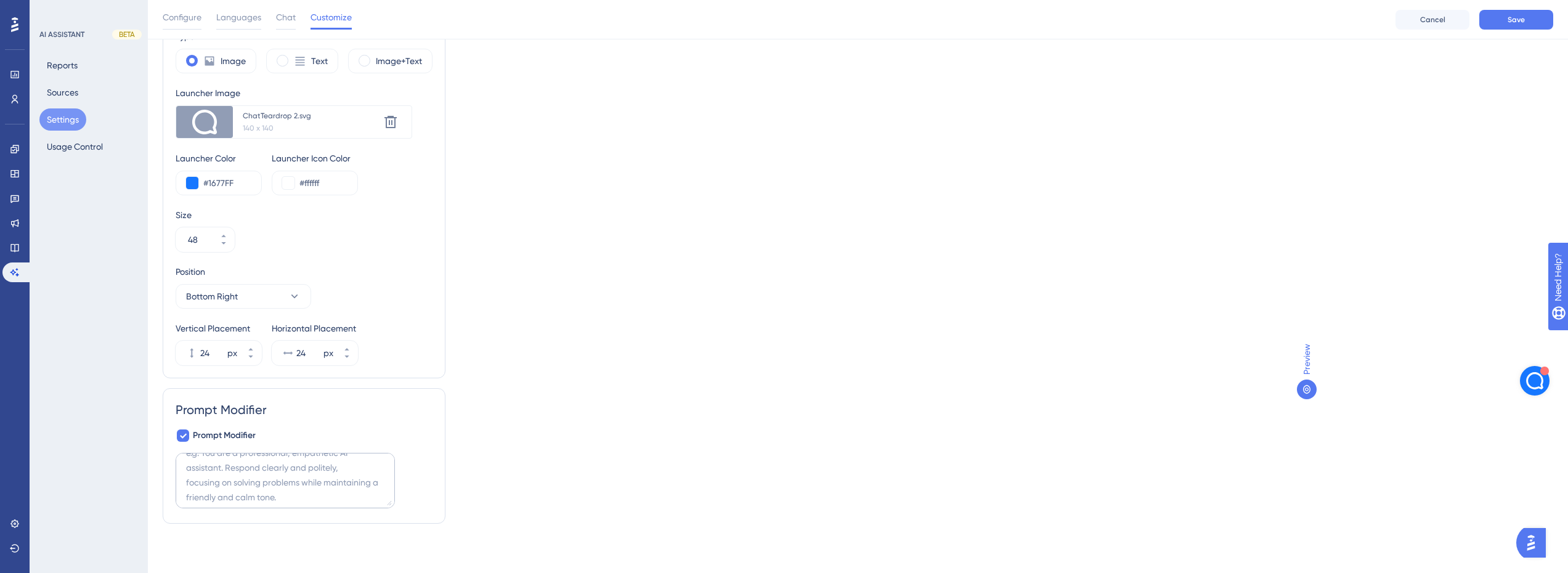
scroll to position [20, 0]
click at [183, 439] on icon at bounding box center [182, 435] width 7 height 10
checkbox input "false"
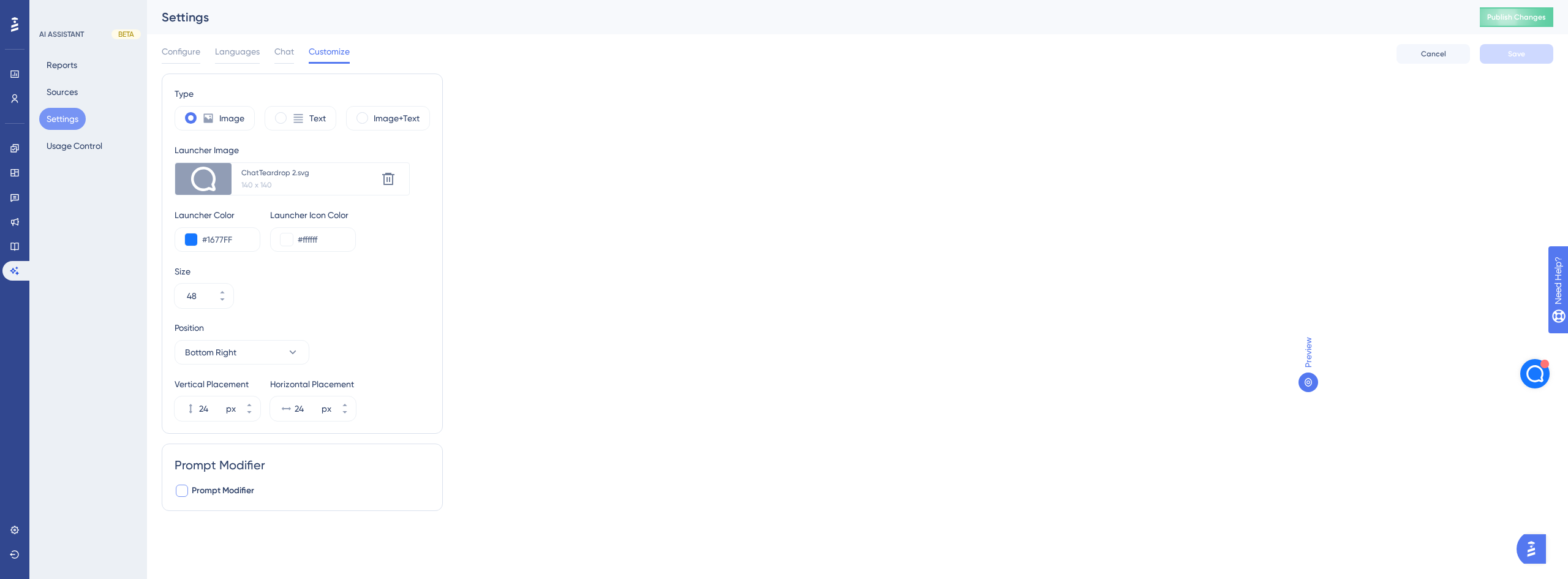
click at [635, 425] on div "Type Image Text Image+Text Launcher Image Upload new image ChatTeardrop 2.svg 1…" at bounding box center [858, 297] width 1391 height 448
click at [1503, 19] on span "Publish Changes" at bounding box center [1516, 17] width 59 height 10
click at [390, 172] on icon at bounding box center [388, 179] width 15 height 15
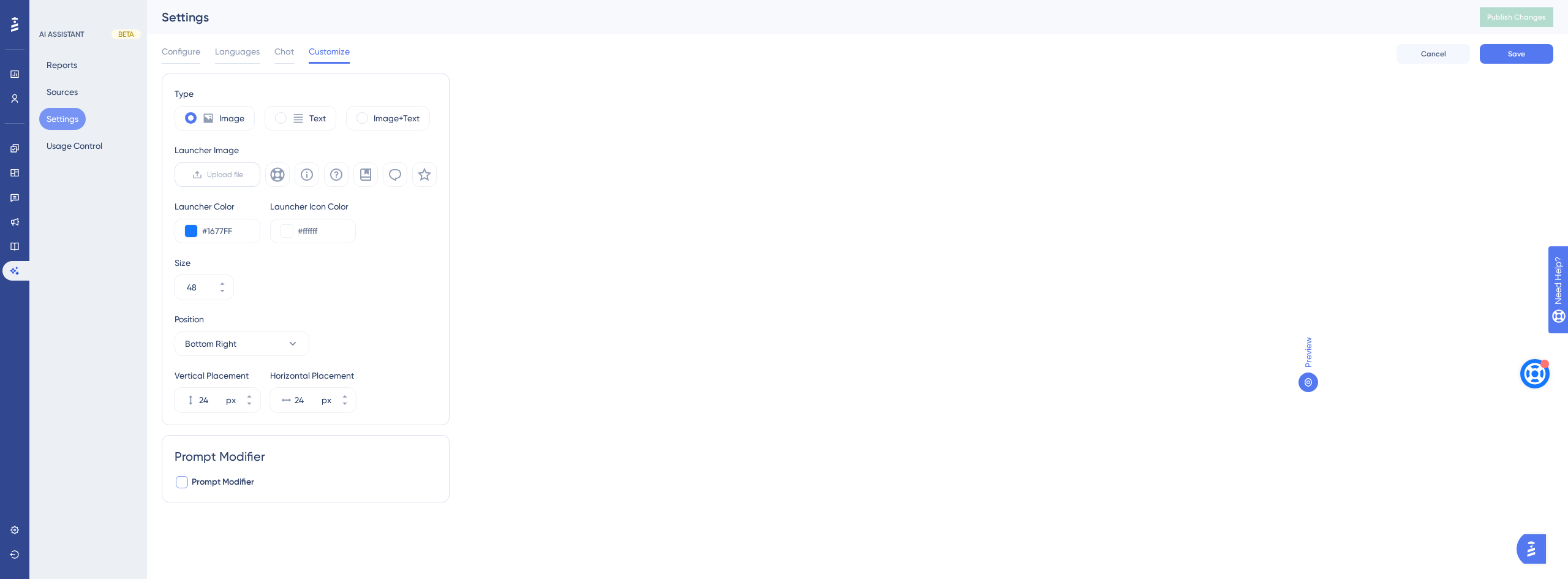
click at [234, 175] on span "Upload file" at bounding box center [225, 175] width 36 height 10
click at [243, 175] on input "Upload file" at bounding box center [243, 175] width 0 height 0
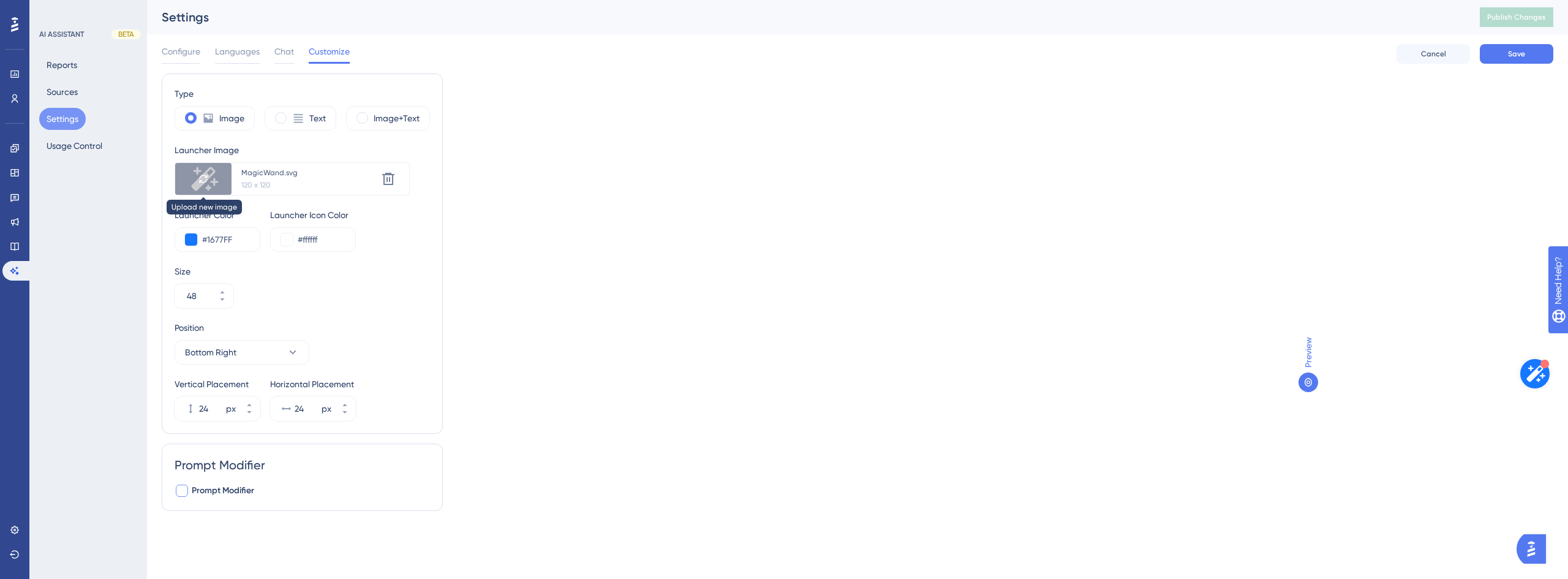
click at [221, 174] on div at bounding box center [203, 179] width 56 height 32
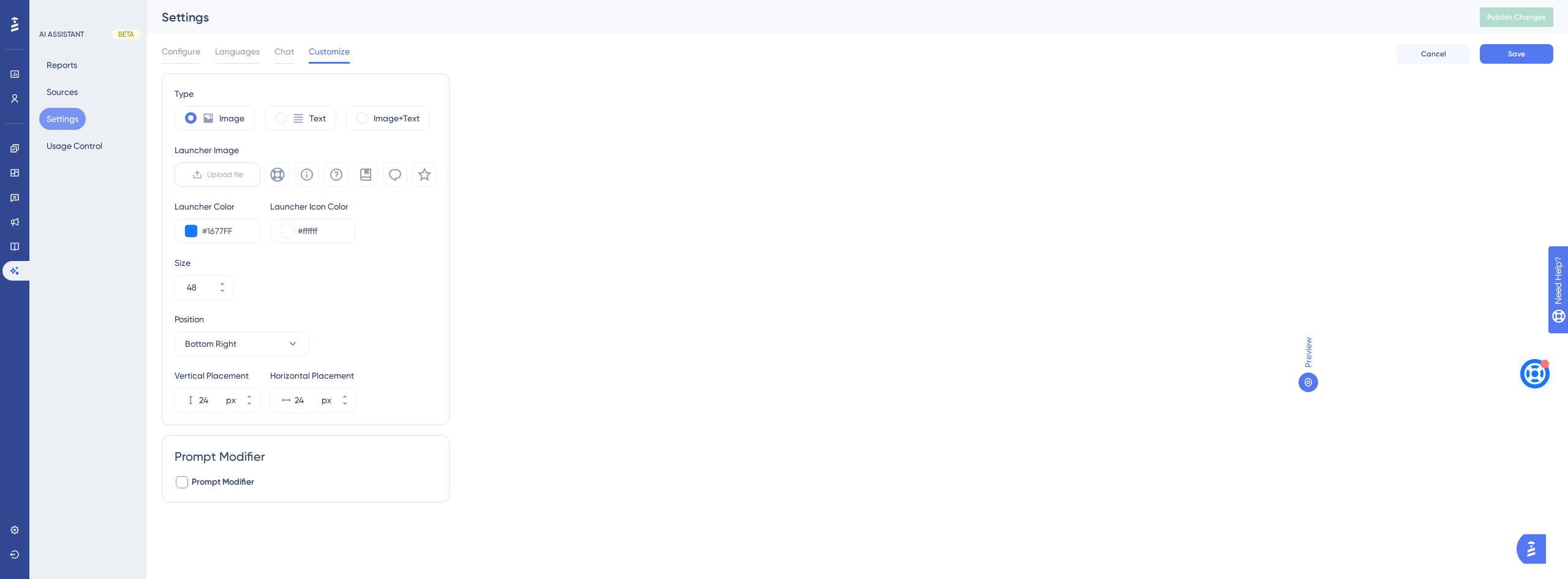
click at [230, 175] on span "Upload file" at bounding box center [225, 175] width 36 height 10
click at [243, 175] on input "Upload file" at bounding box center [243, 175] width 0 height 0
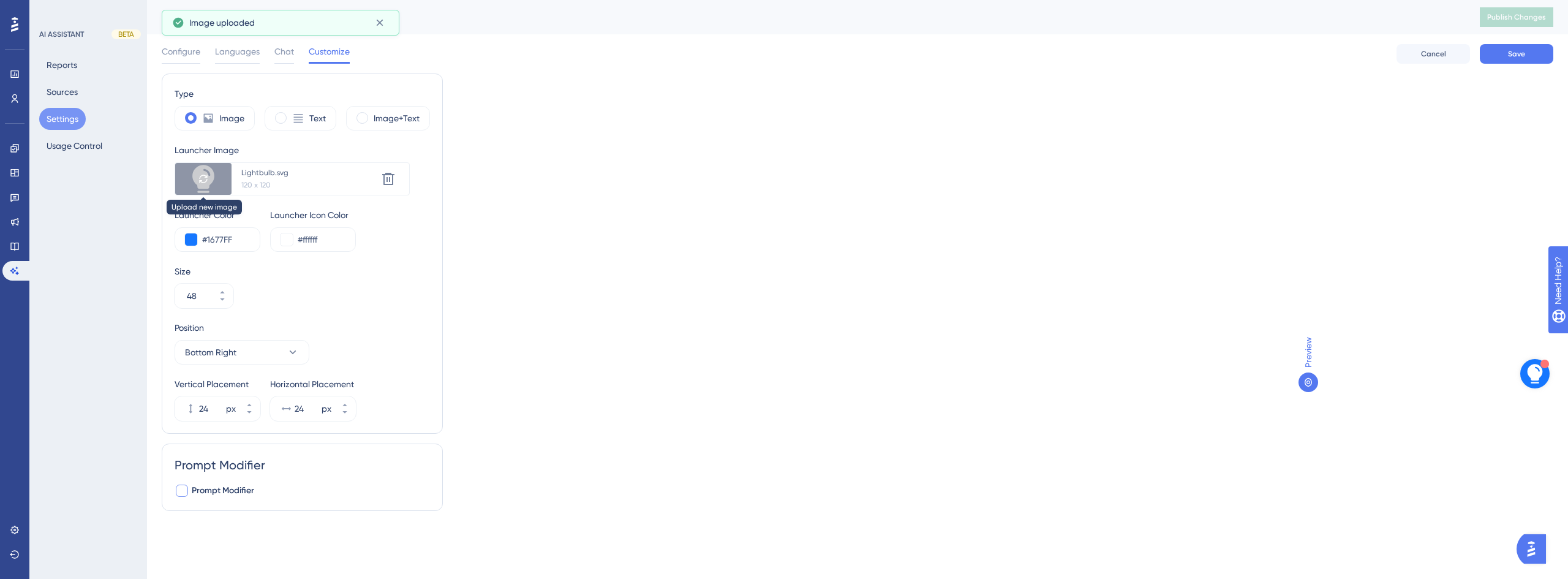
click at [202, 175] on icon at bounding box center [203, 179] width 10 height 10
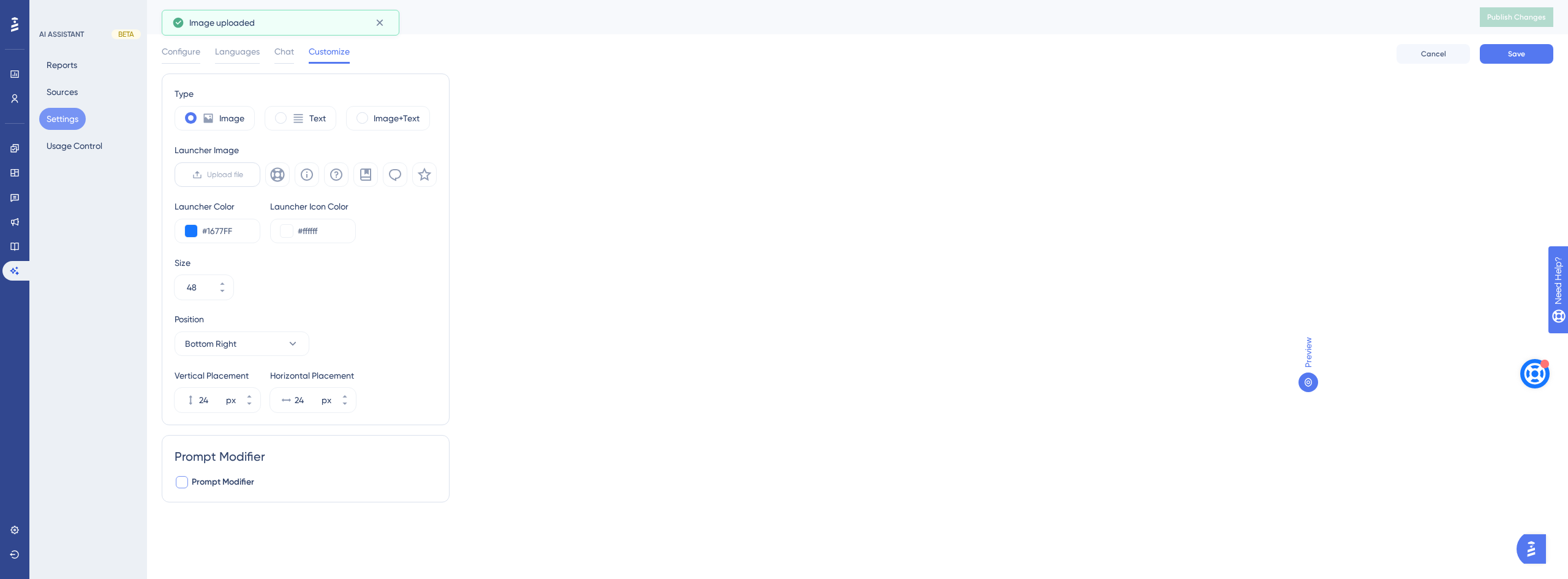
click at [200, 170] on icon at bounding box center [197, 175] width 10 height 10
click at [243, 175] on input "Upload file" at bounding box center [243, 175] width 0 height 0
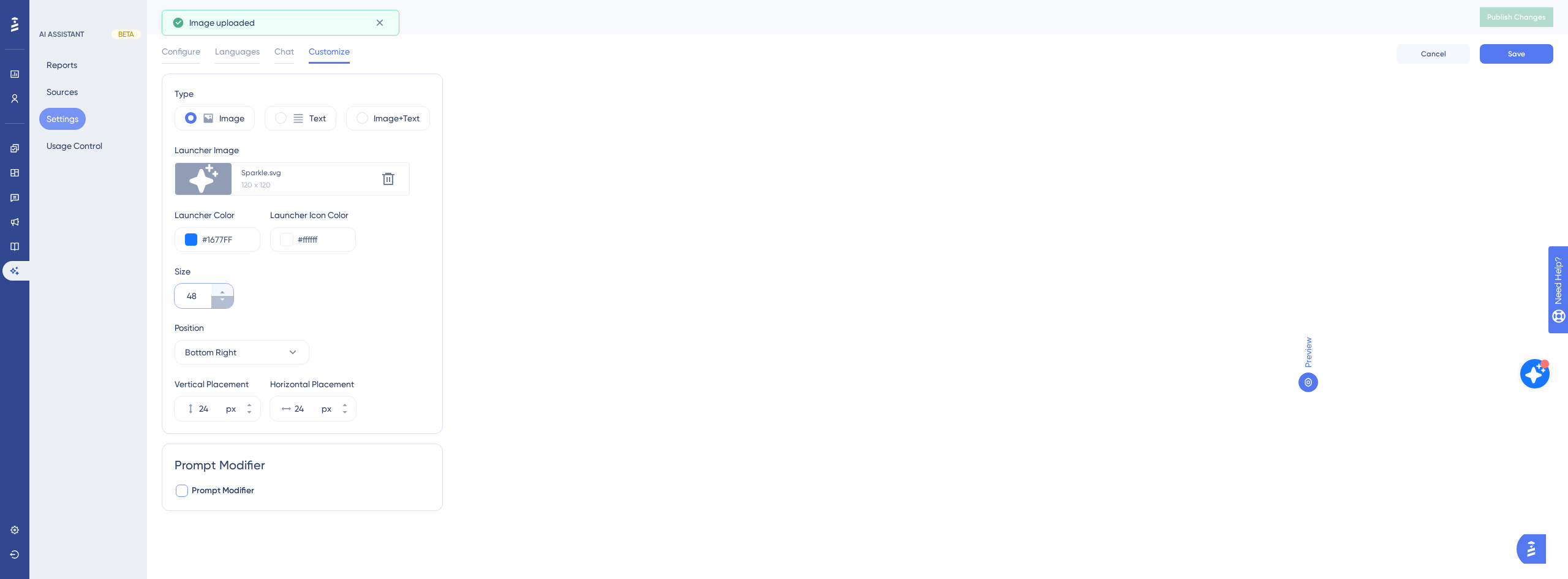
click at [226, 302] on button "48" at bounding box center [222, 302] width 22 height 12
click at [226, 302] on button "47" at bounding box center [222, 302] width 22 height 12
click at [226, 302] on button "46" at bounding box center [222, 302] width 22 height 12
click at [226, 302] on button "45" at bounding box center [222, 302] width 22 height 12
click at [226, 302] on button "44" at bounding box center [222, 302] width 22 height 12
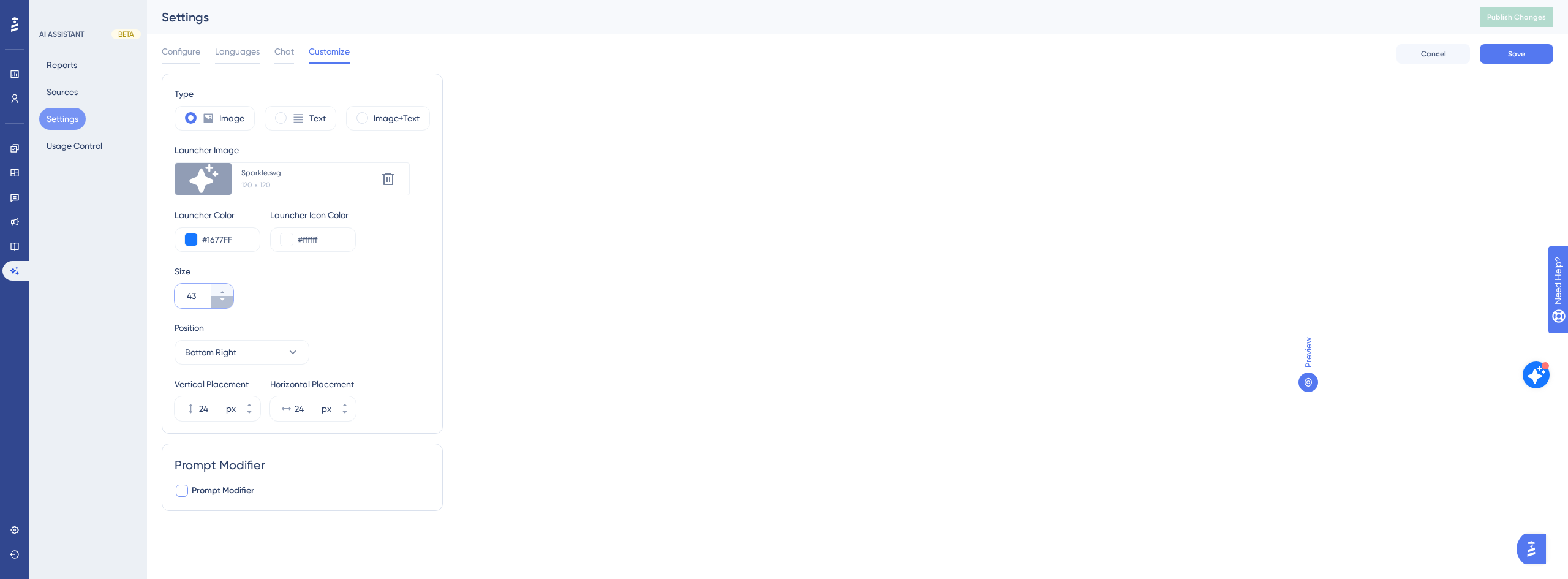
click at [226, 302] on button "43" at bounding box center [222, 302] width 22 height 12
click at [226, 302] on button "42" at bounding box center [222, 302] width 22 height 12
click at [226, 302] on button "41" at bounding box center [222, 302] width 22 height 12
click at [226, 302] on button "40" at bounding box center [222, 302] width 22 height 12
click at [226, 302] on button "39" at bounding box center [222, 302] width 22 height 12
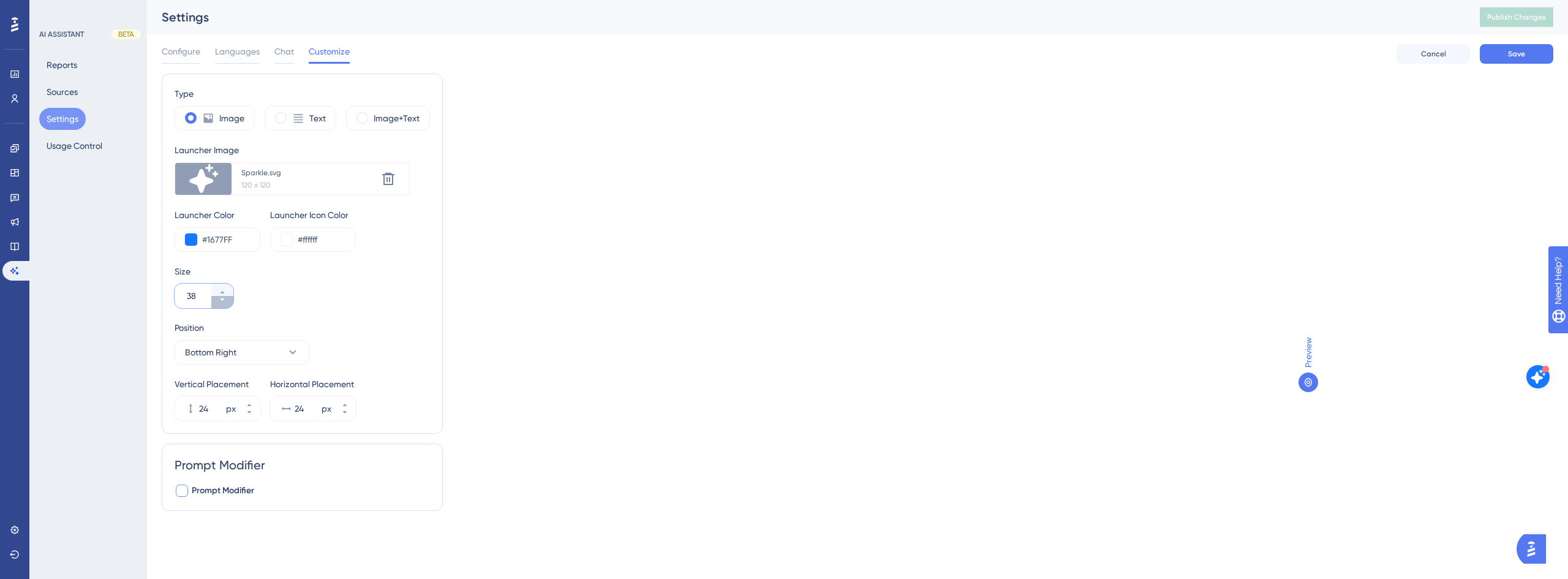
click at [226, 302] on button "38" at bounding box center [222, 302] width 22 height 12
click at [226, 302] on button "37" at bounding box center [222, 302] width 22 height 12
click at [226, 289] on icon at bounding box center [222, 292] width 7 height 7
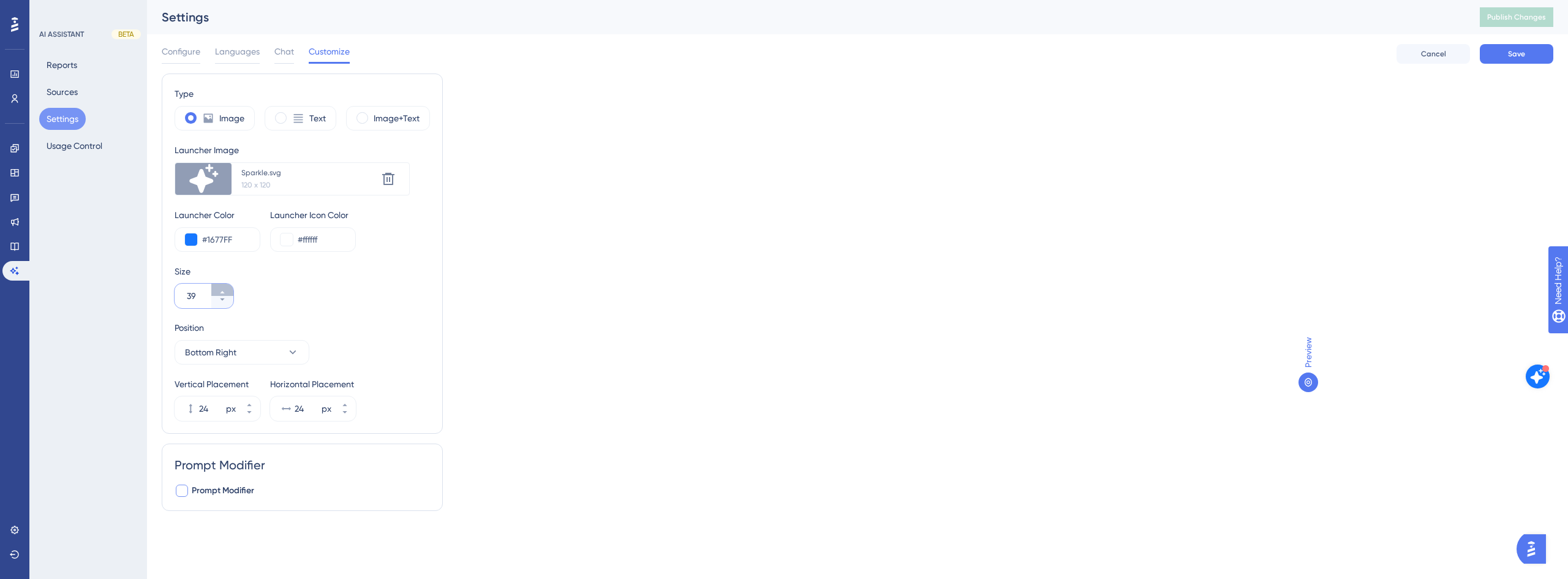
click at [226, 289] on icon at bounding box center [222, 292] width 7 height 7
click at [224, 302] on icon at bounding box center [222, 299] width 7 height 7
type input "40"
click at [1514, 56] on span "Save" at bounding box center [1517, 54] width 17 height 10
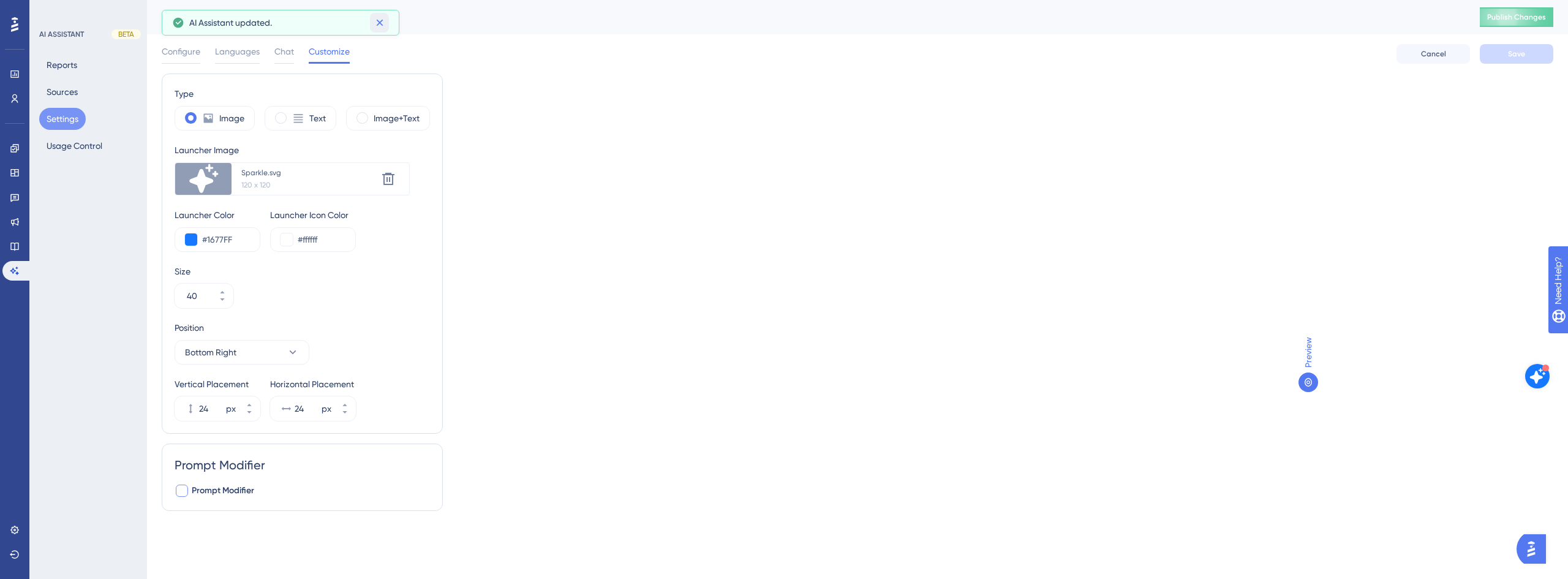
click at [384, 27] on icon at bounding box center [380, 23] width 12 height 12
click at [1541, 550] on img "Open AI Assistant Launcher" at bounding box center [1531, 548] width 22 height 22
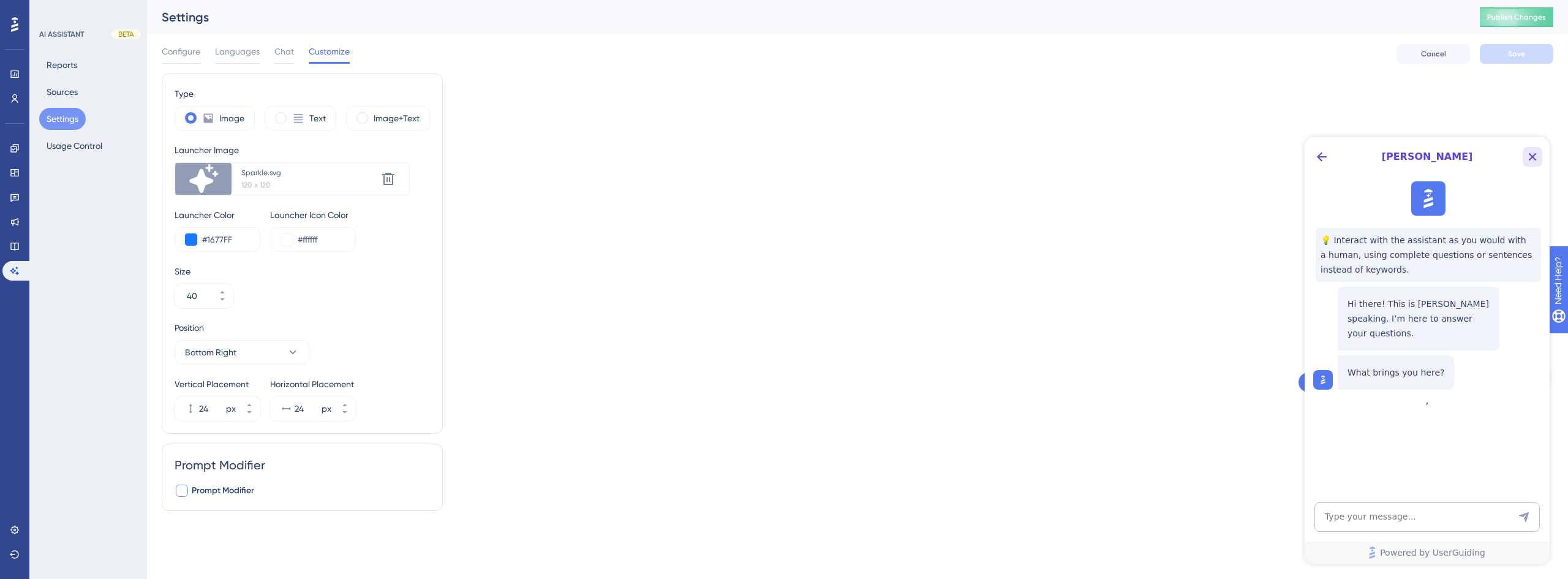
click at [1526, 157] on icon "Close Button" at bounding box center [1532, 157] width 15 height 15
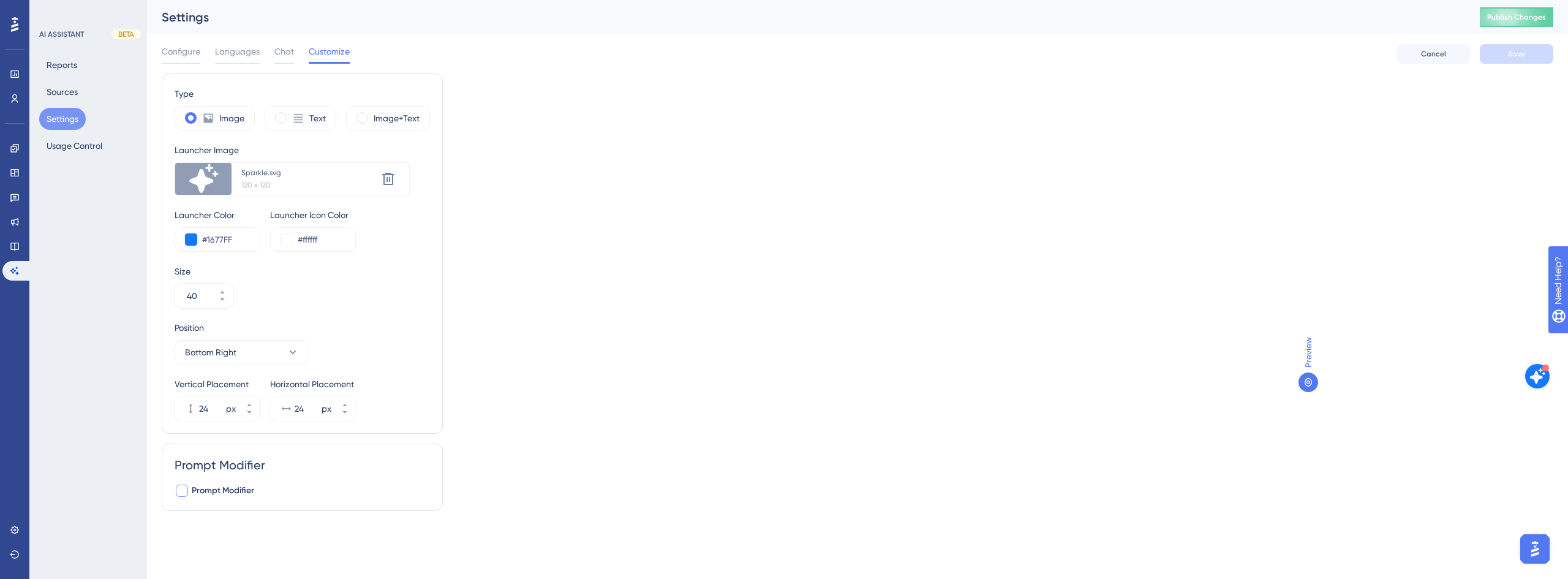
click at [1537, 368] on img "Open AI Assistant Launcher" at bounding box center [1537, 376] width 17 height 17
click at [270, 56] on div "Configure Languages Chat Customize" at bounding box center [256, 54] width 188 height 20
click at [283, 54] on span "Chat" at bounding box center [284, 51] width 20 height 15
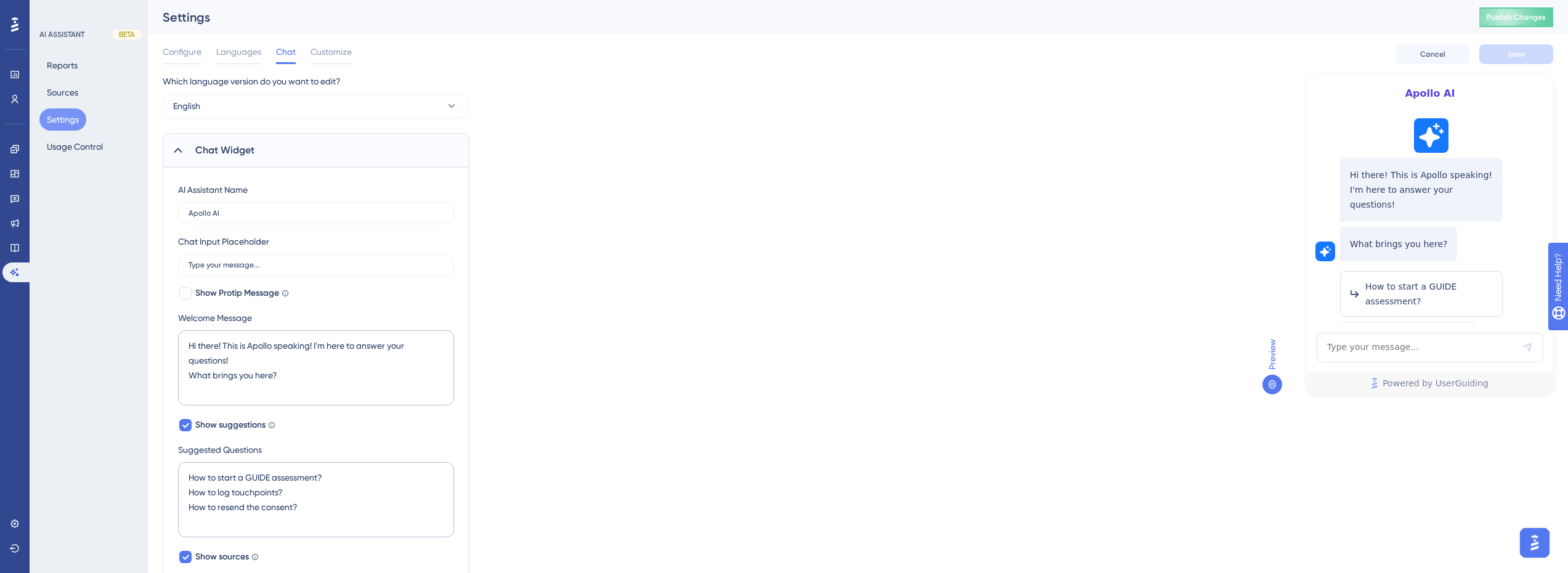
click at [352, 51] on div "Configure Languages Chat Customize Cancel Save" at bounding box center [858, 54] width 1390 height 39
click at [319, 50] on span "Customize" at bounding box center [331, 51] width 41 height 15
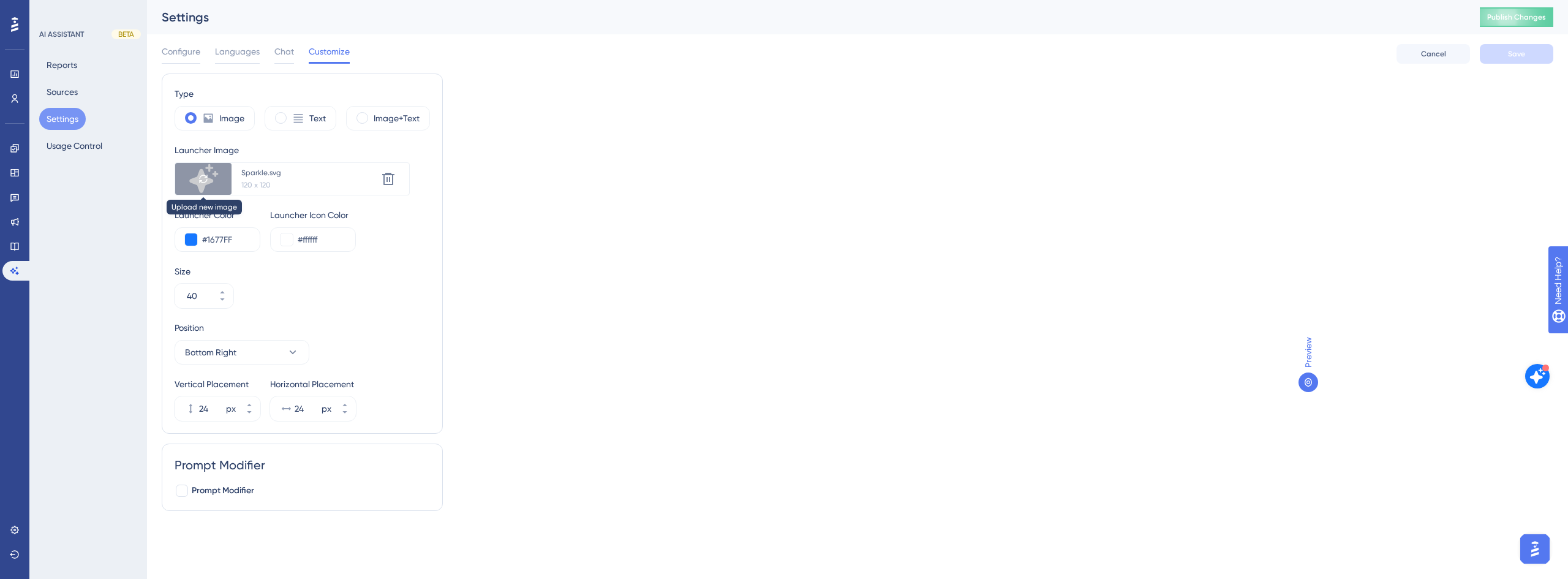
click at [193, 179] on div at bounding box center [203, 179] width 56 height 32
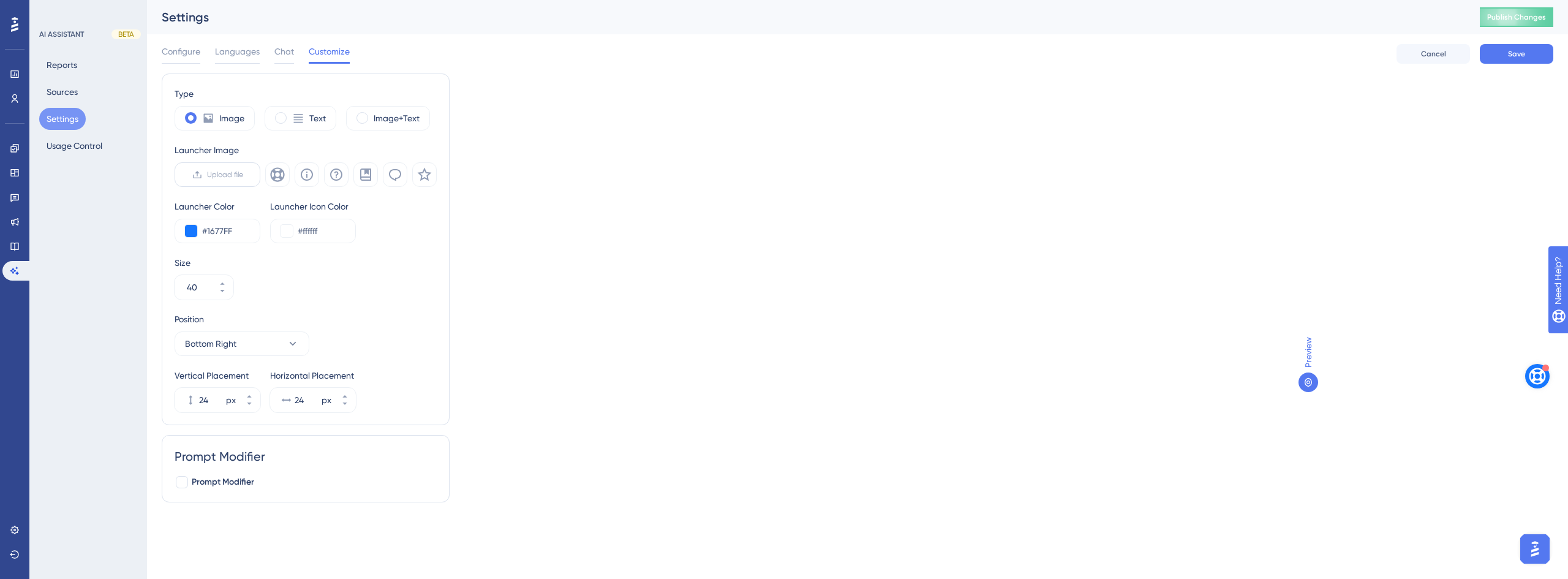
click at [202, 178] on icon at bounding box center [197, 175] width 10 height 10
click at [243, 175] on input "Upload file" at bounding box center [243, 175] width 0 height 0
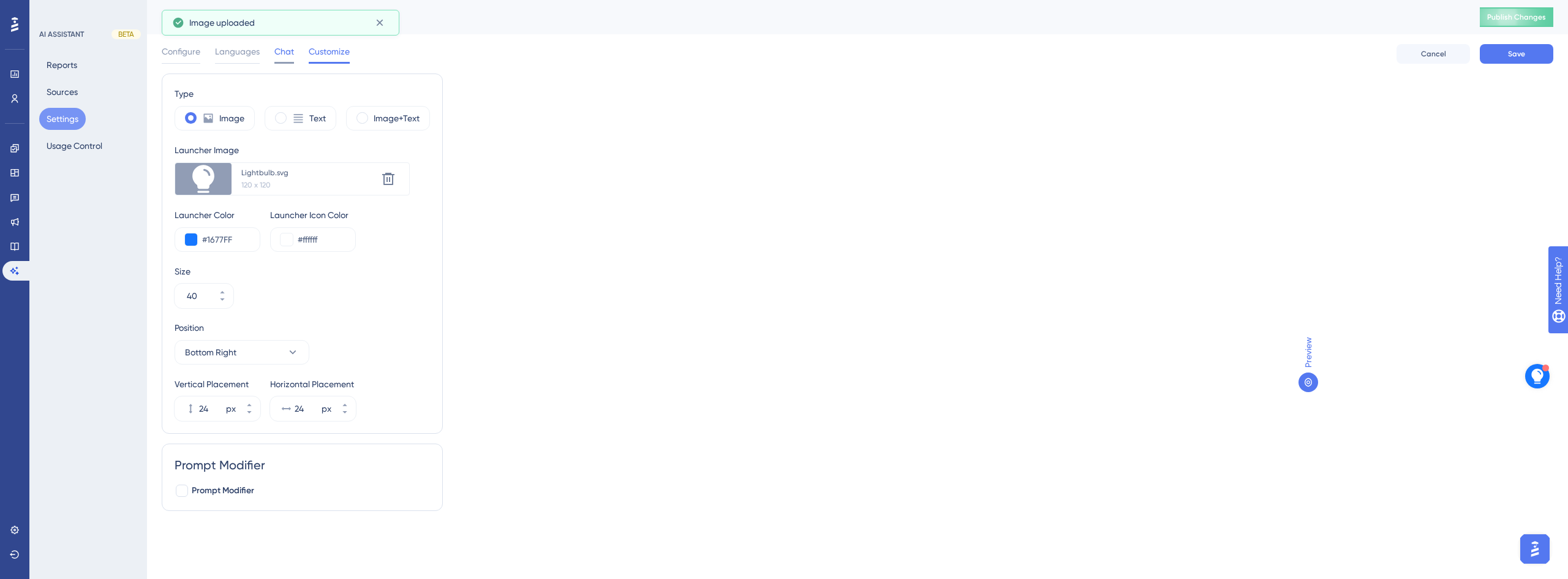
click at [287, 56] on span "Chat" at bounding box center [284, 51] width 20 height 15
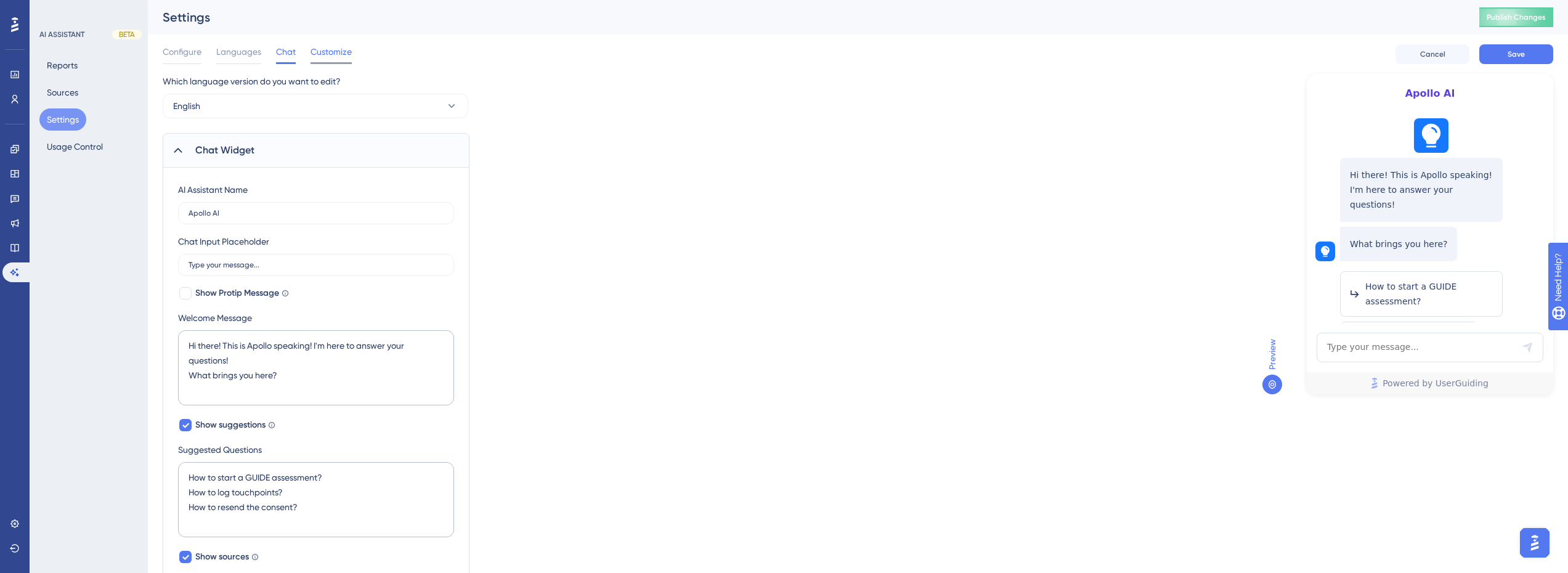
click at [328, 47] on span "Customize" at bounding box center [331, 51] width 41 height 15
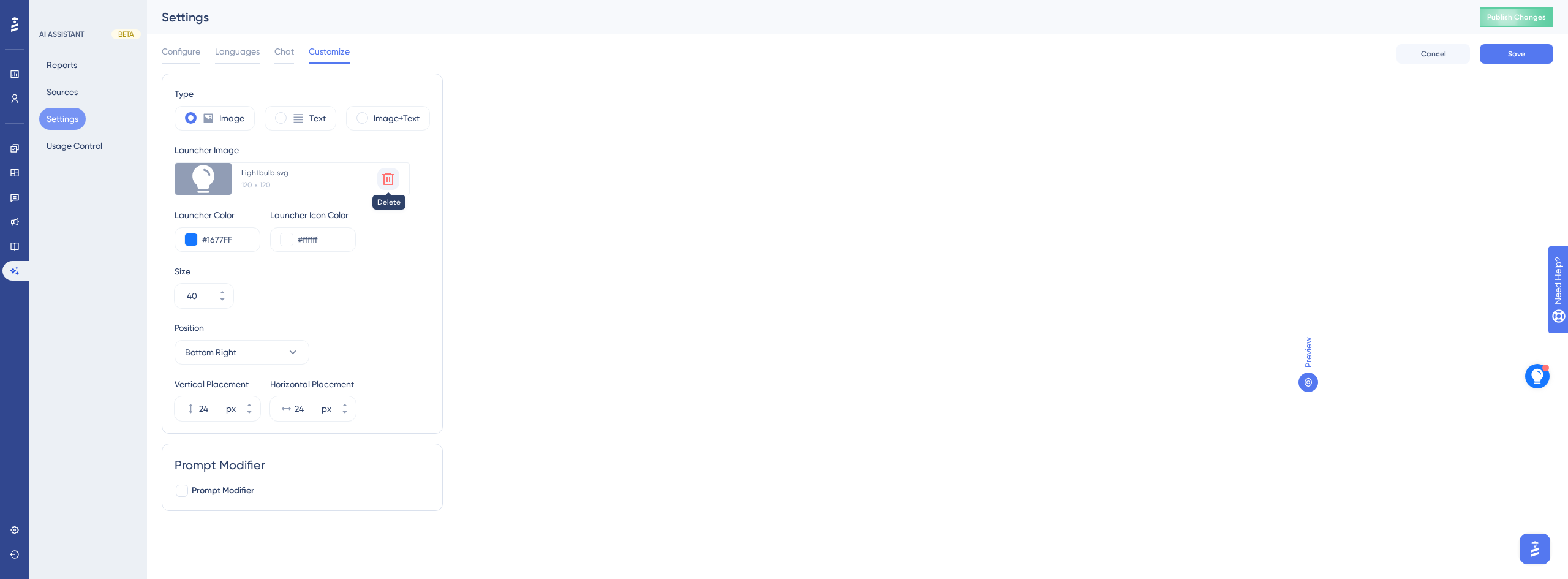
click at [384, 177] on icon at bounding box center [388, 179] width 12 height 12
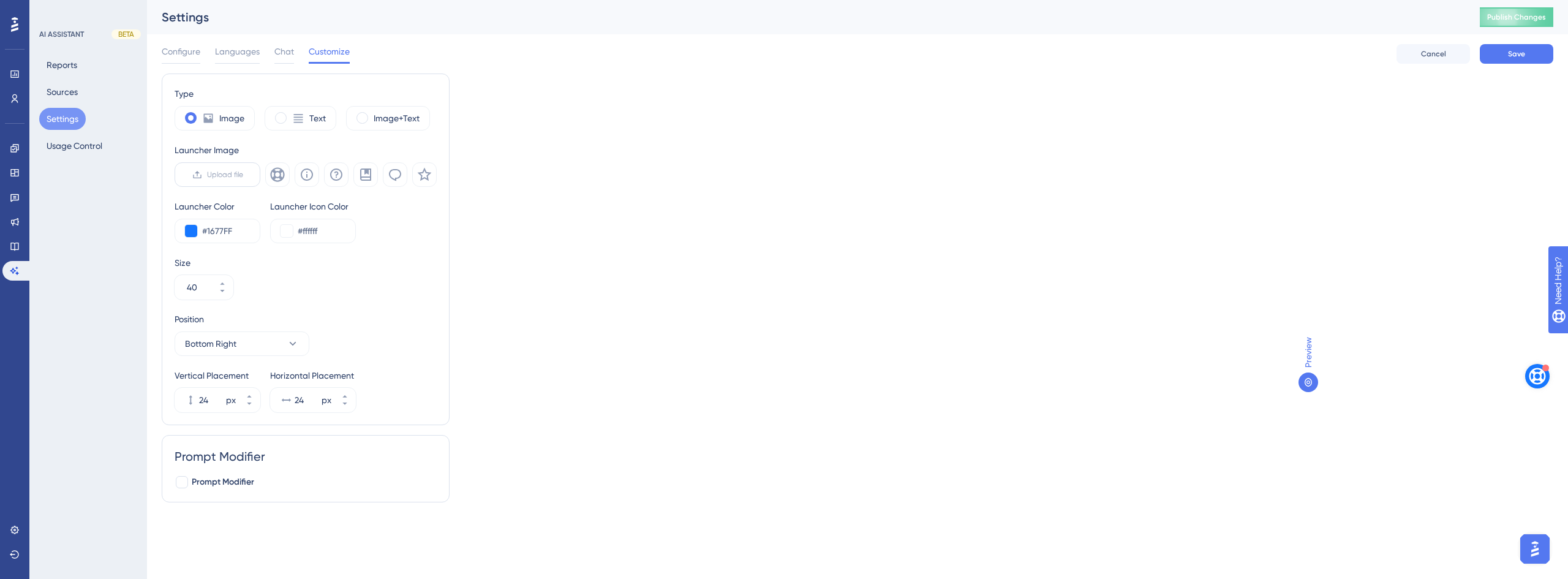
click at [228, 173] on span "Upload file" at bounding box center [225, 175] width 36 height 10
click at [243, 175] on input "Upload file" at bounding box center [243, 175] width 0 height 0
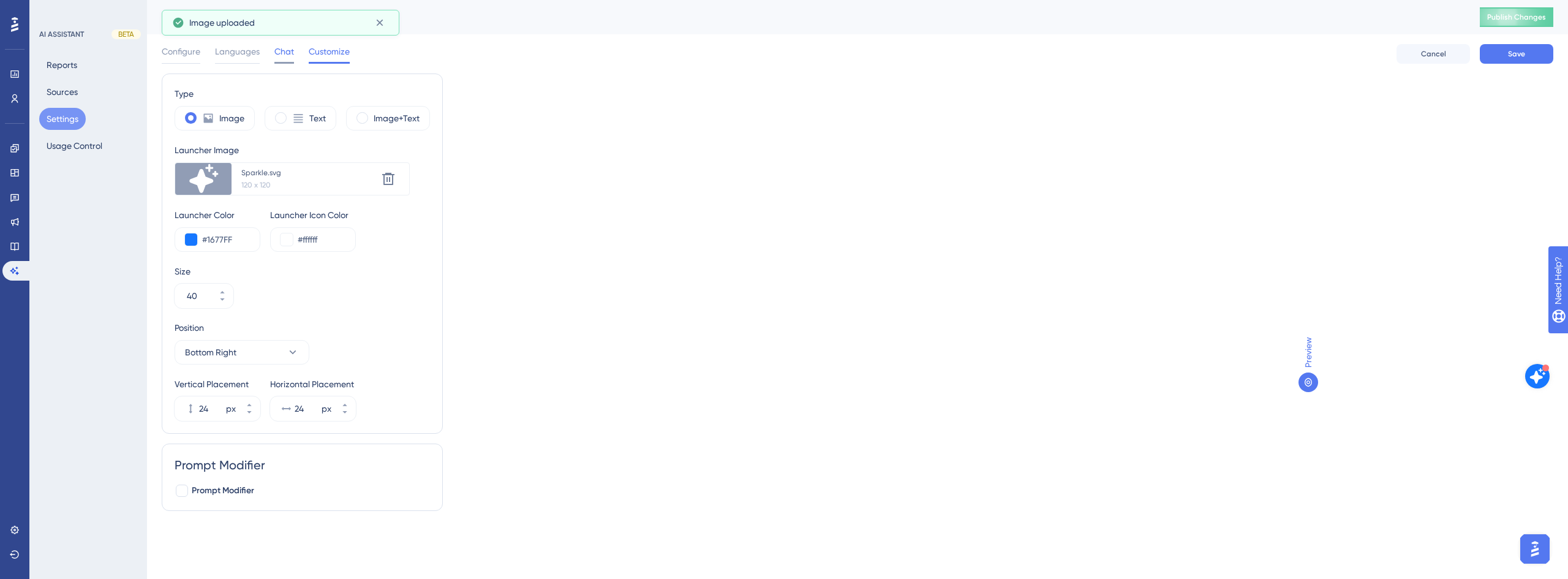
click at [282, 53] on span "Chat" at bounding box center [284, 51] width 20 height 15
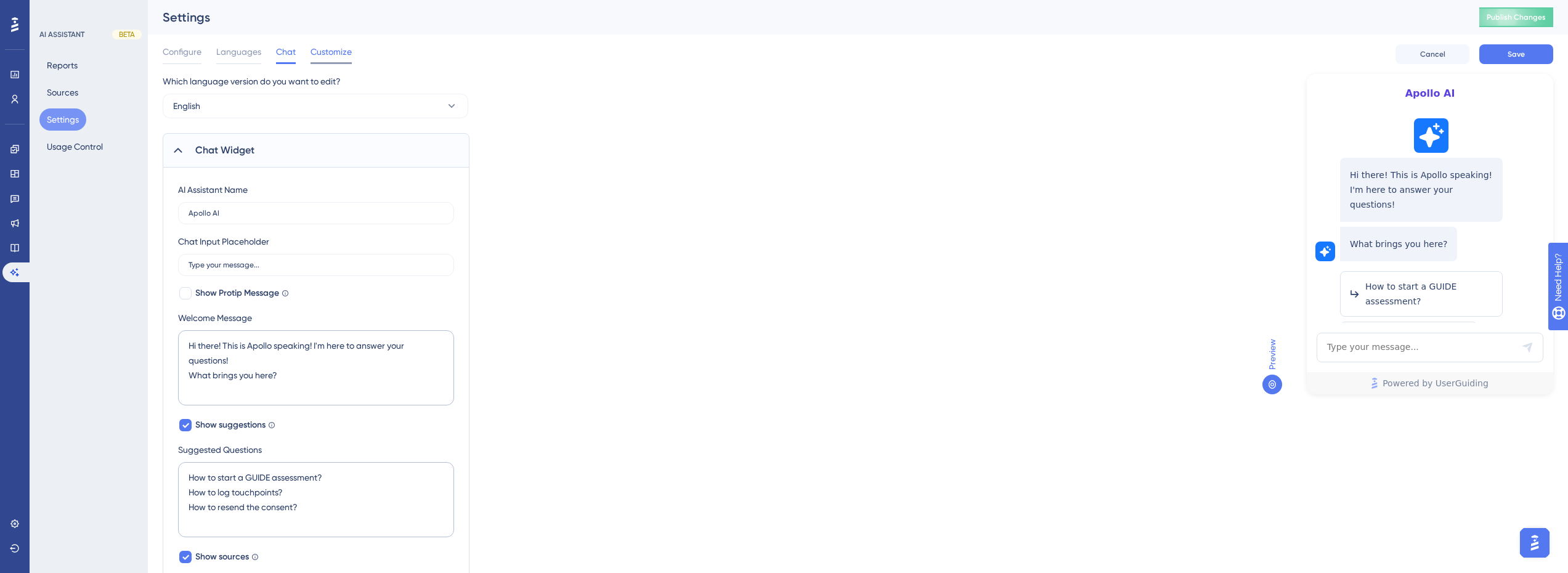
click at [331, 49] on span "Customize" at bounding box center [331, 51] width 41 height 15
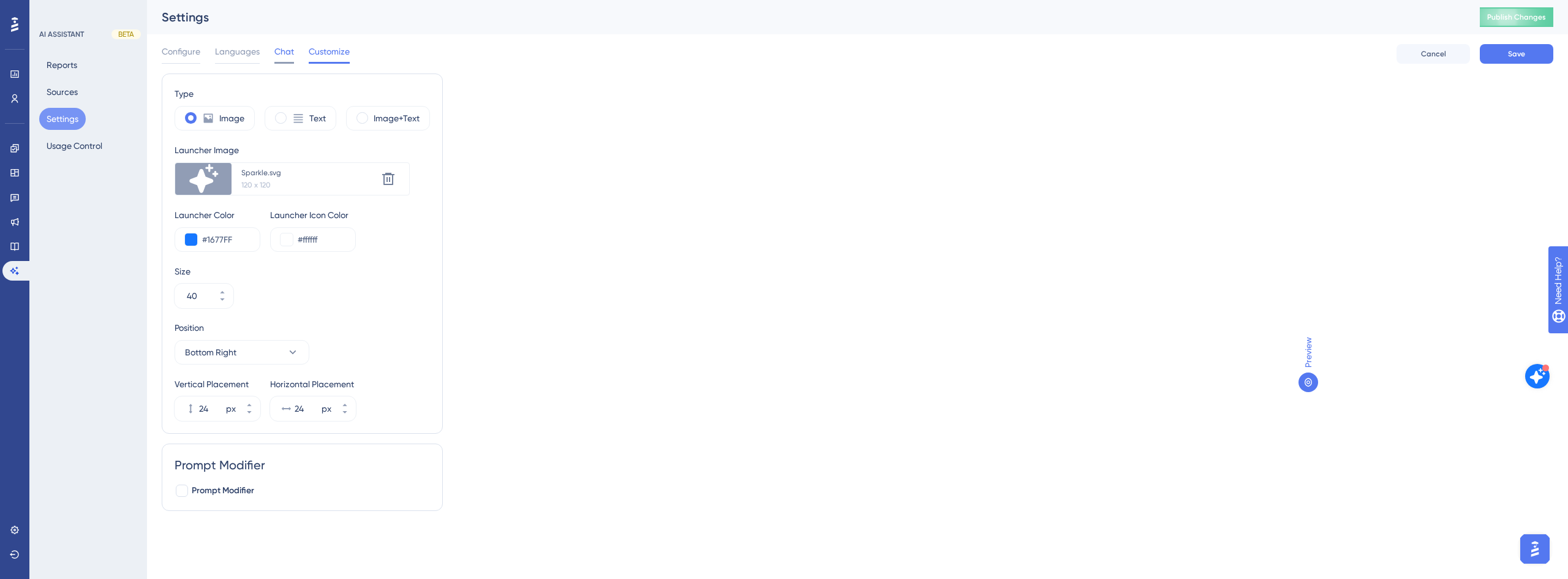
click at [282, 52] on span "Chat" at bounding box center [284, 51] width 20 height 15
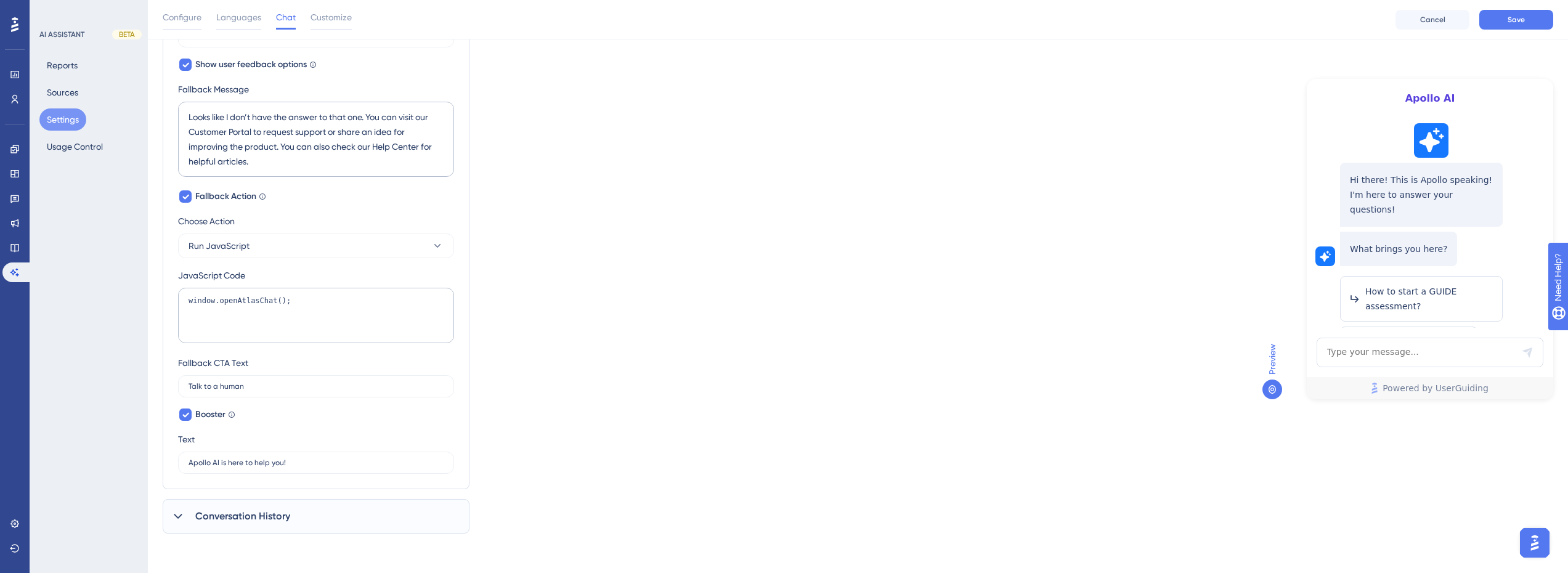
click at [257, 514] on span "Conversation History" at bounding box center [242, 516] width 95 height 15
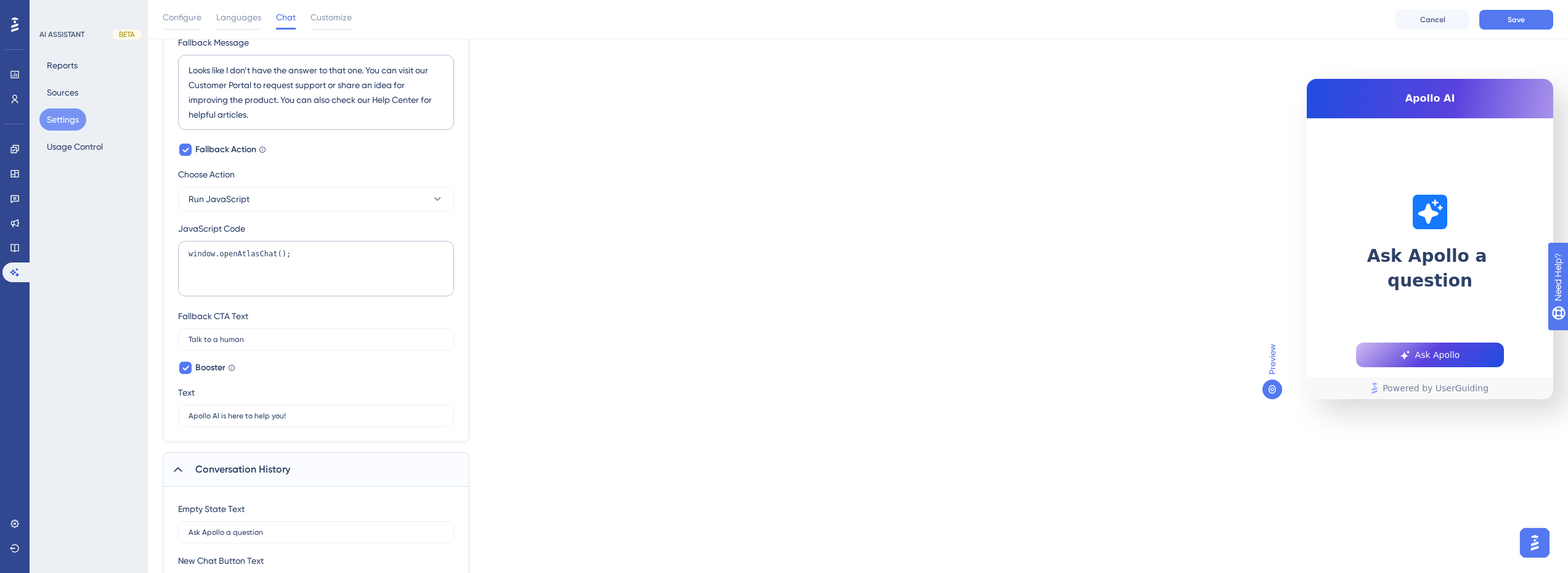
scroll to position [697, 0]
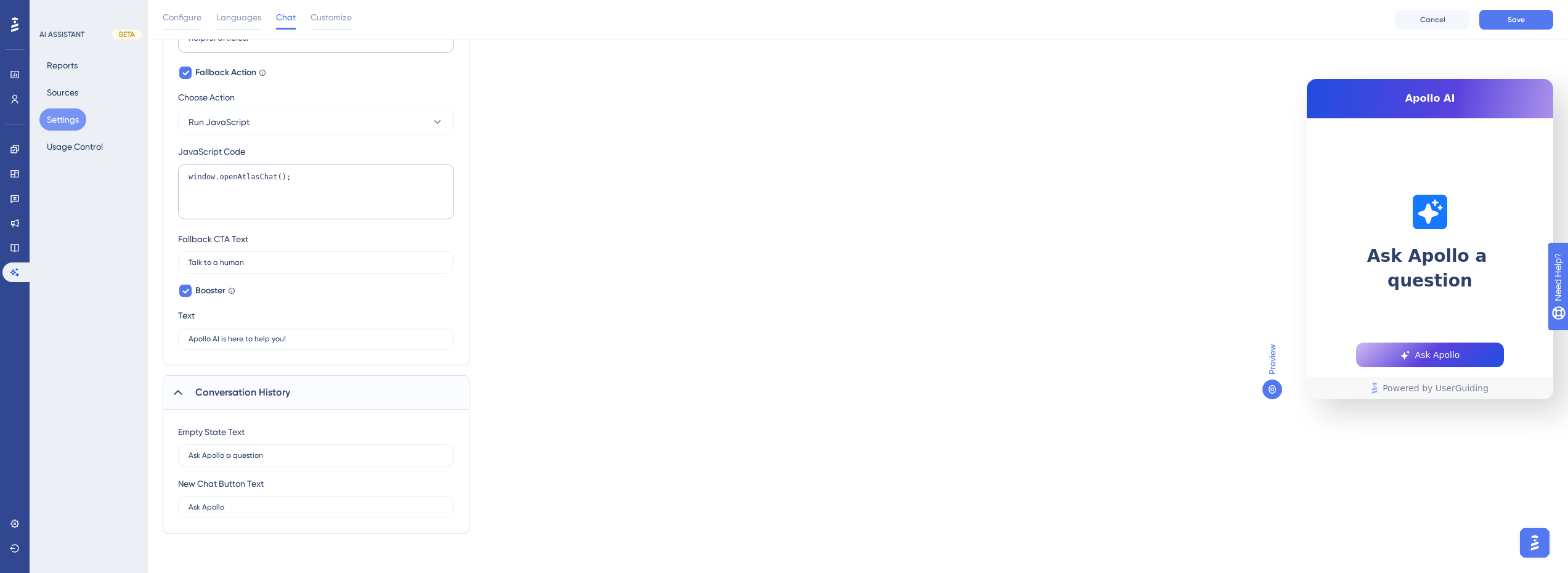
click at [214, 391] on span "Conversation History" at bounding box center [242, 393] width 95 height 15
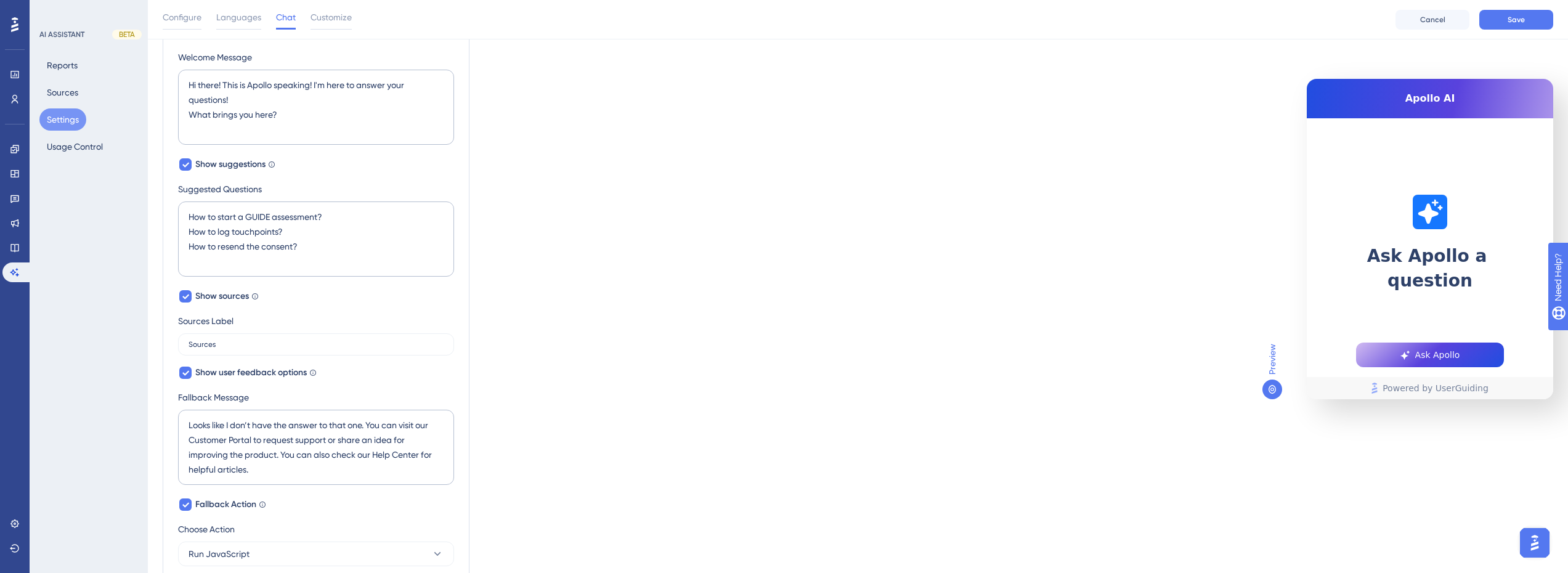
scroll to position [0, 0]
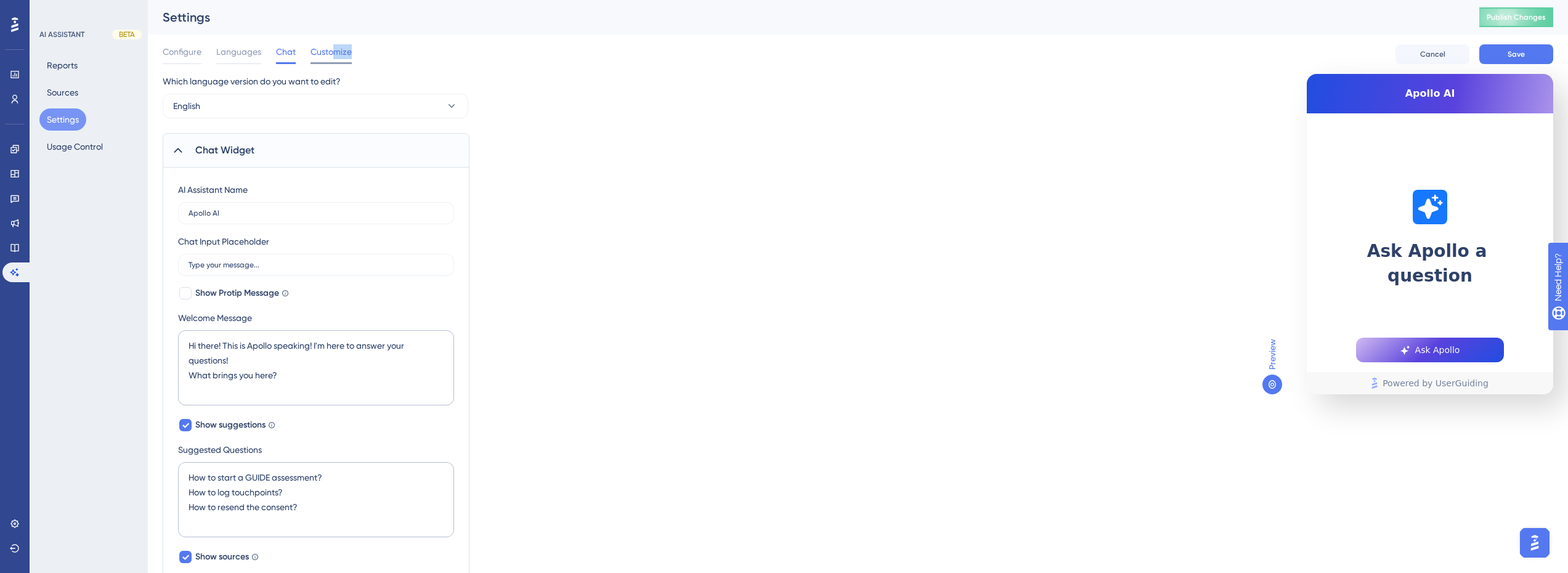
click at [333, 60] on div "Customize" at bounding box center [331, 54] width 41 height 20
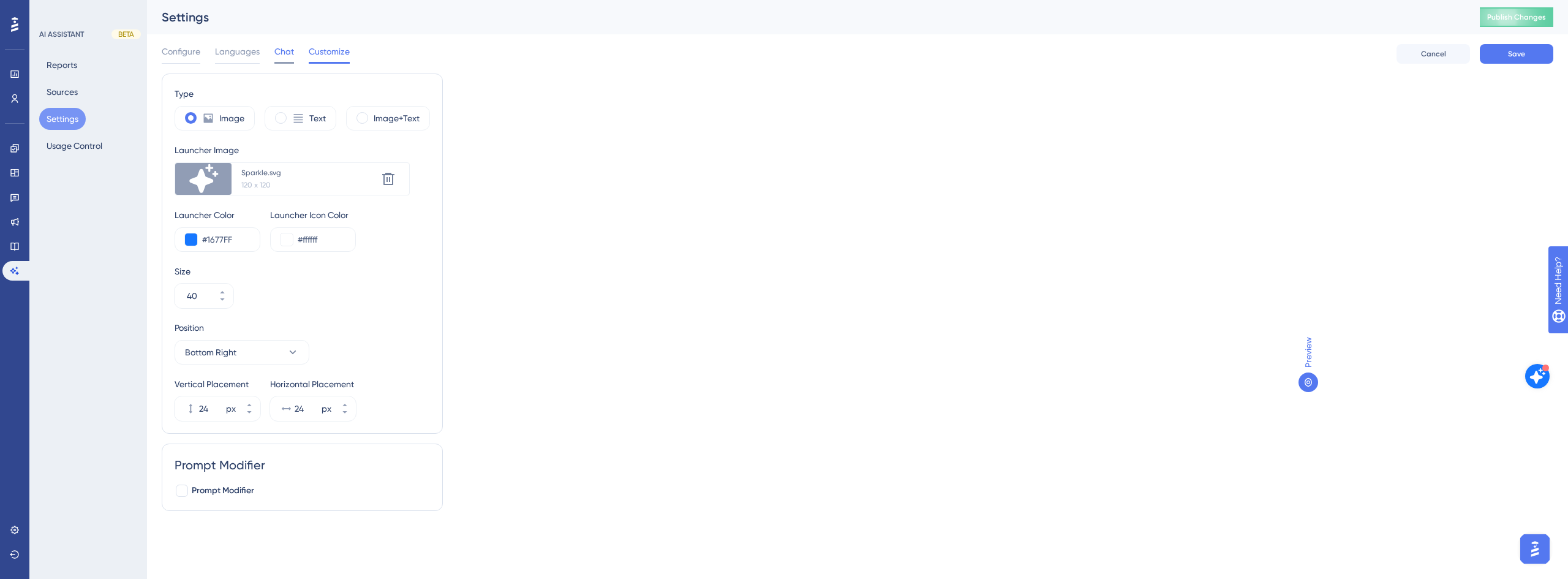
click at [281, 44] on span "Chat" at bounding box center [284, 51] width 20 height 15
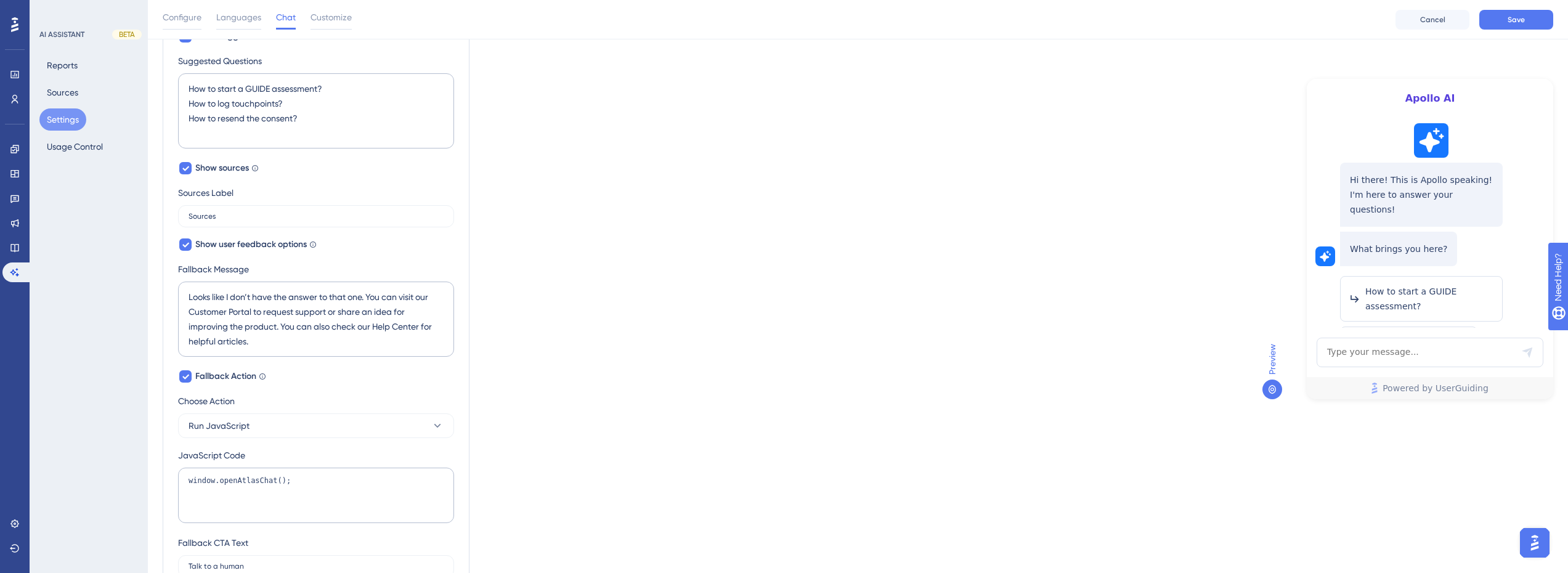
scroll to position [574, 0]
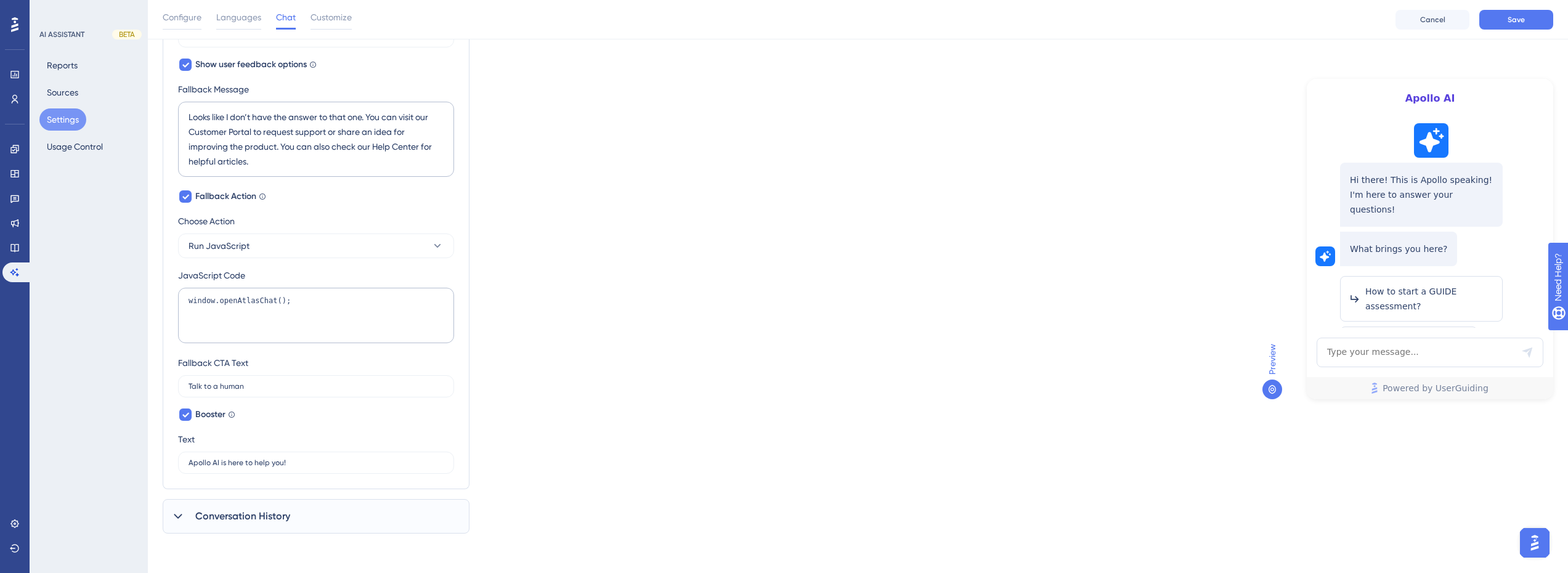
click at [270, 517] on span "Conversation History" at bounding box center [242, 516] width 95 height 15
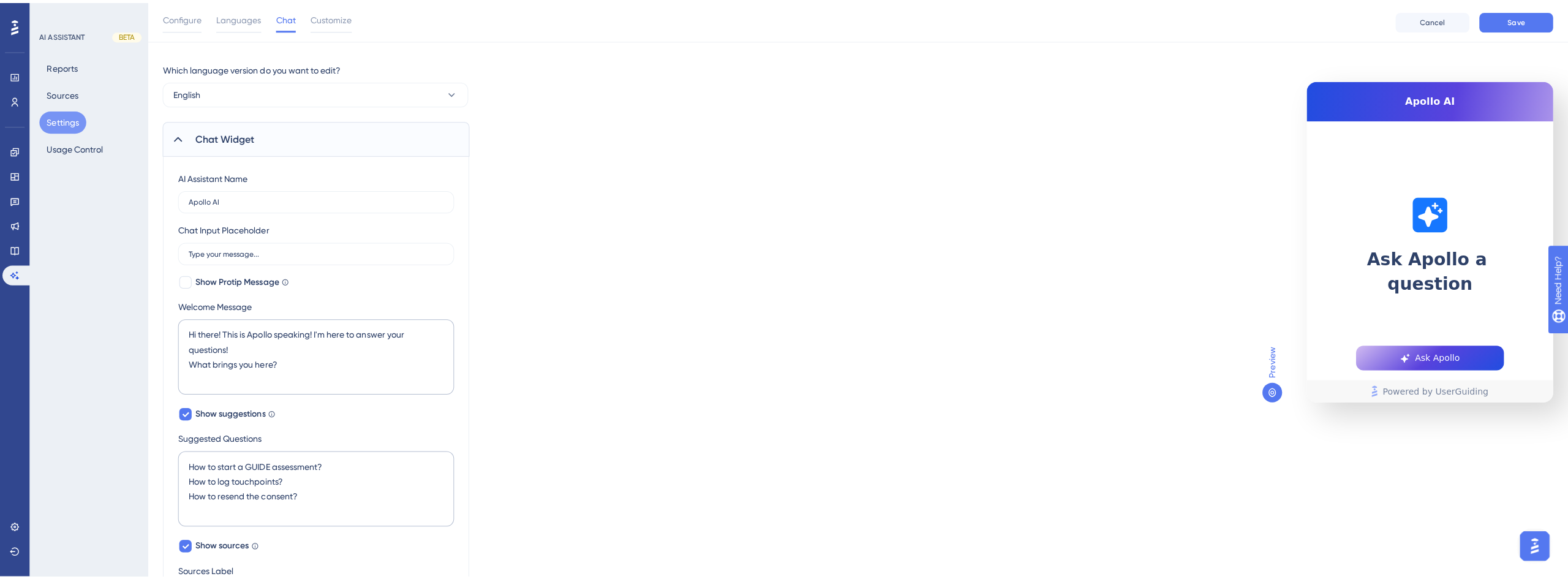
scroll to position [0, 0]
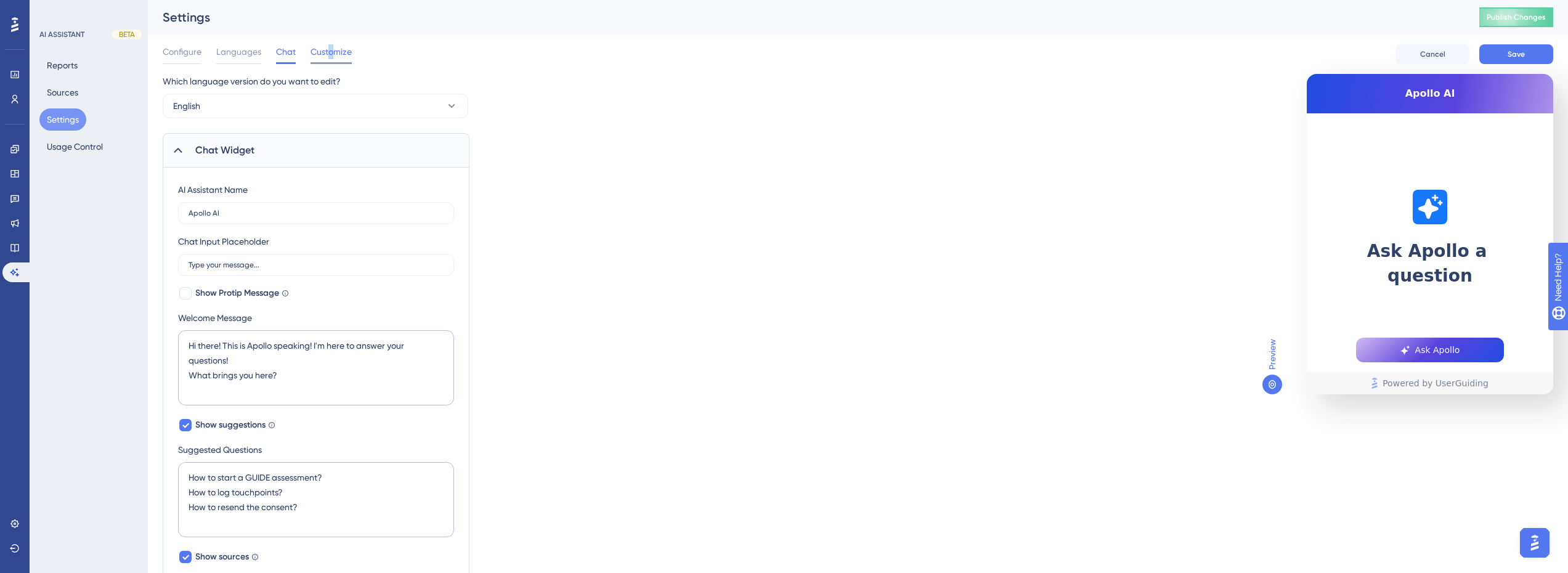
click at [333, 58] on span "Customize" at bounding box center [331, 51] width 41 height 15
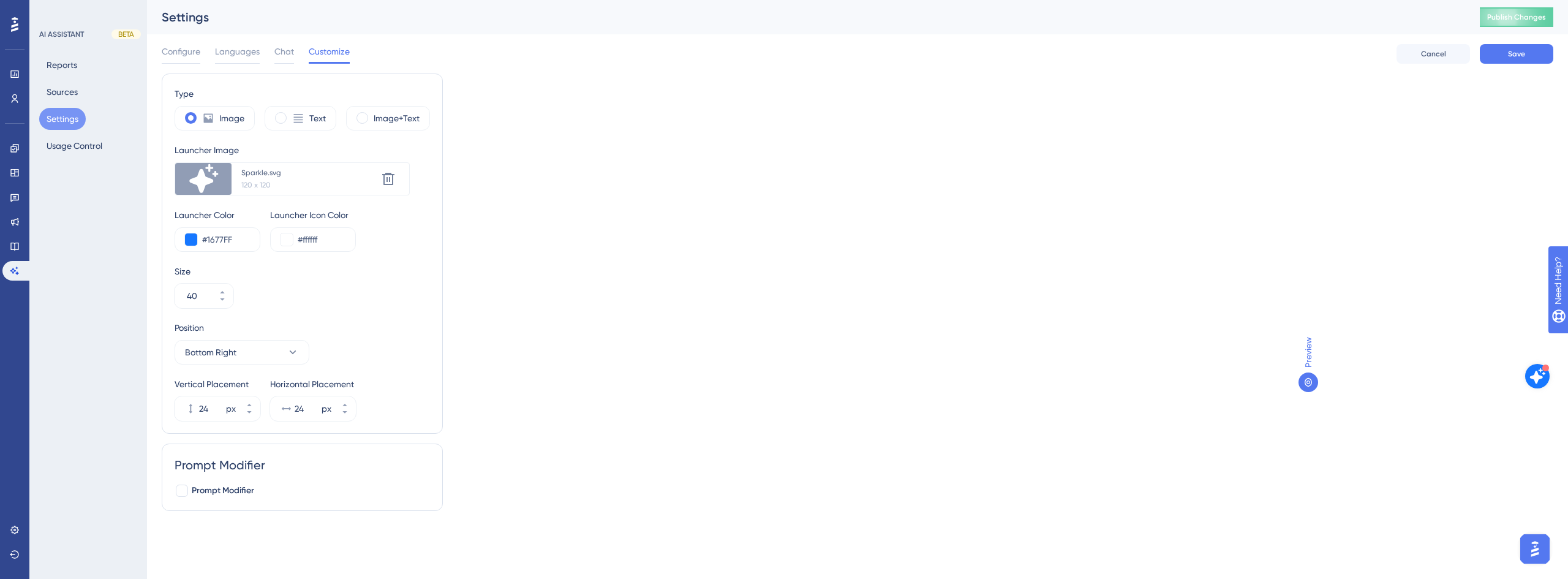
click at [688, 280] on div "Type Image Text Image+Text Launcher Image Upload new image Sparkle.svg 120 x 12…" at bounding box center [858, 297] width 1391 height 448
click at [1527, 48] on button "Save" at bounding box center [1516, 54] width 74 height 20
click at [1520, 21] on span "Publish Changes" at bounding box center [1516, 17] width 59 height 10
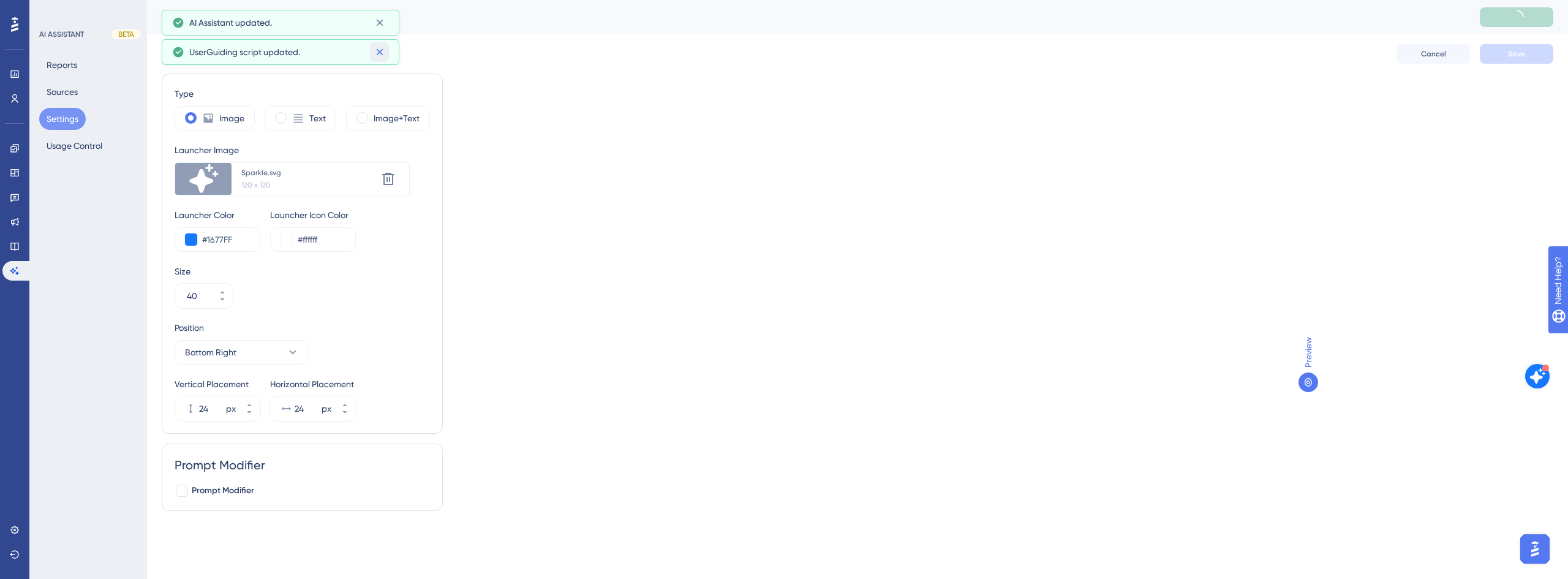
click at [387, 53] on button at bounding box center [379, 52] width 19 height 20
click at [382, 21] on icon at bounding box center [380, 23] width 7 height 7
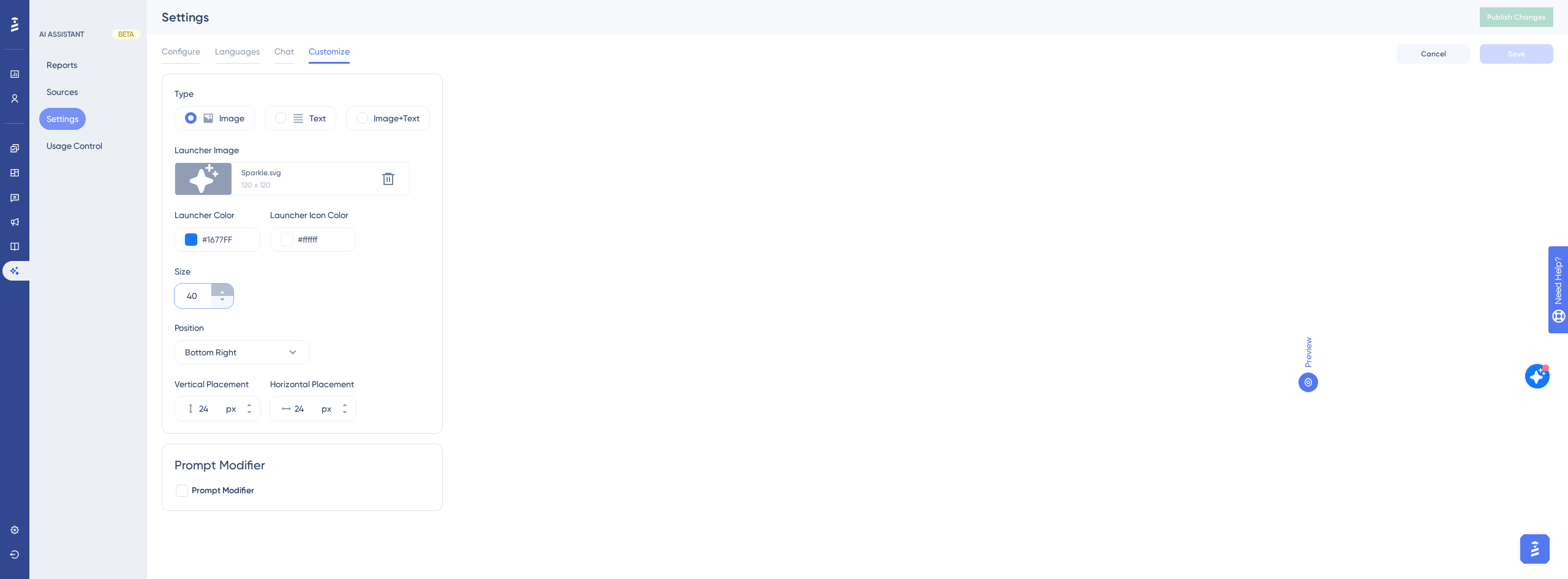
click at [214, 291] on button "40" at bounding box center [222, 290] width 22 height 12
click at [214, 290] on button "41" at bounding box center [222, 290] width 22 height 12
click at [214, 290] on button "42" at bounding box center [222, 290] width 22 height 12
click at [214, 290] on button "43" at bounding box center [222, 290] width 22 height 12
click at [214, 290] on button "44" at bounding box center [222, 290] width 22 height 12
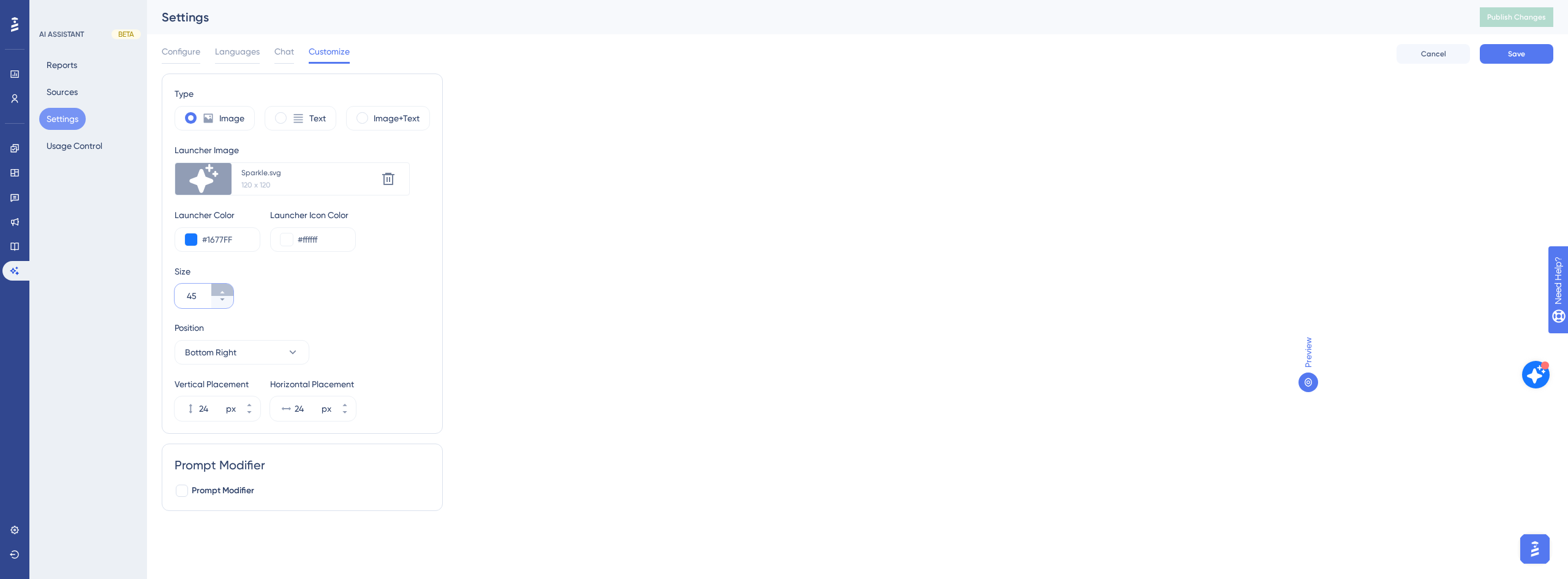
click at [214, 290] on button "45" at bounding box center [222, 290] width 22 height 12
click at [1533, 54] on button "Save" at bounding box center [1516, 54] width 74 height 20
click at [1525, 13] on span "Publish Changes" at bounding box center [1516, 17] width 59 height 10
click at [223, 289] on icon at bounding box center [222, 292] width 7 height 7
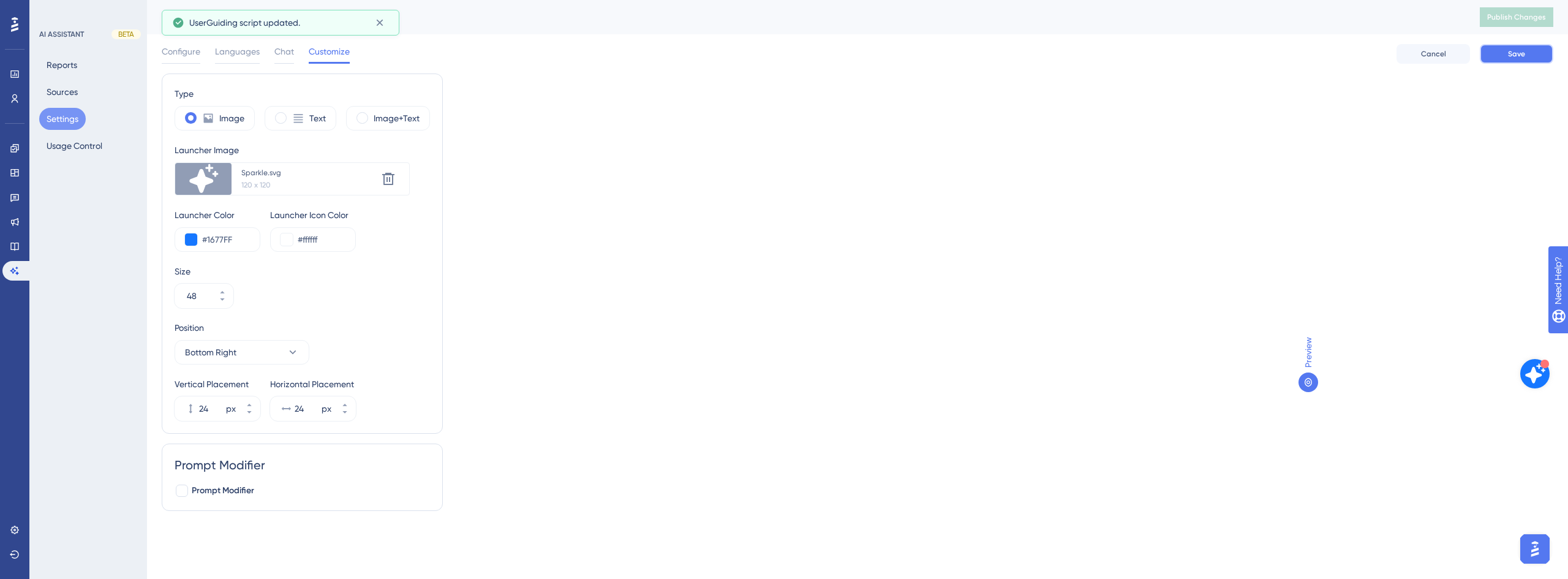
click at [1513, 59] on button "Save" at bounding box center [1516, 54] width 74 height 20
click at [1528, 9] on button "Publish Changes" at bounding box center [1516, 17] width 74 height 20
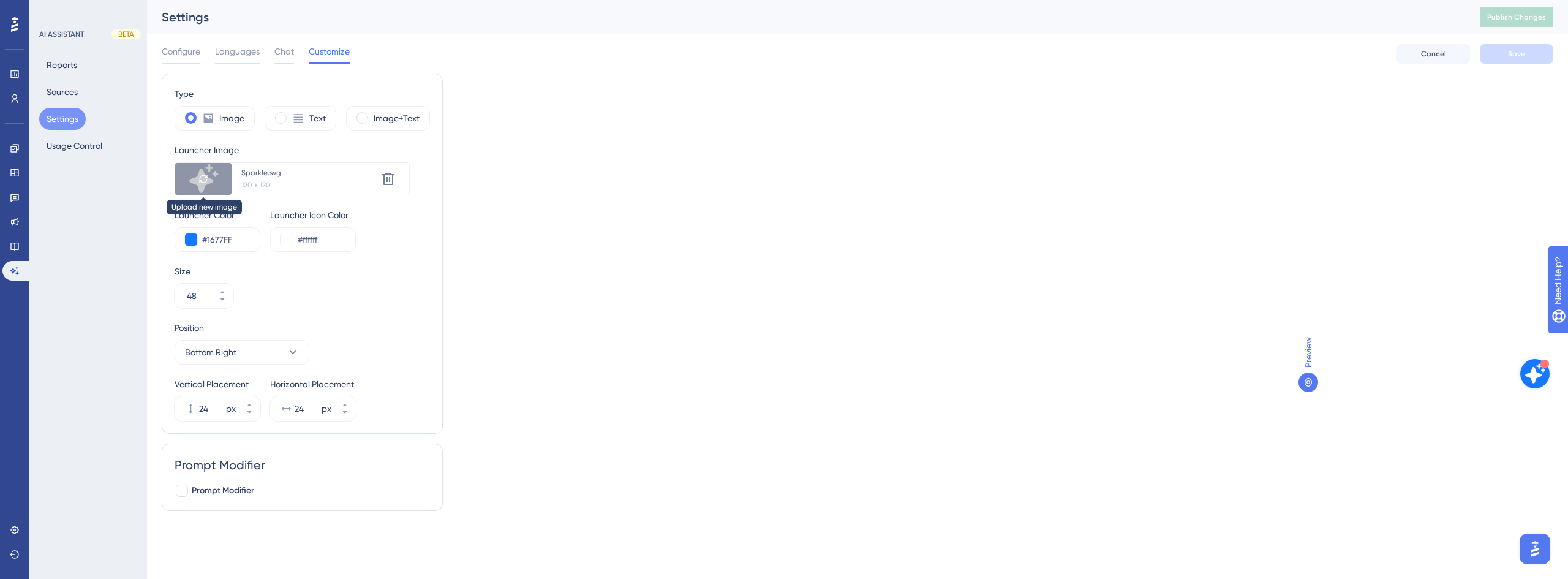
click at [206, 177] on icon at bounding box center [203, 179] width 7 height 8
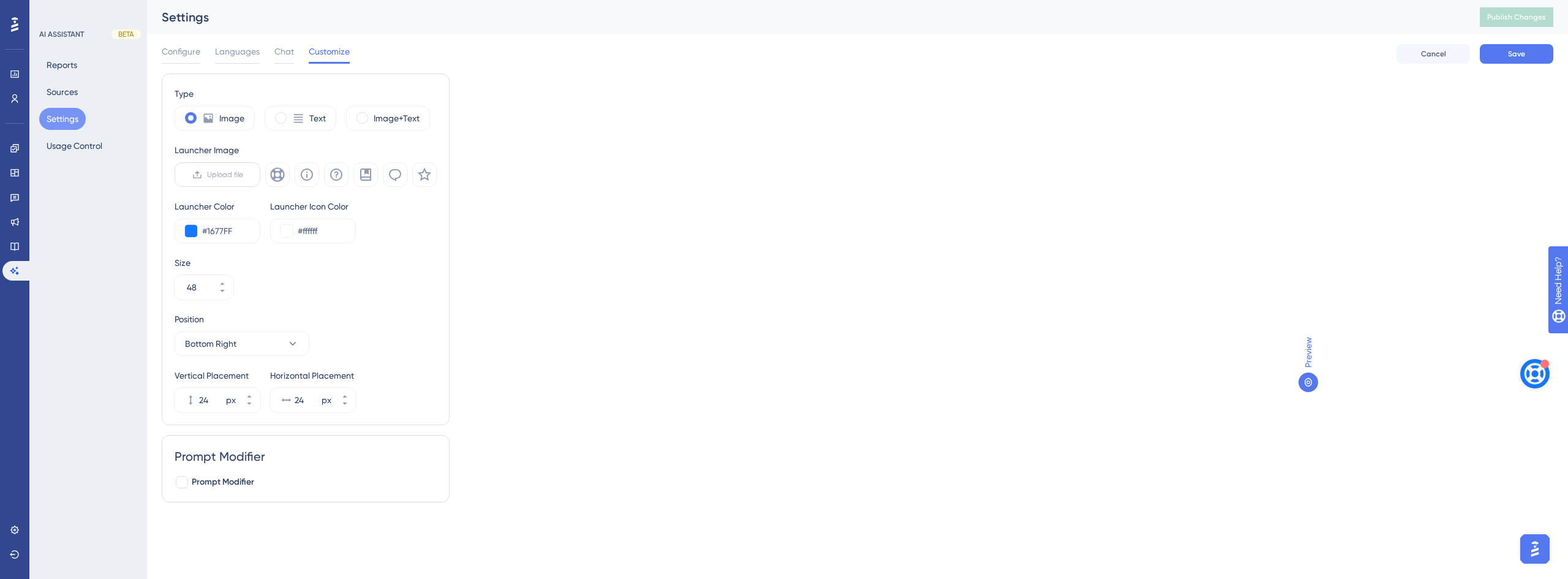
click at [214, 173] on span "Upload file" at bounding box center [225, 175] width 36 height 10
click at [243, 175] on input "Upload file" at bounding box center [243, 175] width 0 height 0
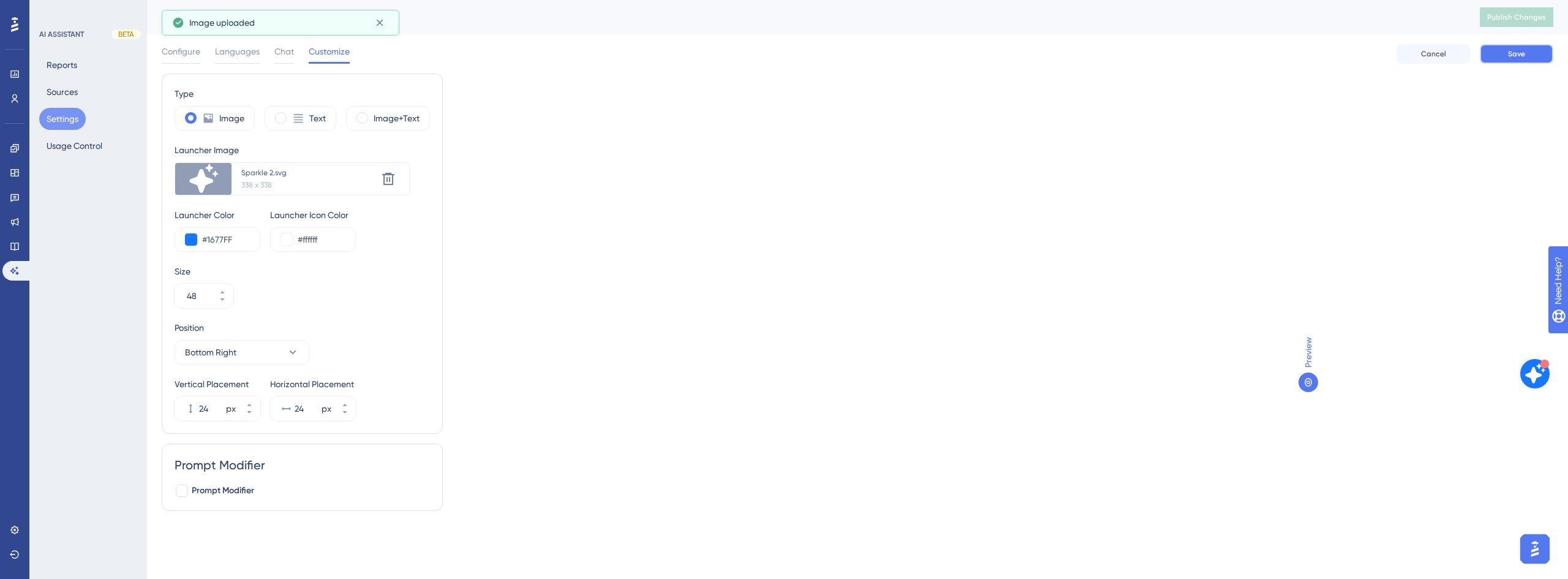
click at [1503, 48] on button "Save" at bounding box center [1516, 54] width 74 height 20
click at [1523, 20] on span "Publish Changes" at bounding box center [1516, 17] width 59 height 10
click at [226, 305] on button "48" at bounding box center [222, 302] width 22 height 12
click at [226, 305] on button "47" at bounding box center [222, 302] width 22 height 12
click at [226, 305] on button "46" at bounding box center [222, 302] width 22 height 12
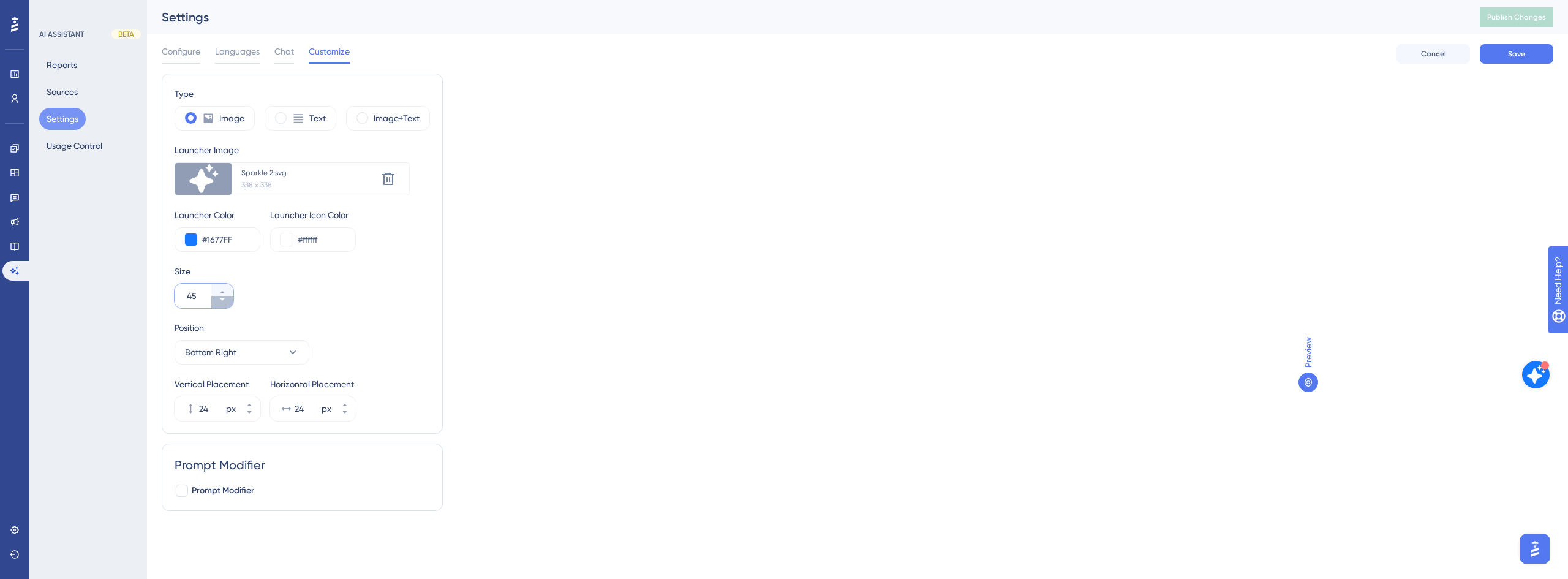
click at [226, 305] on button "45" at bounding box center [222, 302] width 22 height 12
click at [226, 305] on button "44" at bounding box center [222, 302] width 22 height 12
click at [226, 305] on button "43" at bounding box center [222, 302] width 22 height 12
click at [226, 305] on button "42" at bounding box center [222, 302] width 22 height 12
click at [226, 305] on button "41" at bounding box center [222, 302] width 22 height 12
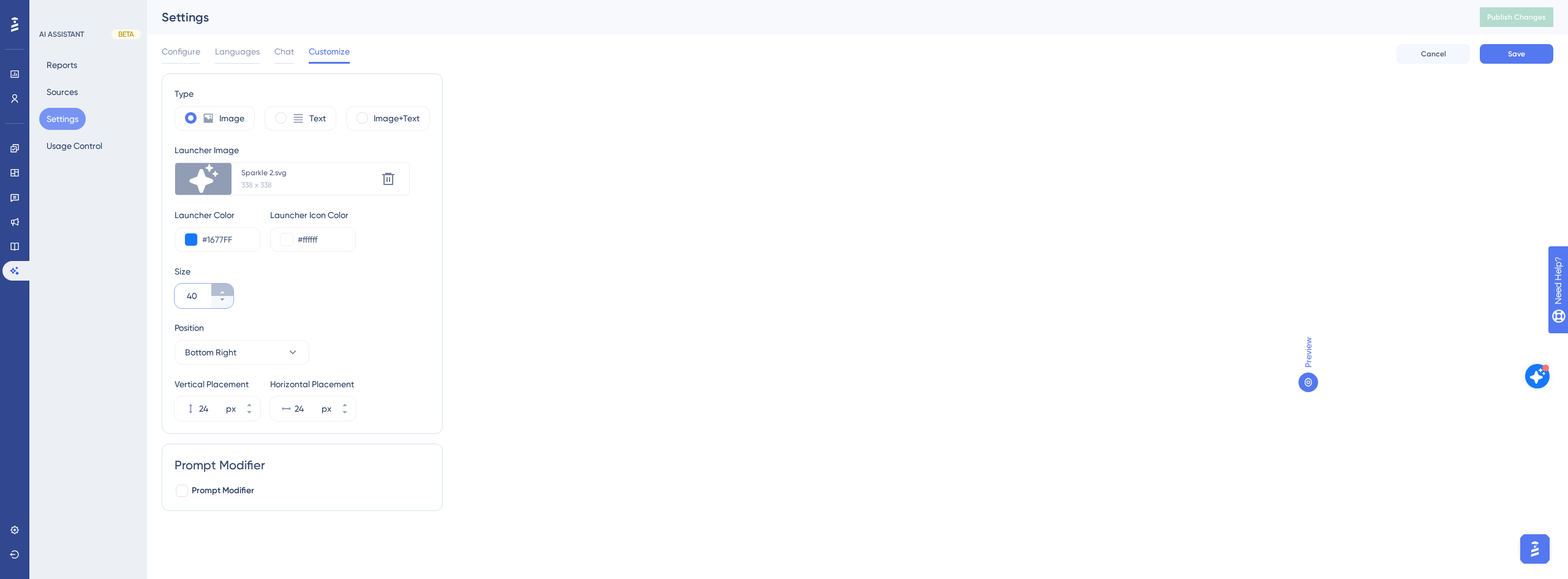
click at [224, 292] on icon at bounding box center [222, 292] width 7 height 7
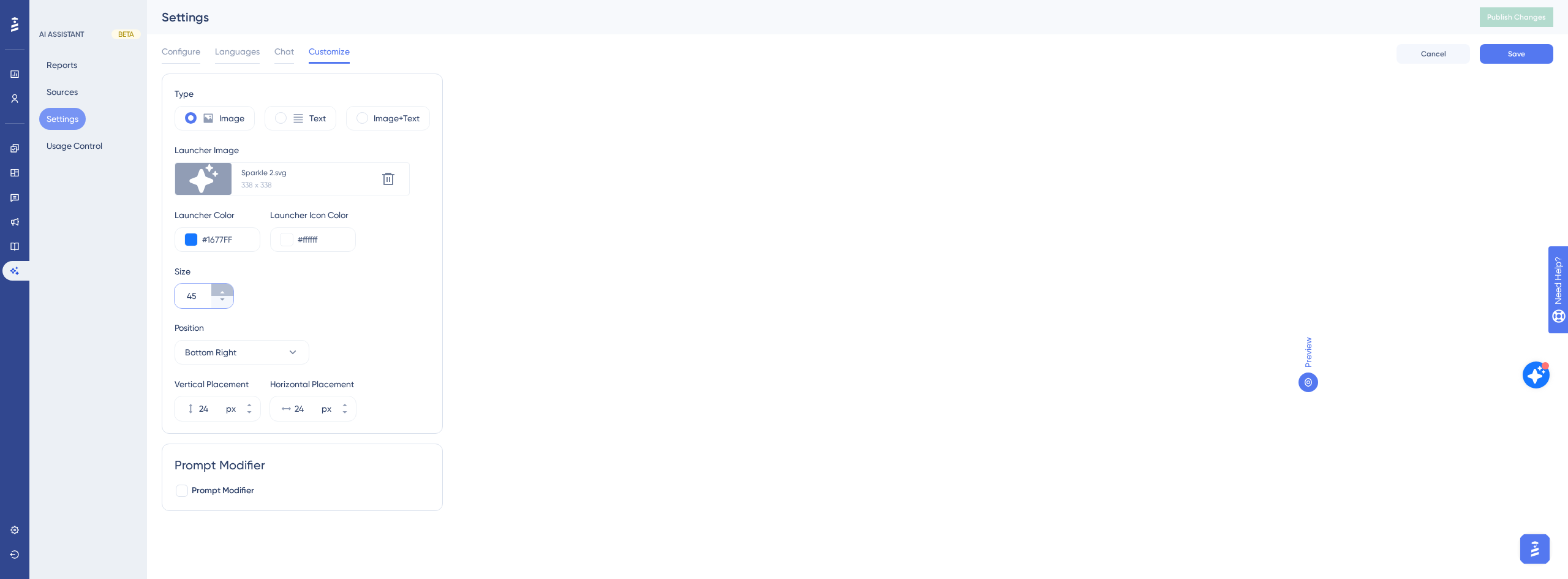
click at [224, 292] on icon at bounding box center [222, 292] width 7 height 7
type input "48"
click at [393, 181] on icon at bounding box center [388, 179] width 12 height 12
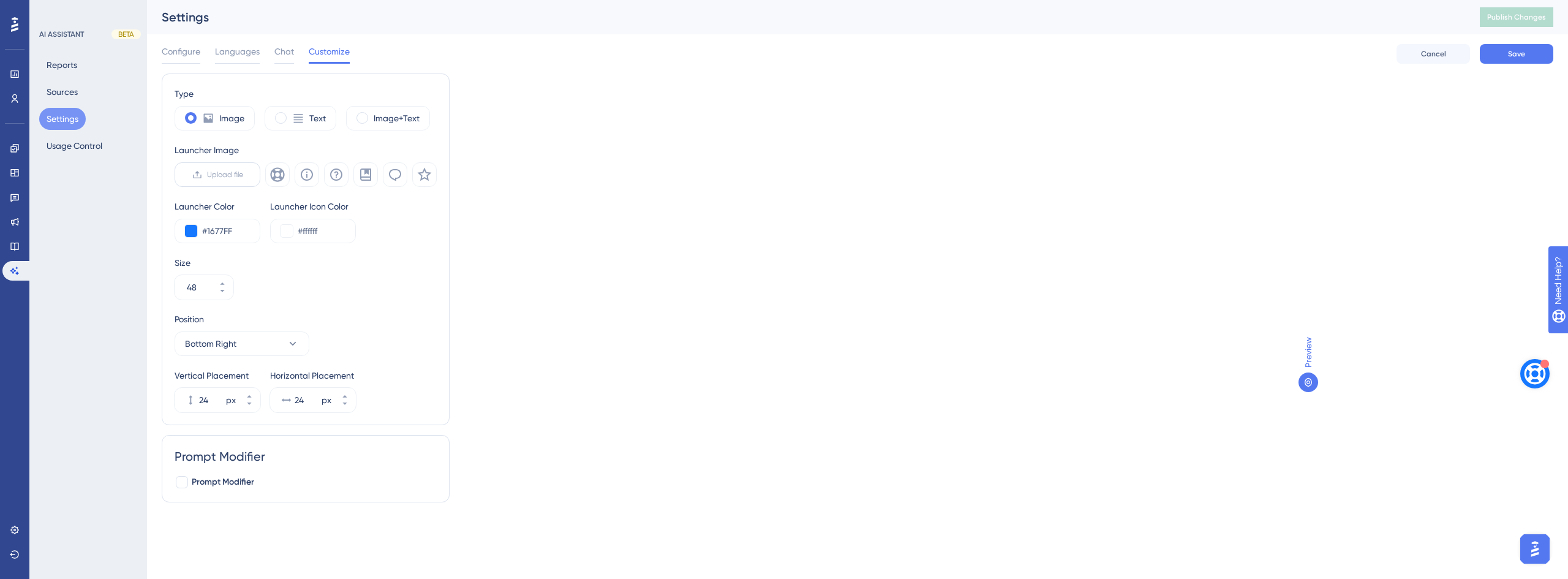
click at [227, 176] on span "Upload file" at bounding box center [225, 175] width 36 height 10
click at [243, 175] on input "Upload file" at bounding box center [243, 175] width 0 height 0
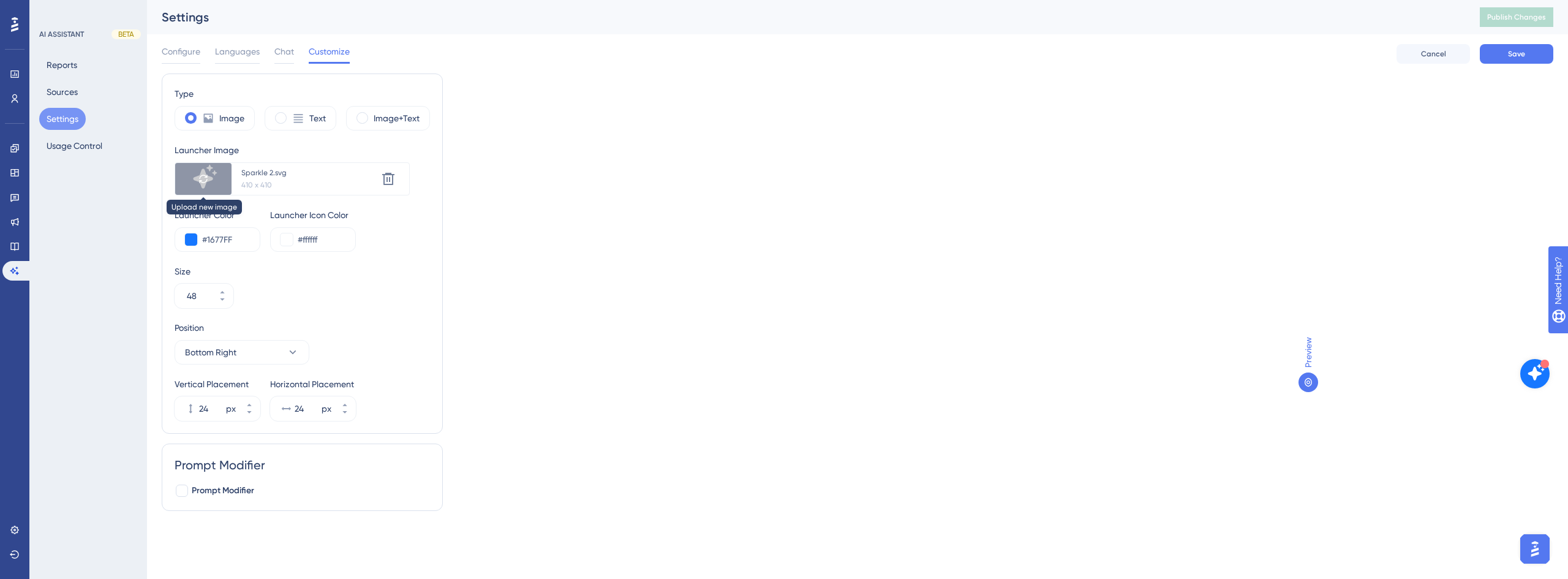
drag, startPoint x: 231, startPoint y: 181, endPoint x: 208, endPoint y: 176, distance: 23.5
click at [208, 176] on icon at bounding box center [203, 179] width 10 height 10
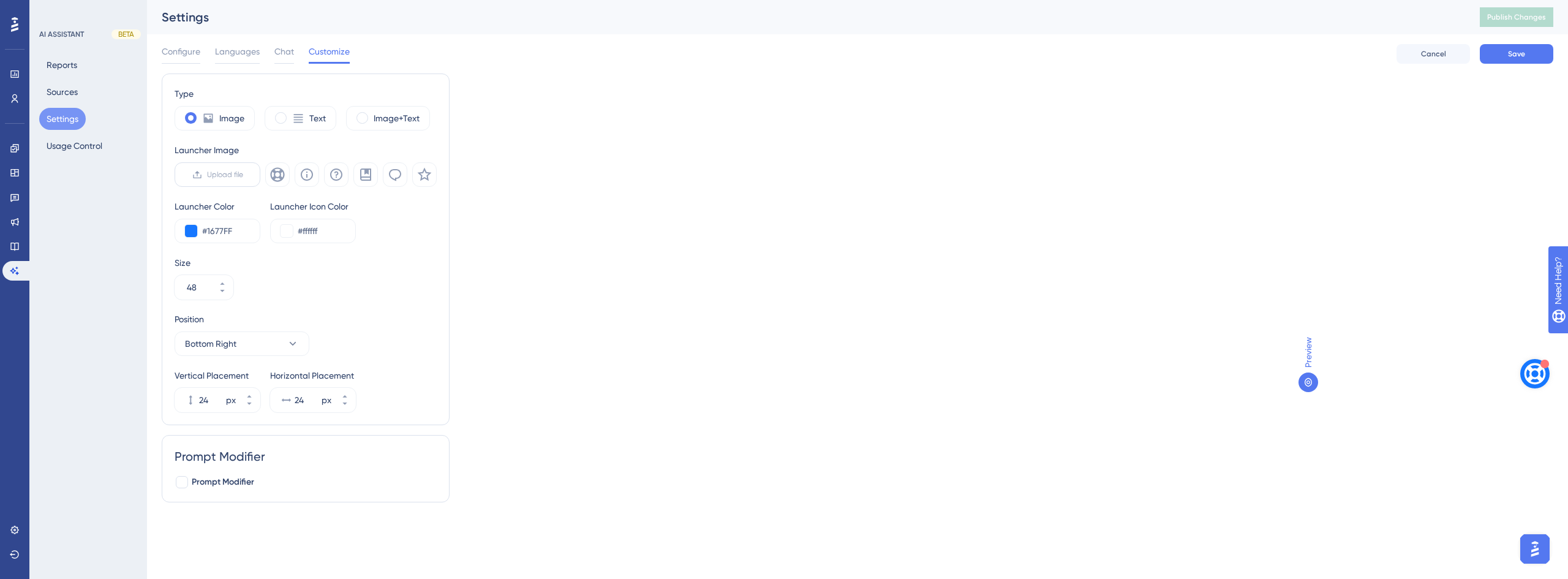
click at [212, 179] on label "Upload file" at bounding box center [217, 175] width 86 height 25
click at [243, 175] on input "Upload file" at bounding box center [243, 175] width 0 height 0
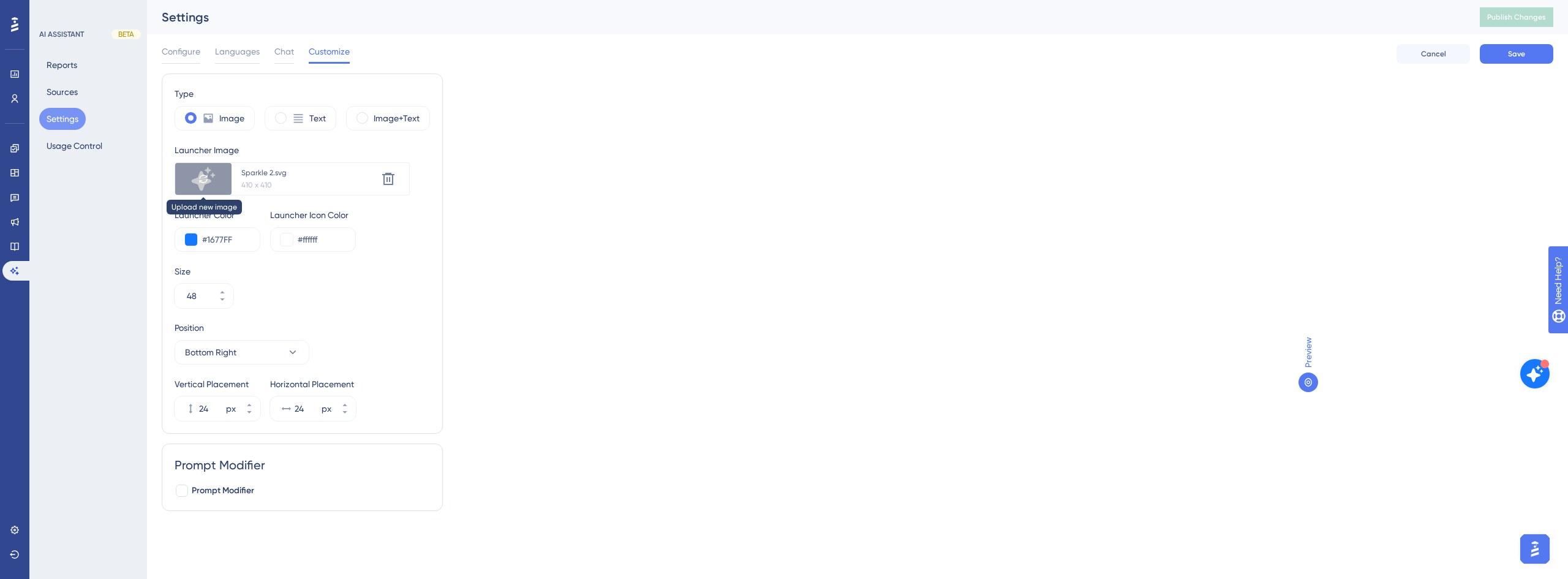
click at [205, 172] on div at bounding box center [203, 179] width 56 height 32
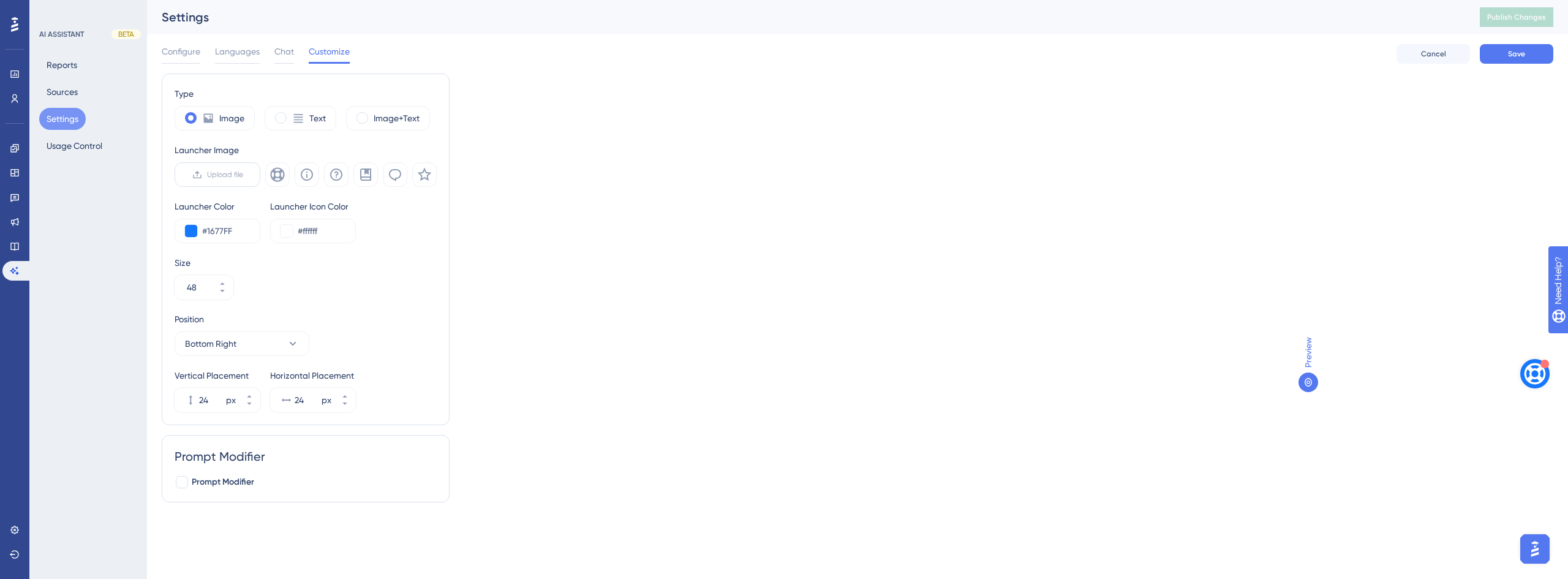
click at [212, 179] on label "Upload file" at bounding box center [217, 175] width 86 height 25
click at [243, 175] on input "Upload file" at bounding box center [243, 175] width 0 height 0
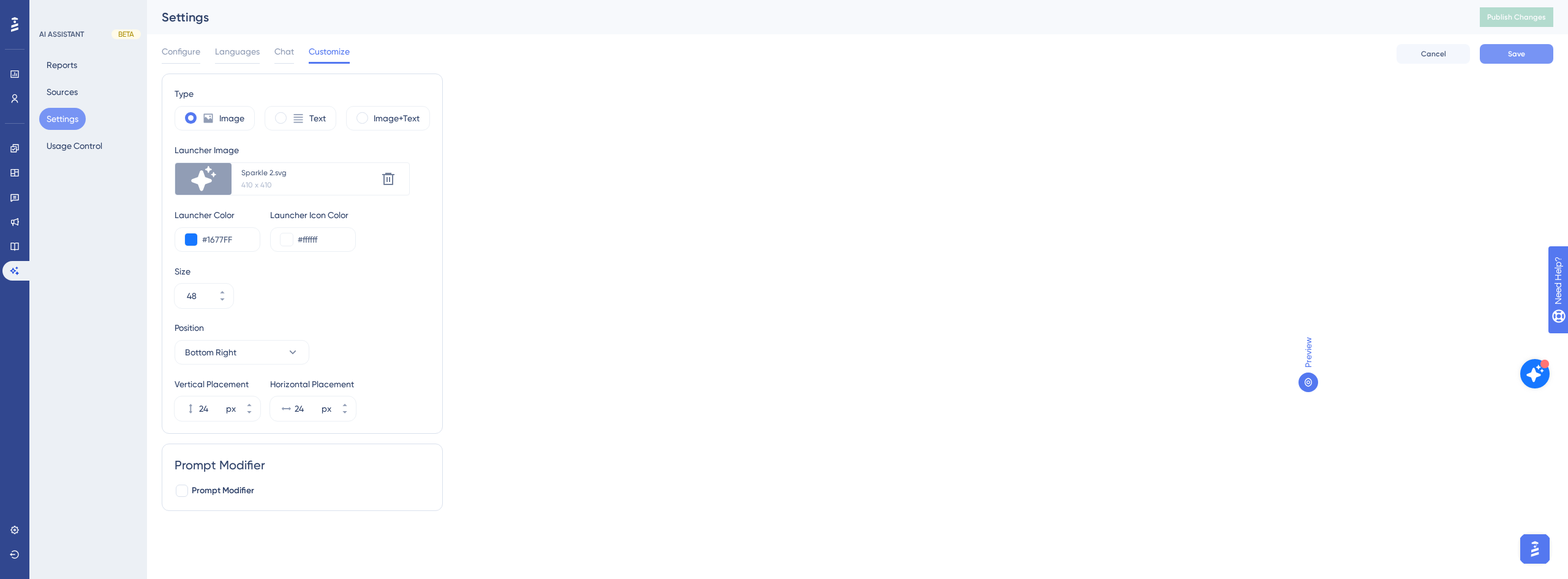
click at [1530, 56] on button "Save" at bounding box center [1516, 54] width 74 height 20
click at [1535, 11] on button "Publish Changes" at bounding box center [1516, 17] width 74 height 20
click at [1567, 353] on span "Need Help?" at bounding box center [1592, 343] width 66 height 21
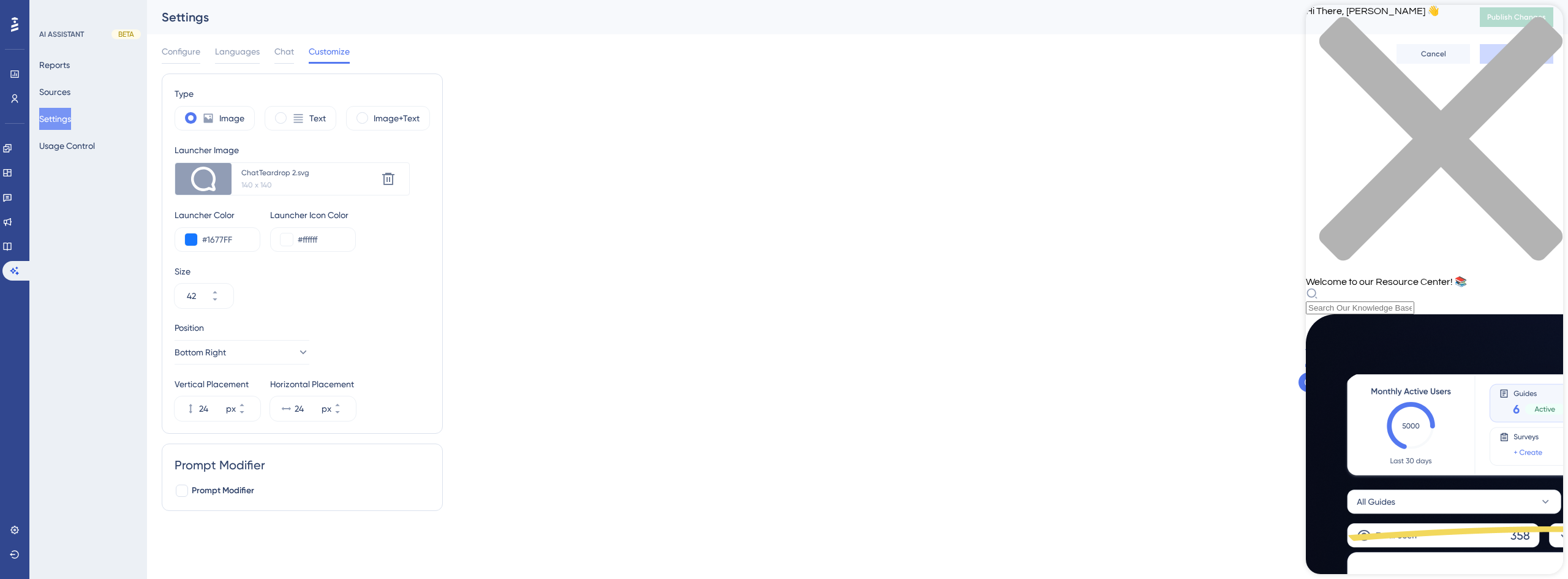
click at [1542, 23] on icon "close resource center" at bounding box center [1441, 139] width 243 height 243
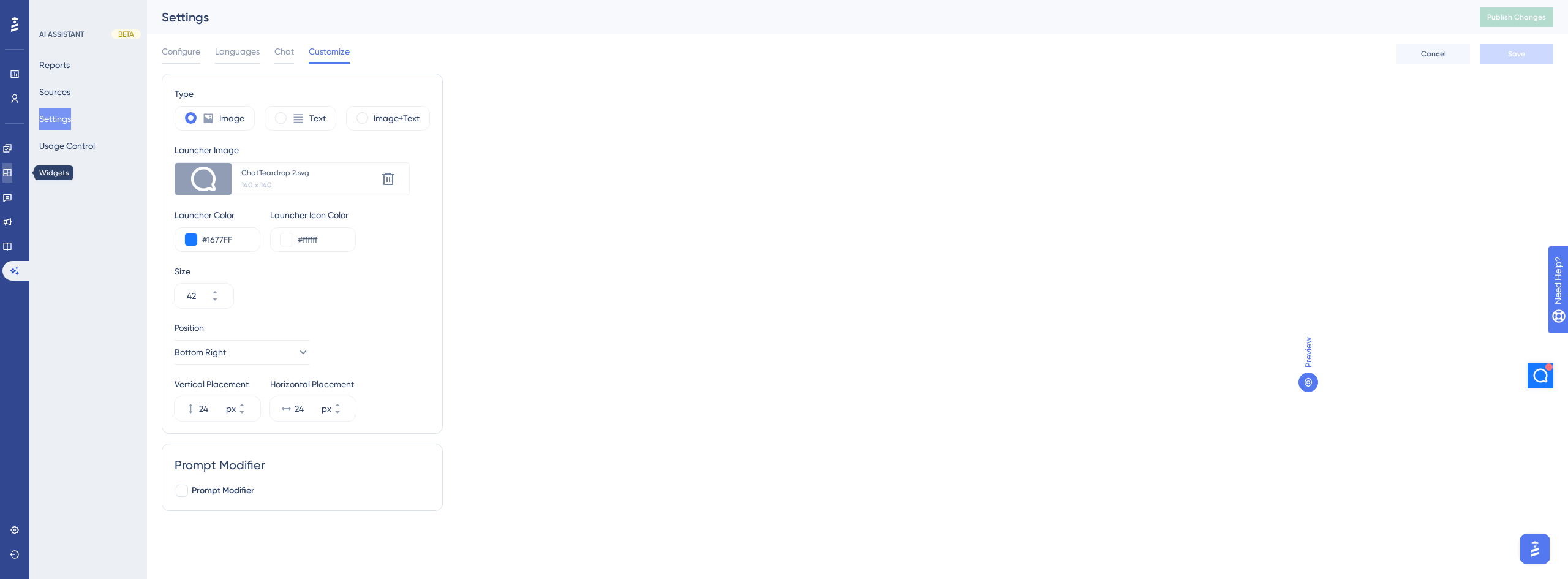
click at [10, 177] on icon at bounding box center [7, 173] width 10 height 10
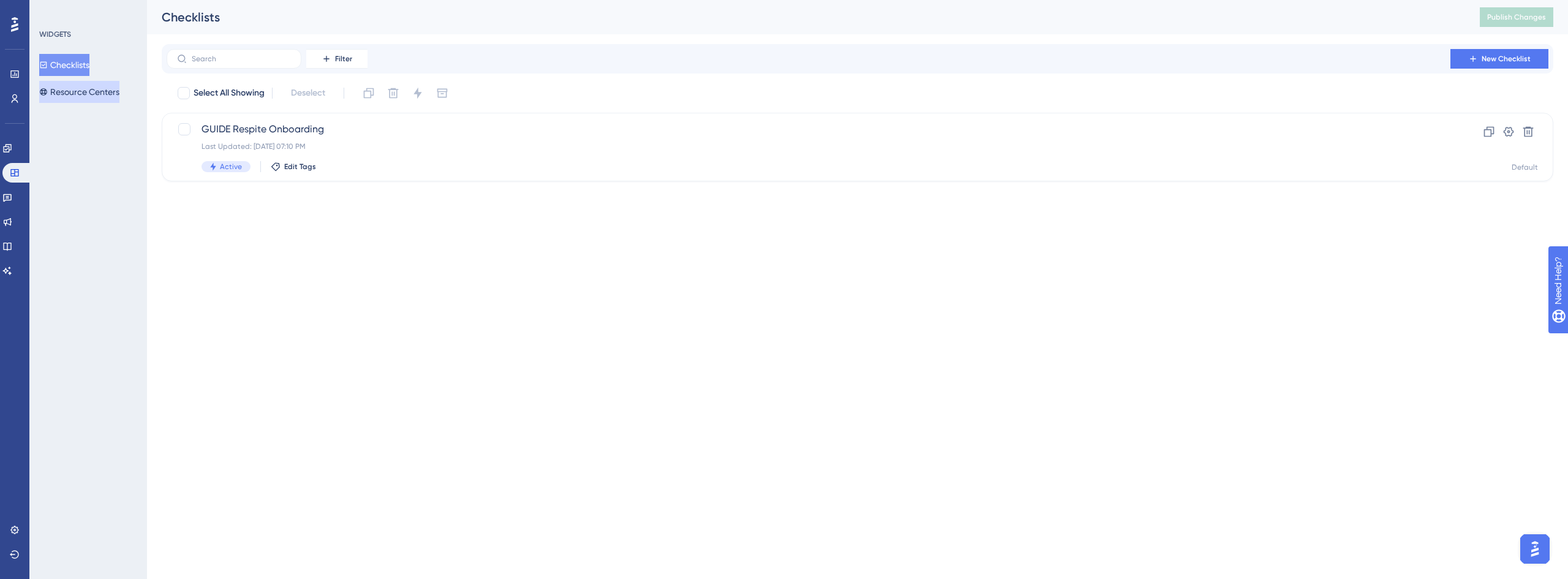
click at [104, 92] on button "Resource Centers" at bounding box center [79, 92] width 80 height 22
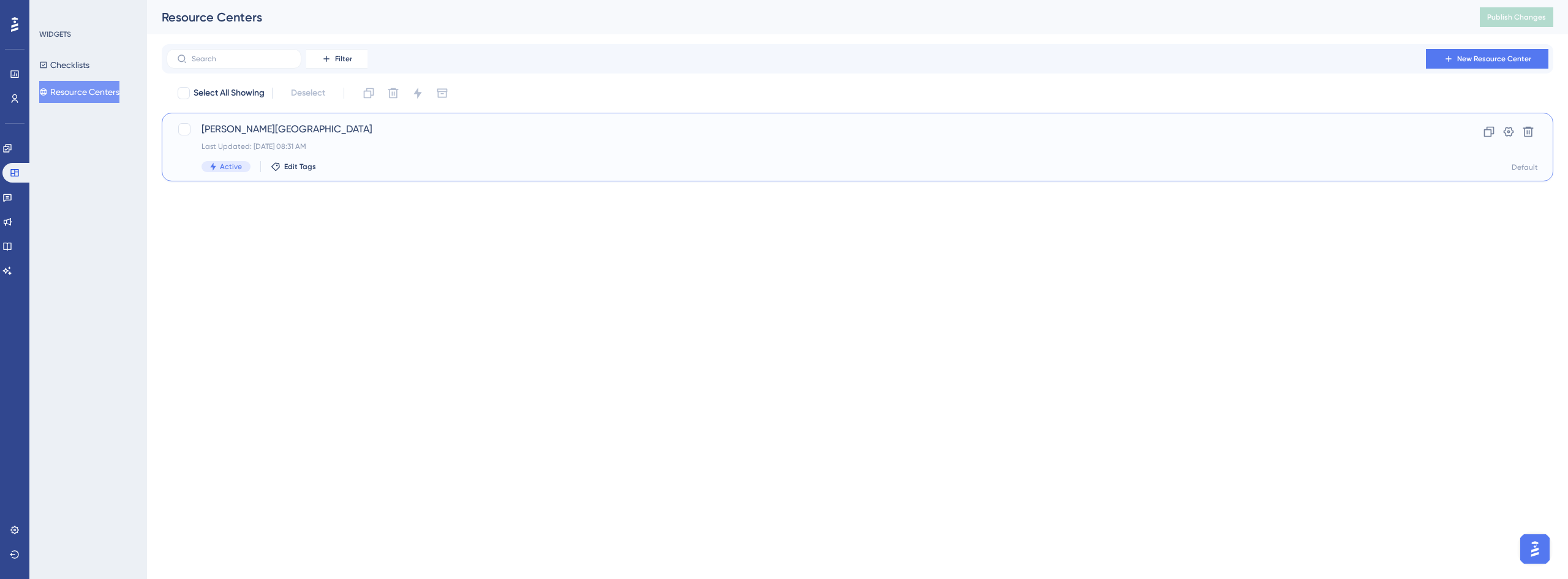
click at [269, 140] on div "[PERSON_NAME][GEOGRAPHIC_DATA] Last Updated: [DATE] 08:31 AM Active Edit Tags" at bounding box center [809, 147] width 1214 height 50
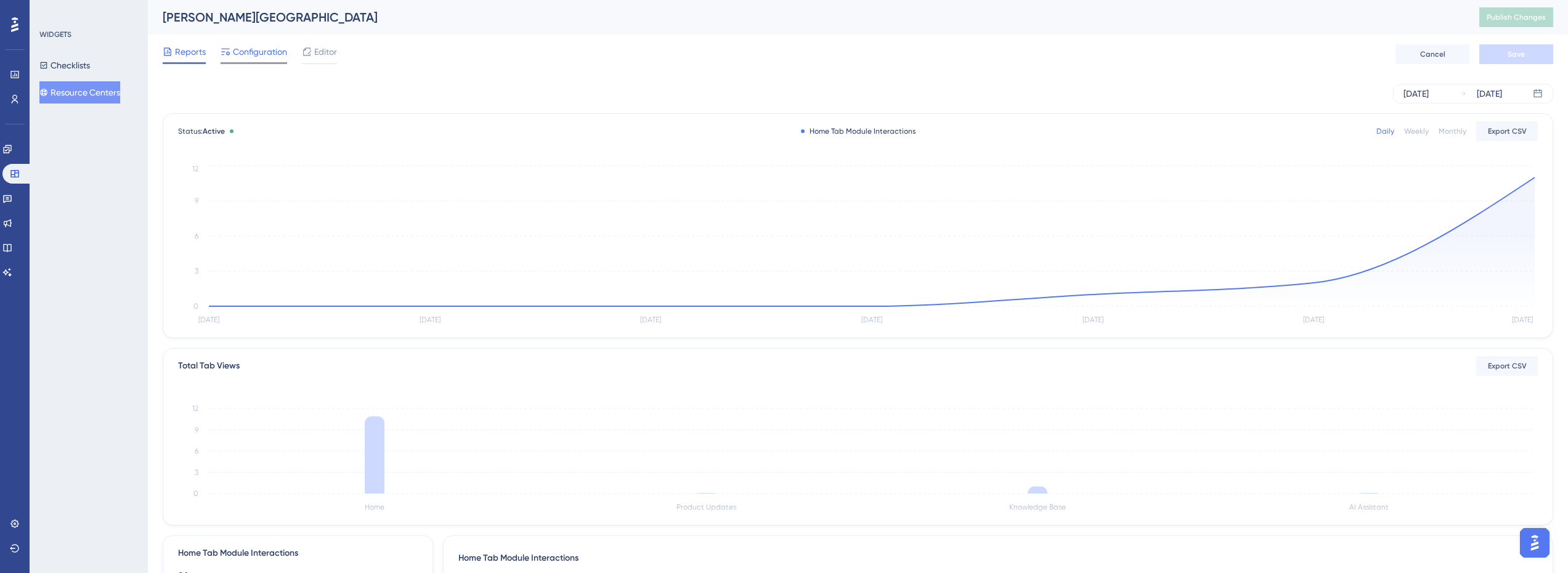
click at [261, 51] on span "Configuration" at bounding box center [260, 51] width 54 height 15
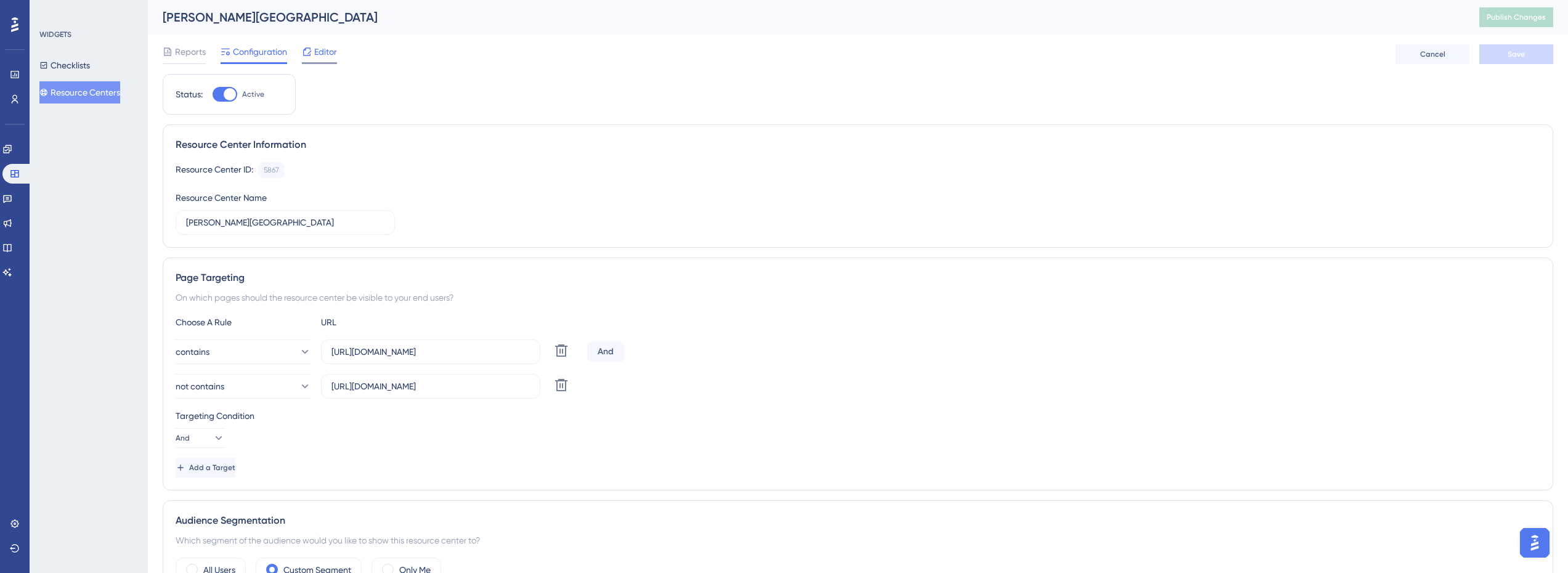
click at [329, 51] on span "Editor" at bounding box center [326, 51] width 23 height 15
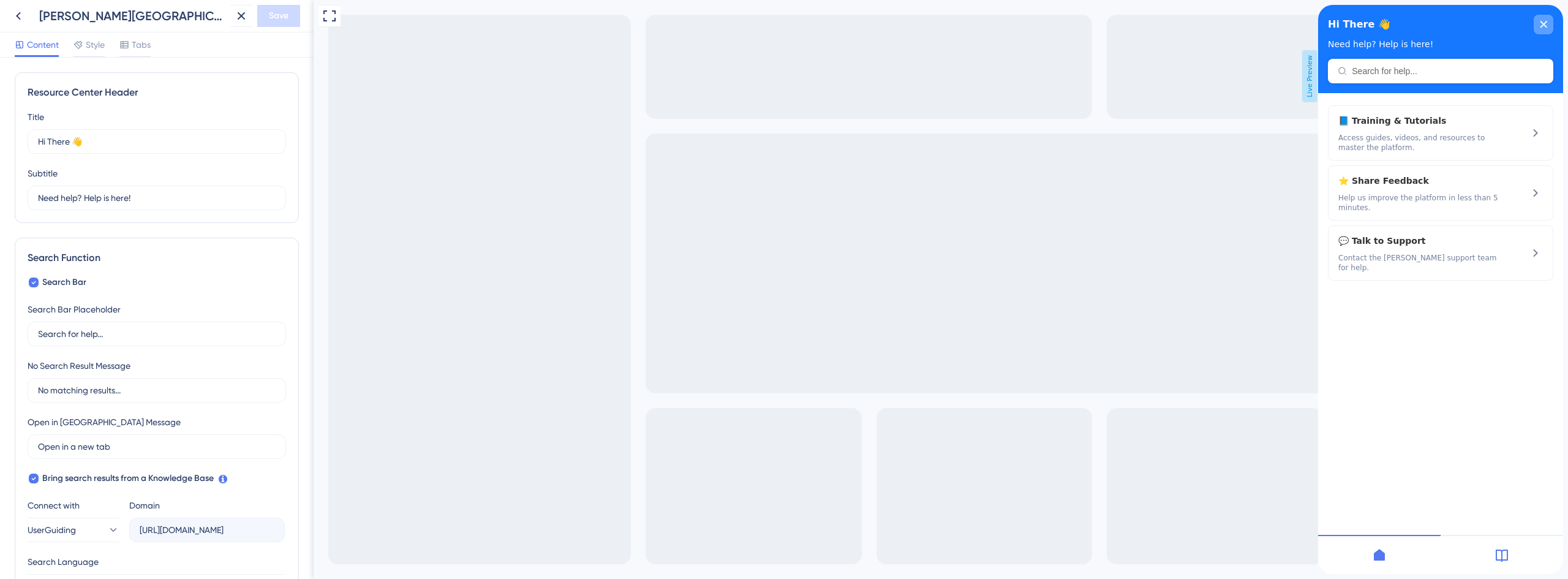
click at [1543, 23] on icon "close resource center" at bounding box center [1543, 24] width 7 height 7
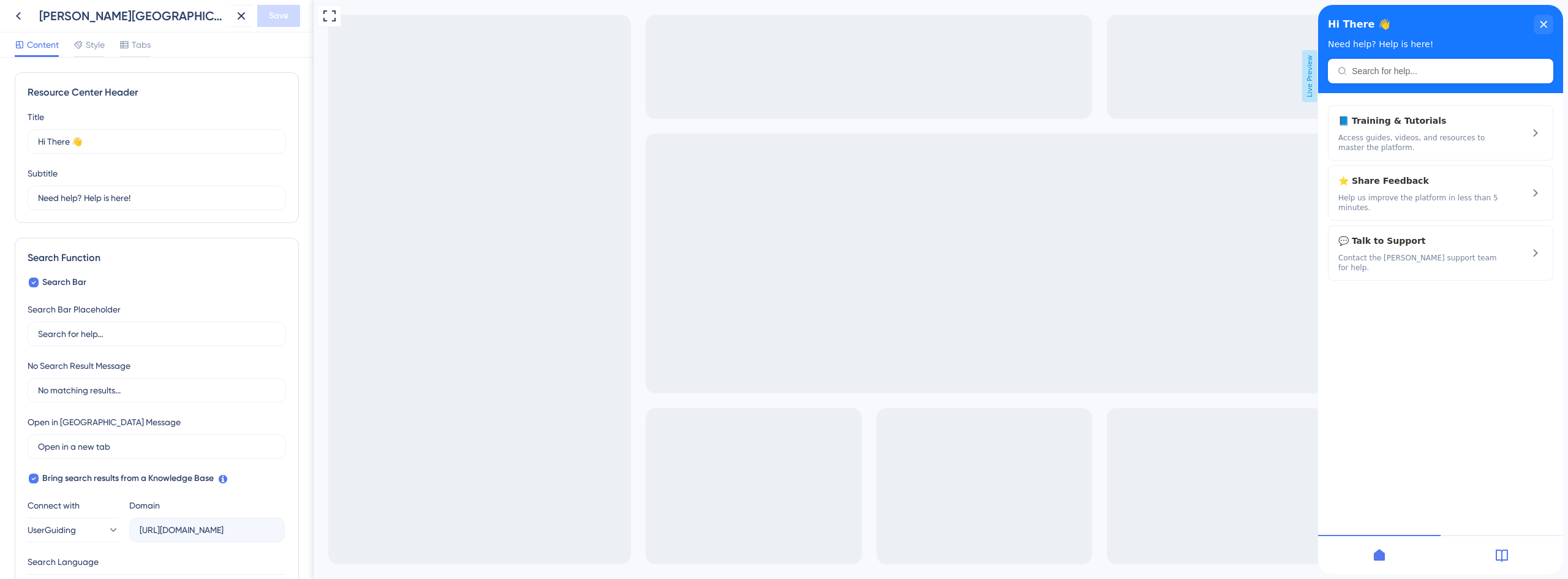
click at [1516, 551] on div at bounding box center [1502, 554] width 123 height 39
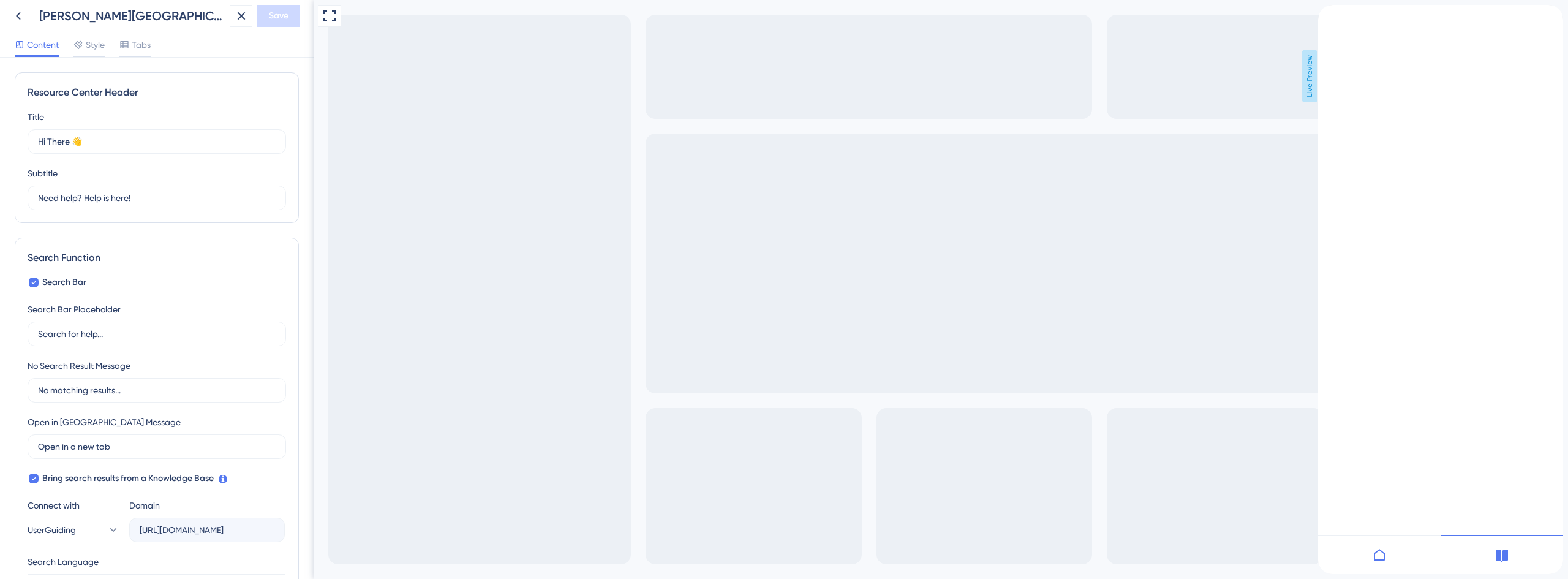
click at [1393, 560] on div at bounding box center [1379, 554] width 123 height 39
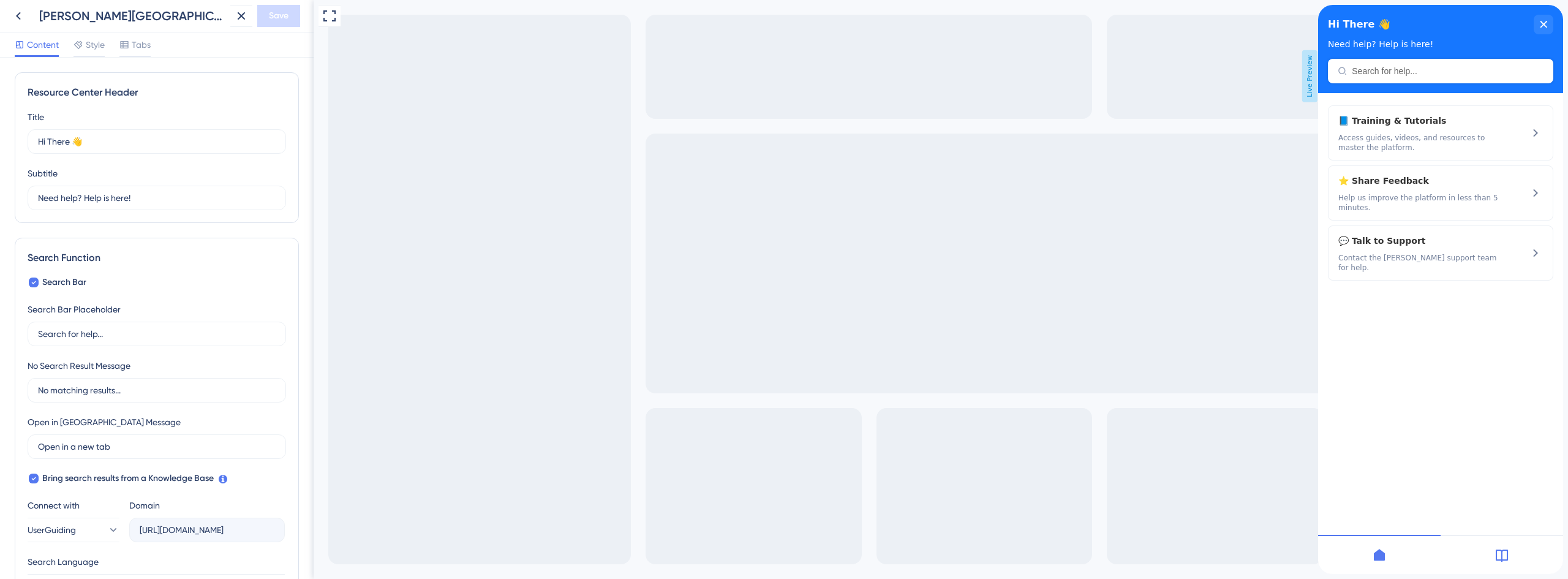
click at [1508, 562] on div at bounding box center [1502, 554] width 123 height 39
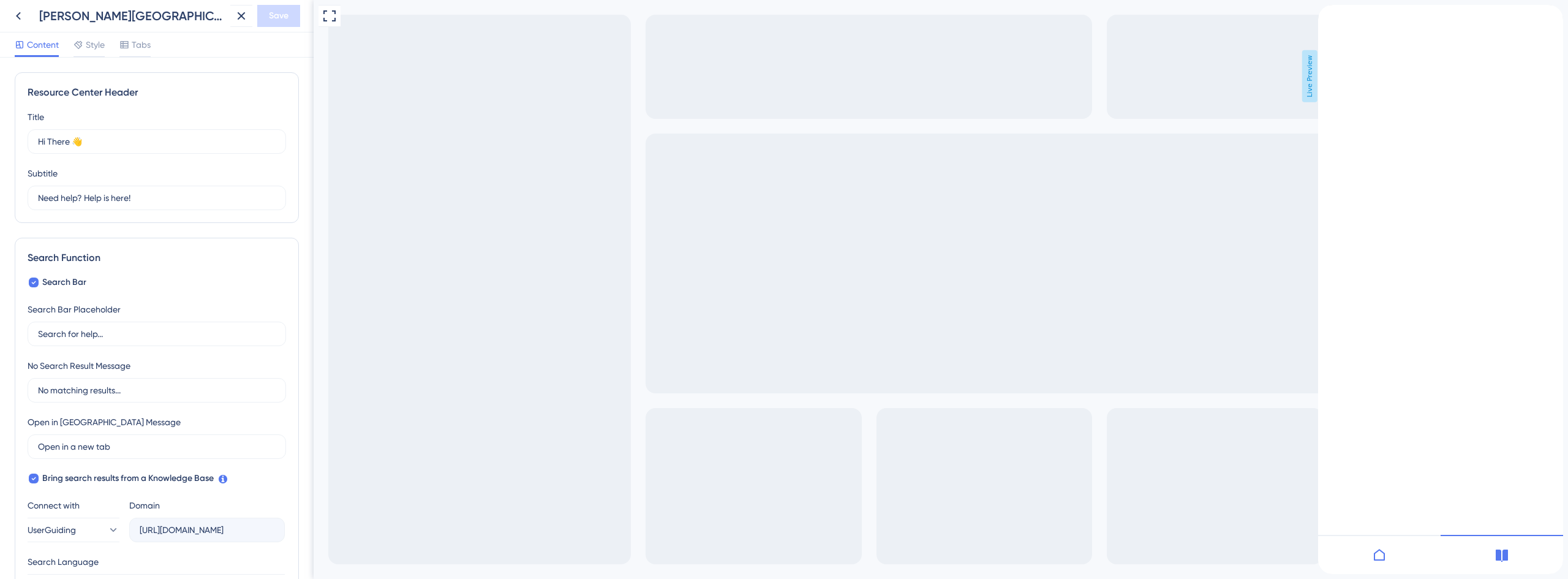
click at [1389, 558] on div at bounding box center [1379, 554] width 123 height 39
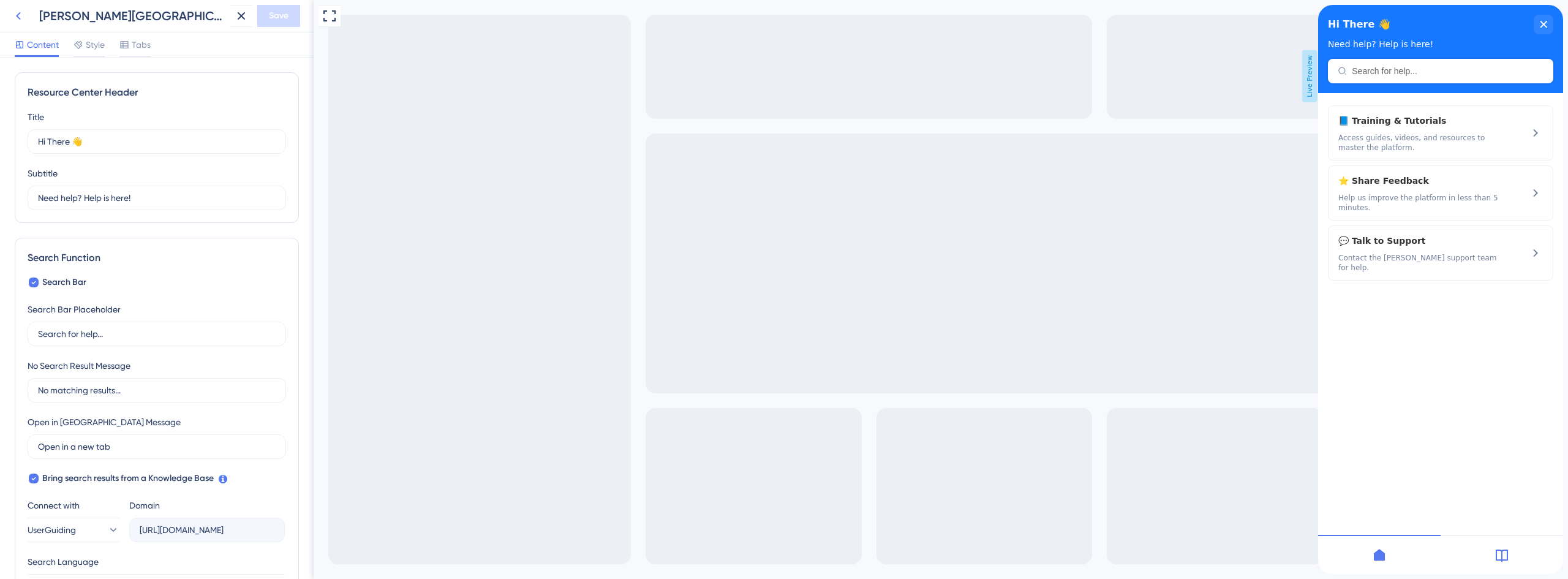
click at [17, 16] on icon at bounding box center [18, 16] width 5 height 8
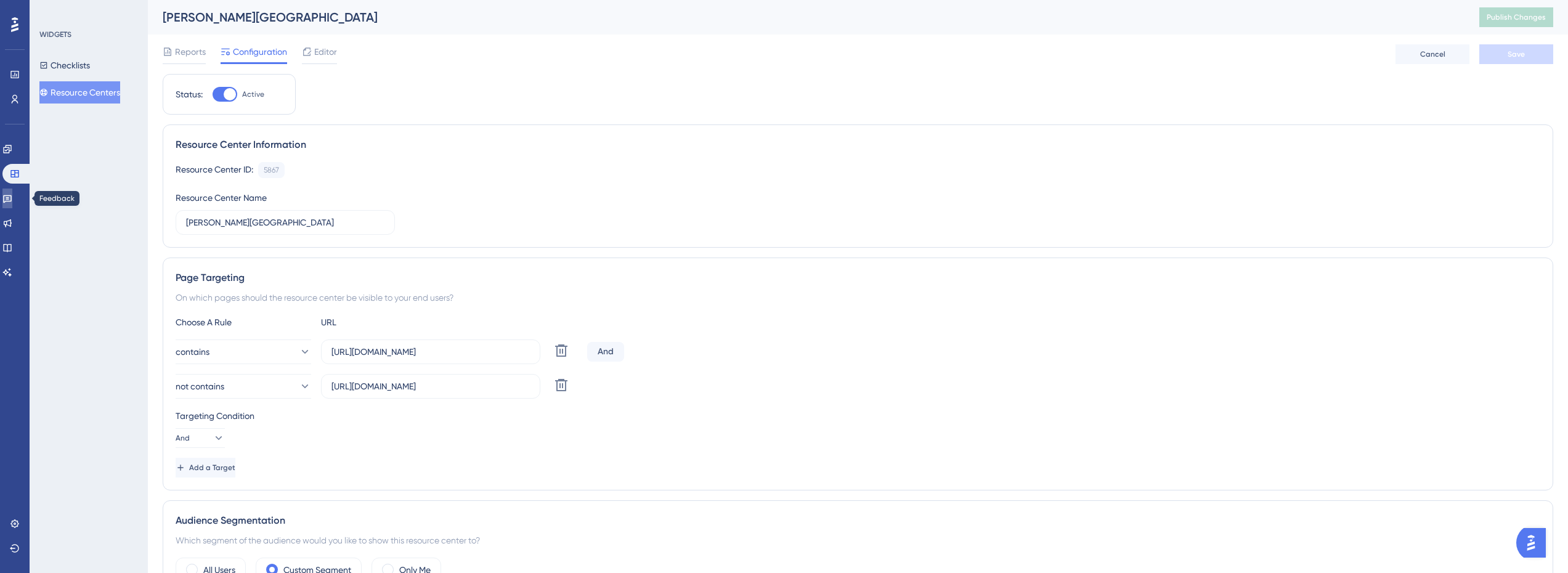
click at [12, 204] on link at bounding box center [7, 198] width 10 height 20
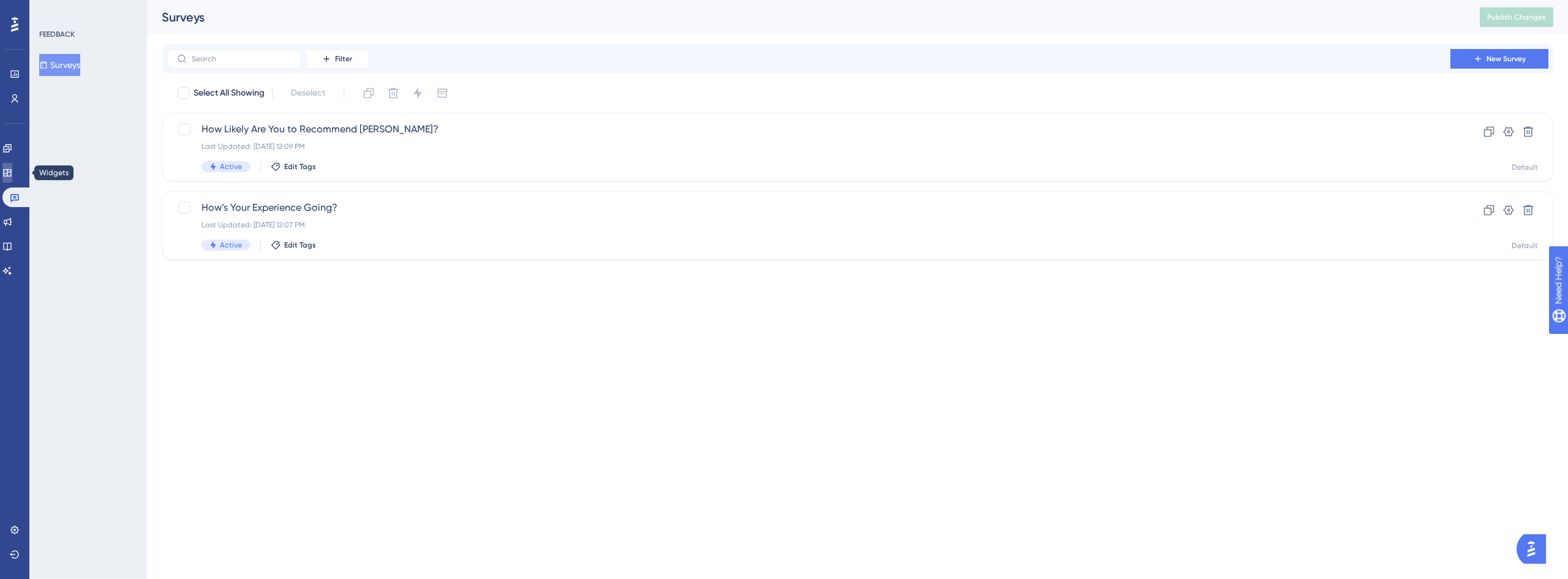
click at [12, 172] on icon at bounding box center [7, 173] width 10 height 10
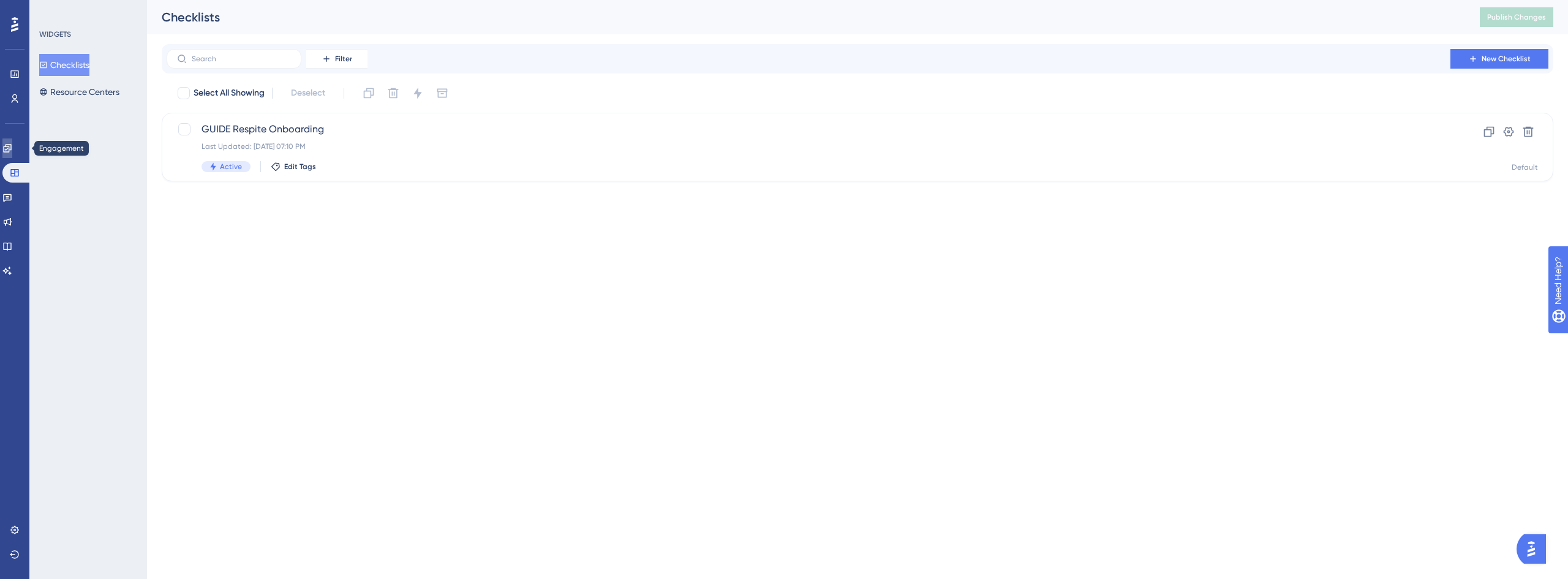
click at [11, 153] on link at bounding box center [7, 149] width 10 height 20
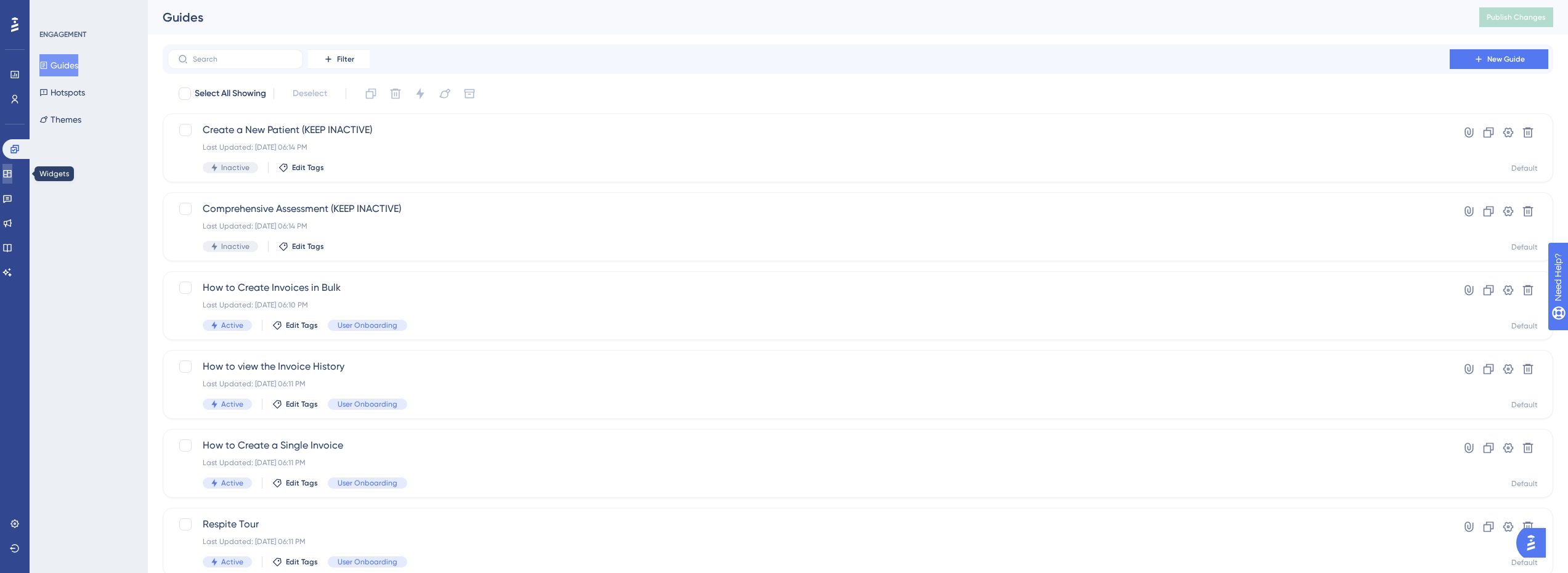
click at [12, 180] on link at bounding box center [7, 174] width 10 height 20
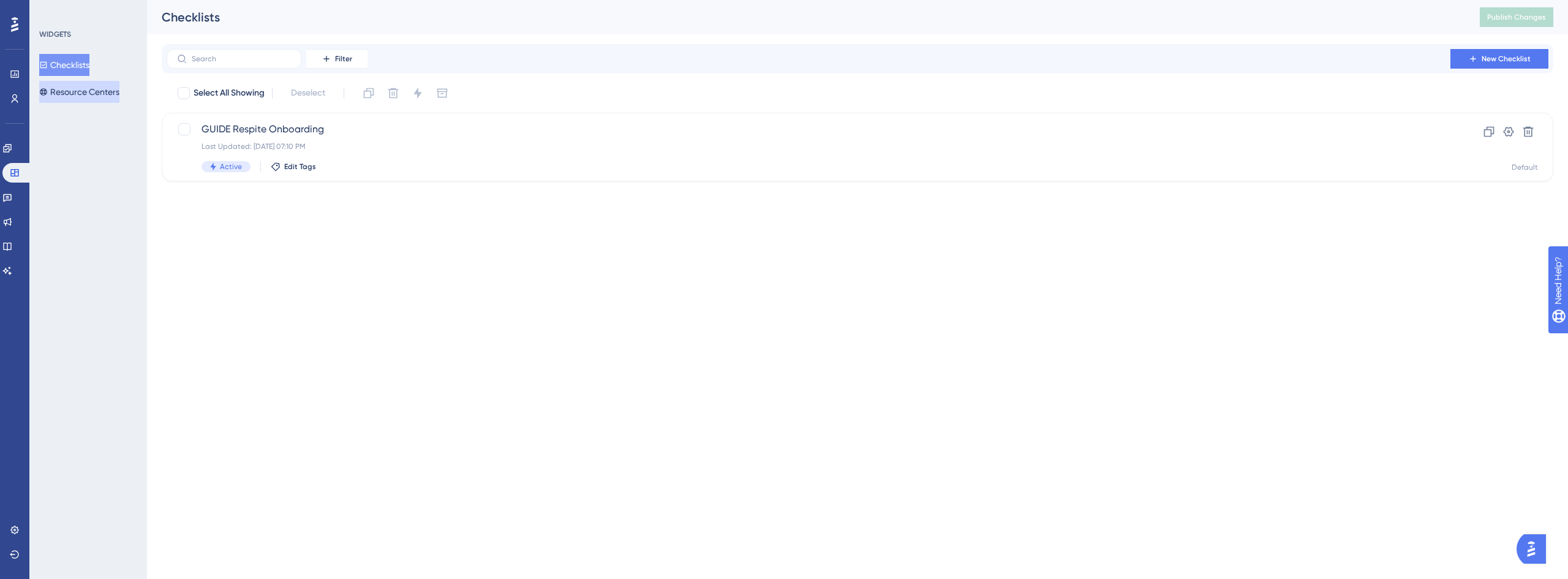
click at [116, 82] on button "Resource Centers" at bounding box center [79, 92] width 80 height 22
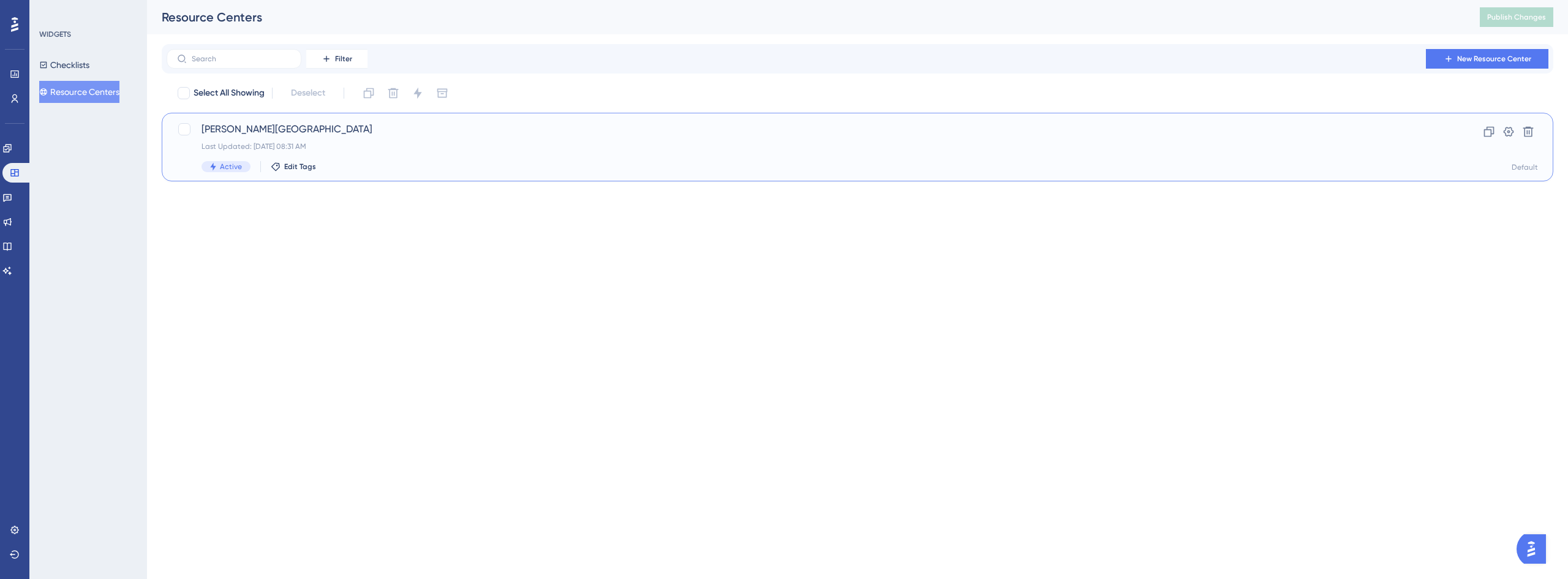
click at [231, 132] on span "[PERSON_NAME][GEOGRAPHIC_DATA]" at bounding box center [809, 129] width 1214 height 15
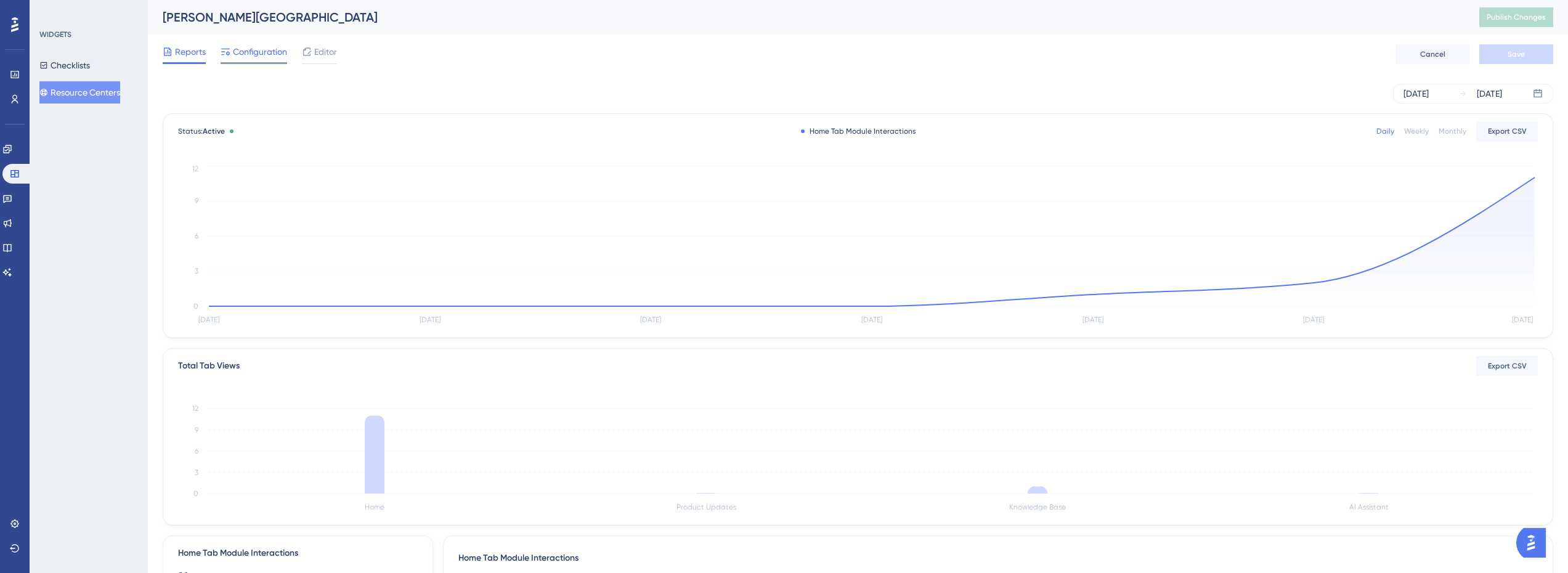
click at [251, 45] on span "Configuration" at bounding box center [260, 51] width 54 height 15
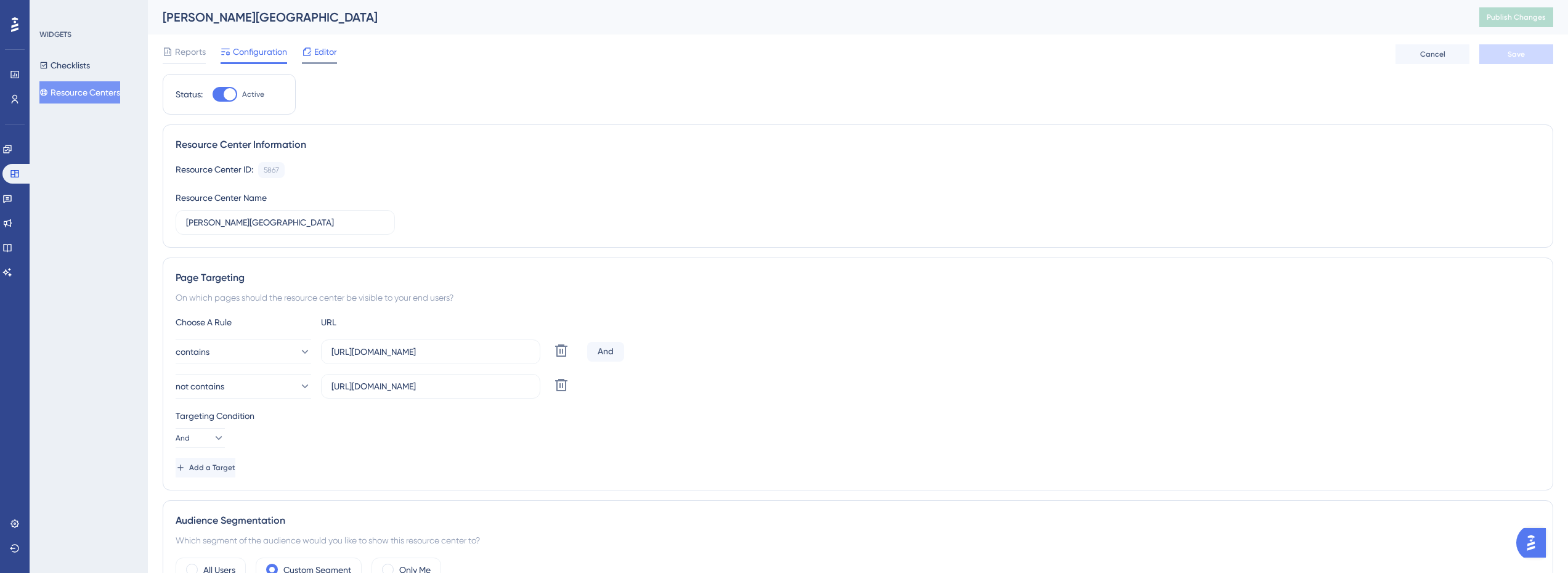
click at [323, 57] on span "Editor" at bounding box center [326, 51] width 23 height 15
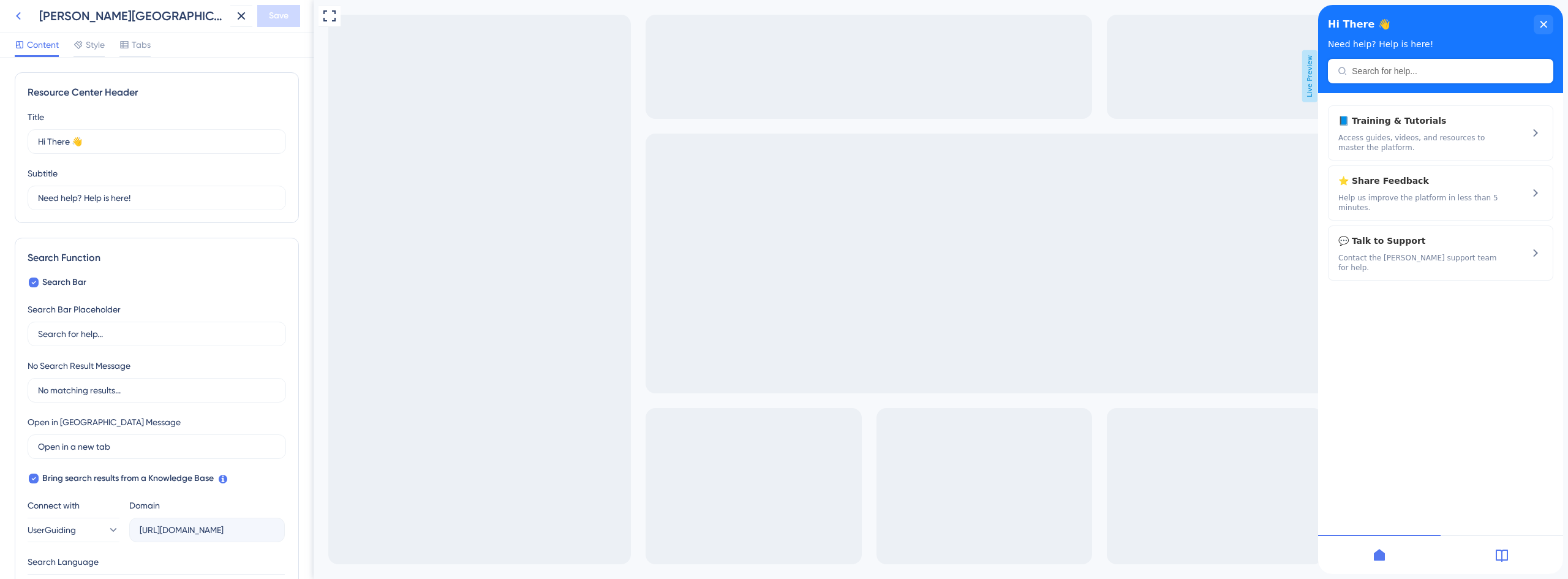
click at [14, 9] on icon at bounding box center [19, 16] width 15 height 15
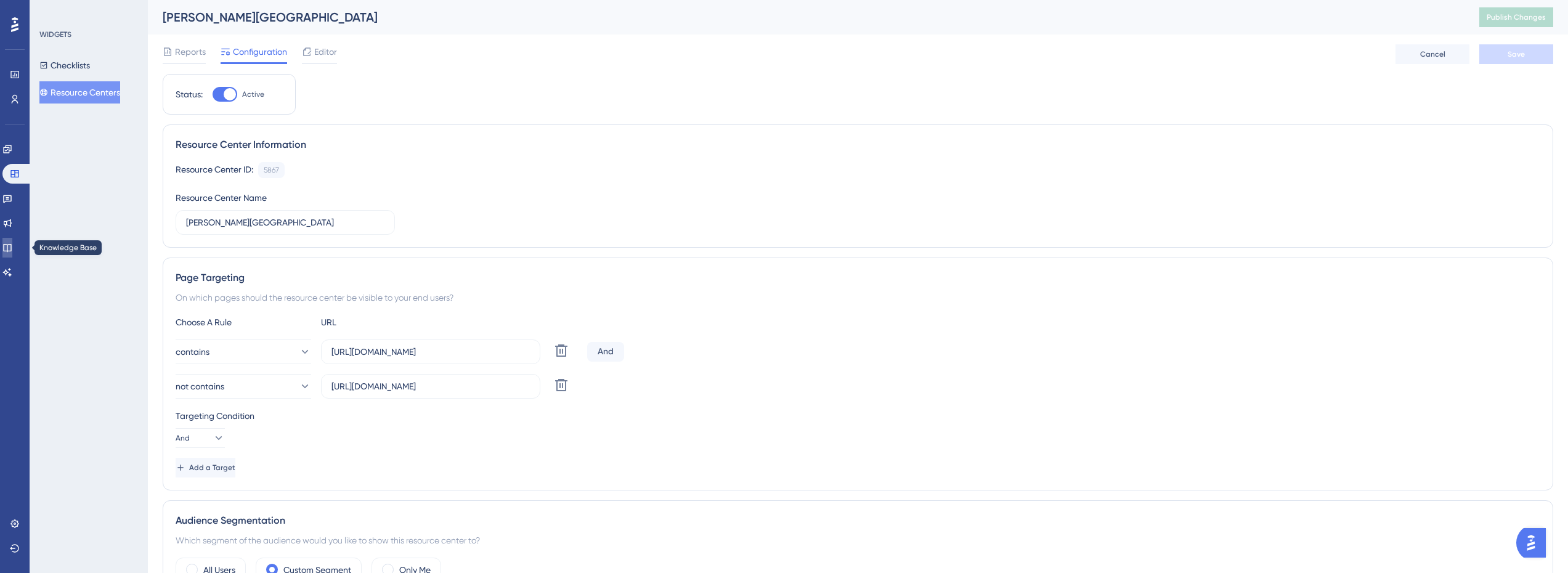
click at [12, 252] on link at bounding box center [7, 248] width 10 height 20
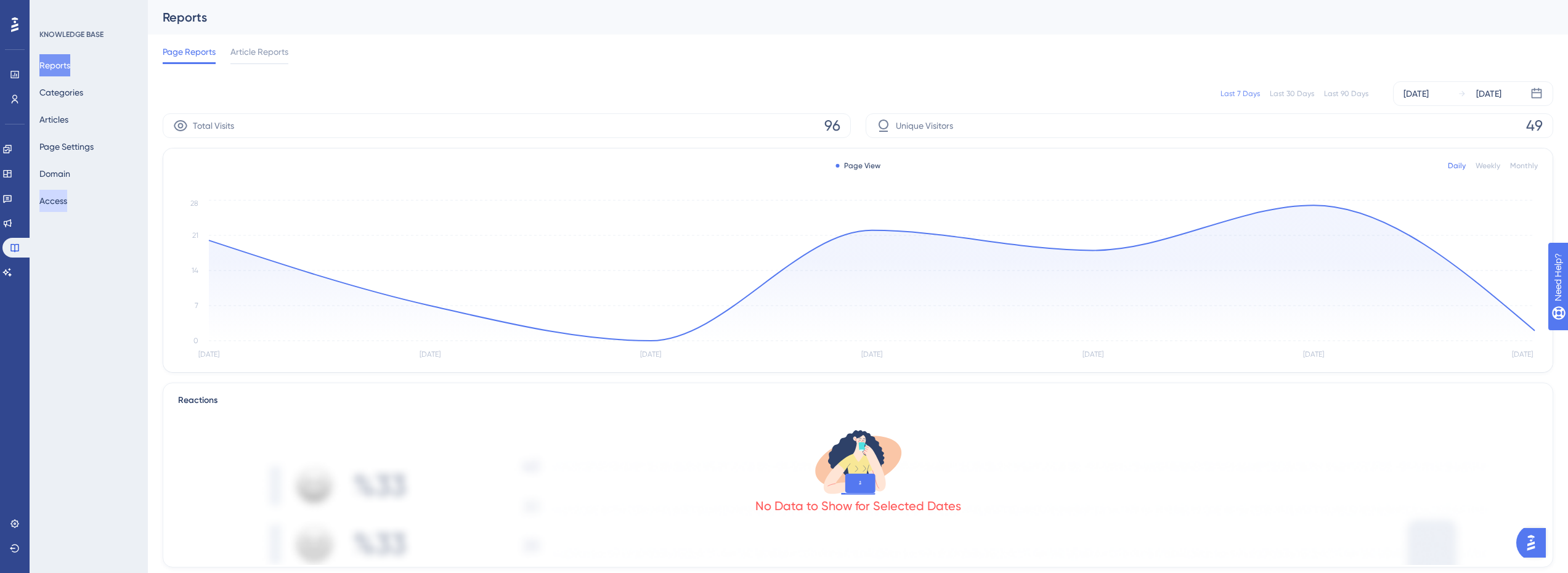
click at [61, 206] on button "Access" at bounding box center [53, 200] width 28 height 22
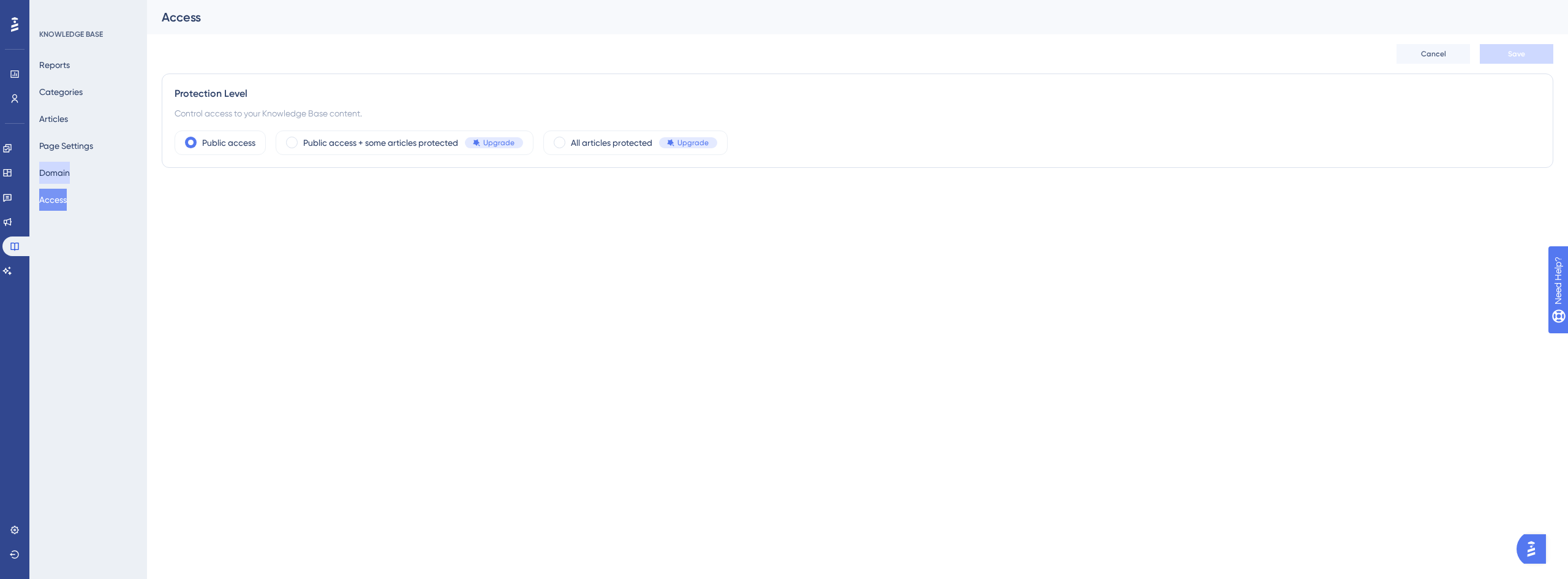
click at [63, 174] on button "Domain" at bounding box center [54, 173] width 31 height 22
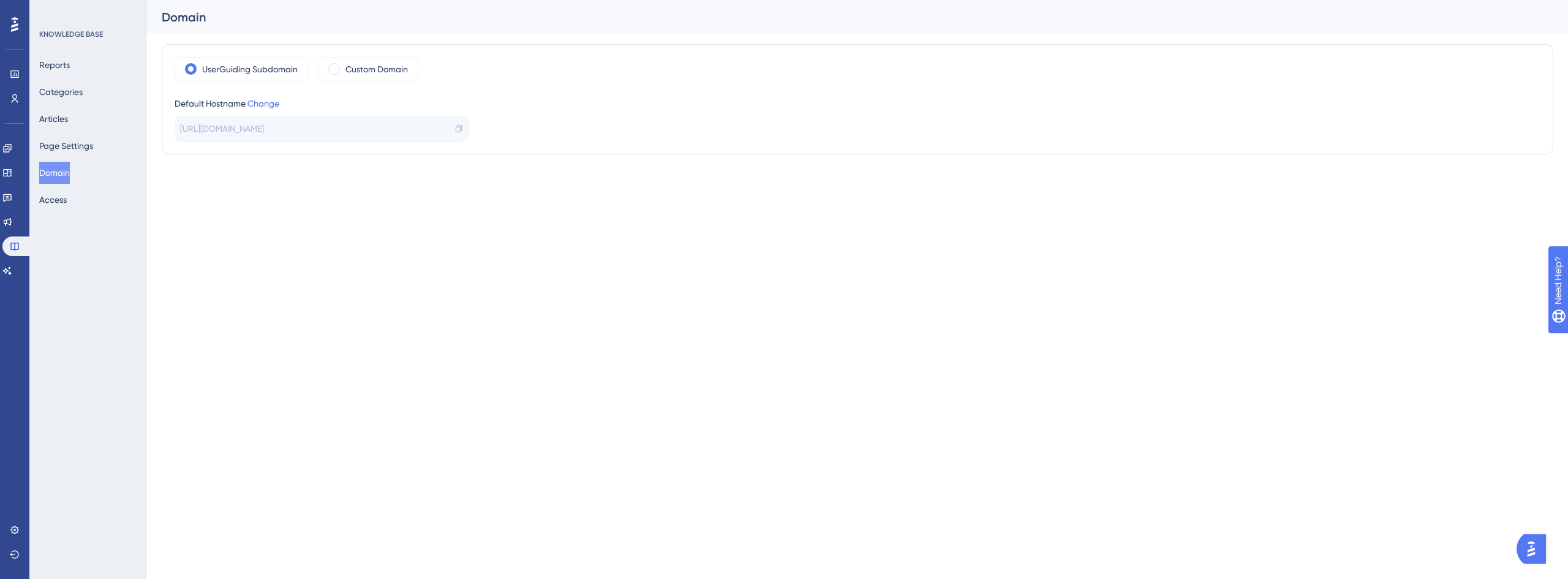
click at [264, 124] on span "[URL][DOMAIN_NAME]" at bounding box center [222, 129] width 84 height 15
click at [457, 127] on icon at bounding box center [458, 128] width 6 height 7
copy body "[URL][DOMAIN_NAME]"
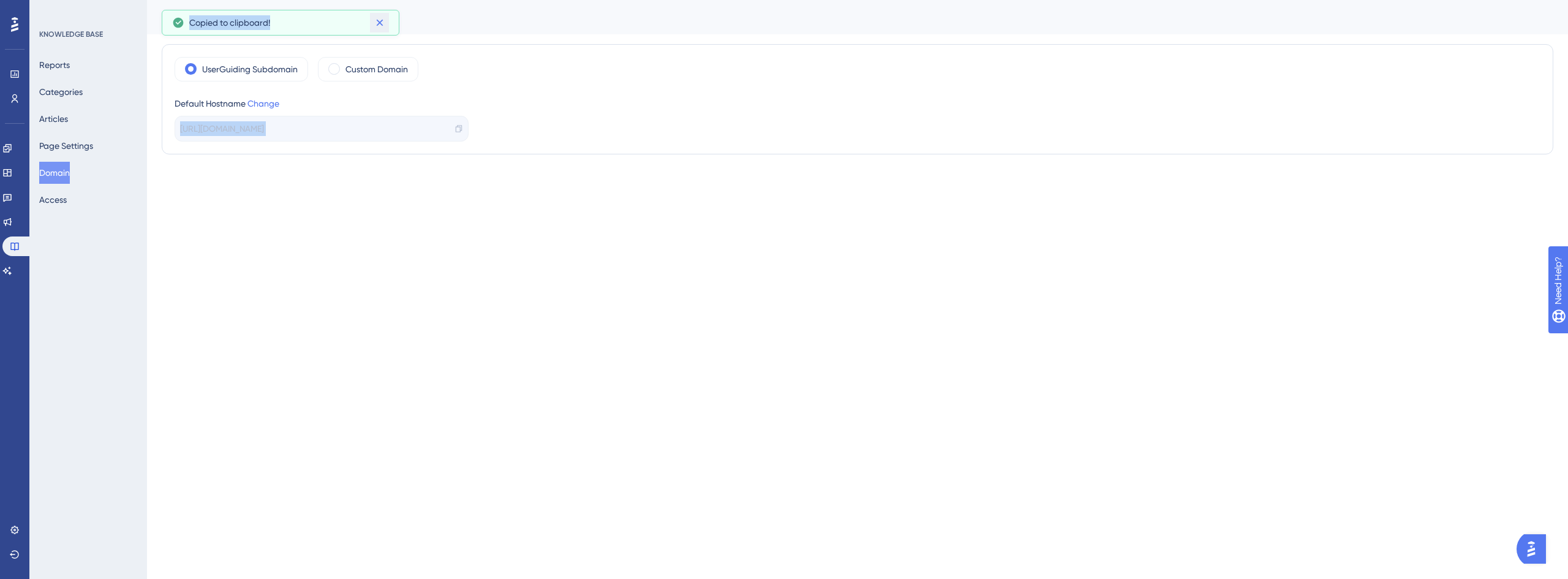
click at [384, 24] on icon at bounding box center [380, 23] width 12 height 12
click at [371, 65] on label "Custom Domain" at bounding box center [376, 69] width 62 height 15
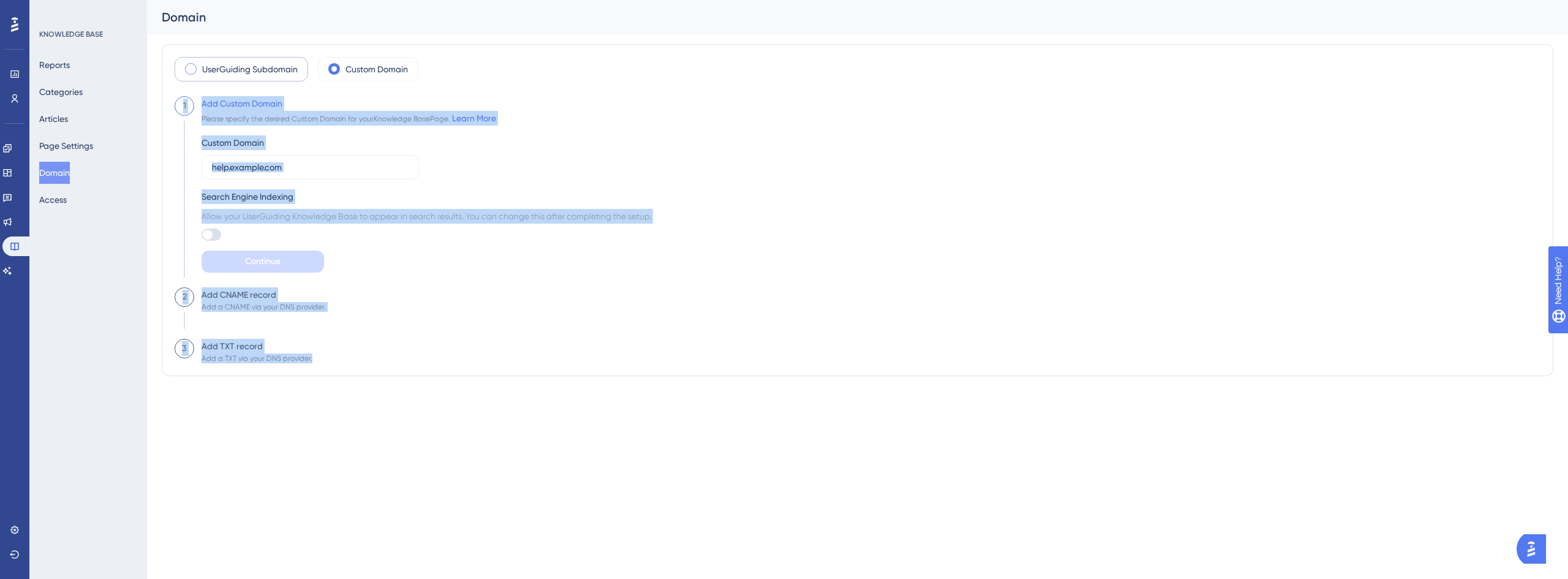
click at [228, 71] on label "UserGuiding Subdomain" at bounding box center [250, 69] width 96 height 15
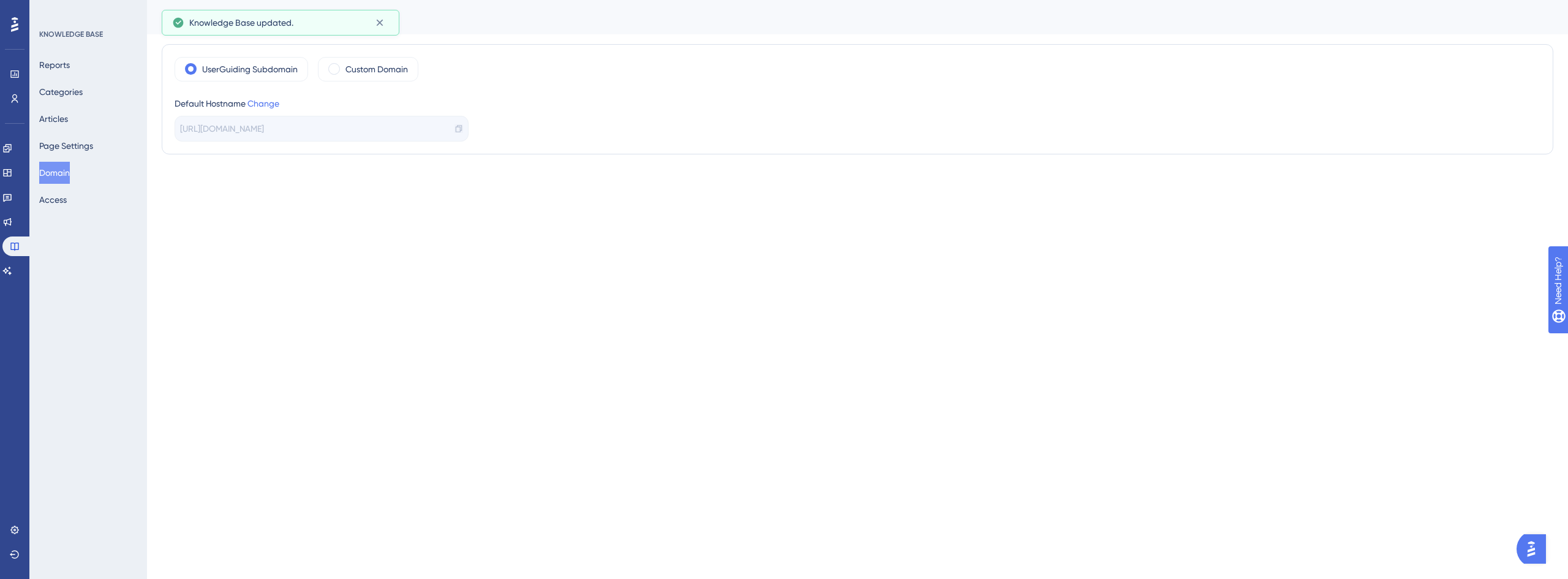
click at [459, 131] on icon at bounding box center [459, 128] width 9 height 9
click at [8, 179] on link at bounding box center [7, 173] width 10 height 20
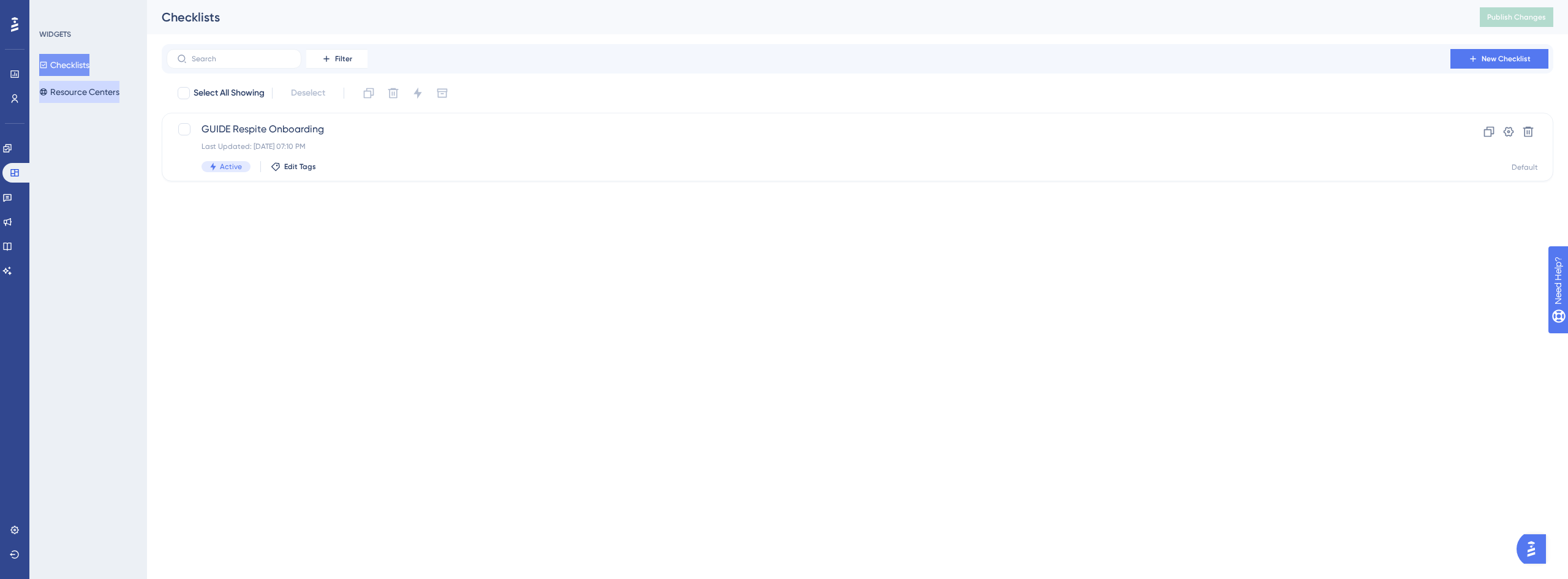
click at [88, 88] on button "Resource Centers" at bounding box center [79, 92] width 80 height 22
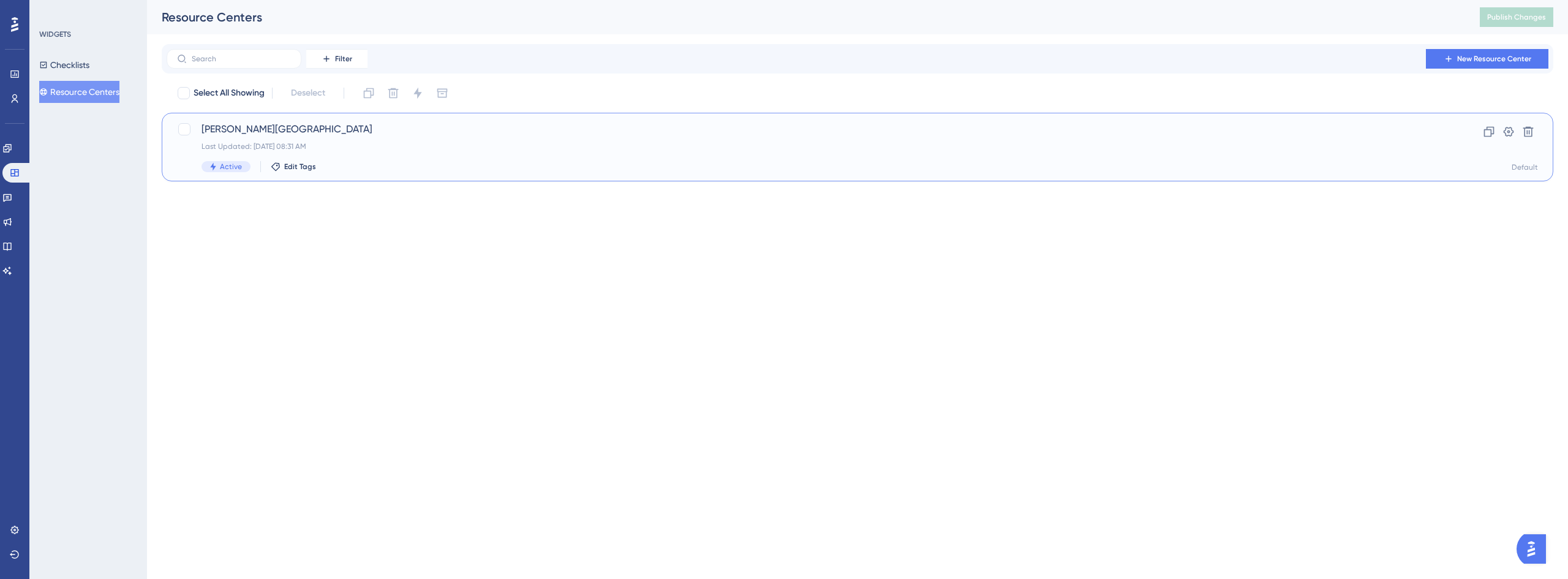
click at [322, 131] on span "[PERSON_NAME][GEOGRAPHIC_DATA]" at bounding box center [809, 129] width 1214 height 15
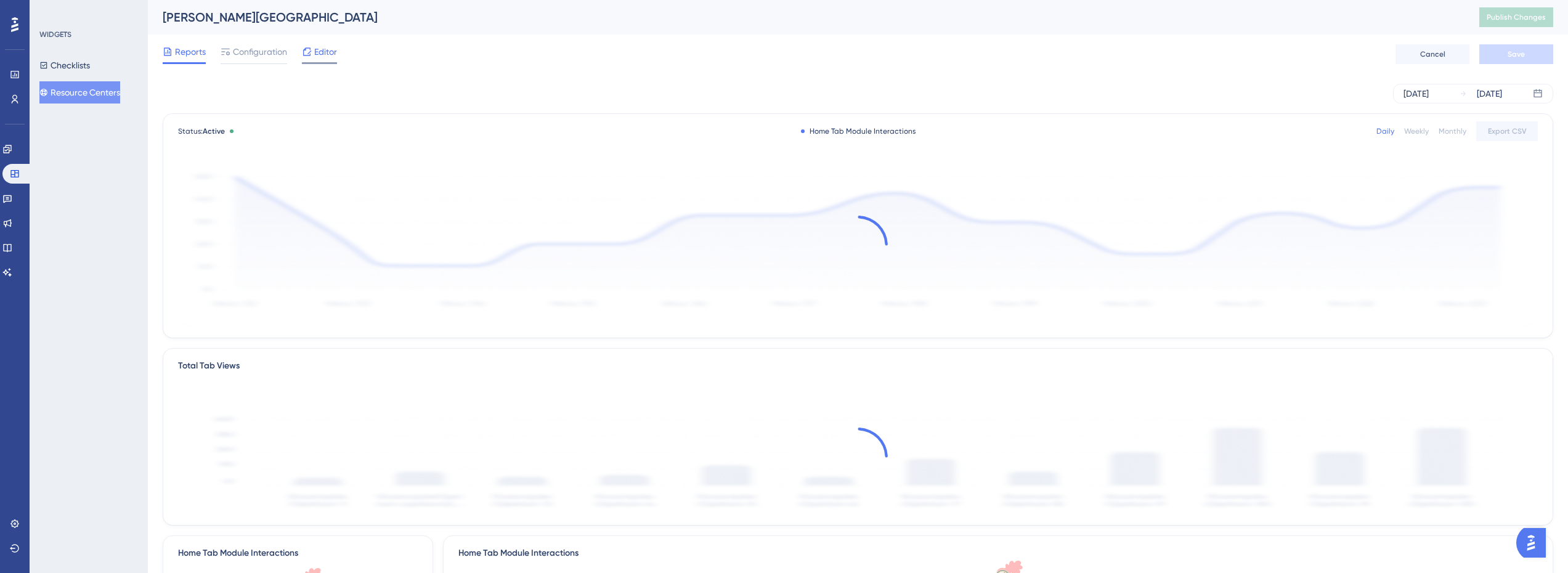
click at [321, 57] on span "Editor" at bounding box center [326, 51] width 23 height 15
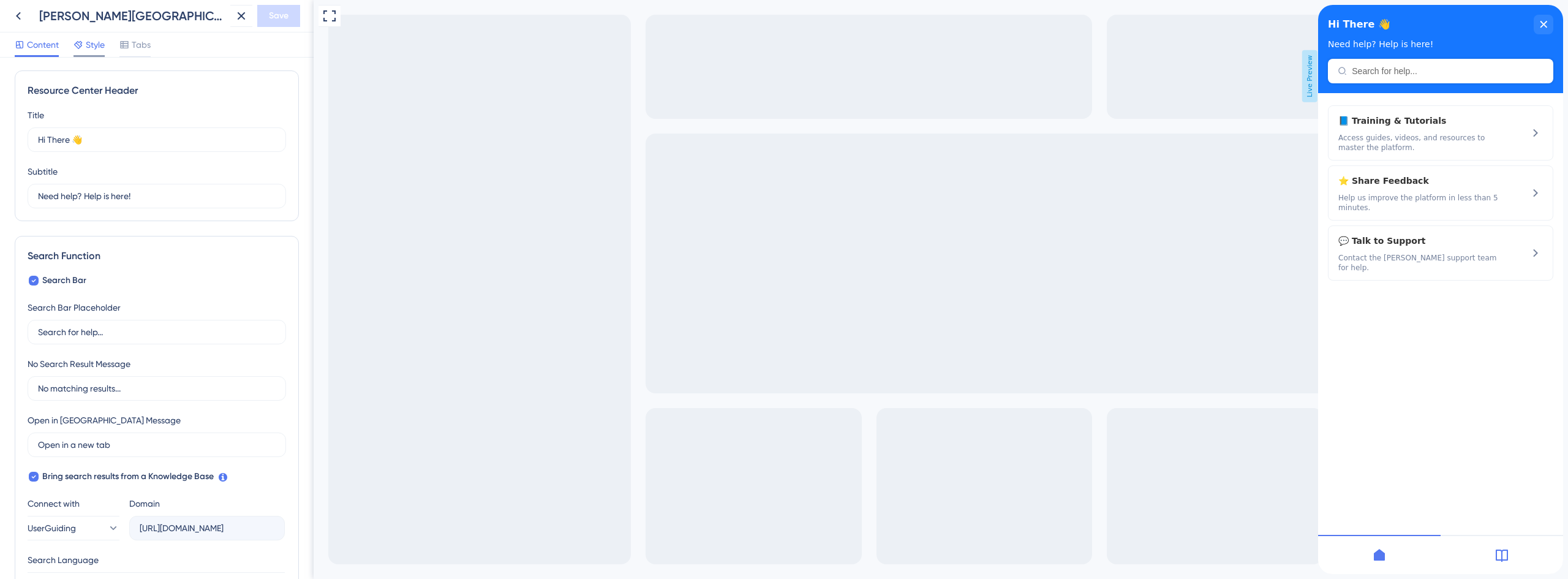
click at [101, 48] on span "Style" at bounding box center [95, 44] width 19 height 15
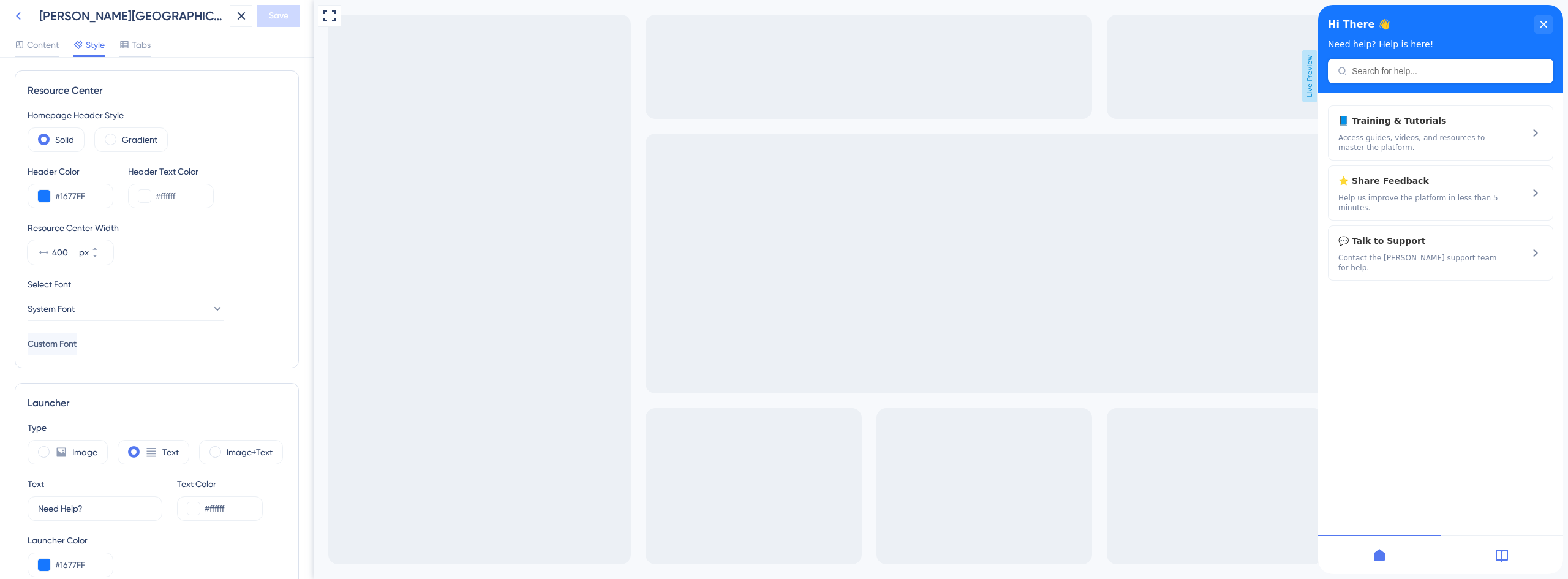
click at [15, 19] on icon at bounding box center [19, 16] width 15 height 15
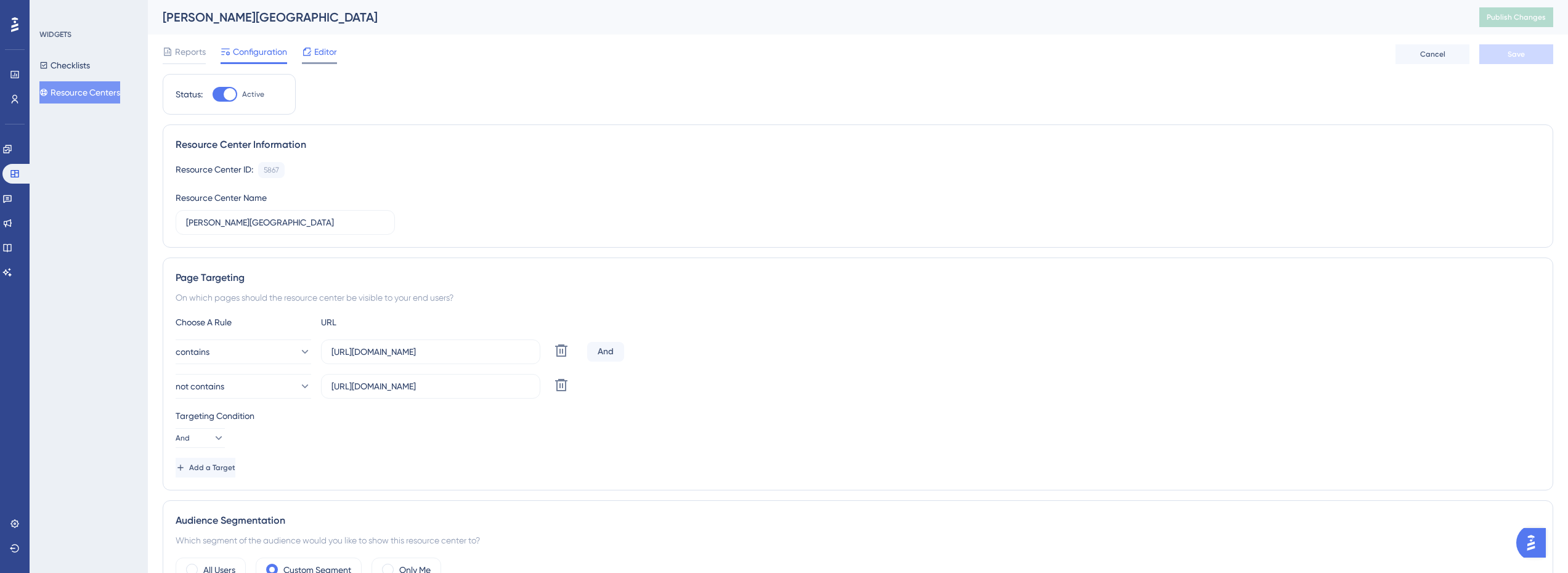
click at [325, 55] on span "Editor" at bounding box center [326, 51] width 23 height 15
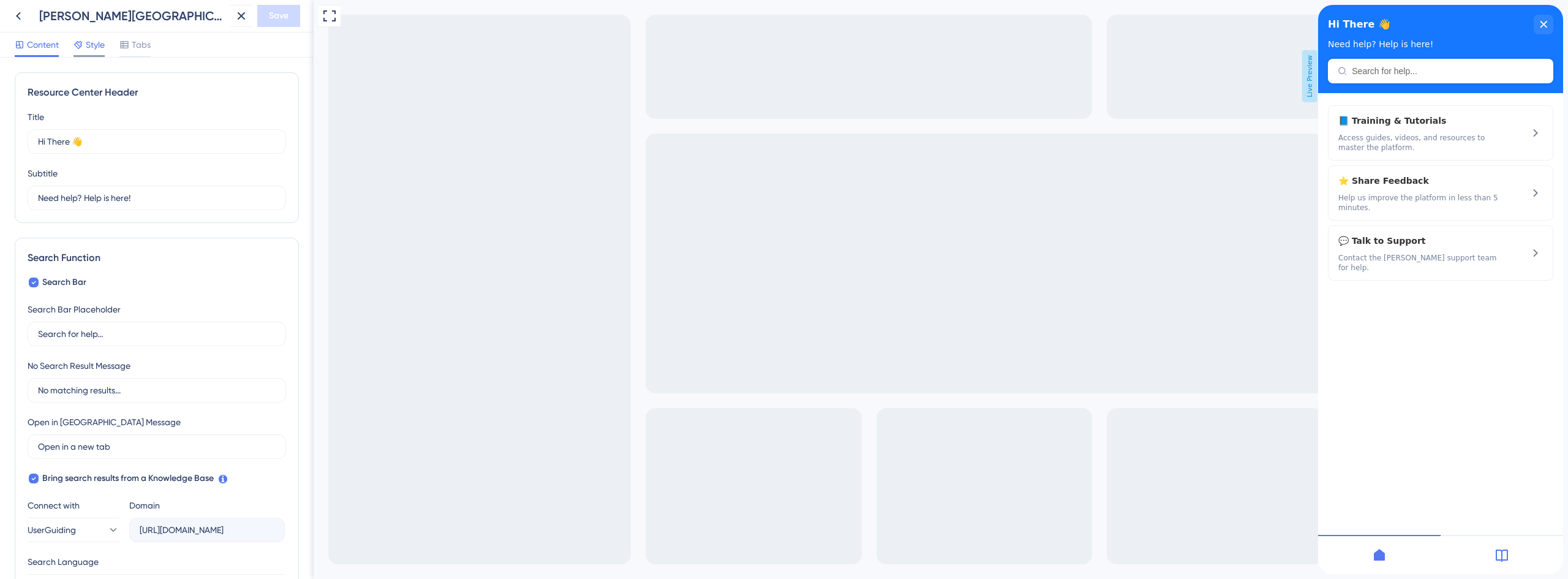
drag, startPoint x: 86, startPoint y: 44, endPoint x: 101, endPoint y: 42, distance: 15.1
click at [86, 44] on span "Style" at bounding box center [95, 44] width 19 height 15
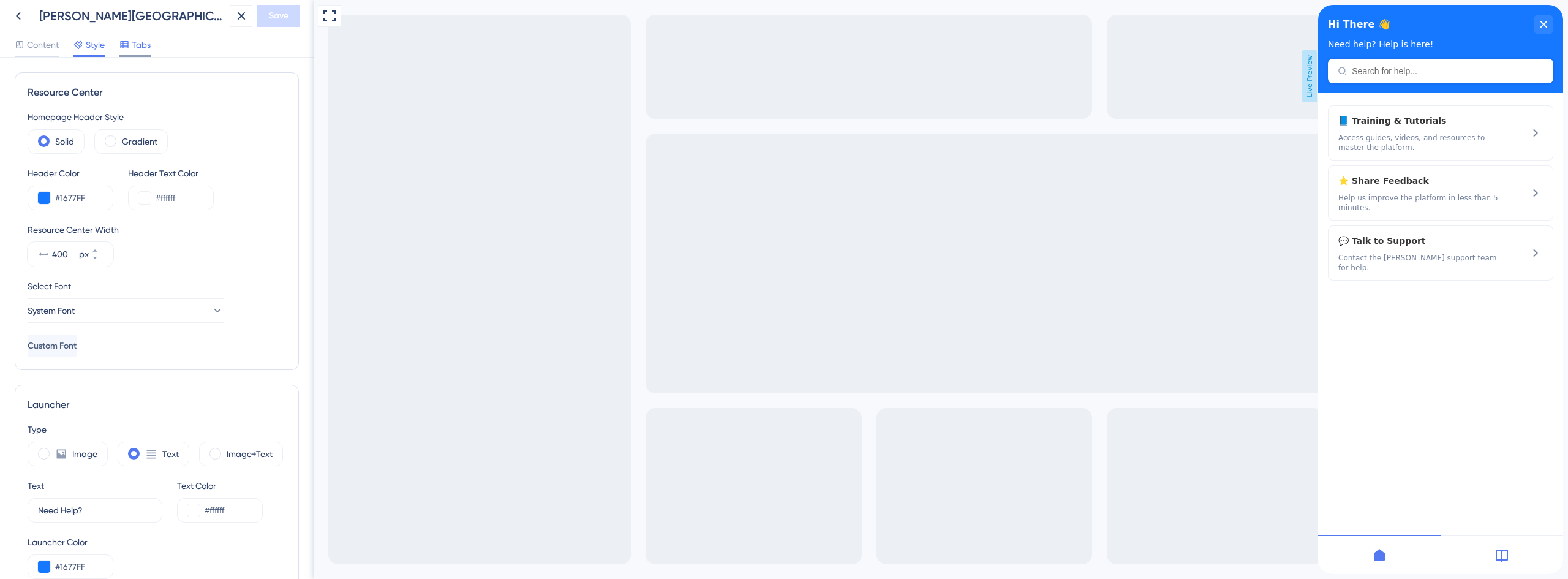
click at [134, 42] on span "Tabs" at bounding box center [141, 44] width 19 height 15
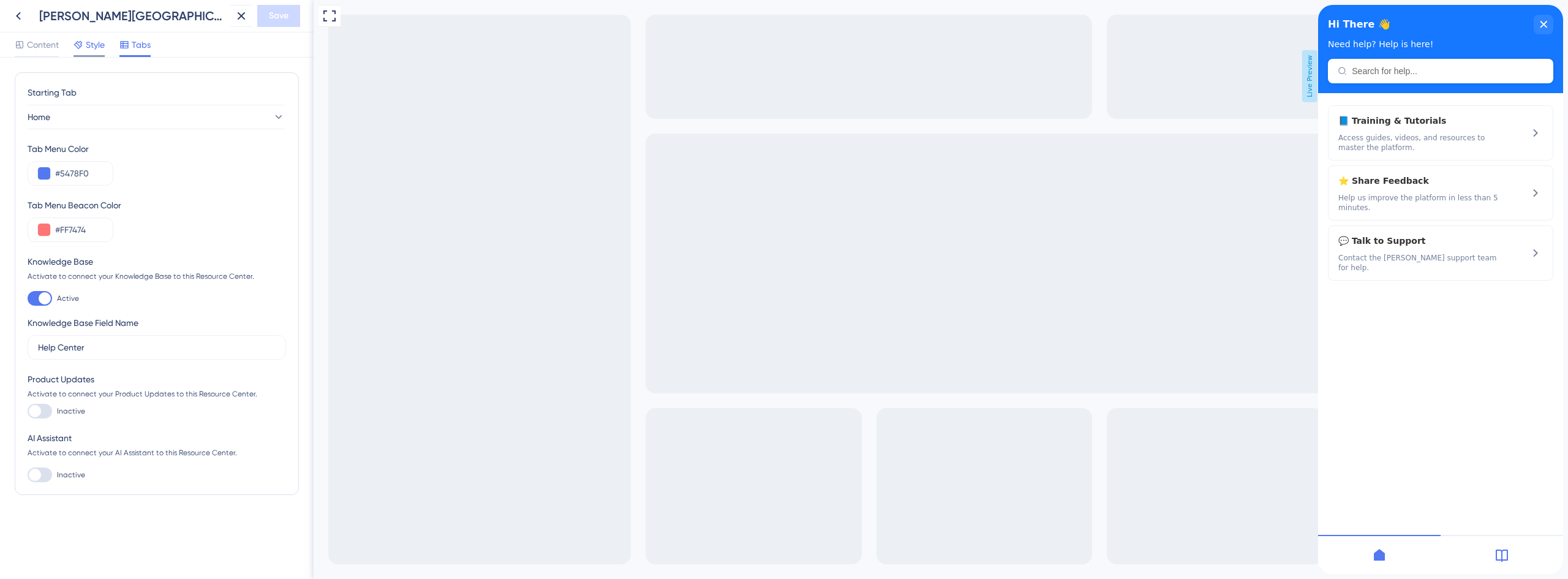
click at [92, 37] on span "Style" at bounding box center [95, 44] width 19 height 15
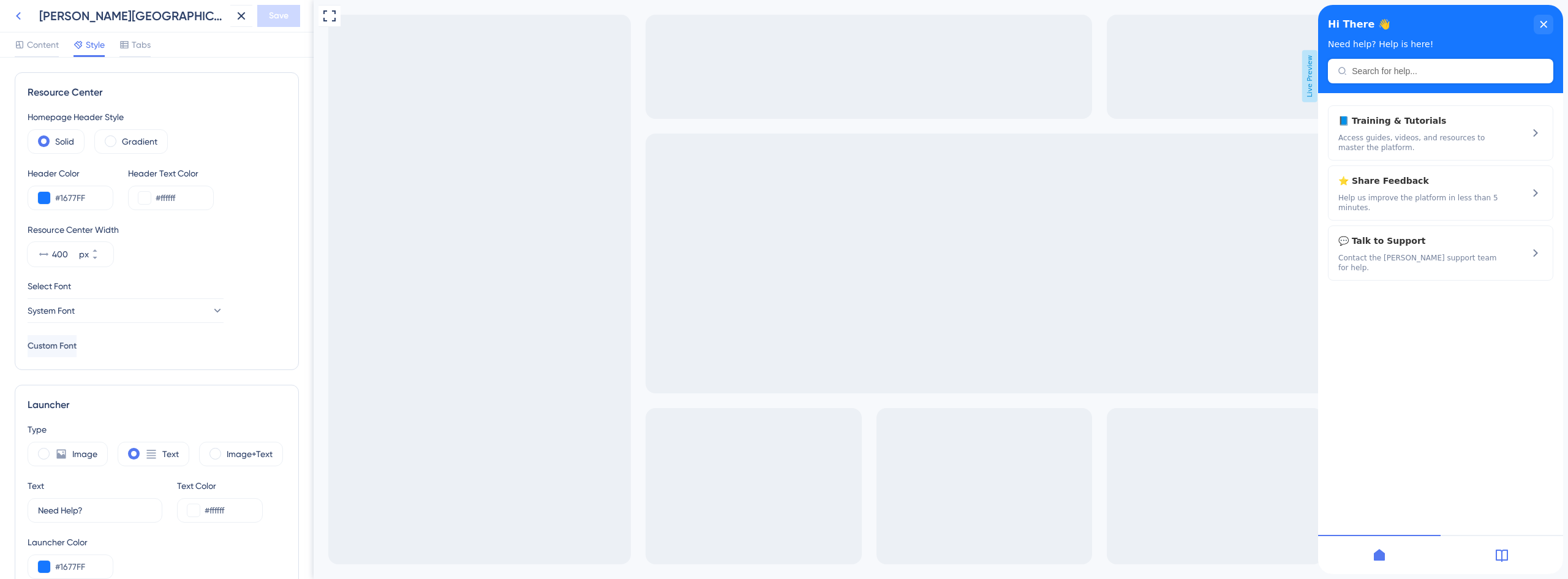
click at [13, 17] on icon at bounding box center [19, 16] width 15 height 15
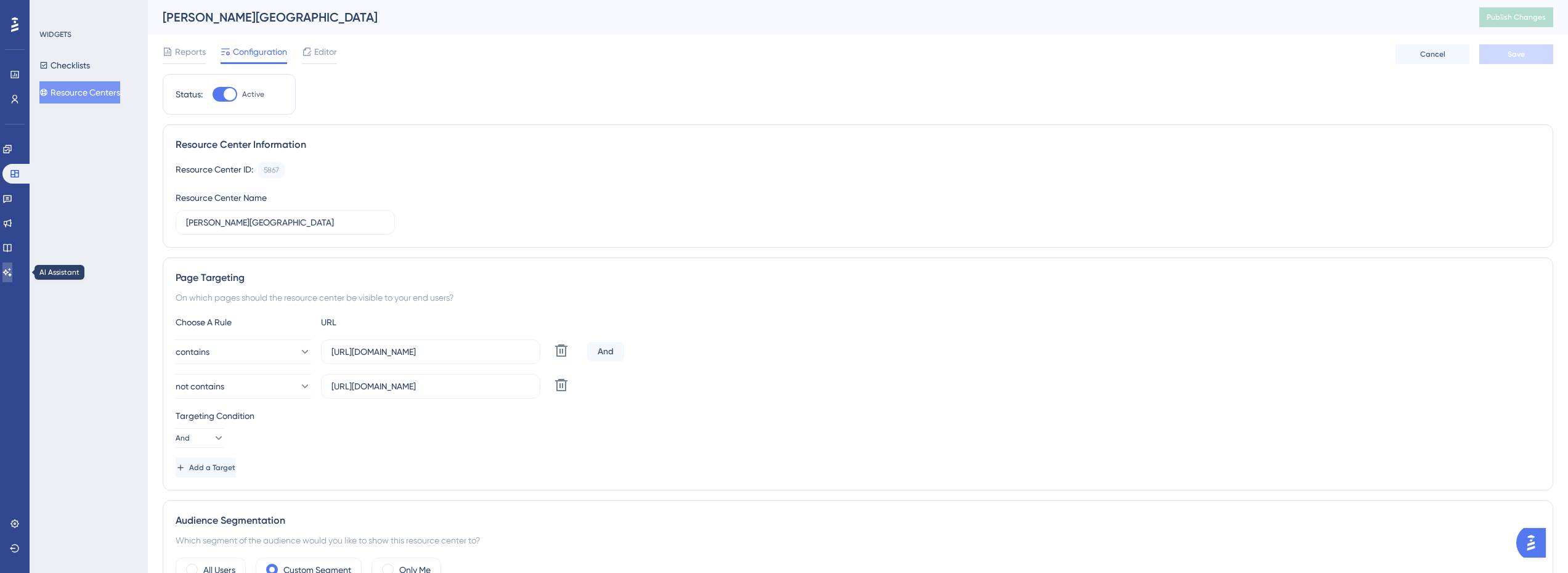
click at [12, 267] on icon at bounding box center [7, 272] width 10 height 10
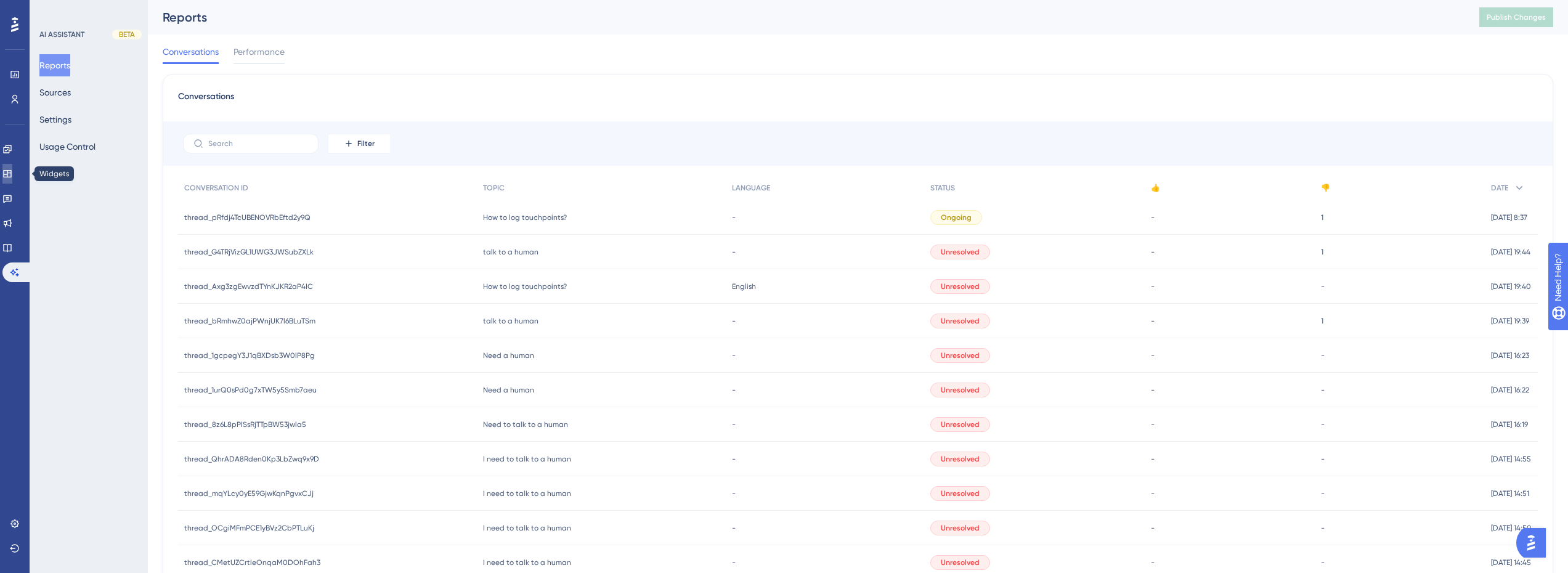
click at [12, 172] on link at bounding box center [7, 174] width 10 height 20
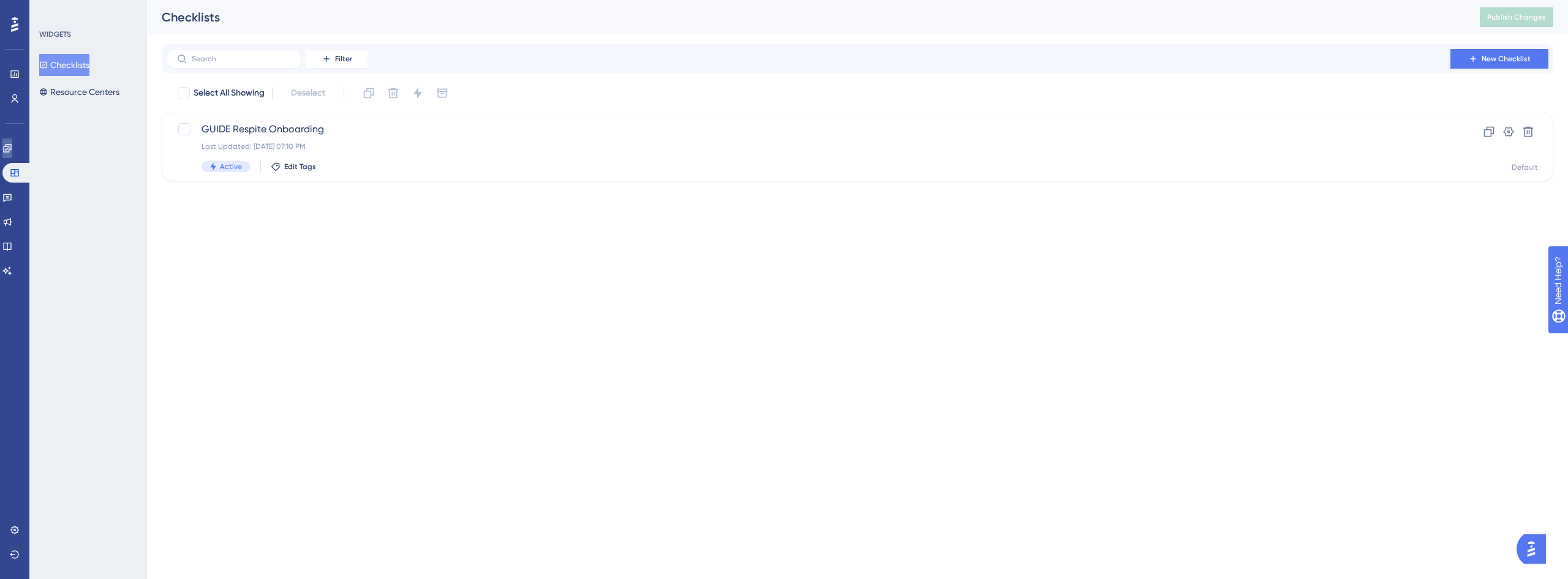
click at [12, 142] on link at bounding box center [7, 149] width 10 height 20
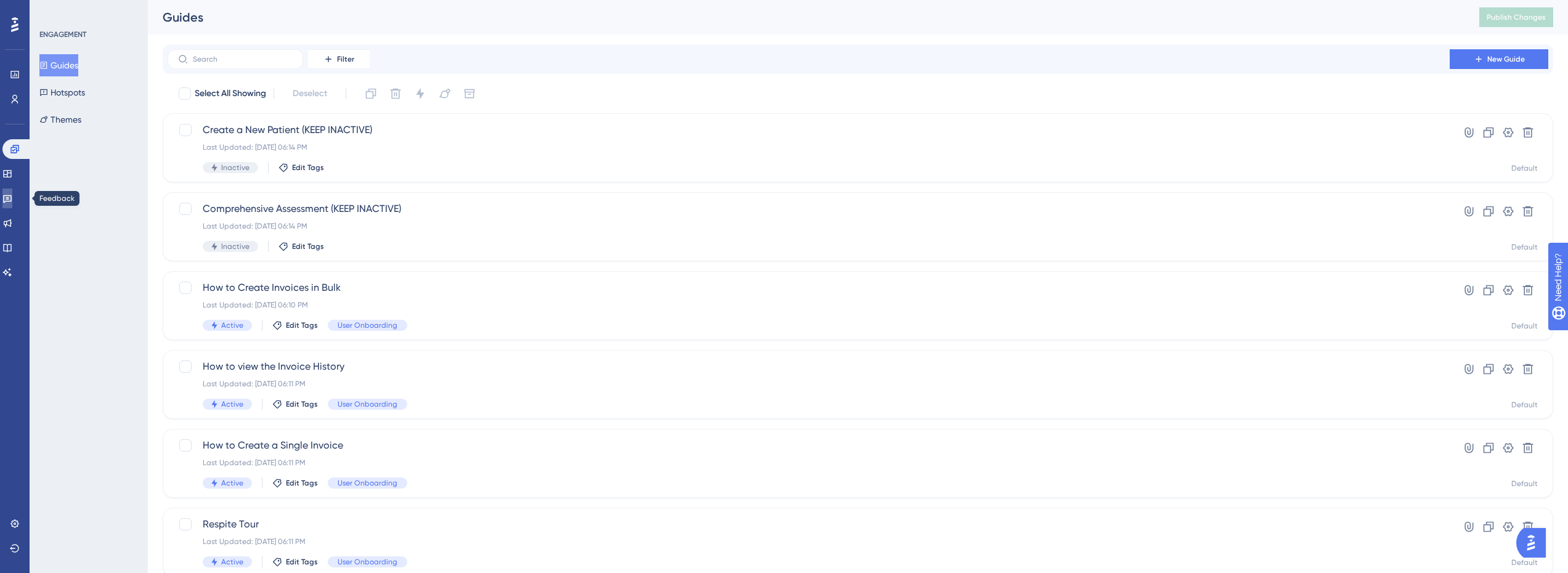
click at [12, 206] on link at bounding box center [7, 198] width 10 height 20
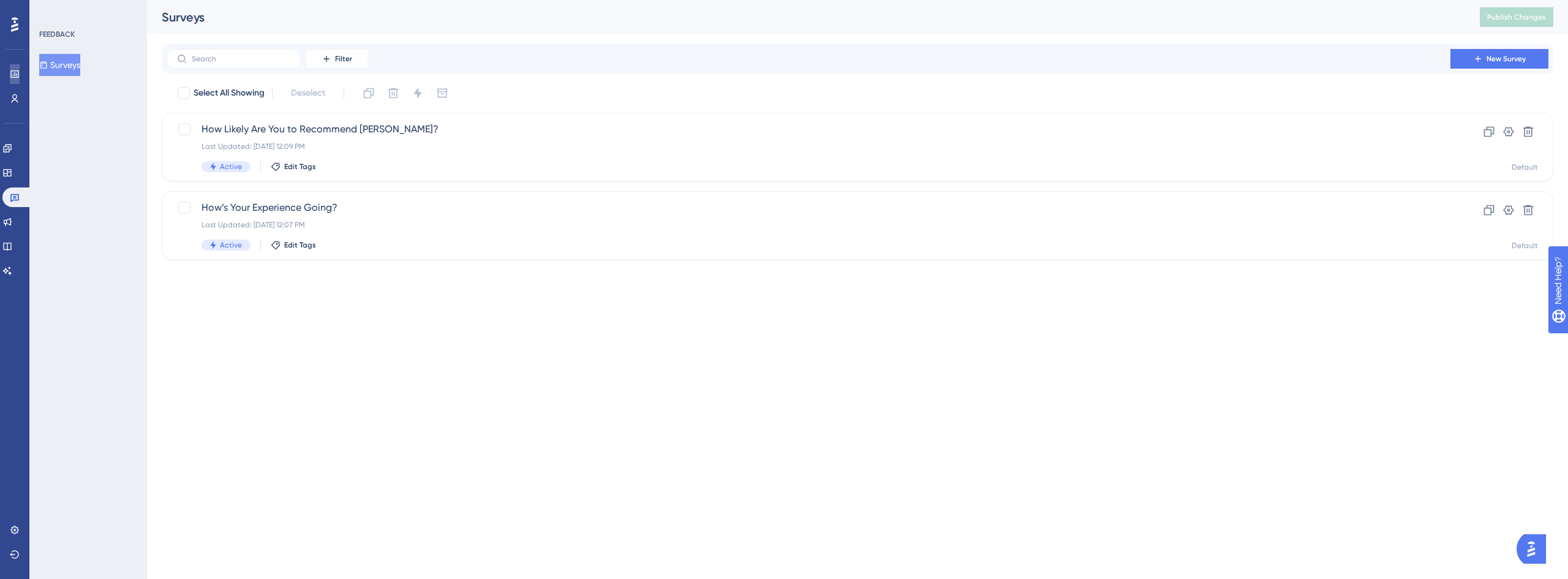
click at [10, 72] on link at bounding box center [15, 74] width 10 height 20
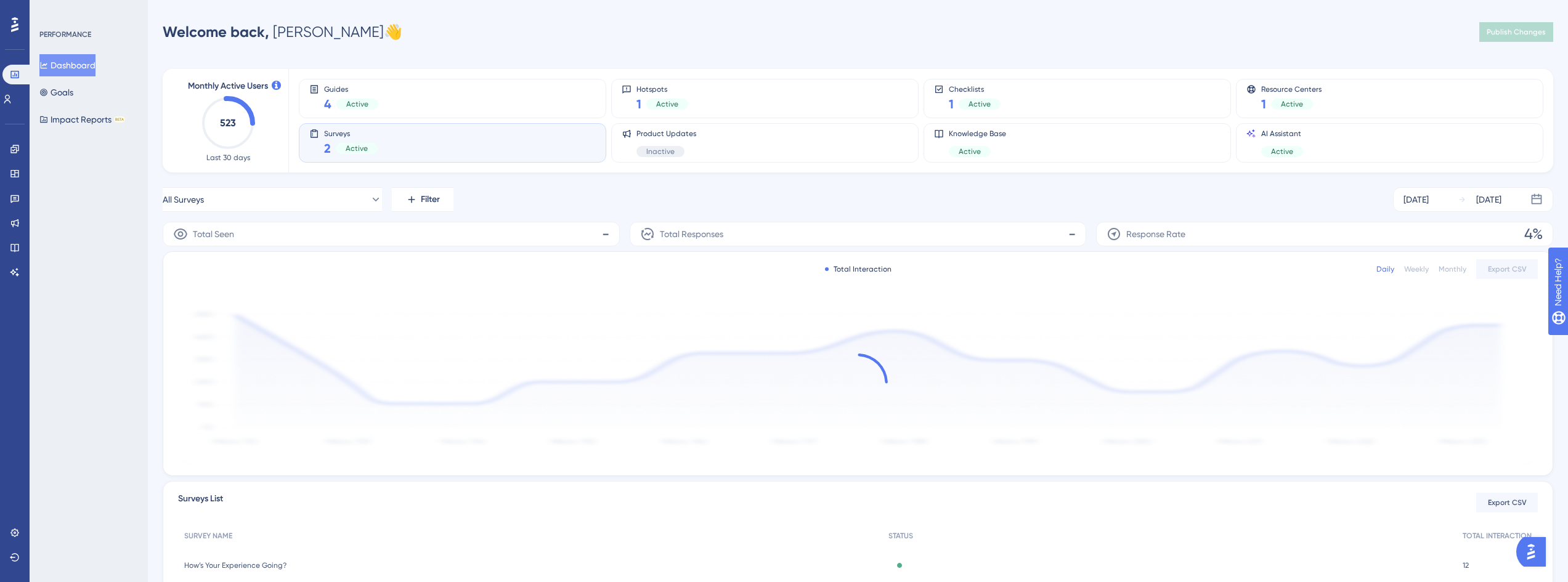
click at [389, 140] on div "Surveys 2 Active" at bounding box center [452, 143] width 286 height 28
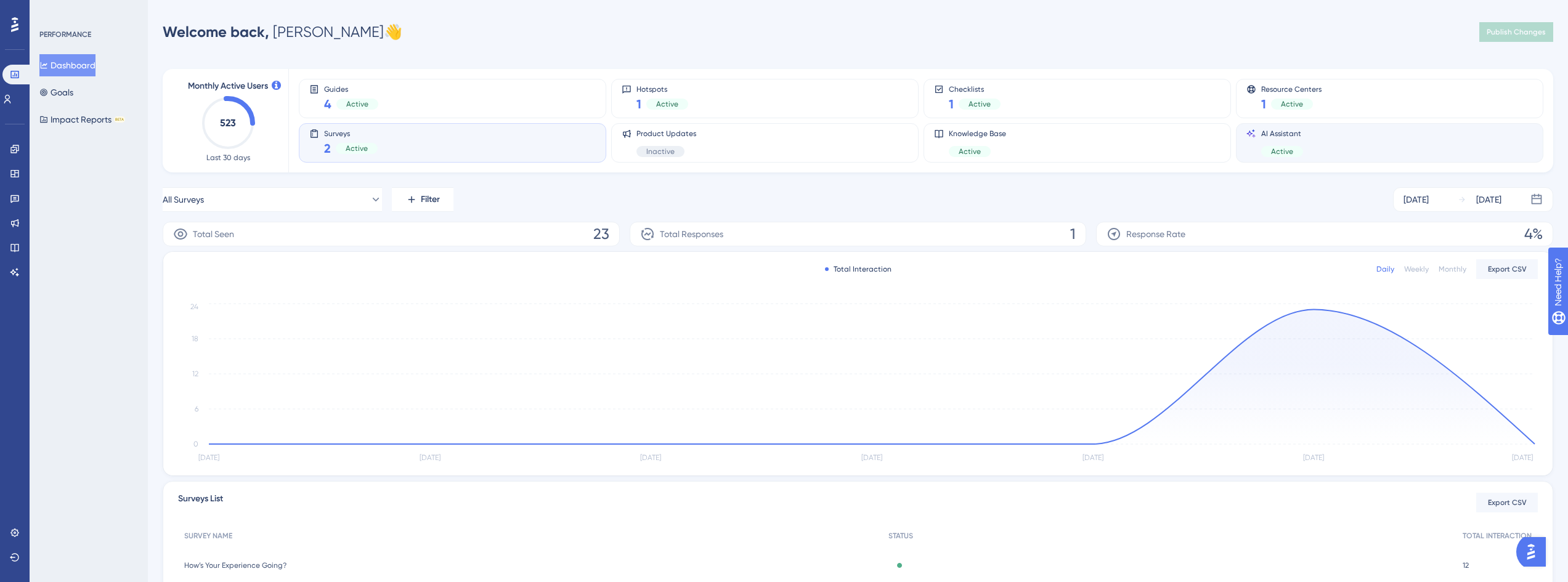
click at [1340, 143] on div "AI Assistant Active" at bounding box center [1390, 143] width 286 height 28
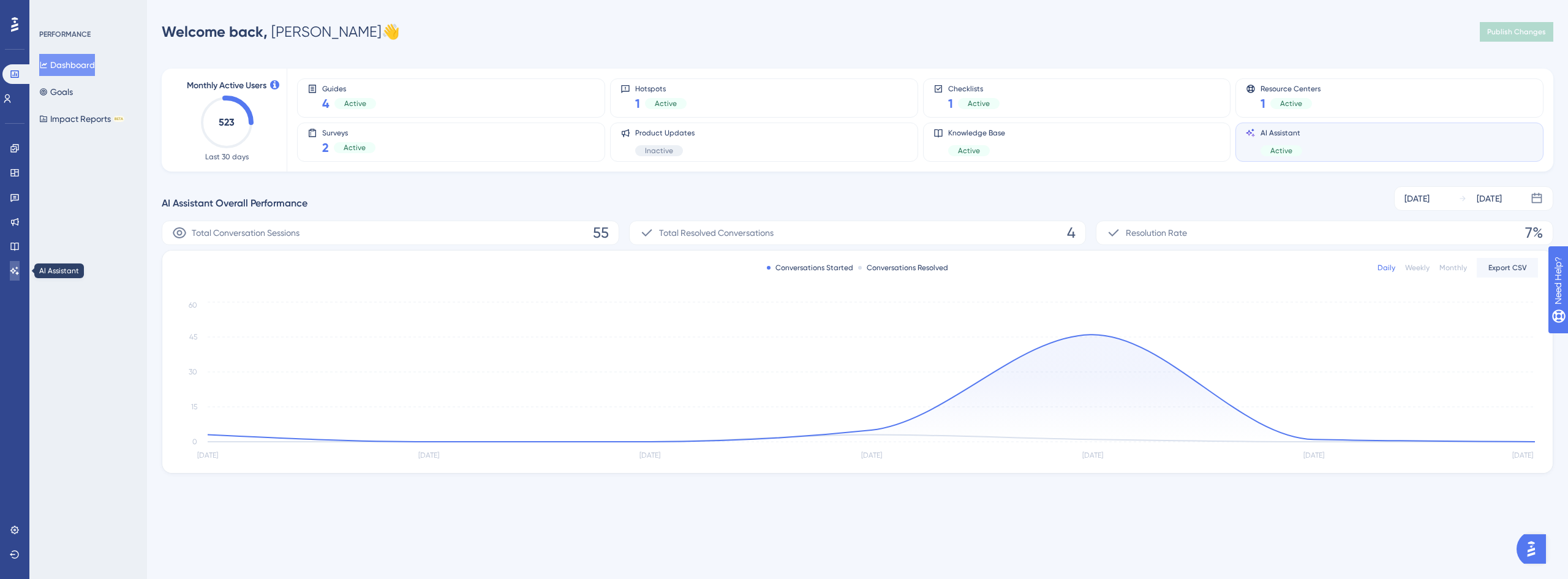
click at [15, 270] on icon at bounding box center [15, 270] width 9 height 8
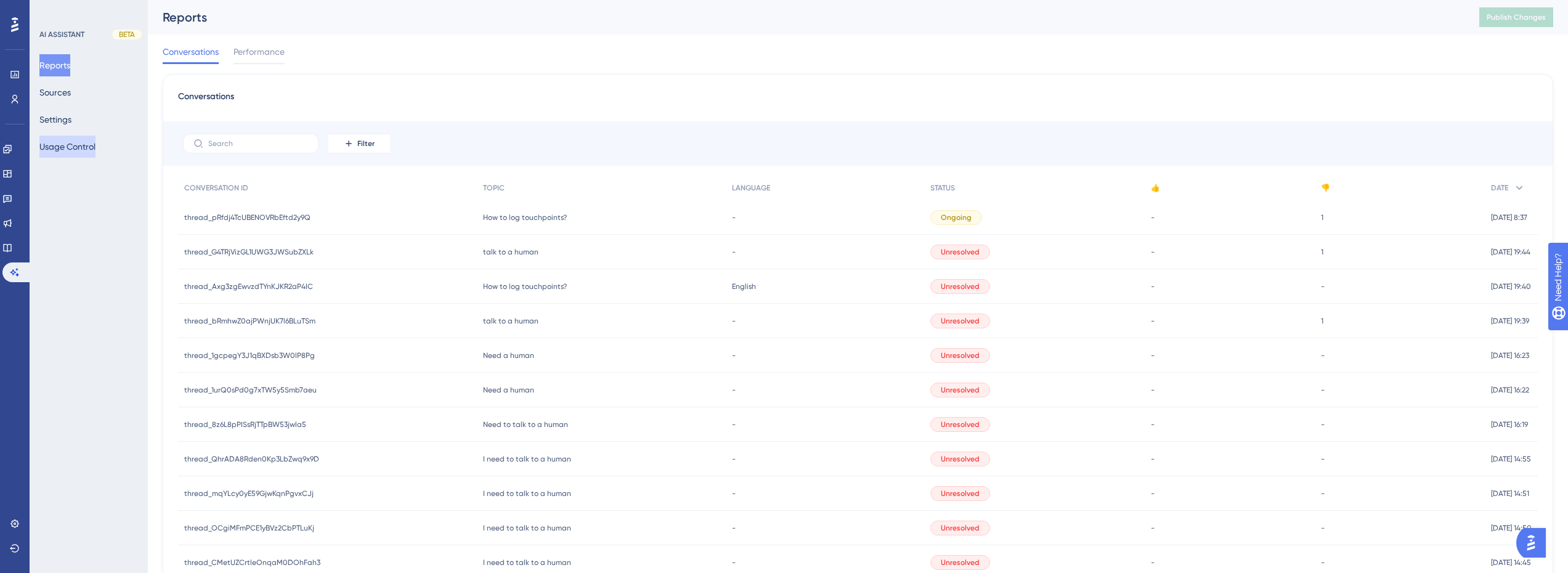
click at [67, 150] on button "Usage Control" at bounding box center [67, 146] width 56 height 22
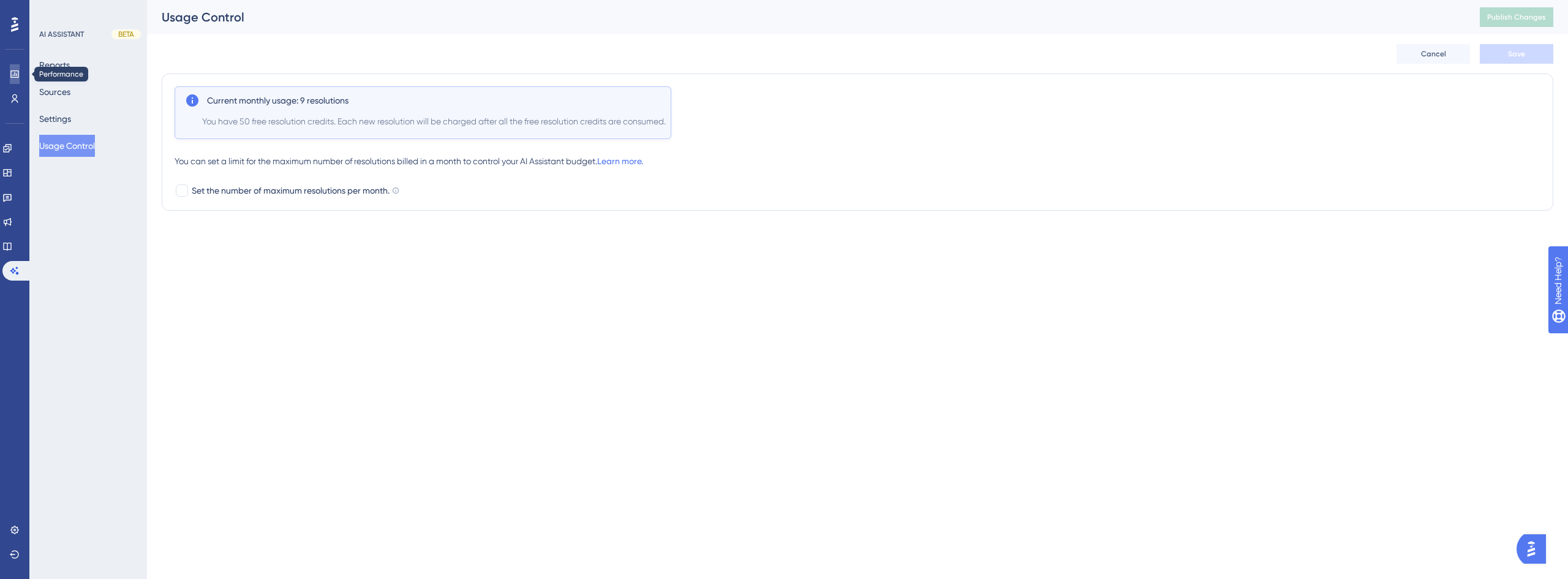
click at [14, 79] on link at bounding box center [15, 74] width 10 height 20
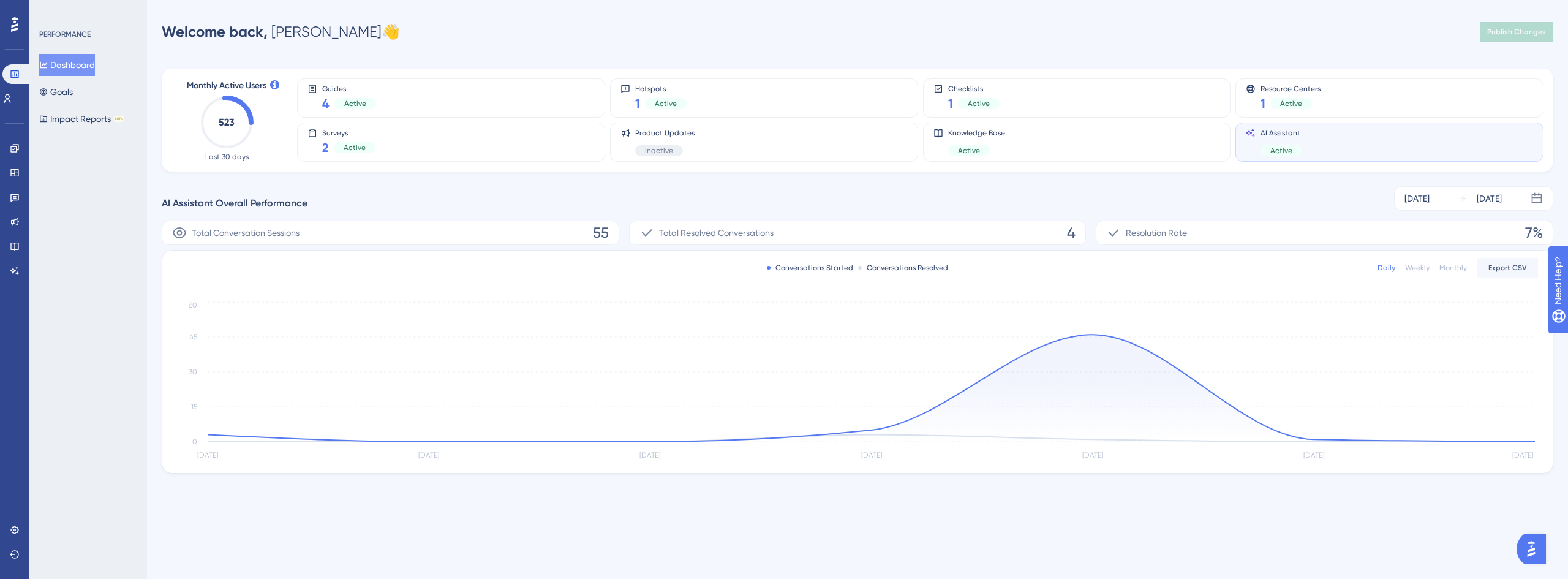
click at [676, 188] on div "AI Assistant Overall Performance [DATE] [DATE]" at bounding box center [858, 198] width 1391 height 25
click at [873, 0] on html "Performance Users Engagement Widgets Feedback Product Updates Knowledge Base AI…" at bounding box center [784, 0] width 1568 height 0
